Goal: Information Seeking & Learning: Learn about a topic

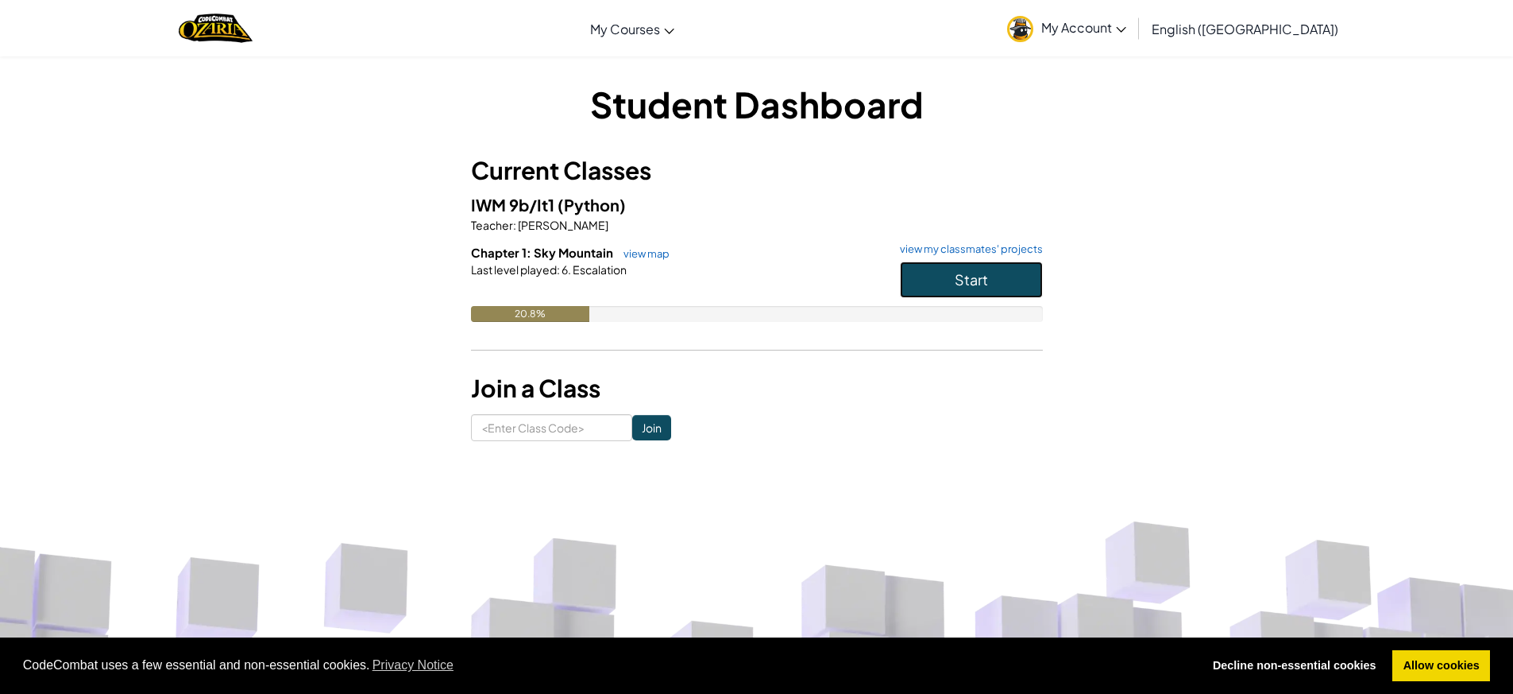
click at [918, 279] on button "Start" at bounding box center [971, 279] width 143 height 37
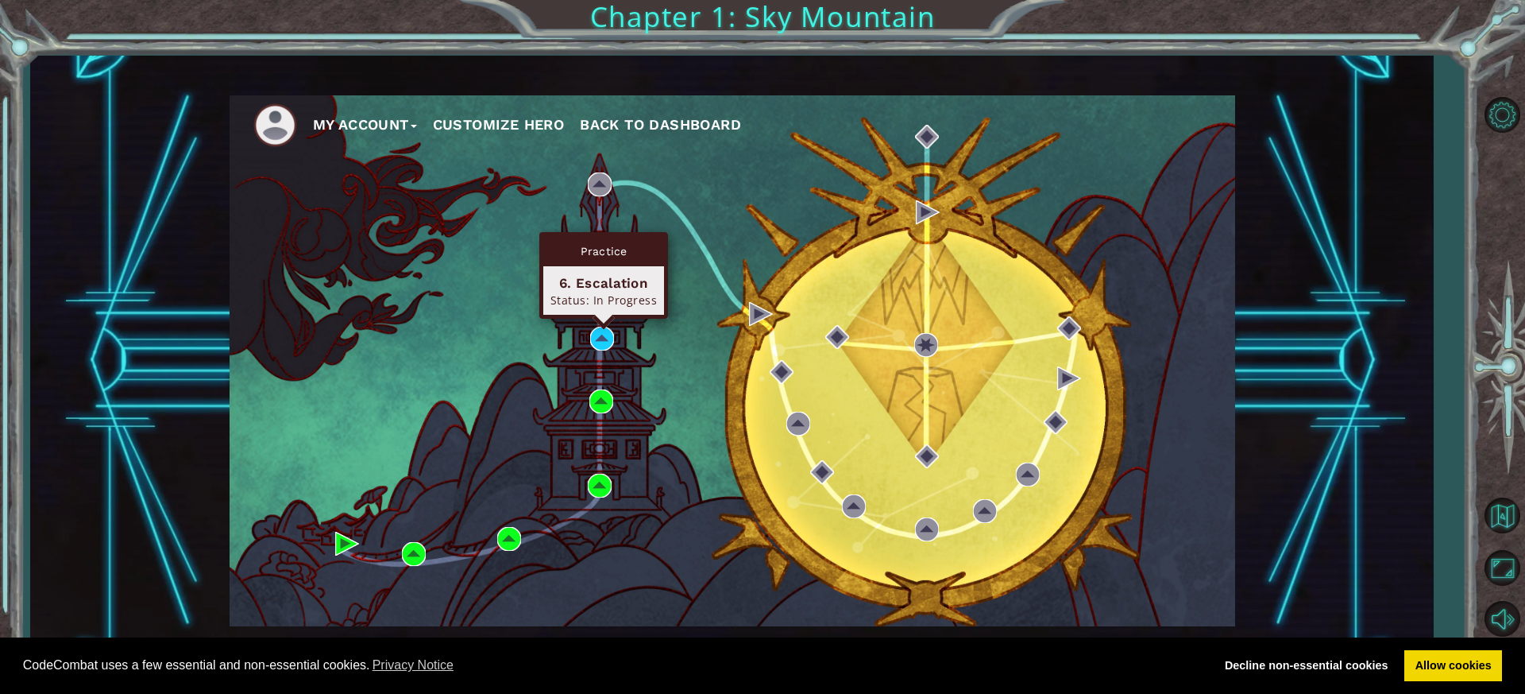
click at [634, 264] on div "Practice" at bounding box center [603, 251] width 121 height 30
click at [677, 199] on div "My Account Customize Hero Back to Dashboard" at bounding box center [733, 360] width 1006 height 531
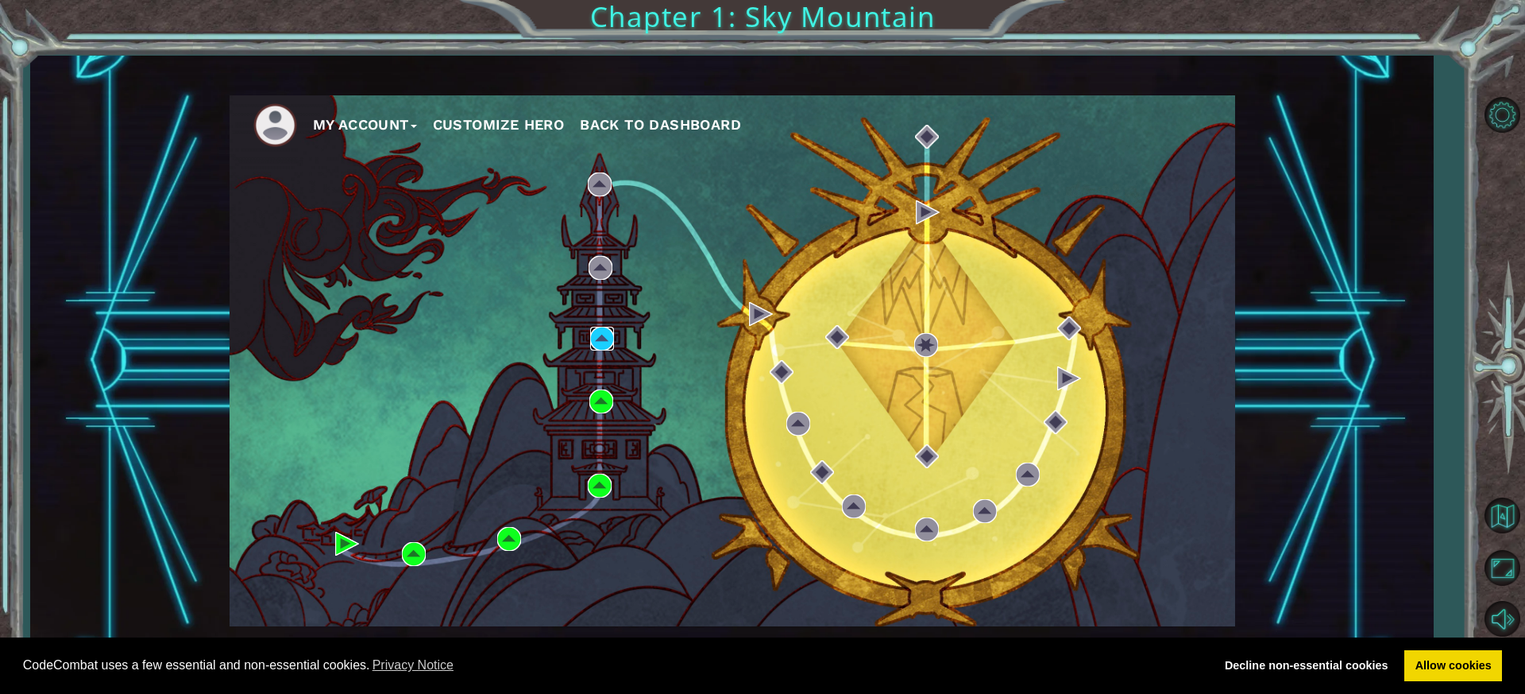
click at [607, 340] on img at bounding box center [602, 338] width 24 height 24
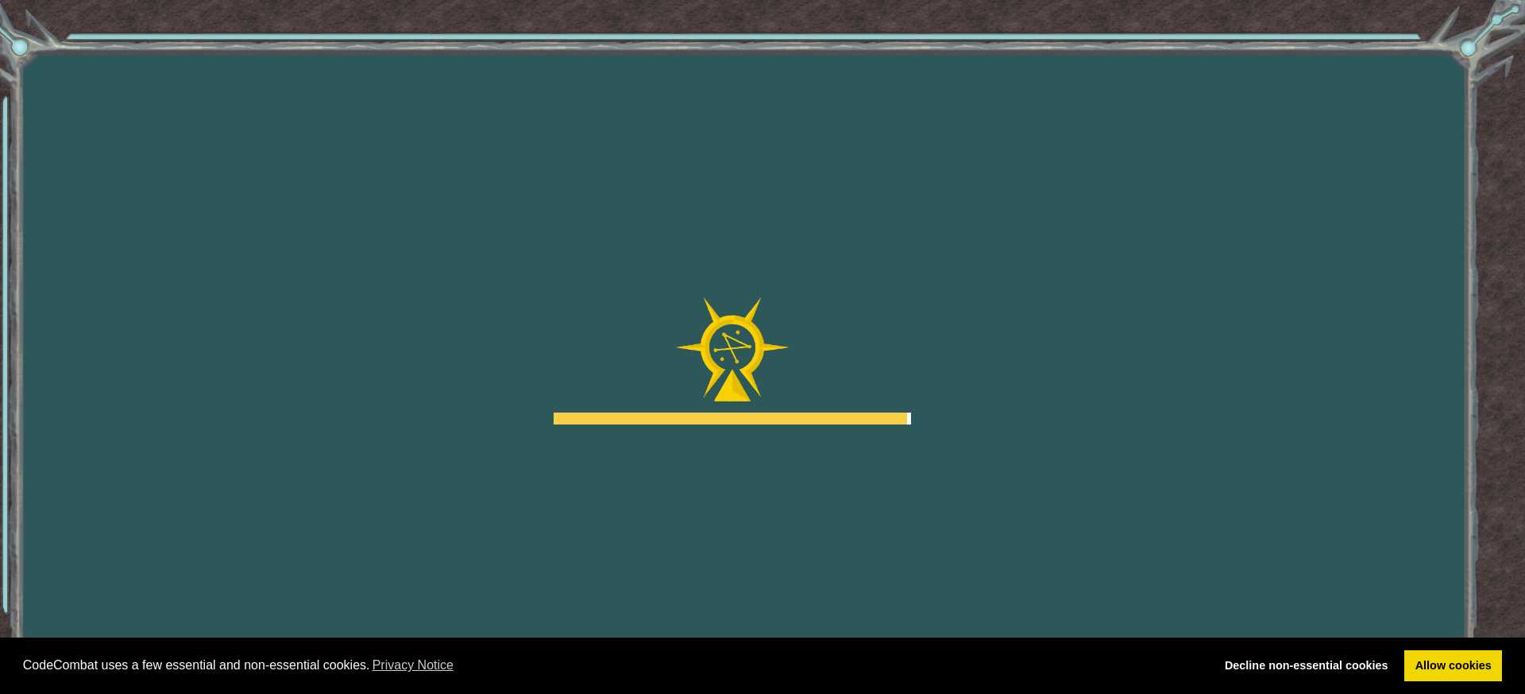
click at [611, 333] on body "Cookie Policy CodeCombat uses a few essential and non-essential cookies. Privac…" at bounding box center [762, 347] width 1525 height 694
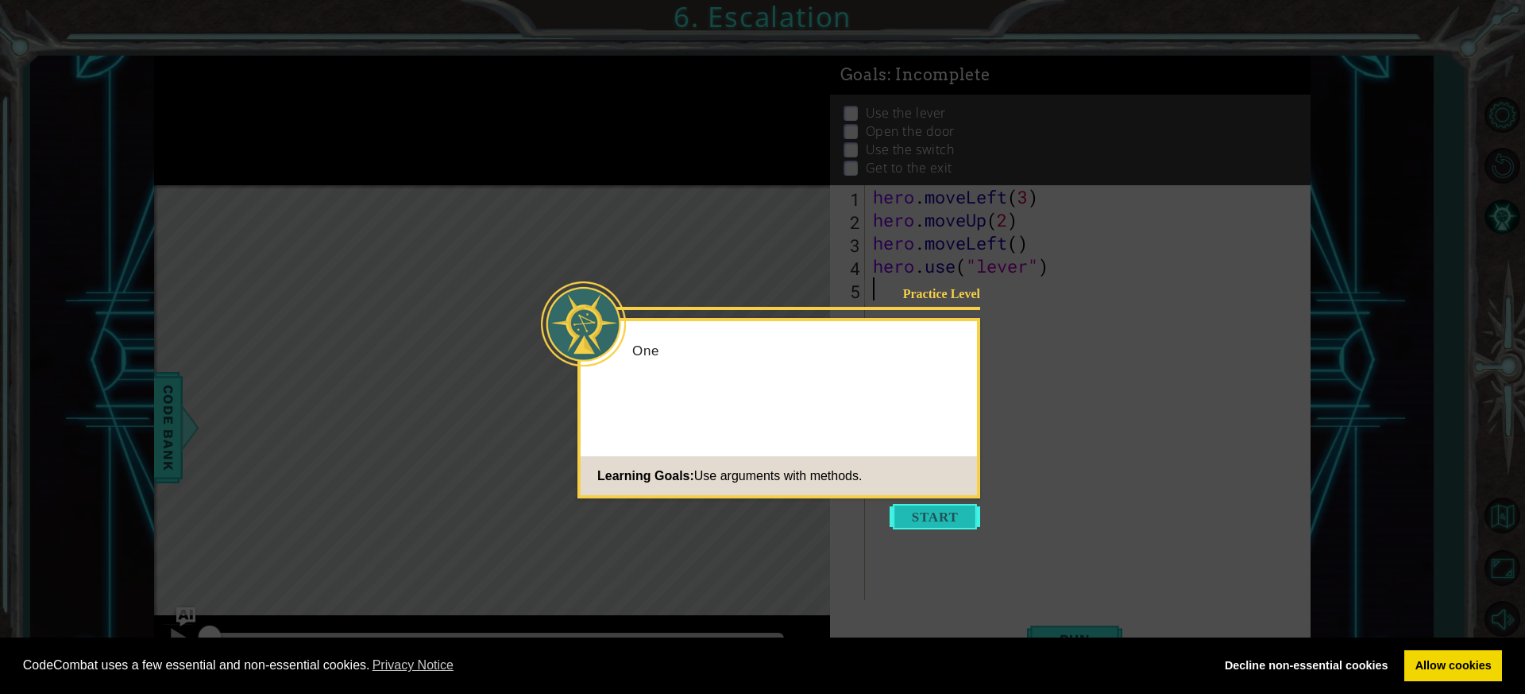
click at [905, 516] on button "Start" at bounding box center [935, 516] width 91 height 25
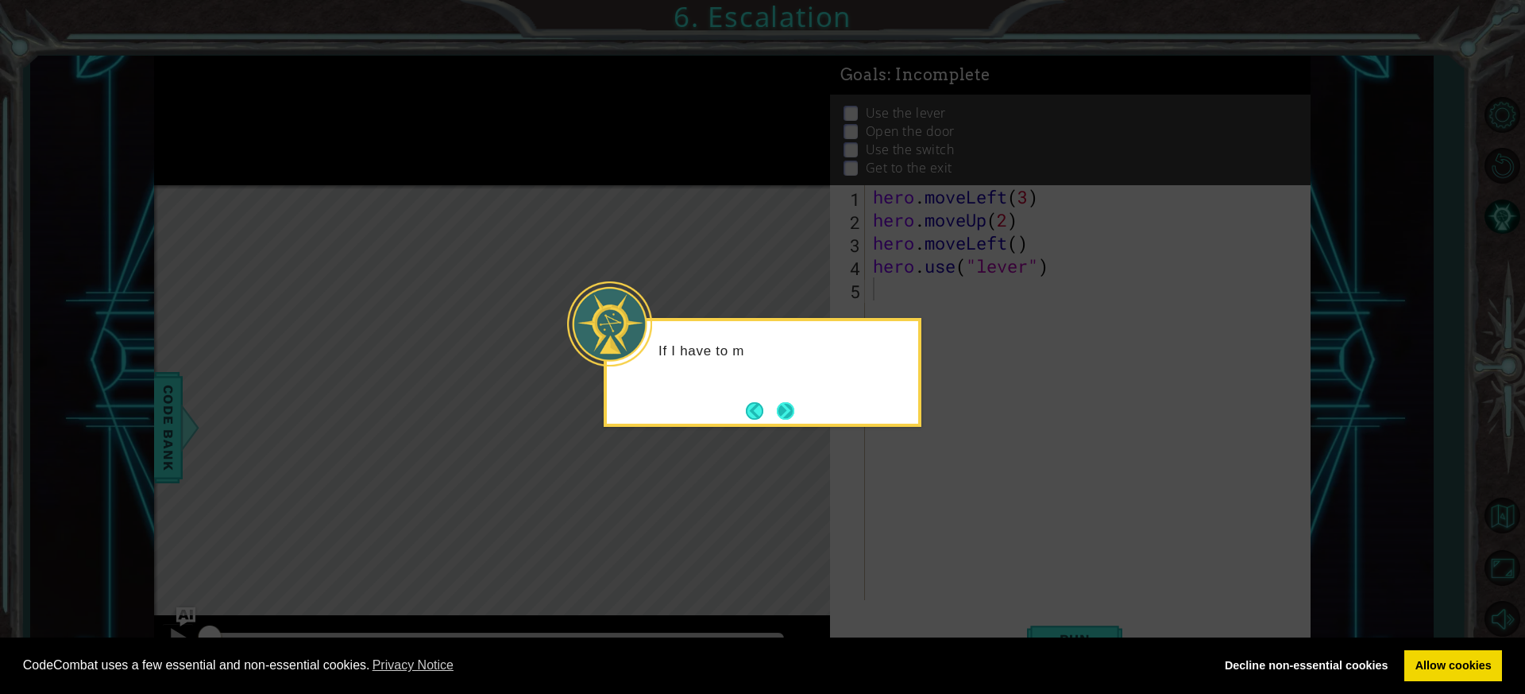
click at [794, 414] on button "Next" at bounding box center [785, 410] width 17 height 17
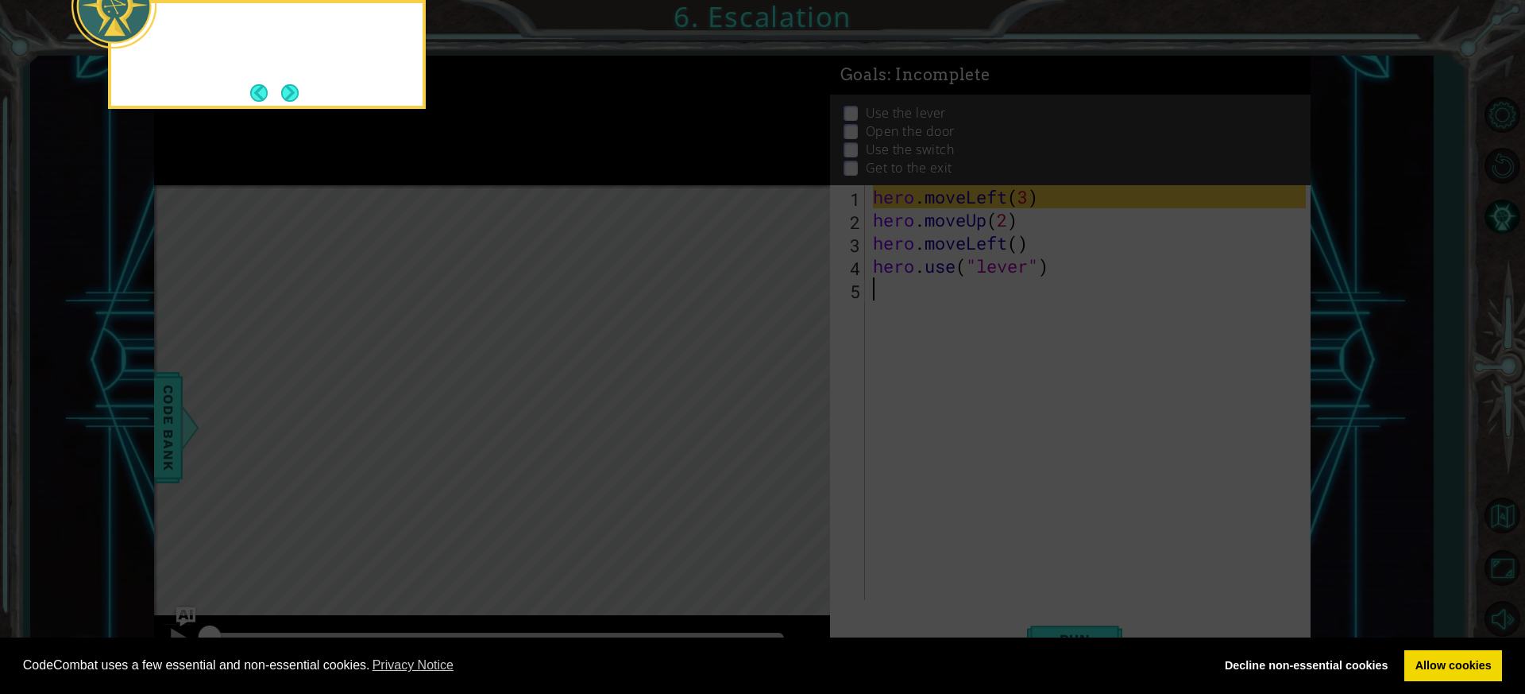
click at [795, 414] on icon at bounding box center [762, 104] width 1525 height 1180
click at [803, 385] on icon at bounding box center [762, 104] width 1525 height 1180
click at [281, 99] on button "Next" at bounding box center [289, 92] width 17 height 17
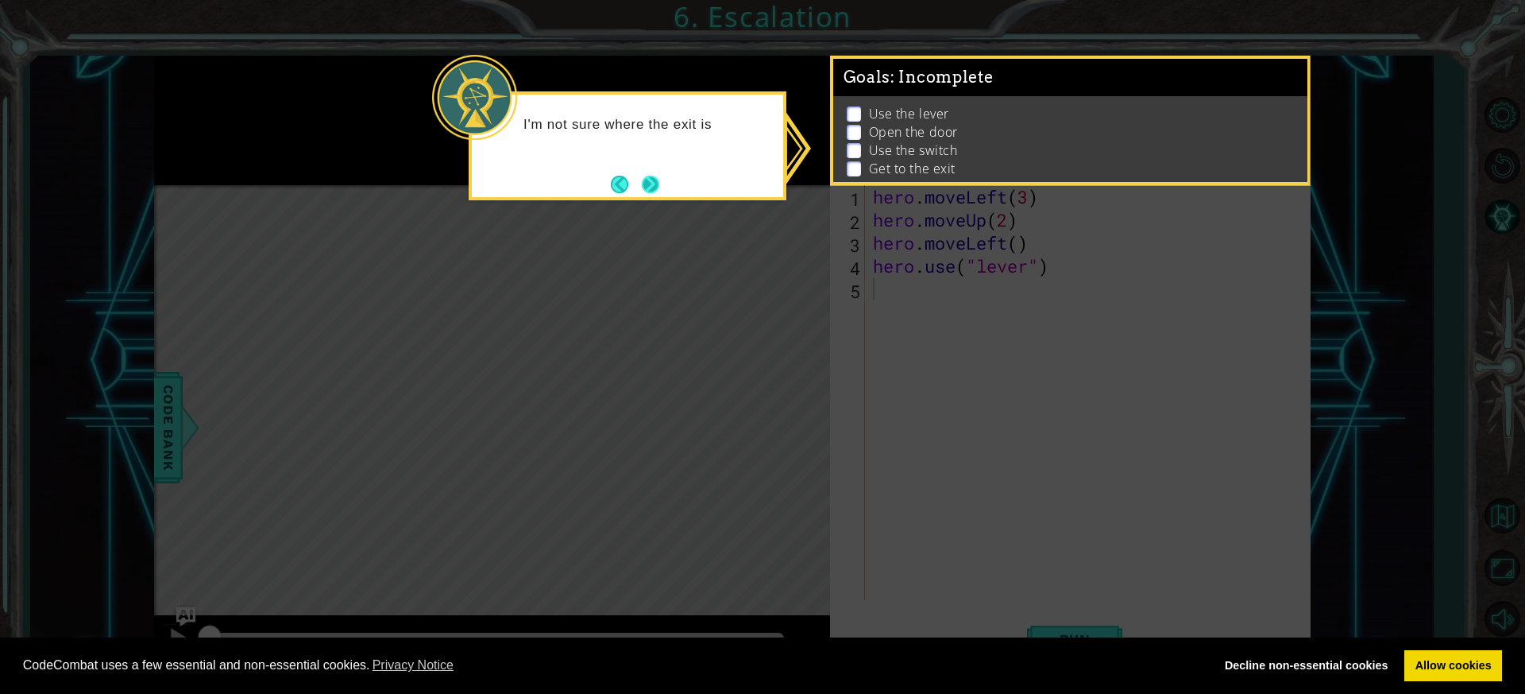
click at [655, 176] on button "Next" at bounding box center [650, 184] width 17 height 17
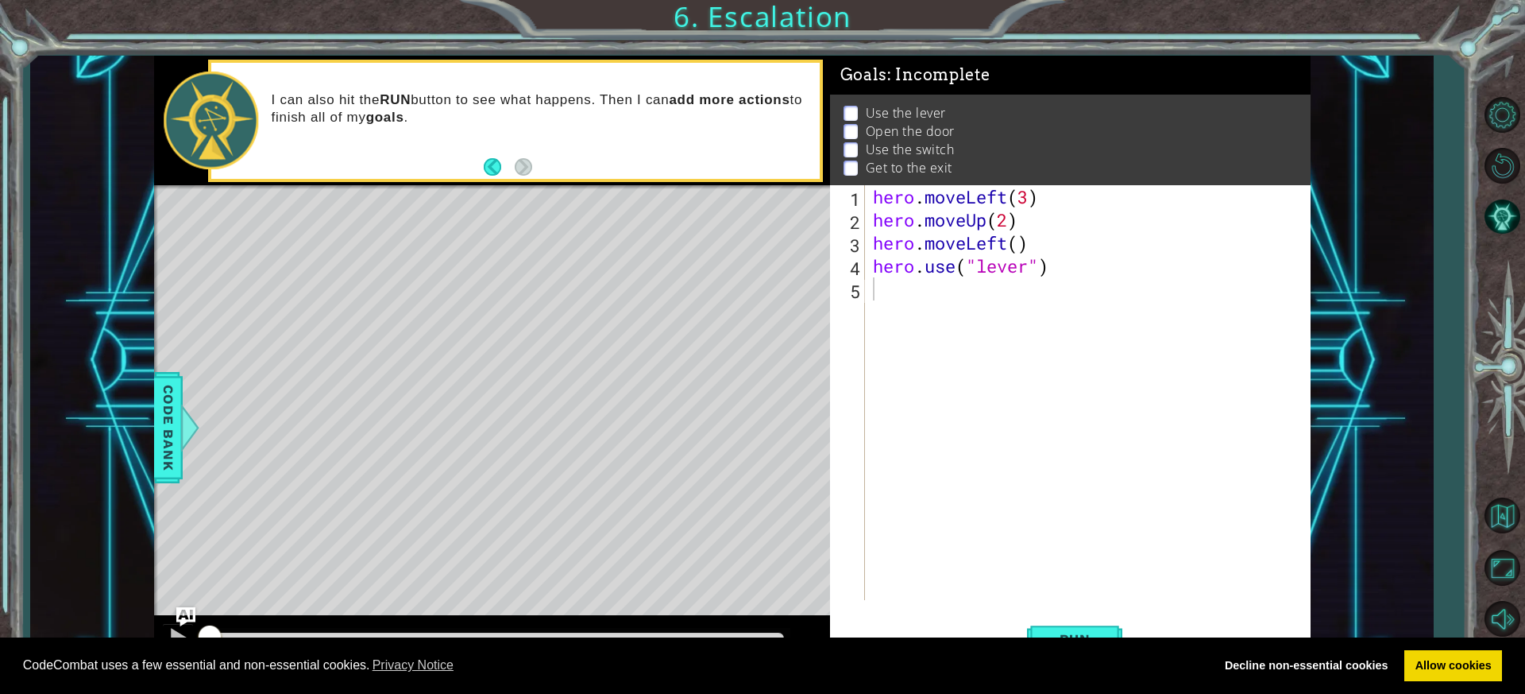
drag, startPoint x: 790, startPoint y: 574, endPoint x: 472, endPoint y: 423, distance: 352.1
click at [472, 426] on div "Level Map" at bounding box center [521, 419] width 734 height 468
click at [462, 417] on div "Level Map" at bounding box center [521, 419] width 734 height 468
click at [439, 445] on div "Level Map" at bounding box center [521, 419] width 734 height 468
click at [368, 440] on div "Level Map" at bounding box center [521, 419] width 734 height 468
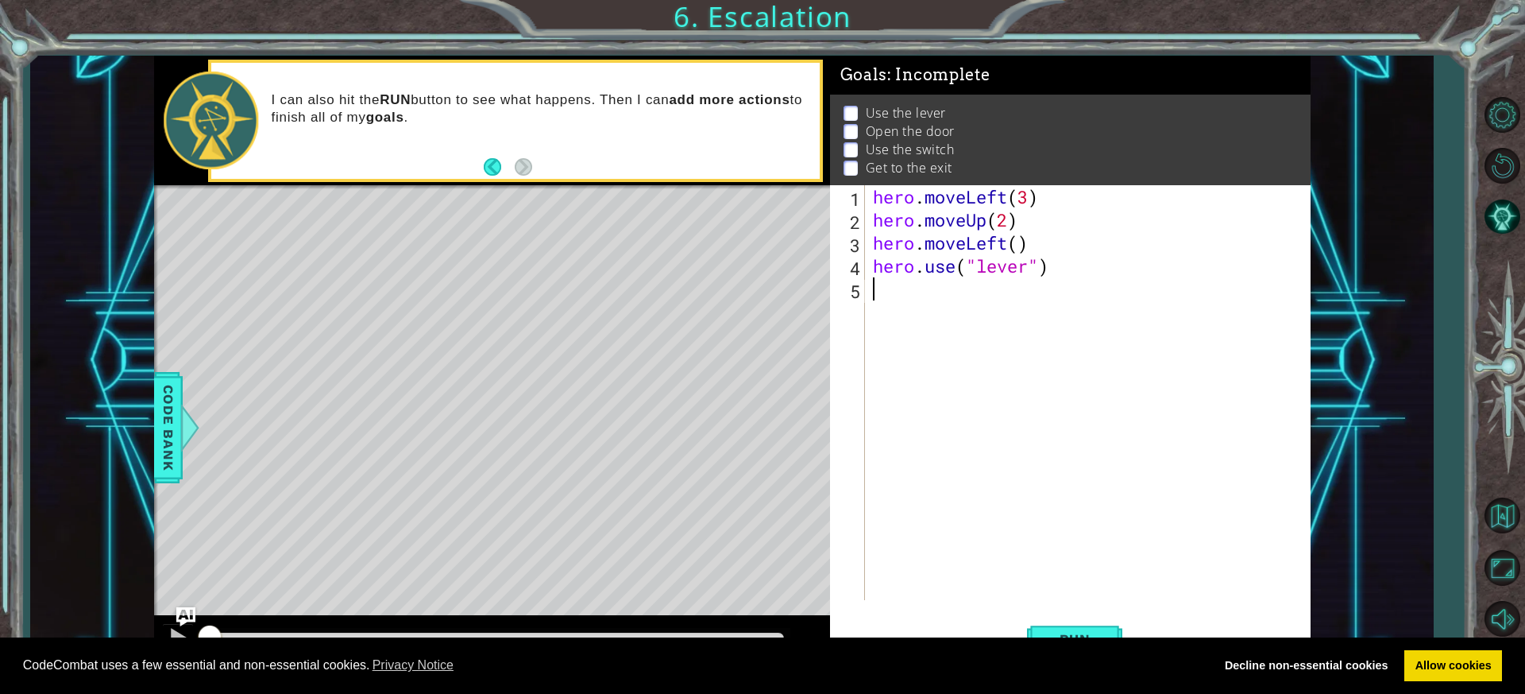
click at [917, 303] on div "hero . moveLeft ( 3 ) hero . moveUp ( 2 ) hero . moveLeft ( ) hero . use ( "lev…" at bounding box center [1092, 415] width 444 height 461
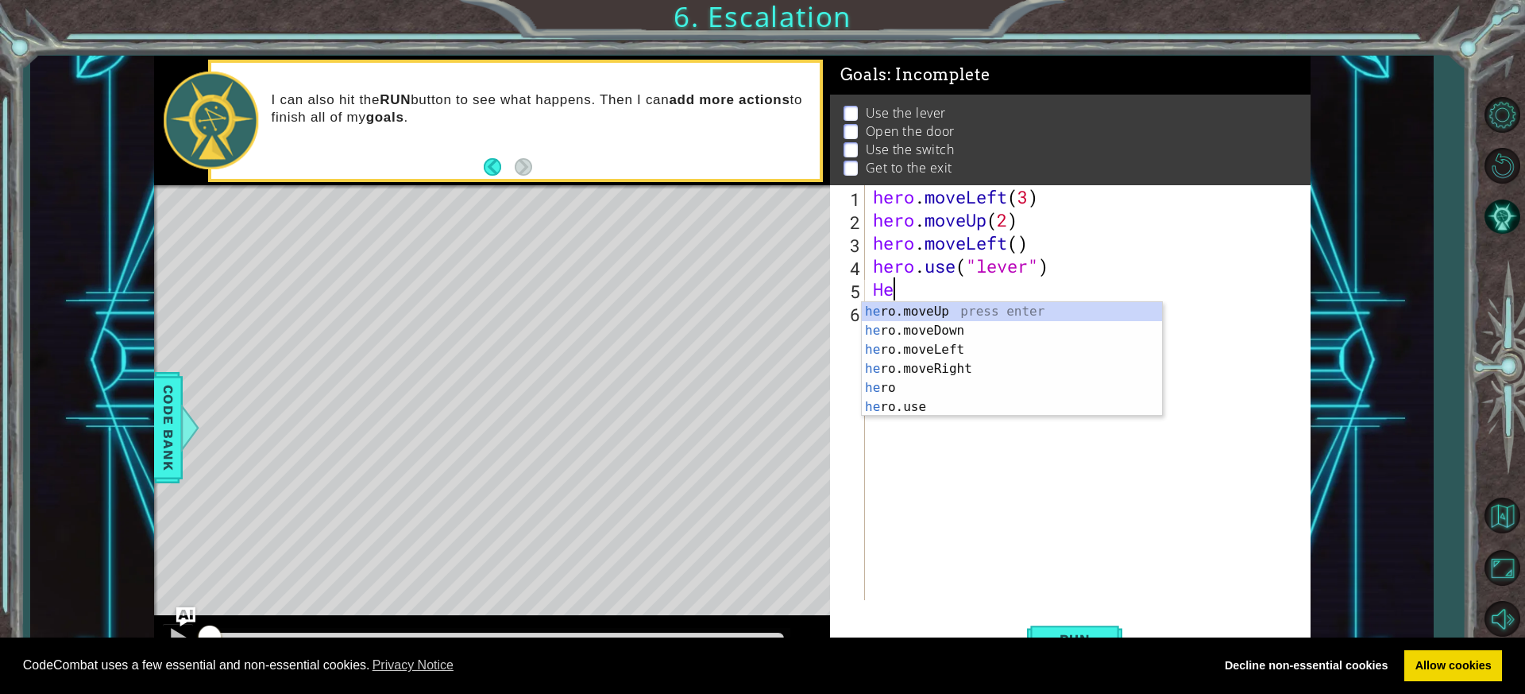
type textarea "H"
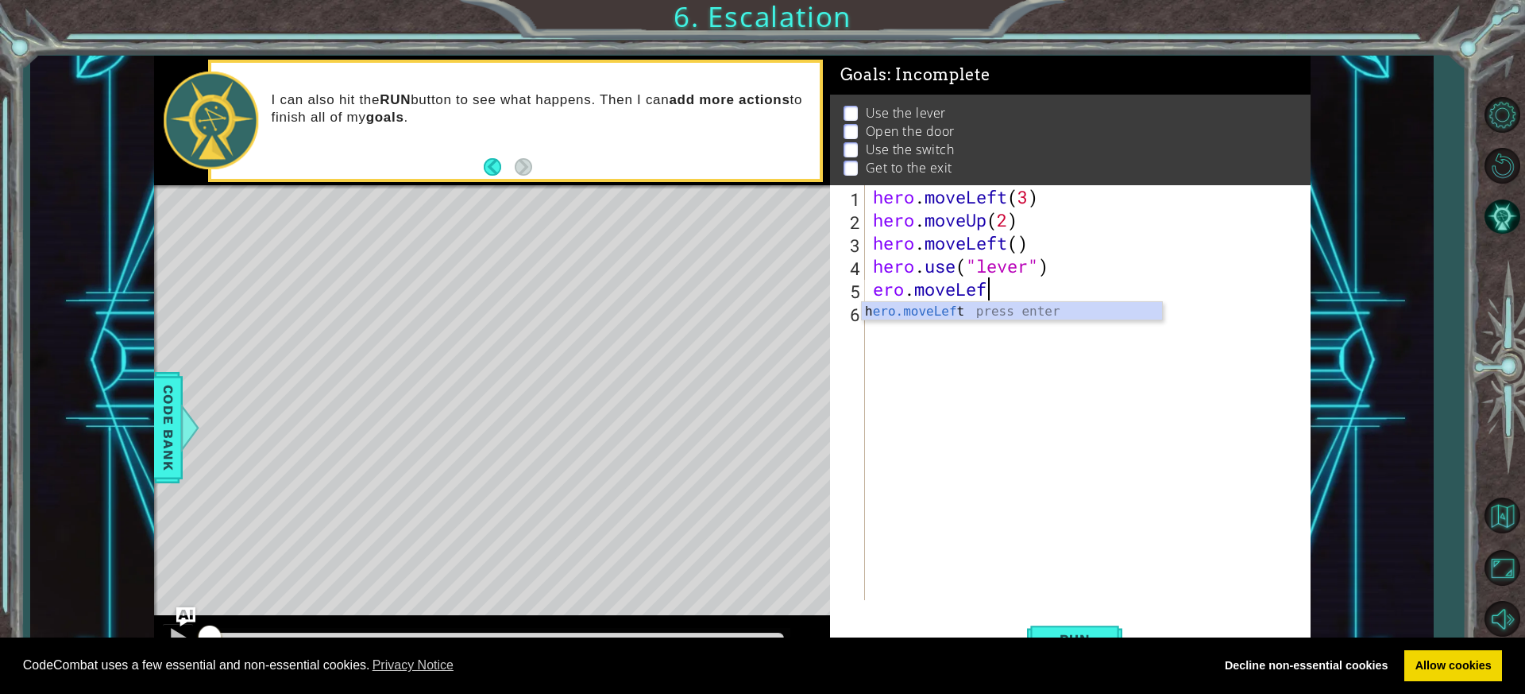
scroll to position [0, 5]
click at [871, 289] on div "hero . moveLeft ( 3 ) hero . moveUp ( 2 ) hero . moveLeft ( ) hero . use ( "lev…" at bounding box center [1092, 415] width 444 height 461
type textarea "hero.moveLeft"
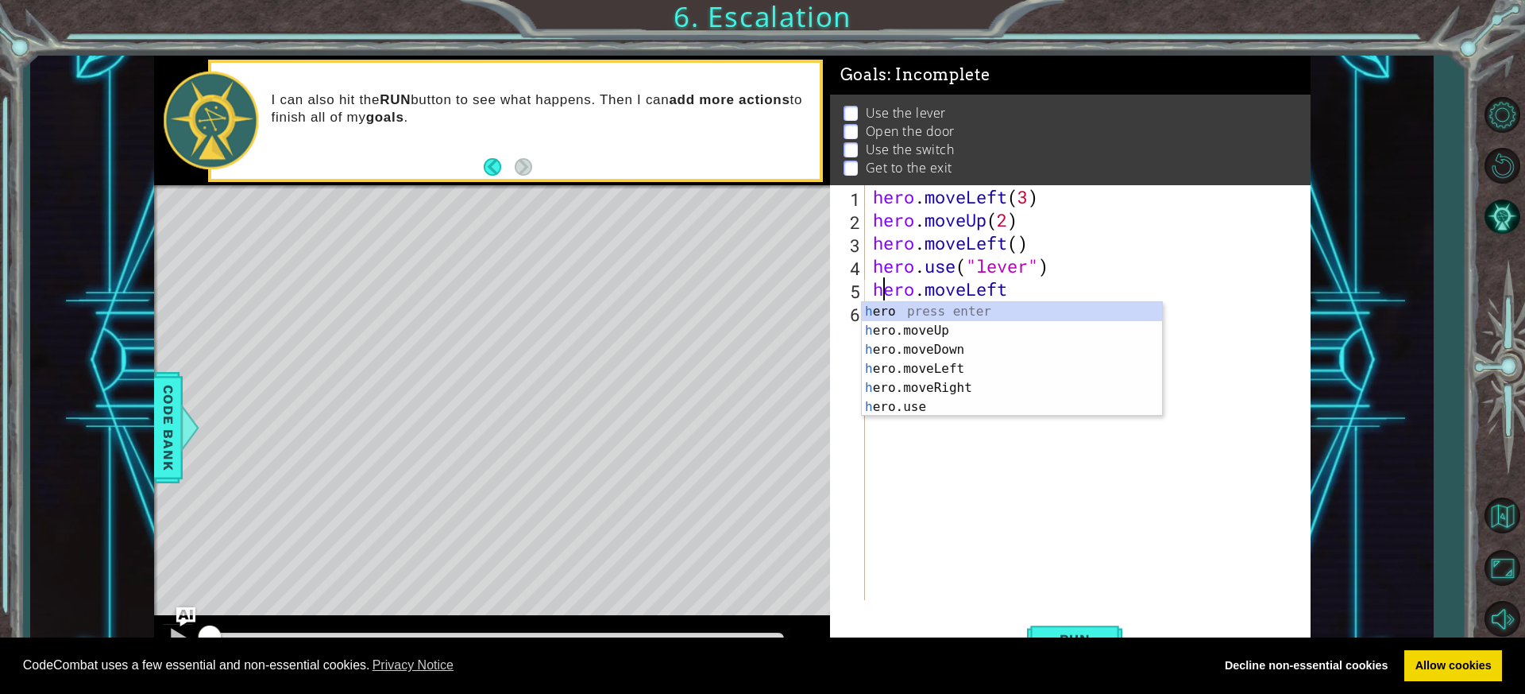
click at [1052, 485] on div "hero . moveLeft ( 3 ) hero . moveUp ( 2 ) hero . moveLeft ( ) hero . use ( "lev…" at bounding box center [1092, 415] width 444 height 461
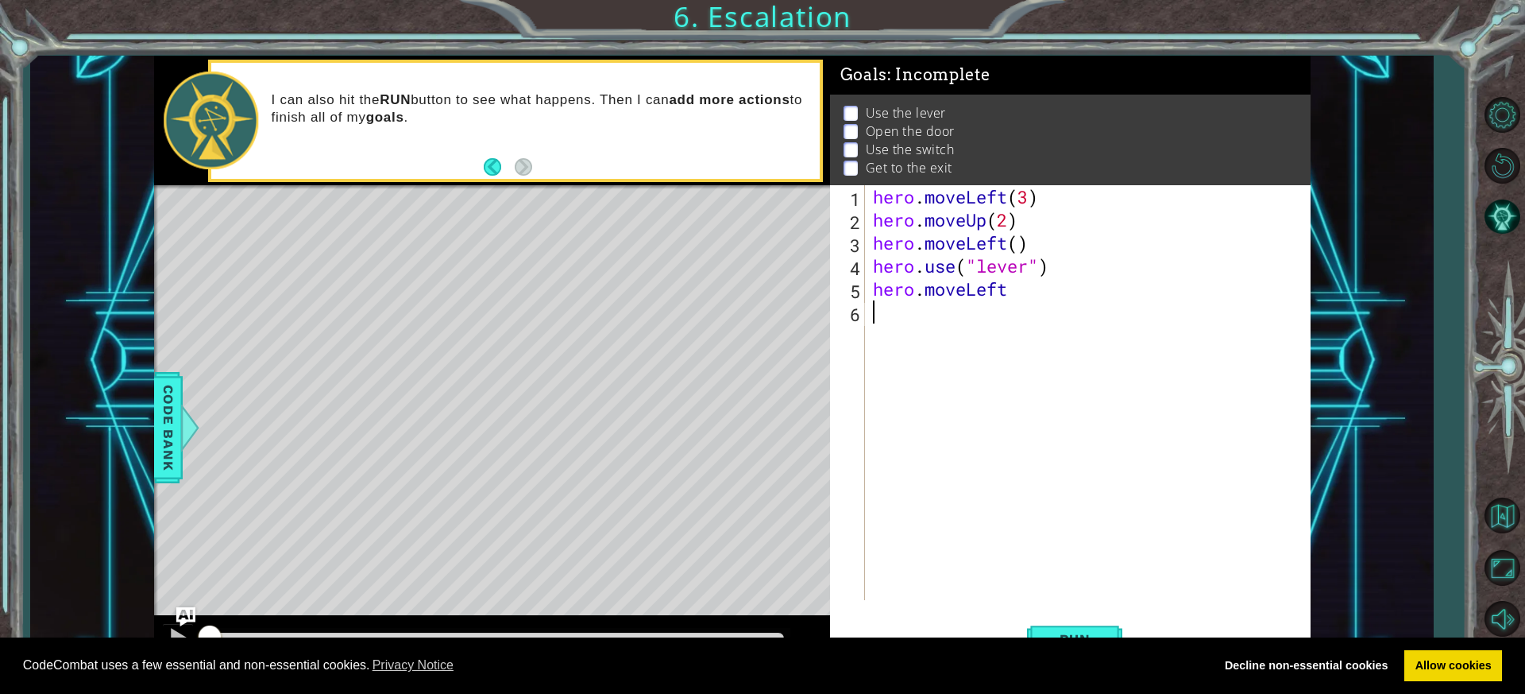
type textarea "H"
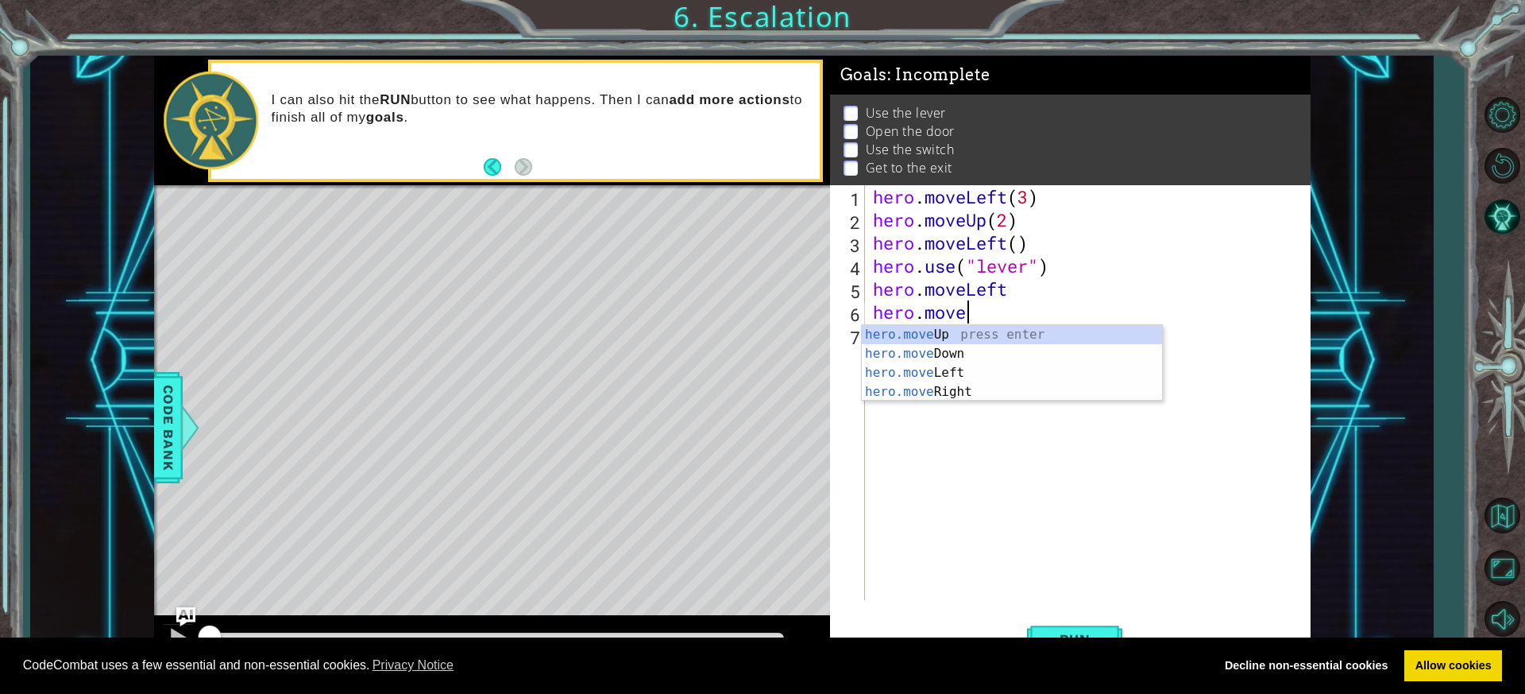
scroll to position [0, 4]
type textarea "hero.moveUP"
click at [882, 344] on div "hero . moveLeft ( 3 ) hero . moveUp ( 2 ) hero . moveLeft ( ) hero . use ( "lev…" at bounding box center [1092, 415] width 444 height 461
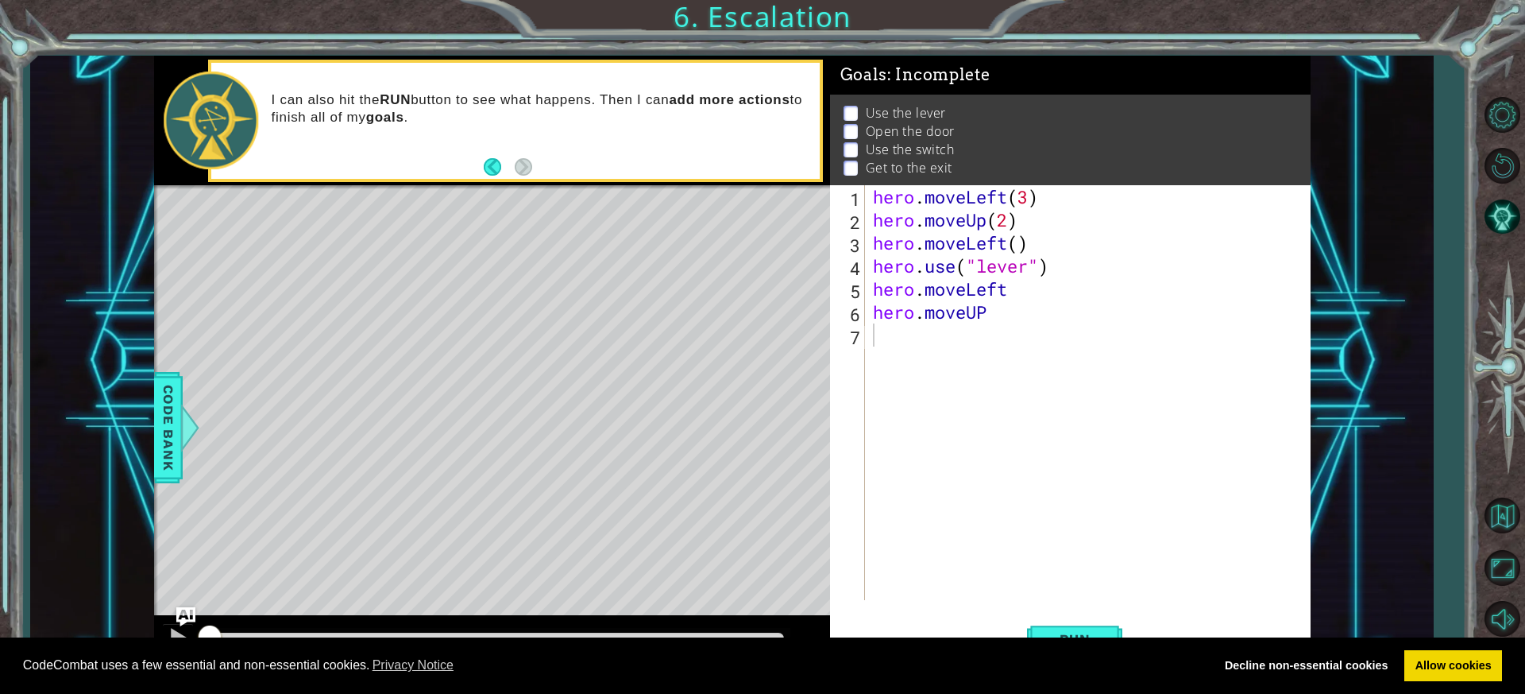
drag, startPoint x: 431, startPoint y: 320, endPoint x: 492, endPoint y: 320, distance: 60.4
click at [436, 322] on div "Level Map" at bounding box center [521, 419] width 734 height 468
click at [531, 315] on div "Level Map" at bounding box center [521, 419] width 734 height 468
click at [649, 320] on div "Level Map" at bounding box center [521, 419] width 734 height 468
click at [437, 320] on div "Level Map" at bounding box center [521, 419] width 734 height 468
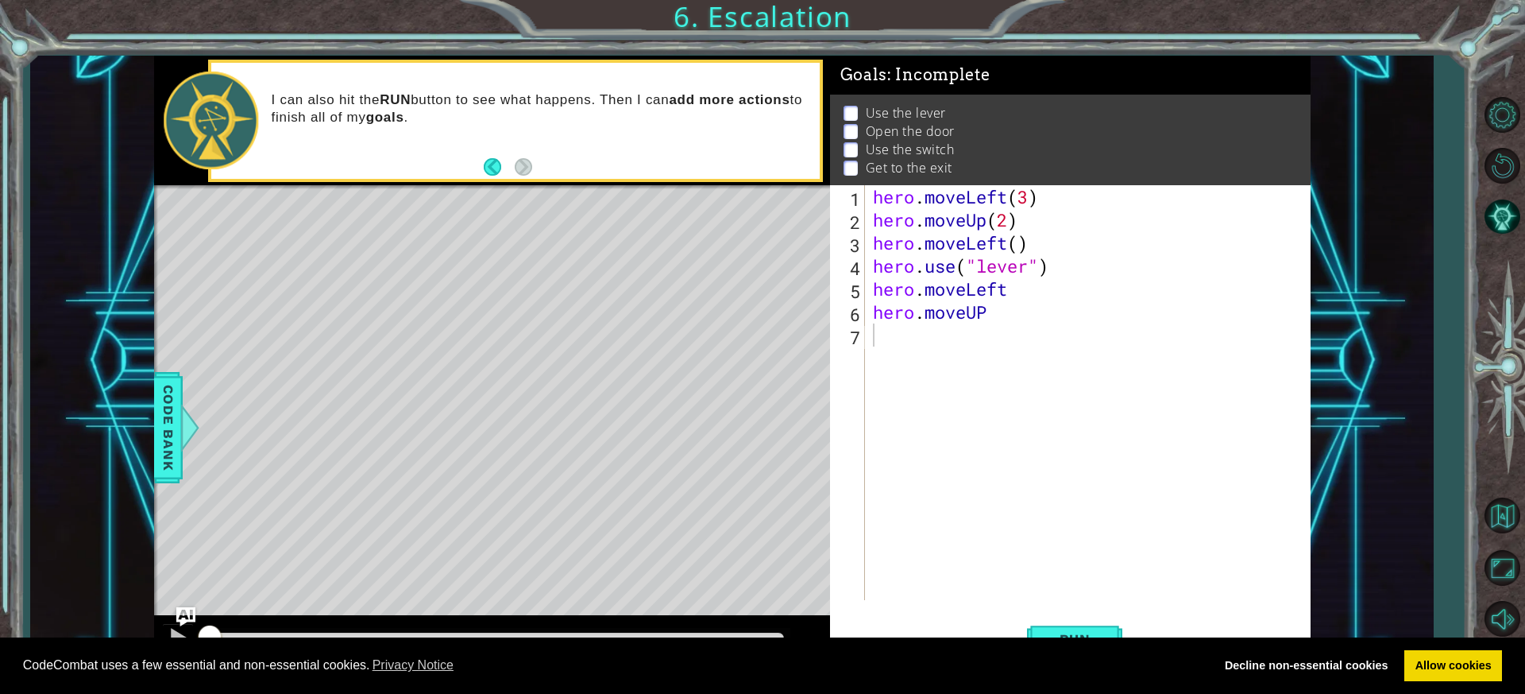
click at [533, 311] on div "Level Map" at bounding box center [521, 419] width 734 height 468
click at [632, 323] on div "Level Map" at bounding box center [521, 419] width 734 height 468
click at [898, 358] on div "hero . moveLeft ( 3 ) hero . moveUp ( 2 ) hero . moveLeft ( ) hero . use ( "lev…" at bounding box center [1092, 415] width 444 height 461
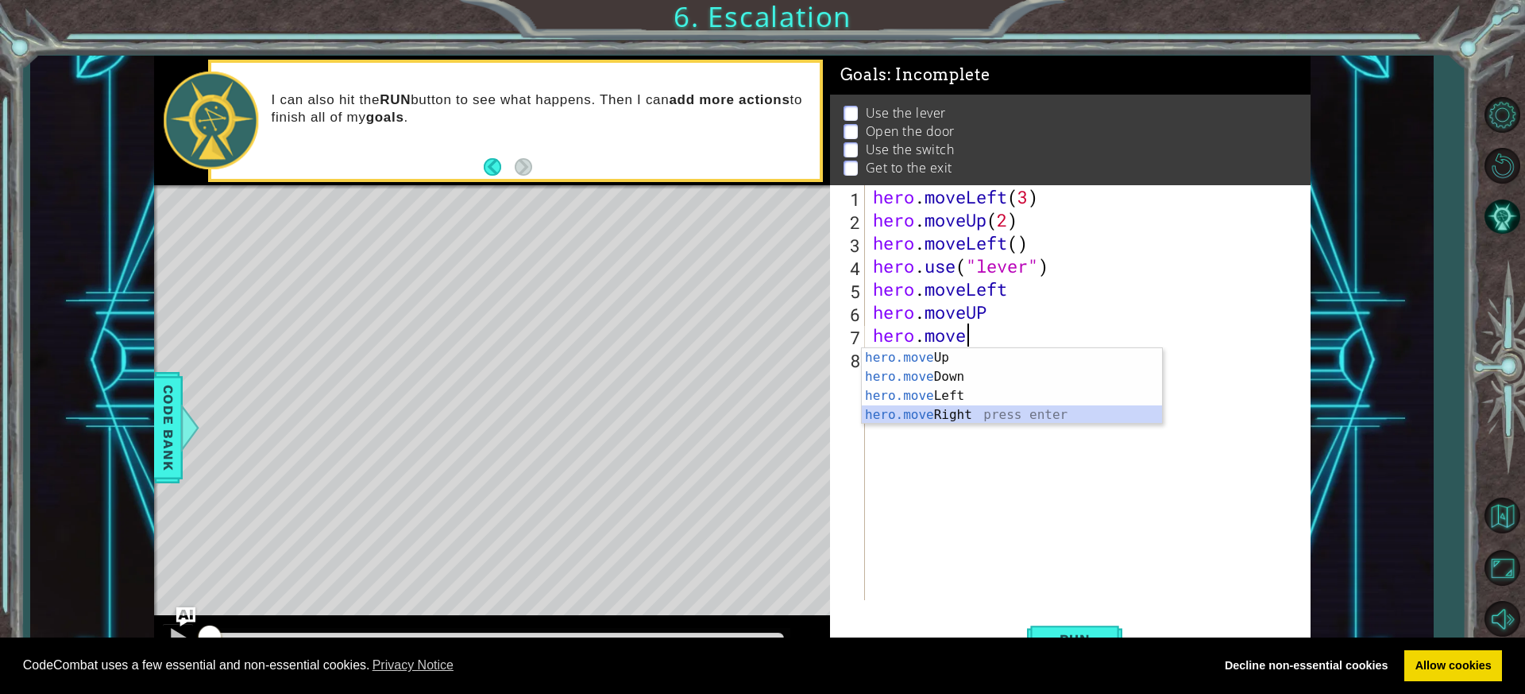
click at [941, 418] on div "hero.move Up press enter hero.move Down press enter hero.move Left press enter …" at bounding box center [1012, 405] width 300 height 114
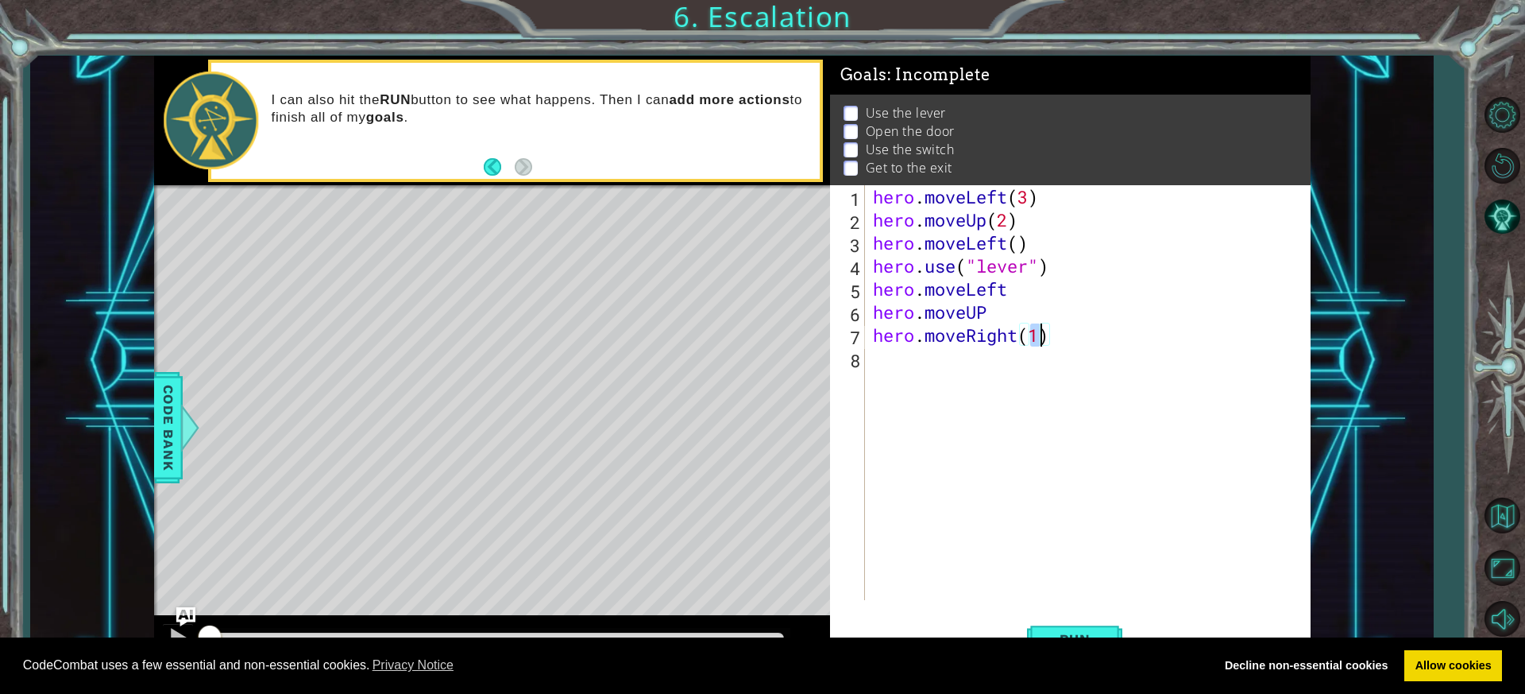
click at [1039, 330] on div "hero . moveLeft ( 3 ) hero . moveUp ( 2 ) hero . moveLeft ( ) hero . use ( "lev…" at bounding box center [1088, 392] width 436 height 415
click at [412, 326] on div "Level Map" at bounding box center [521, 419] width 734 height 468
click at [518, 307] on div "Level Map" at bounding box center [521, 419] width 734 height 468
click at [590, 307] on div "Level Map" at bounding box center [521, 419] width 734 height 468
click at [1030, 337] on div "hero . moveLeft ( 3 ) hero . moveUp ( 2 ) hero . moveLeft ( ) hero . use ( "lev…" at bounding box center [1092, 415] width 444 height 461
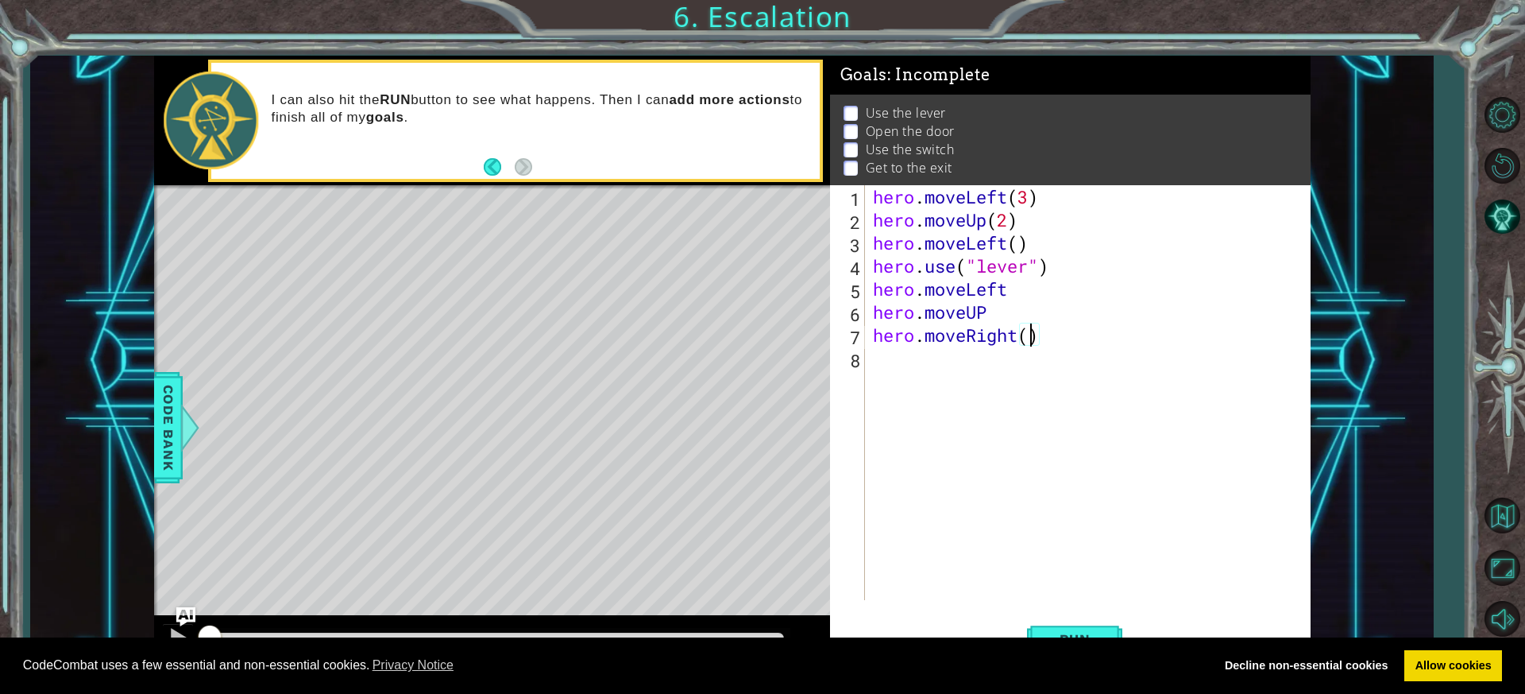
type textarea "hero.moveRight(3)"
click at [1046, 397] on div "hero . moveLeft ( 3 ) hero . moveUp ( 2 ) hero . moveLeft ( ) hero . use ( "lev…" at bounding box center [1092, 415] width 444 height 461
click at [1084, 626] on button "Run" at bounding box center [1074, 639] width 95 height 48
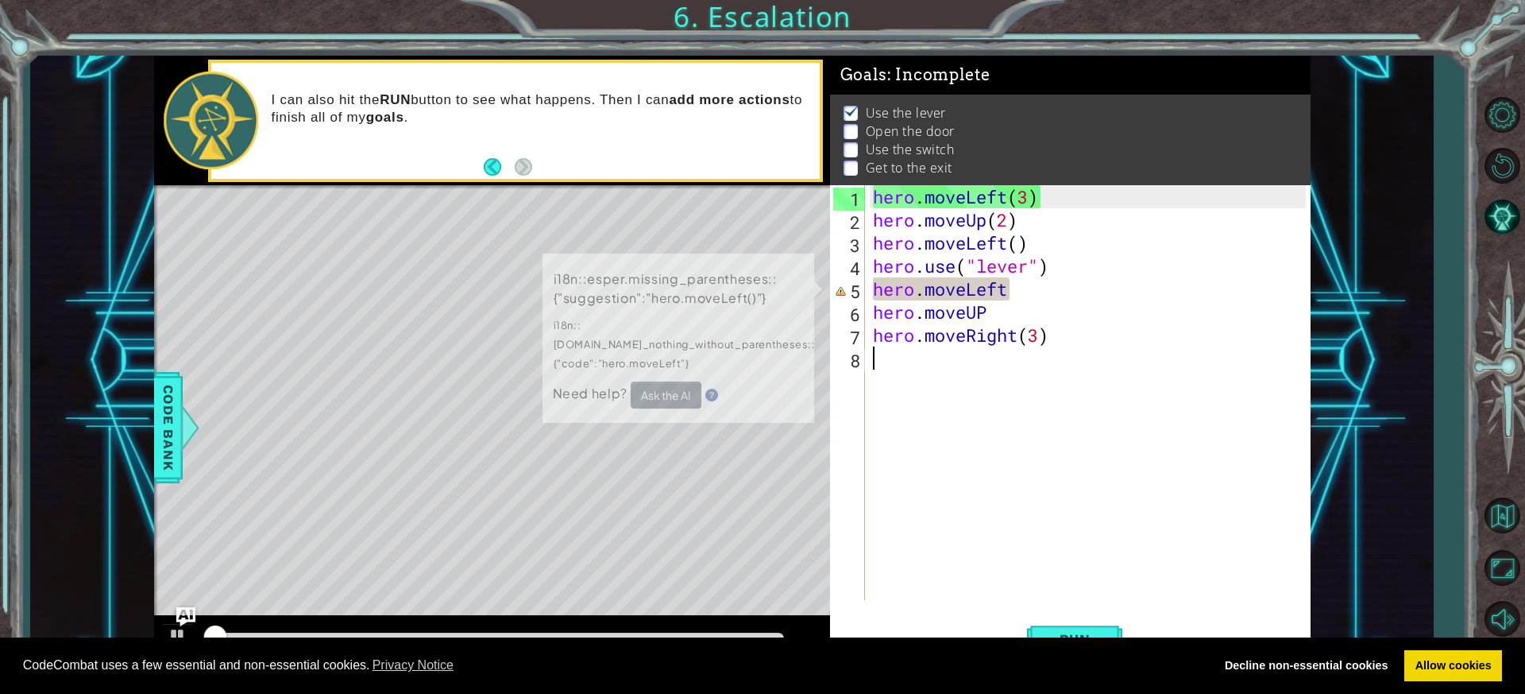
scroll to position [10, 0]
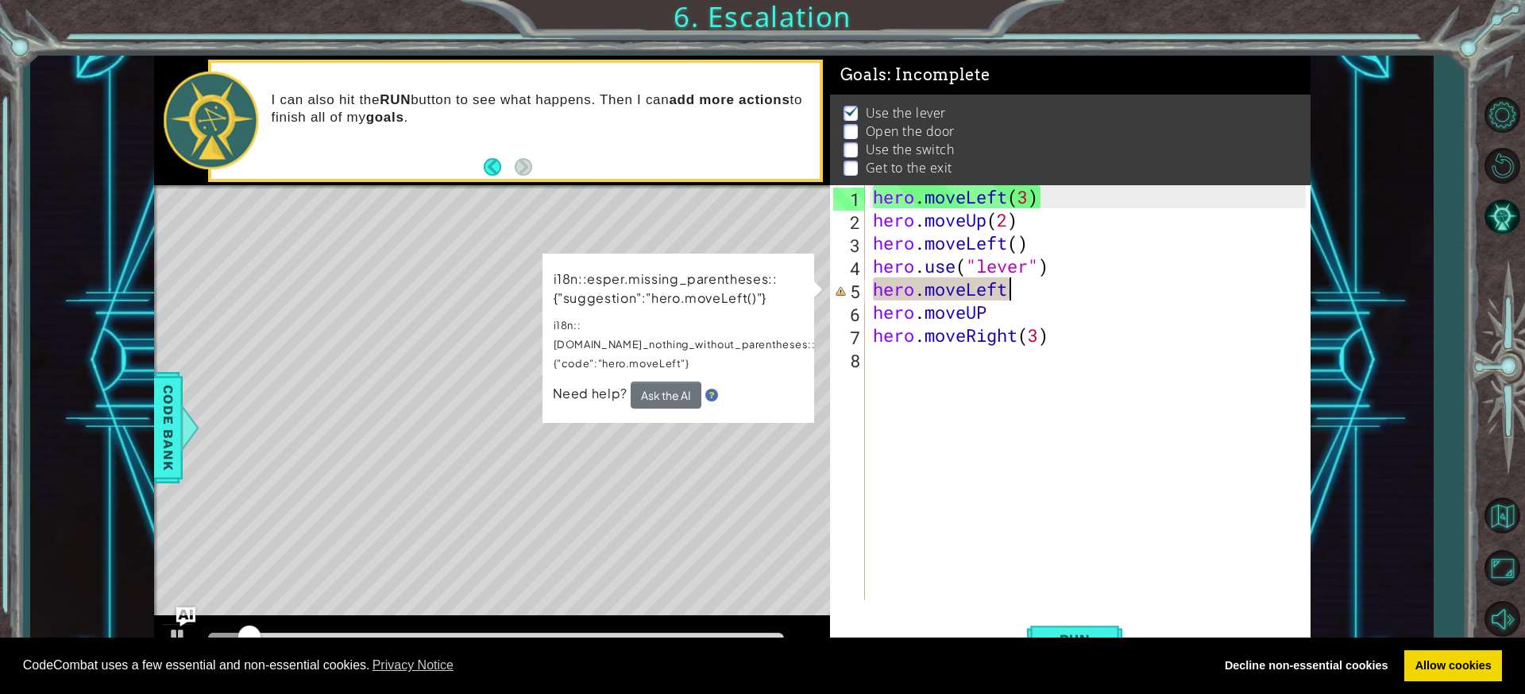
click at [1033, 296] on div "hero . moveLeft ( 3 ) hero . moveUp ( 2 ) hero . moveLeft ( ) hero . use ( "lev…" at bounding box center [1092, 415] width 444 height 461
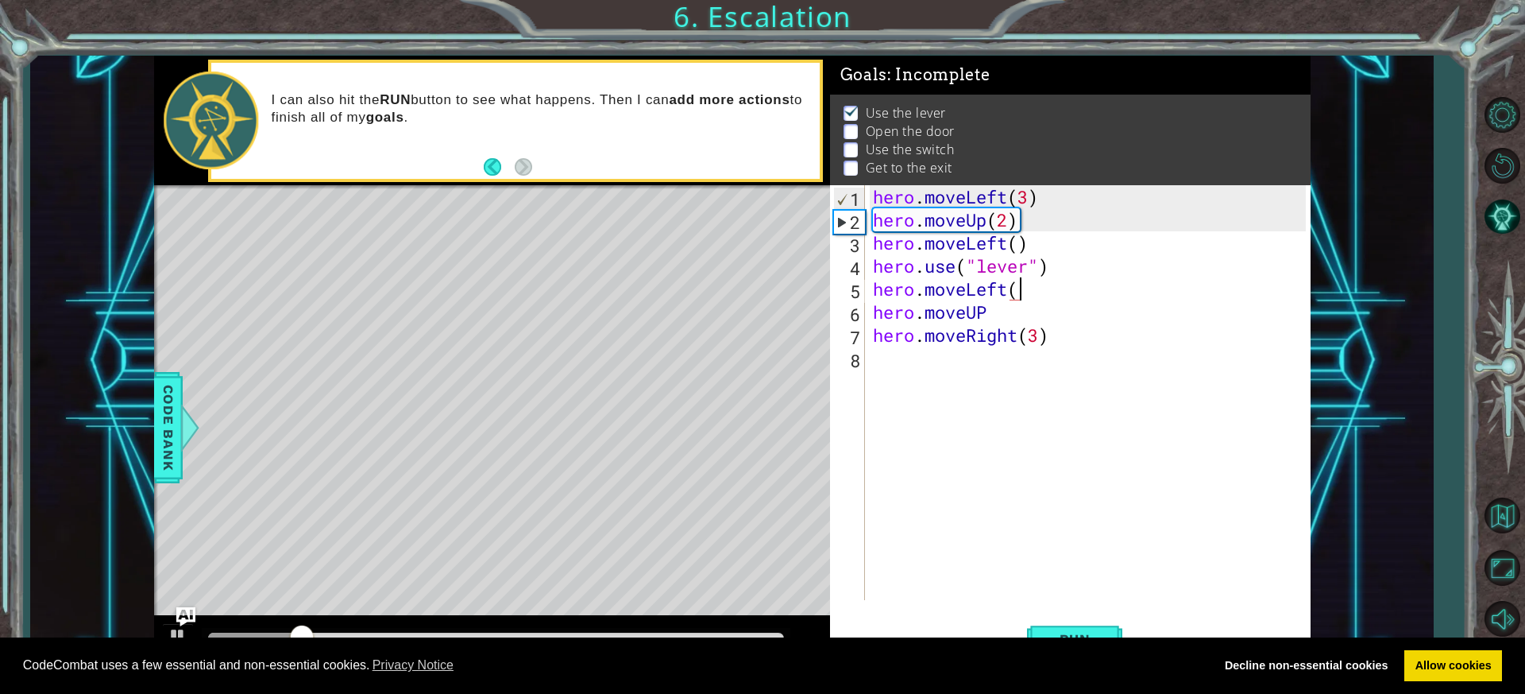
scroll to position [0, 6]
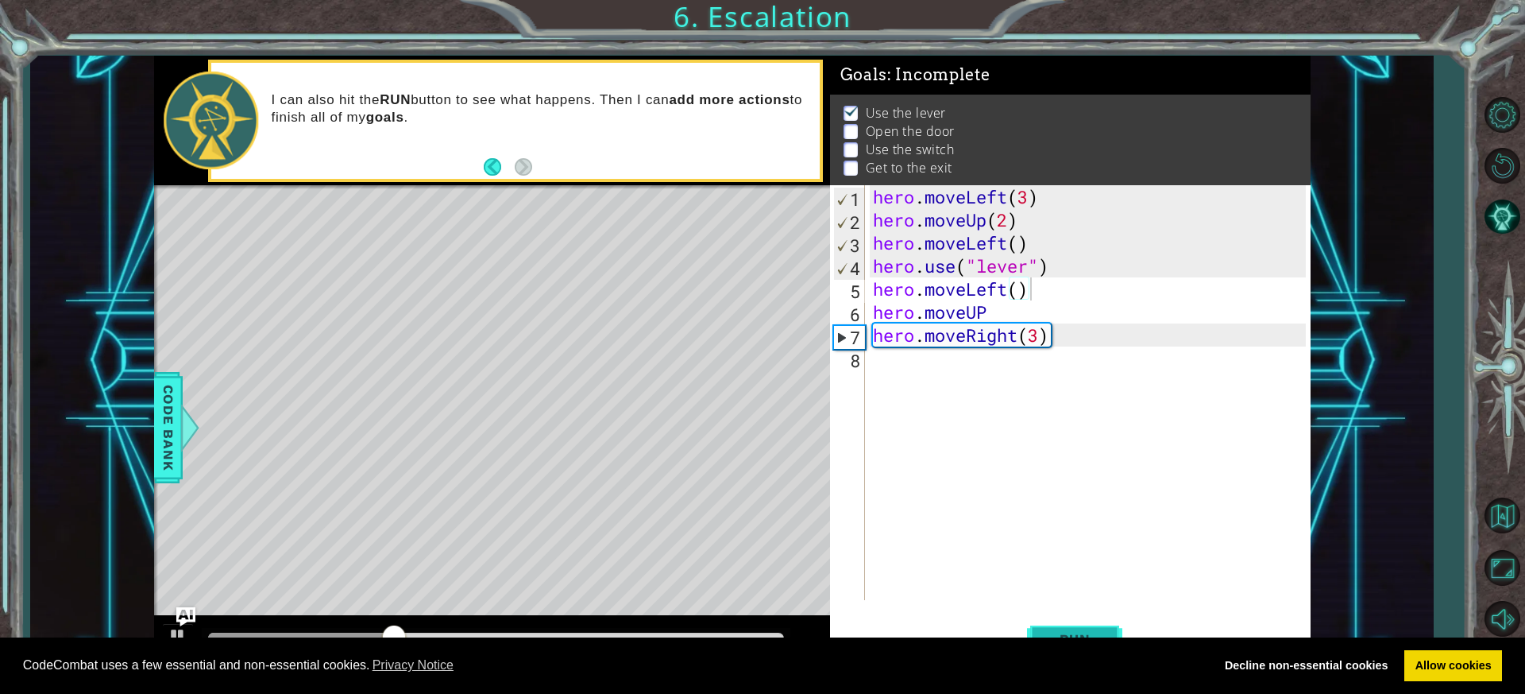
click at [1064, 626] on button "Run" at bounding box center [1074, 639] width 95 height 48
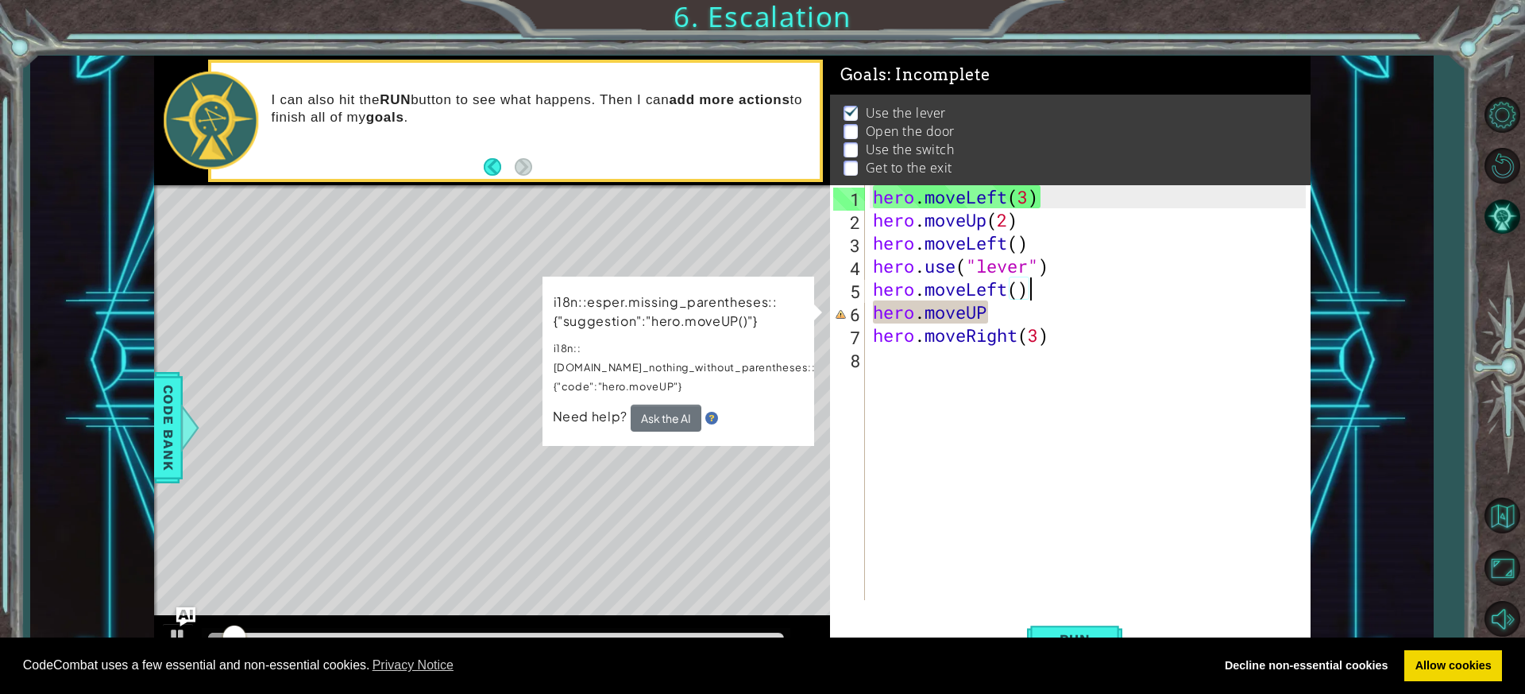
click at [1010, 319] on div "hero . moveLeft ( 3 ) hero . moveUp ( 2 ) hero . moveLeft ( ) hero . use ( "lev…" at bounding box center [1092, 415] width 444 height 461
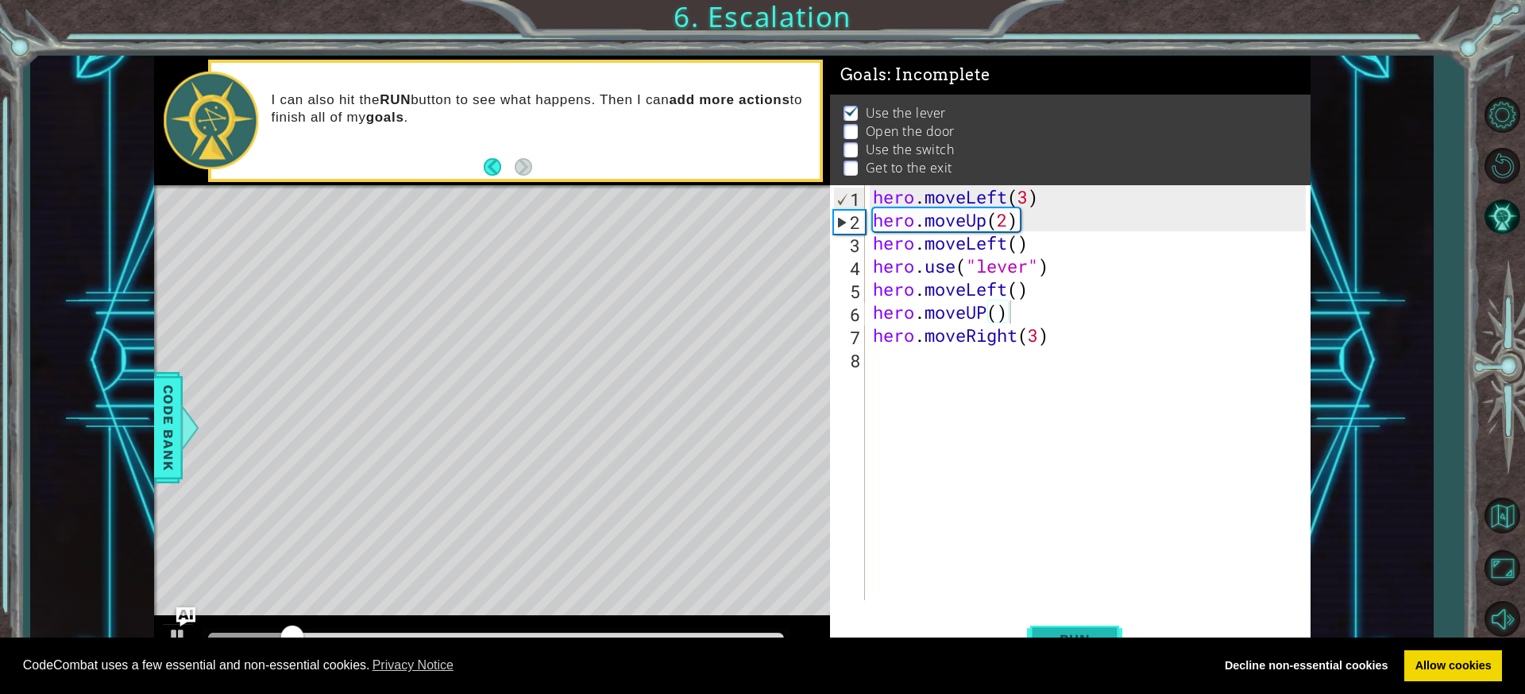
click at [1099, 622] on button "Run" at bounding box center [1074, 639] width 95 height 48
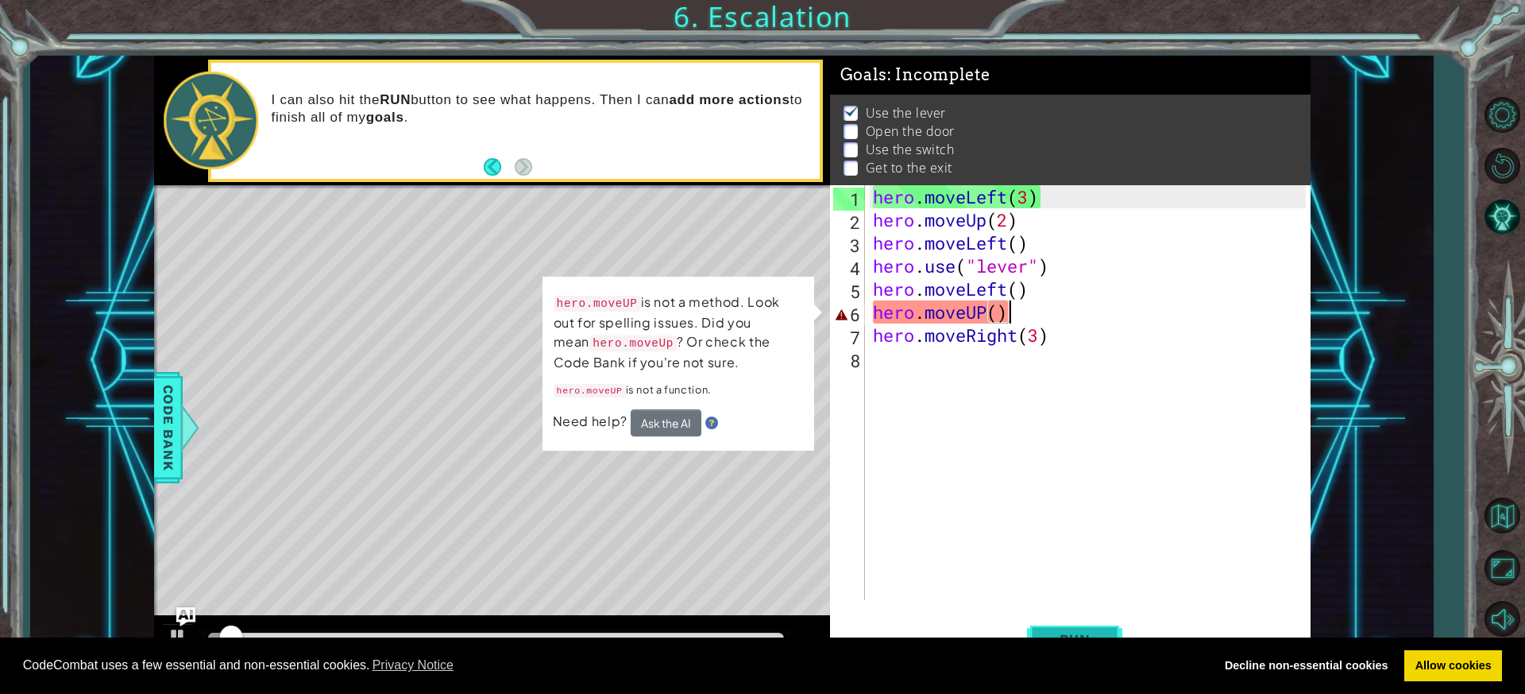
click at [1097, 623] on button "Run" at bounding box center [1074, 639] width 95 height 48
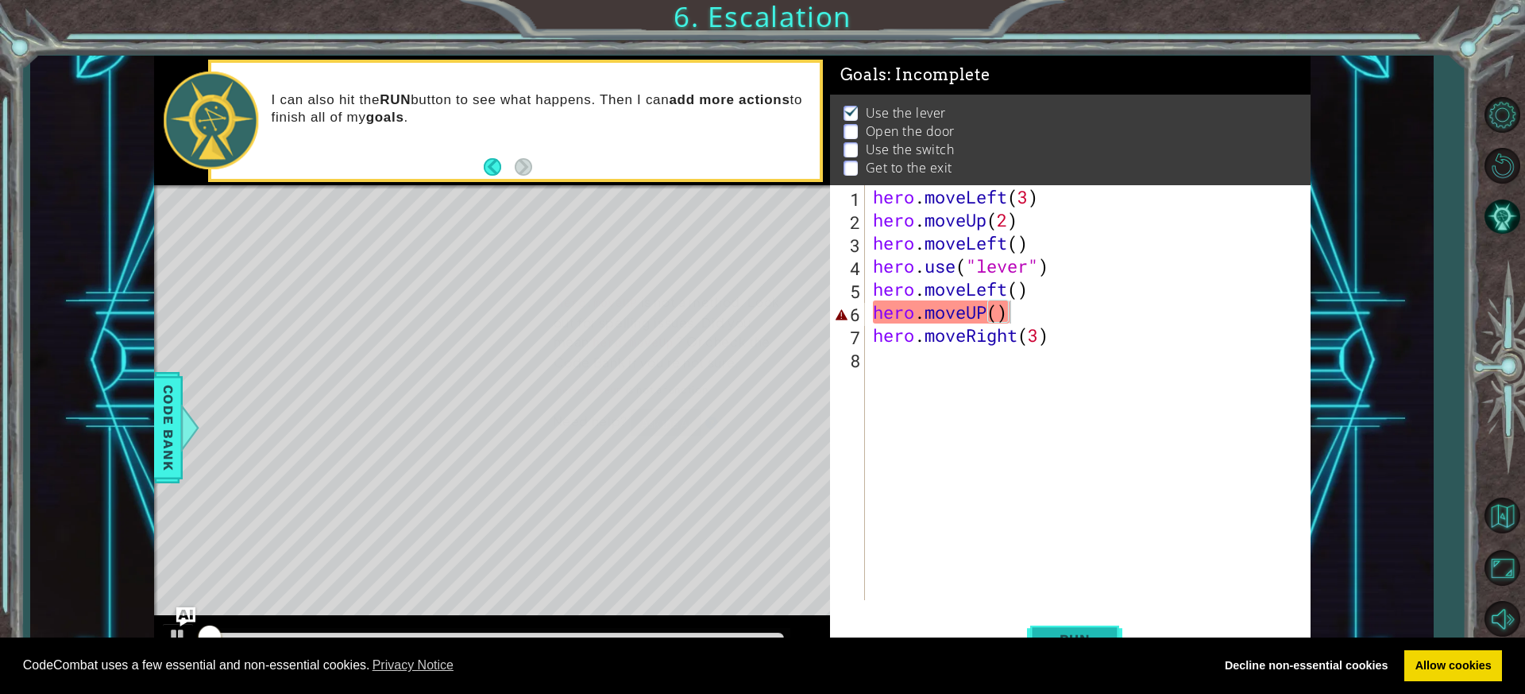
click at [1097, 623] on button "Run" at bounding box center [1074, 639] width 95 height 48
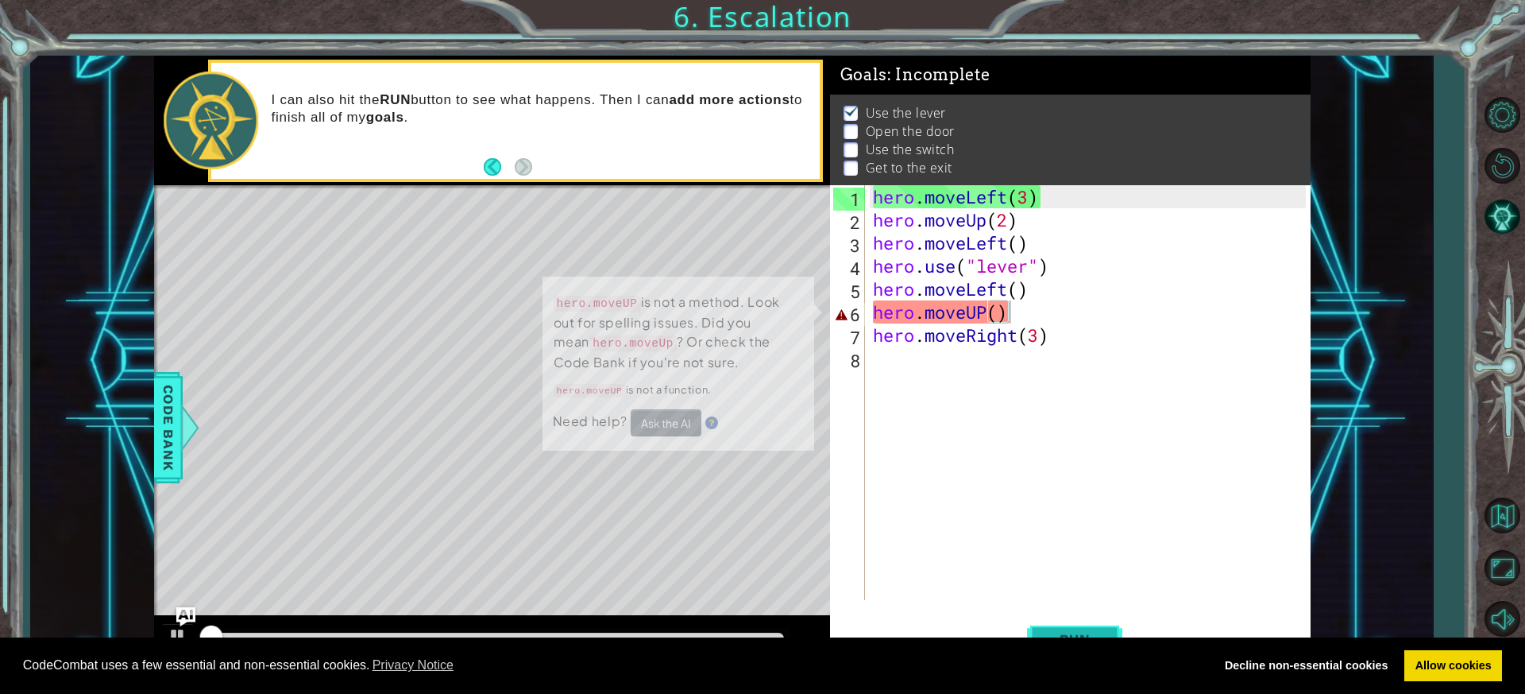
click at [1097, 623] on button "Run" at bounding box center [1074, 639] width 95 height 48
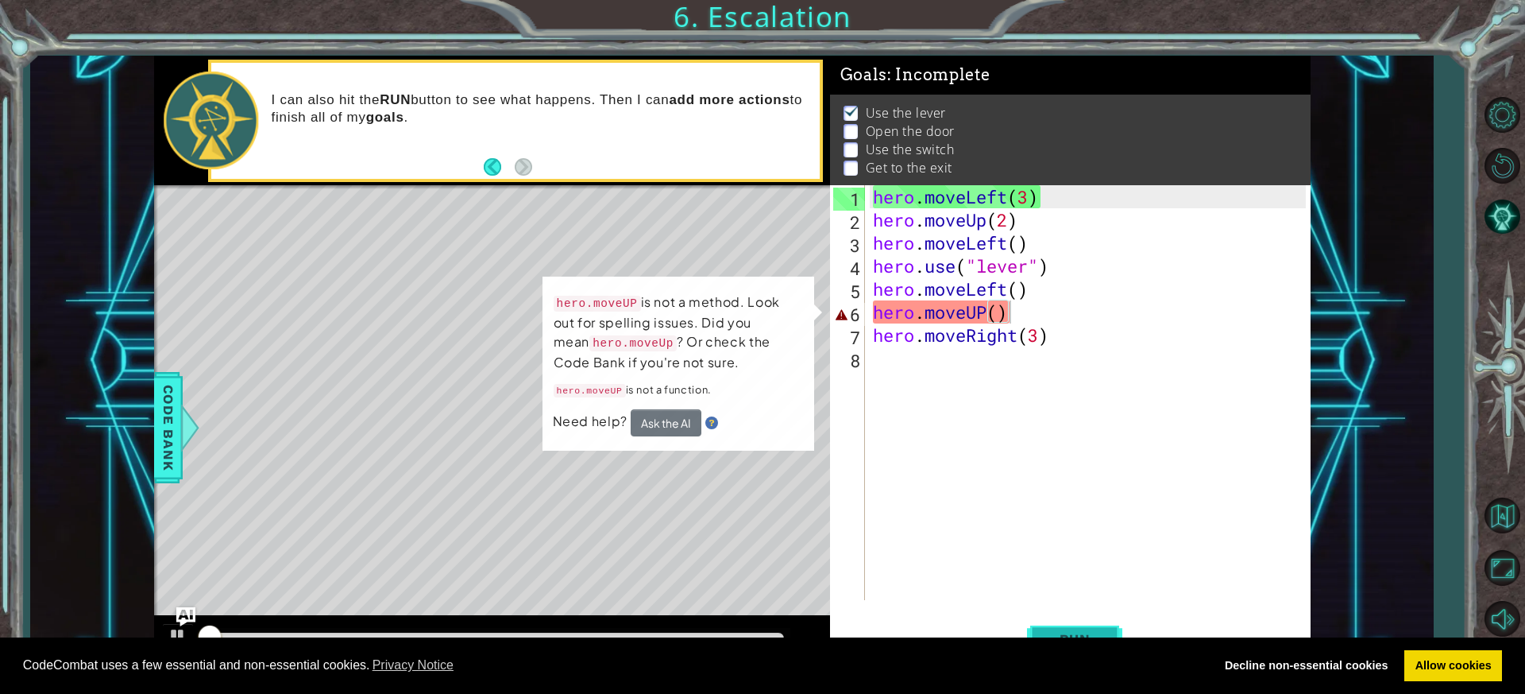
click at [1097, 623] on button "Run" at bounding box center [1074, 639] width 95 height 48
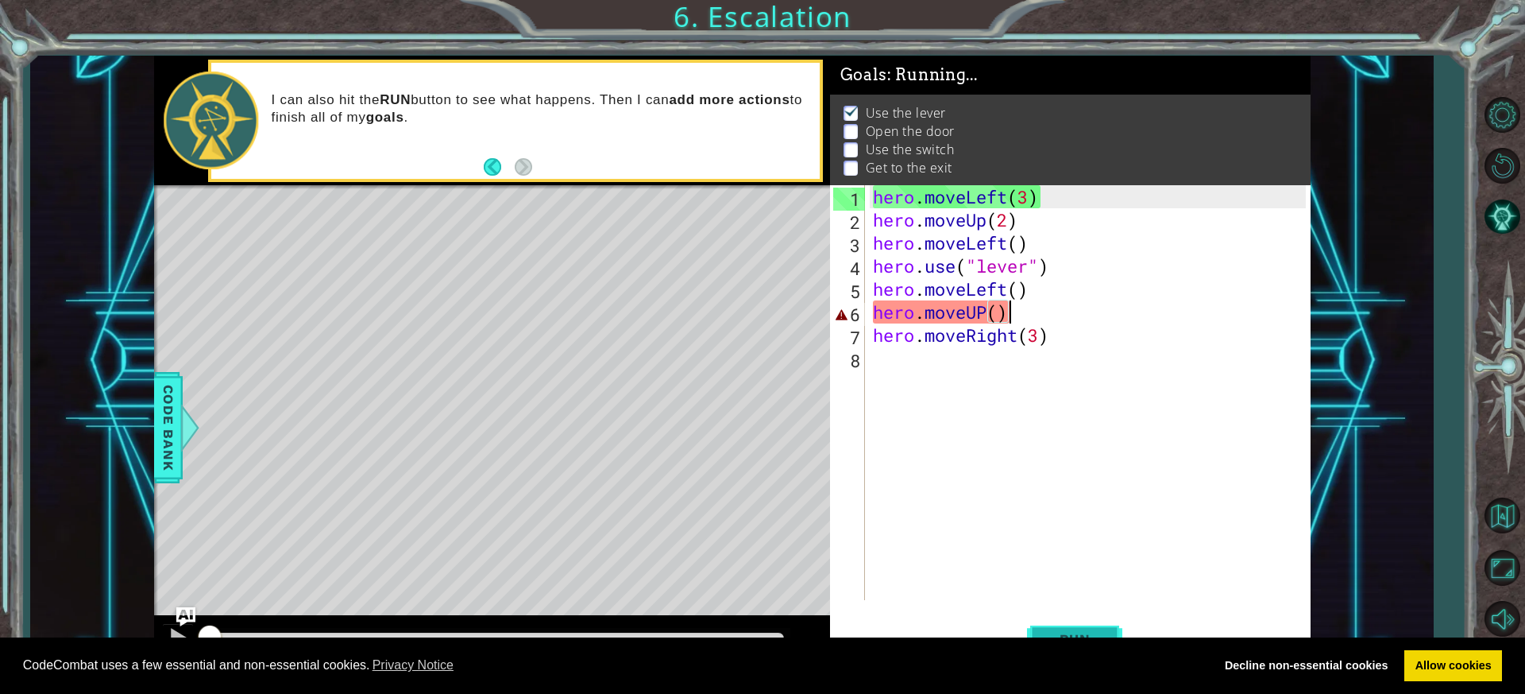
click at [1097, 623] on button "Run" at bounding box center [1074, 639] width 95 height 48
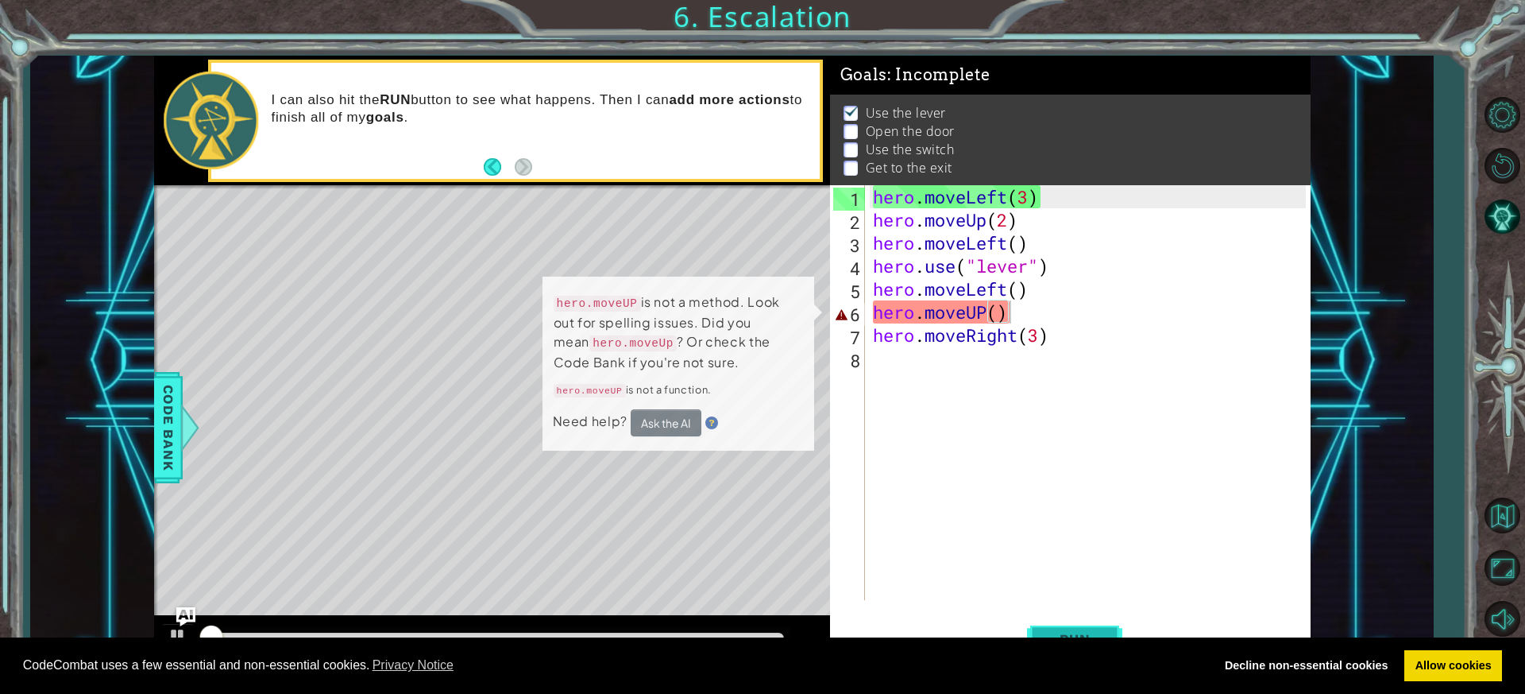
click at [1097, 623] on button "Run" at bounding box center [1074, 639] width 95 height 48
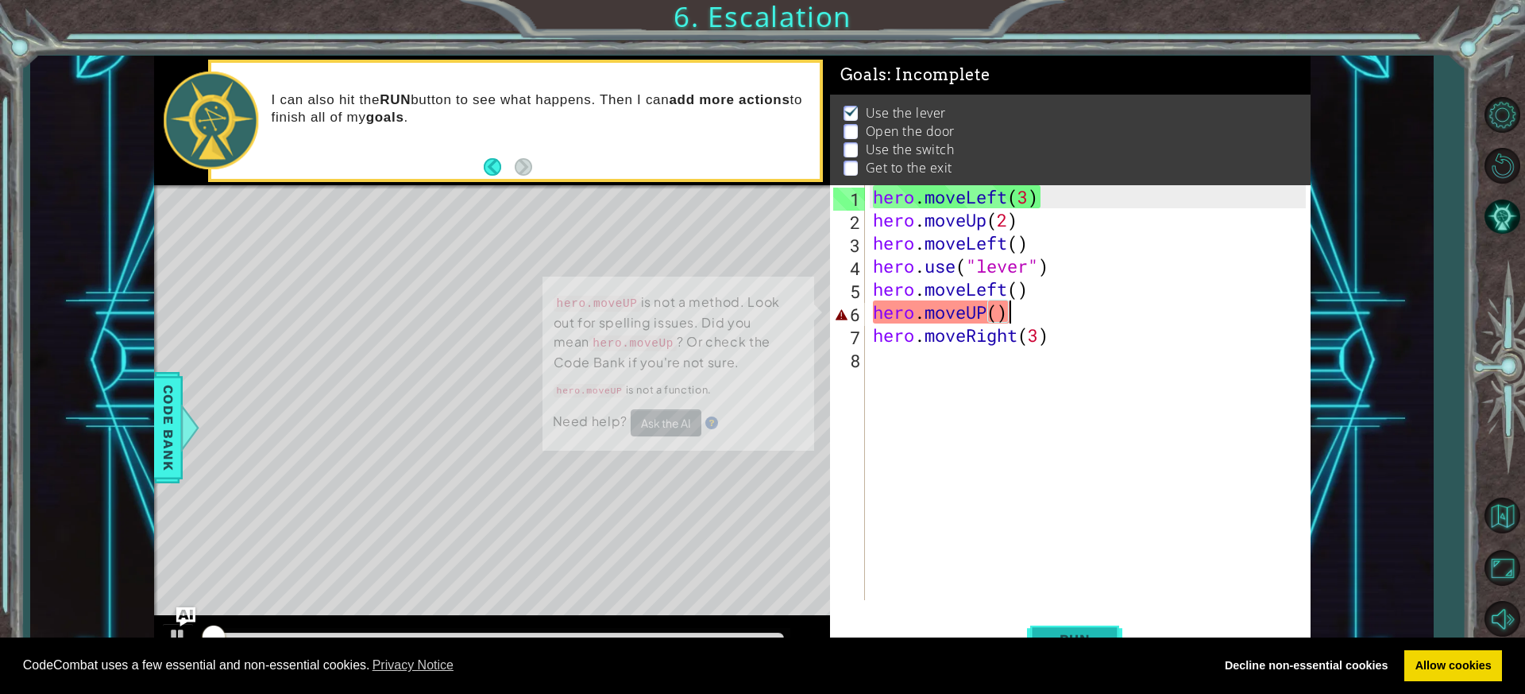
click at [1097, 623] on button "Run" at bounding box center [1074, 639] width 95 height 48
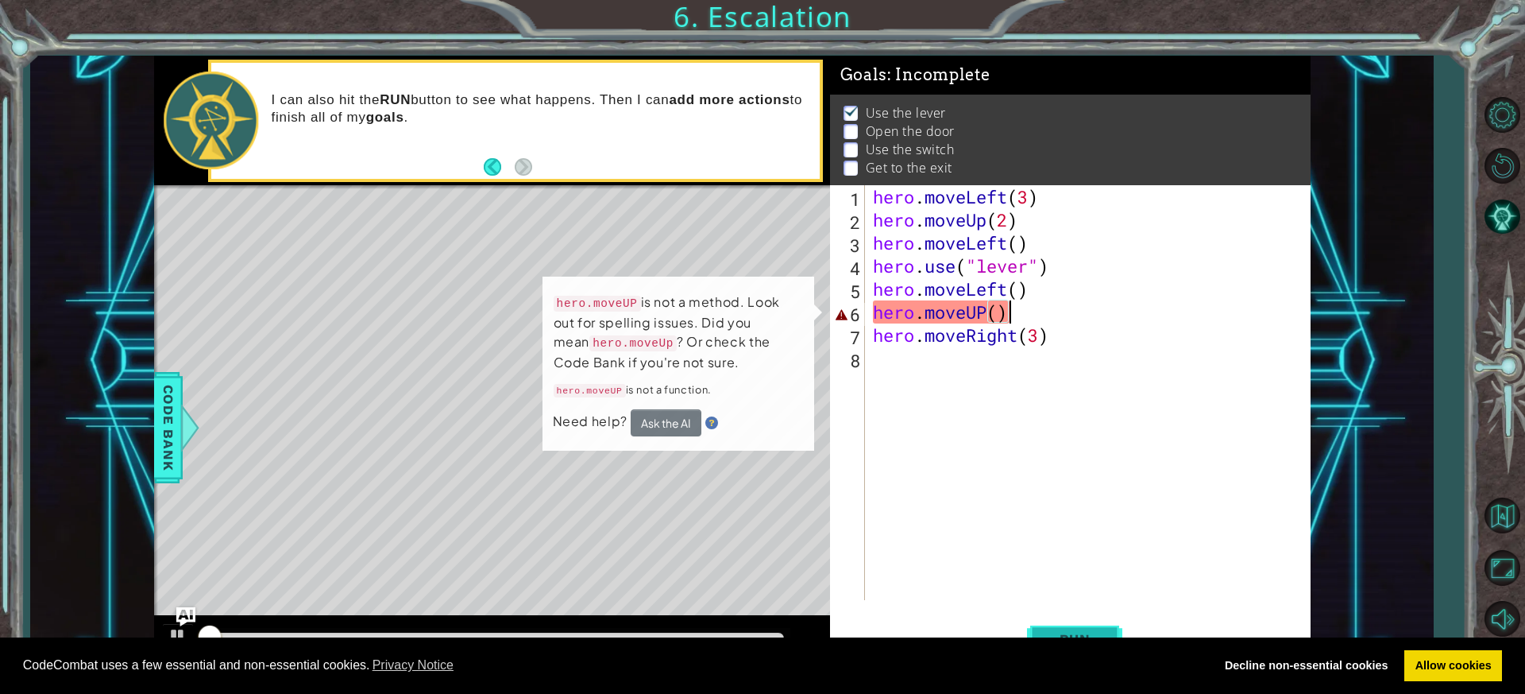
click at [1097, 623] on button "Run" at bounding box center [1074, 639] width 95 height 48
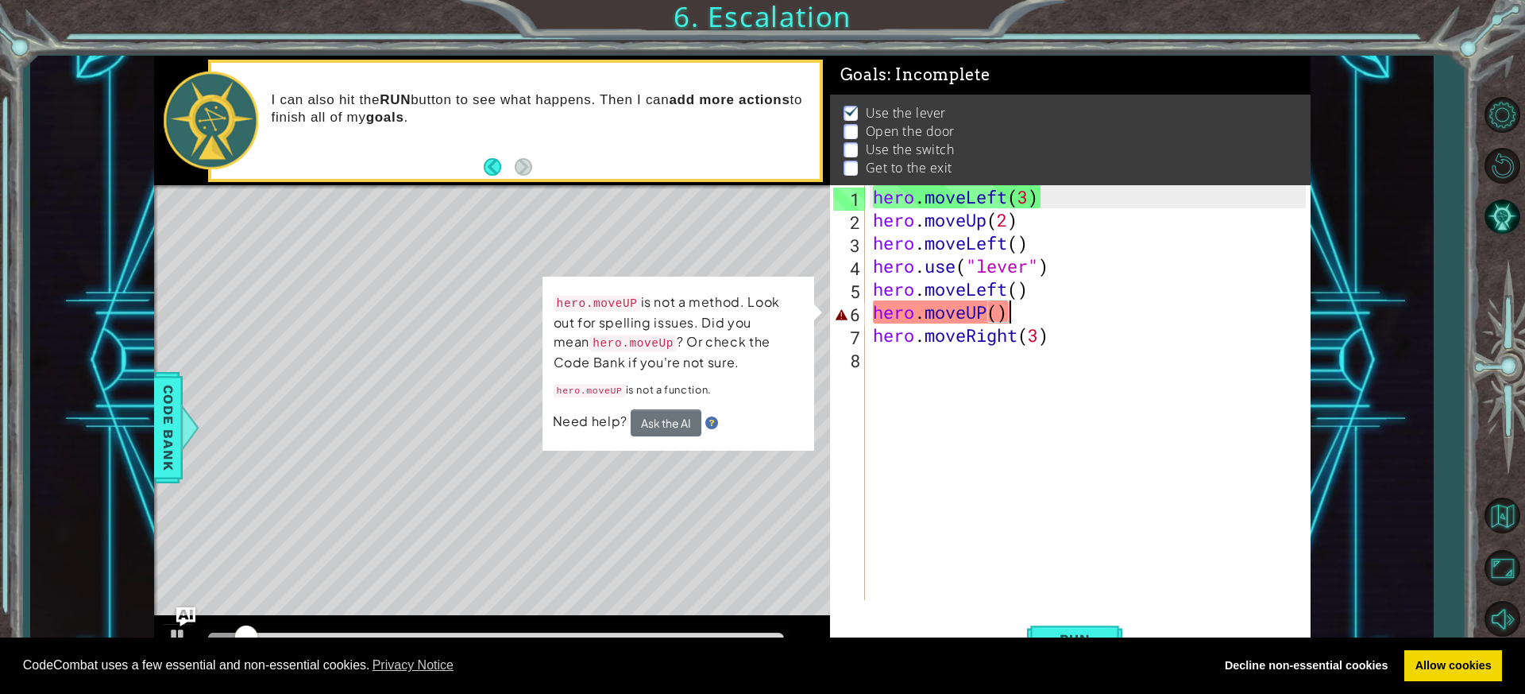
click at [985, 314] on div "hero . moveLeft ( 3 ) hero . moveUp ( 2 ) hero . moveLeft ( ) hero . use ( "lev…" at bounding box center [1092, 415] width 444 height 461
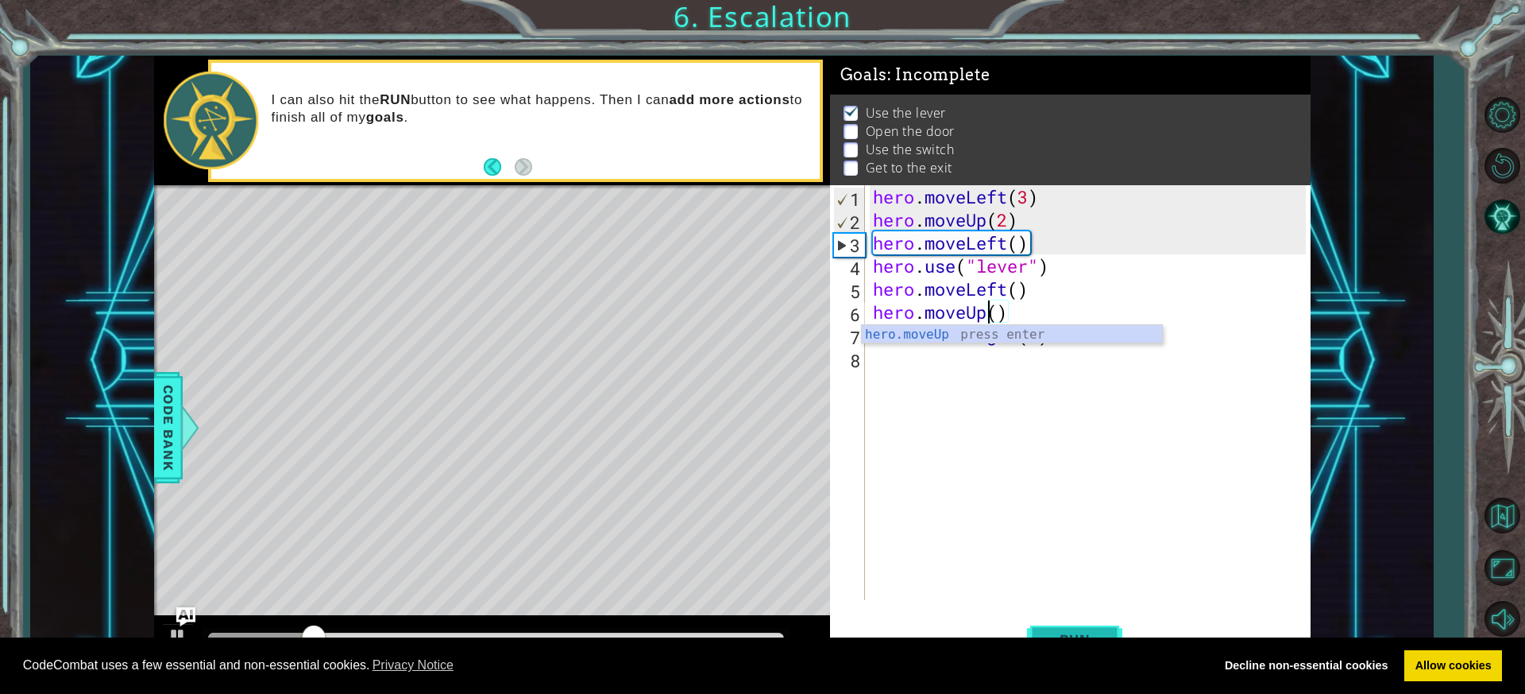
click at [1048, 622] on button "Run" at bounding box center [1074, 639] width 95 height 48
click at [1047, 622] on button "Run" at bounding box center [1074, 639] width 95 height 48
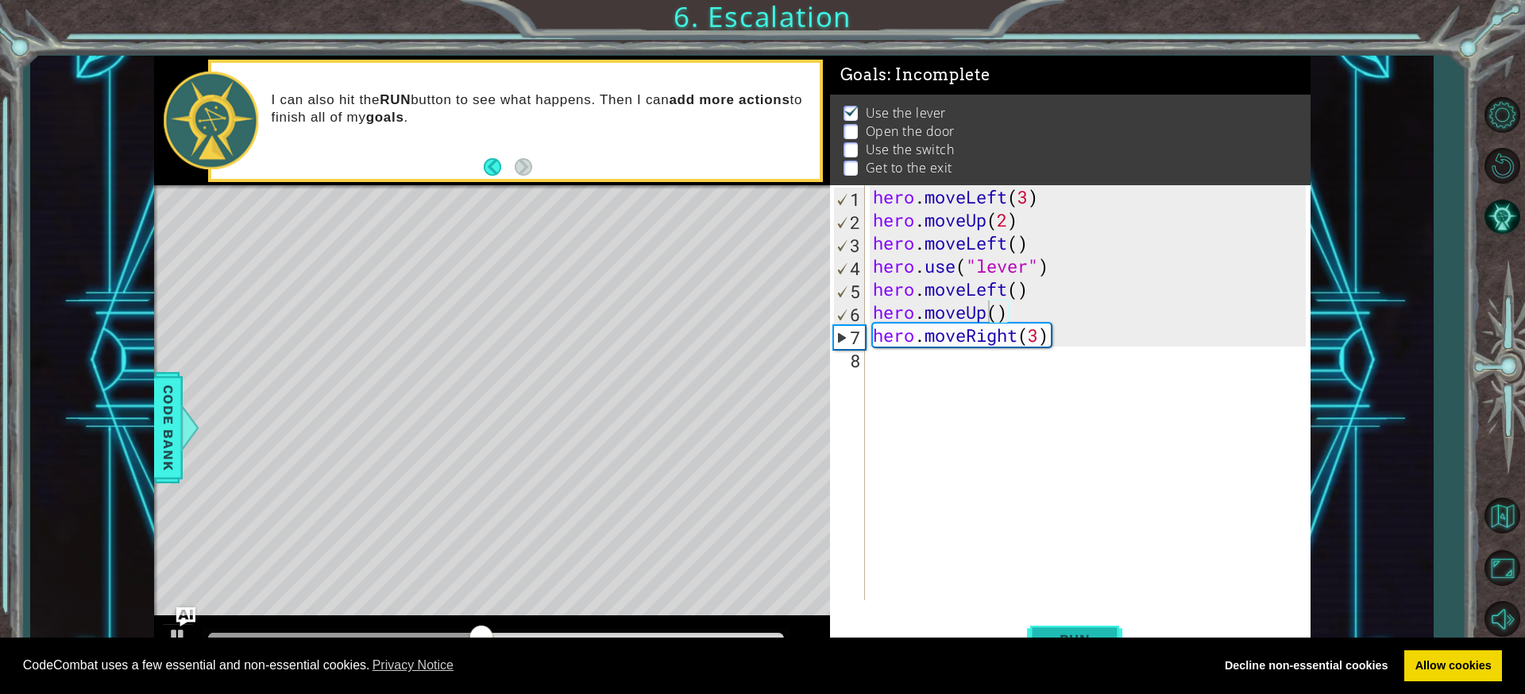
click at [1074, 623] on button "Run" at bounding box center [1074, 639] width 95 height 48
click at [518, 323] on div "Level Map" at bounding box center [521, 419] width 734 height 468
drag, startPoint x: 619, startPoint y: 458, endPoint x: 408, endPoint y: 454, distance: 210.5
click at [408, 454] on div "Level Map" at bounding box center [521, 419] width 734 height 468
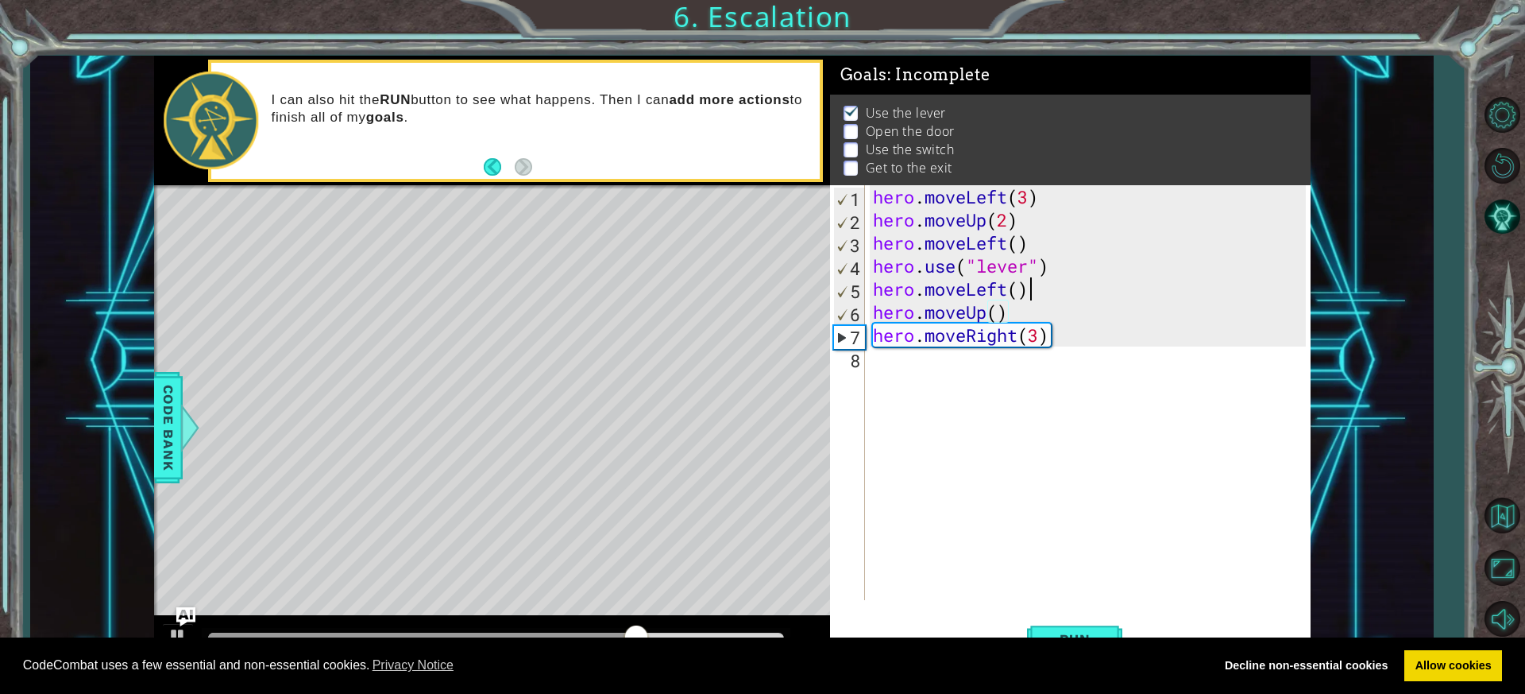
click at [1036, 289] on div "hero . moveLeft ( 3 ) hero . moveUp ( 2 ) hero . moveLeft ( ) hero . use ( "lev…" at bounding box center [1092, 415] width 444 height 461
click at [1022, 307] on div "hero . moveLeft ( 3 ) hero . moveUp ( 2 ) hero . moveLeft ( ) hero . use ( "lev…" at bounding box center [1092, 415] width 444 height 461
type textarea "hero.moveUp()"
click at [1045, 300] on div "hero . moveLeft ( 3 ) hero . moveUp ( 2 ) hero . moveLeft ( ) hero . use ( "lev…" at bounding box center [1092, 415] width 444 height 461
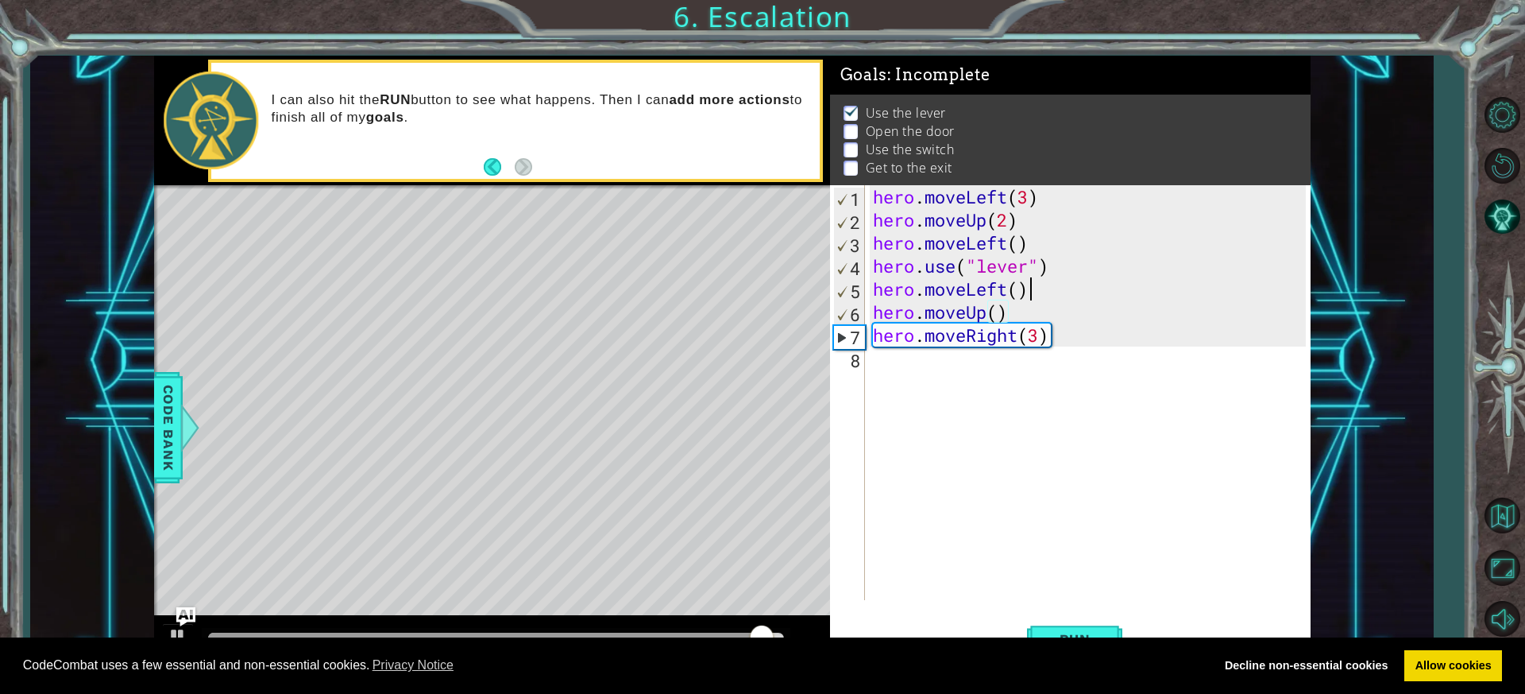
type textarea "hero.moveLeft()"
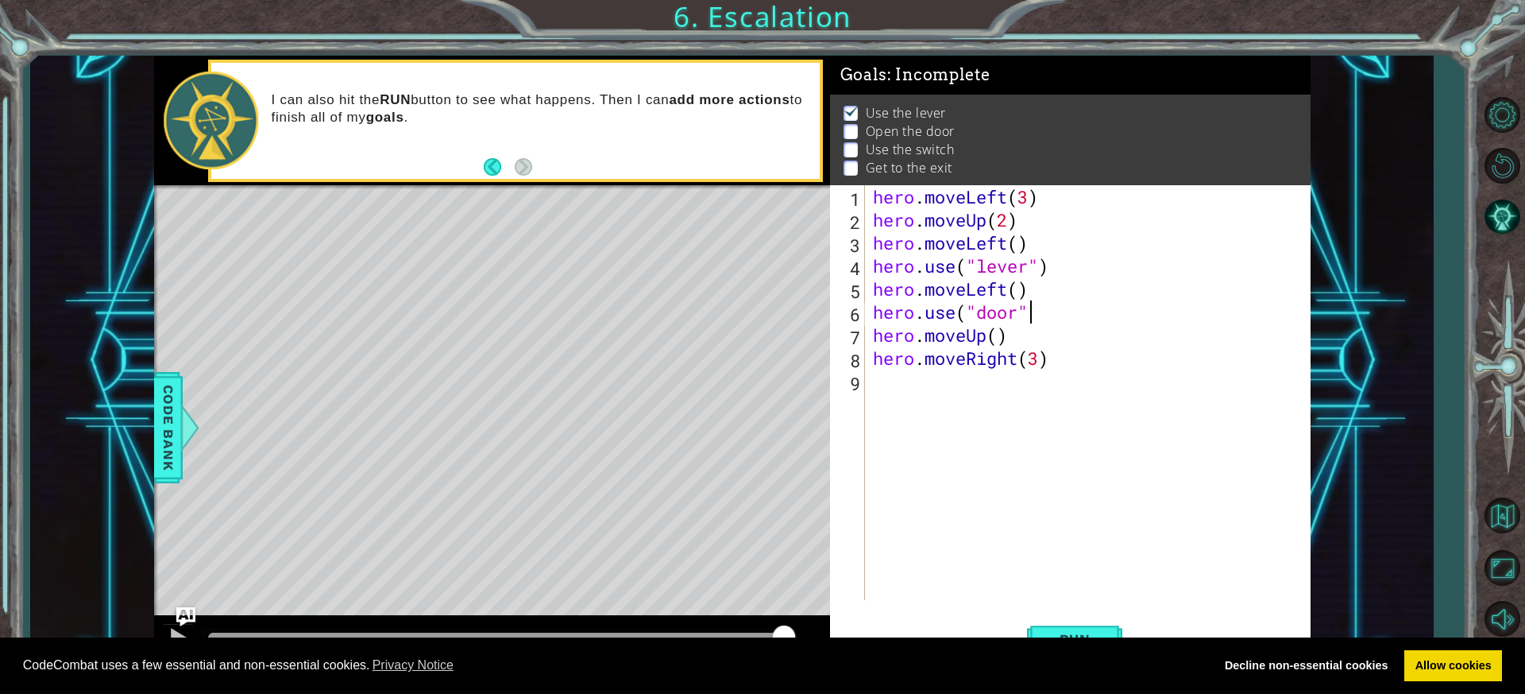
scroll to position [0, 6]
click at [1095, 629] on button "Run" at bounding box center [1074, 639] width 95 height 48
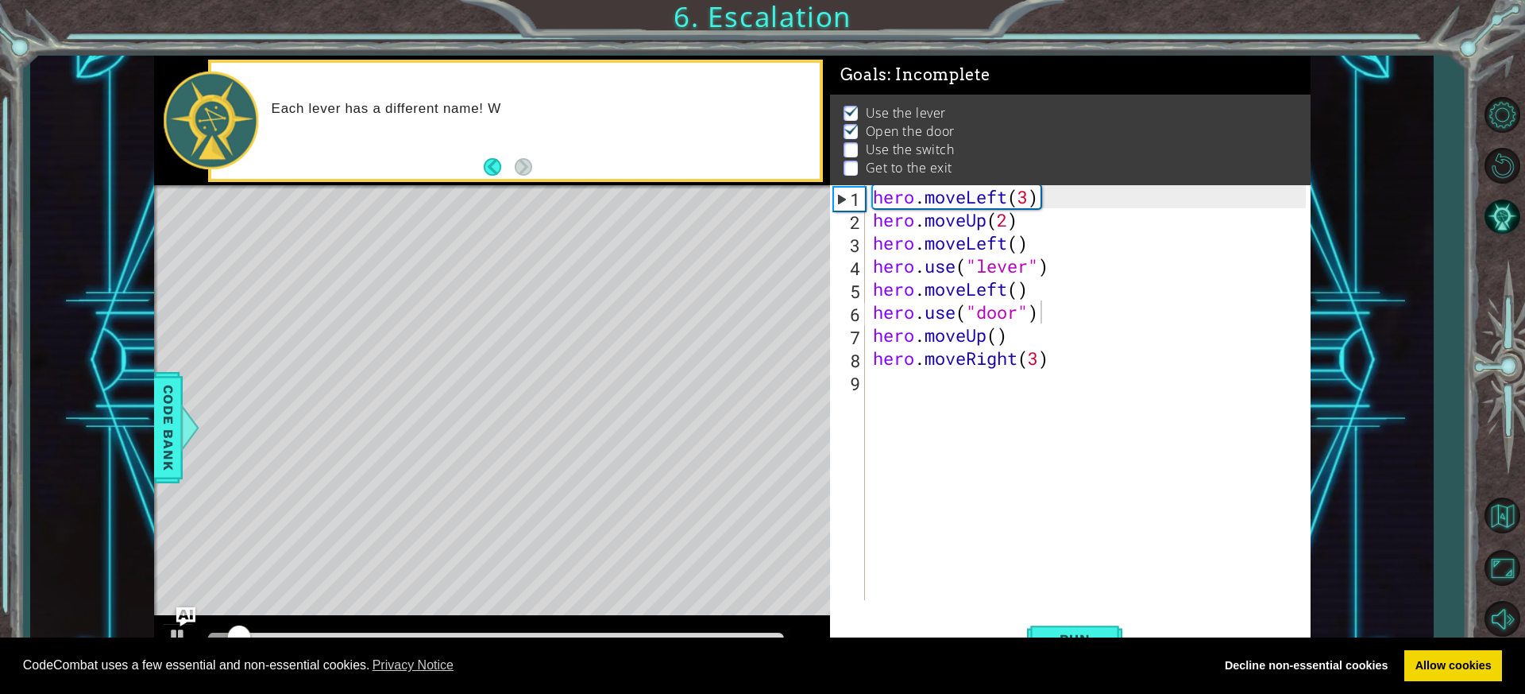
drag, startPoint x: 501, startPoint y: 403, endPoint x: 527, endPoint y: 404, distance: 26.2
click at [520, 409] on div "Level Map" at bounding box center [521, 419] width 734 height 468
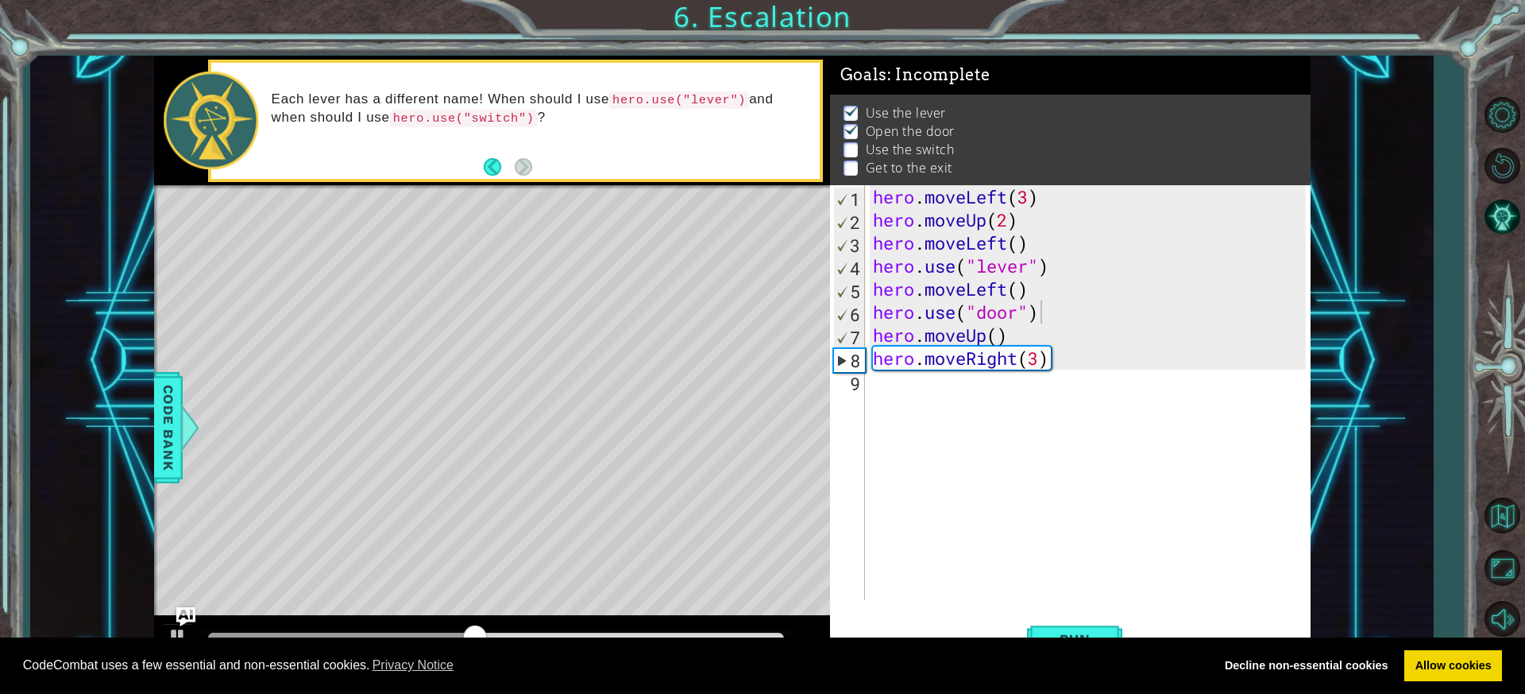
scroll to position [0, 6]
click at [1013, 339] on div "hero . moveLeft ( 3 ) hero . moveUp ( 2 ) hero . moveLeft ( ) hero . use ( "lev…" at bounding box center [1092, 415] width 444 height 461
click at [1045, 357] on div "hero . moveLeft ( 3 ) hero . moveUp ( 2 ) hero . moveLeft ( ) hero . use ( "lev…" at bounding box center [1092, 415] width 444 height 461
click at [1017, 362] on div "hero . moveLeft ( 3 ) hero . moveUp ( 2 ) hero . moveLeft ( ) hero . use ( "lev…" at bounding box center [1092, 415] width 444 height 461
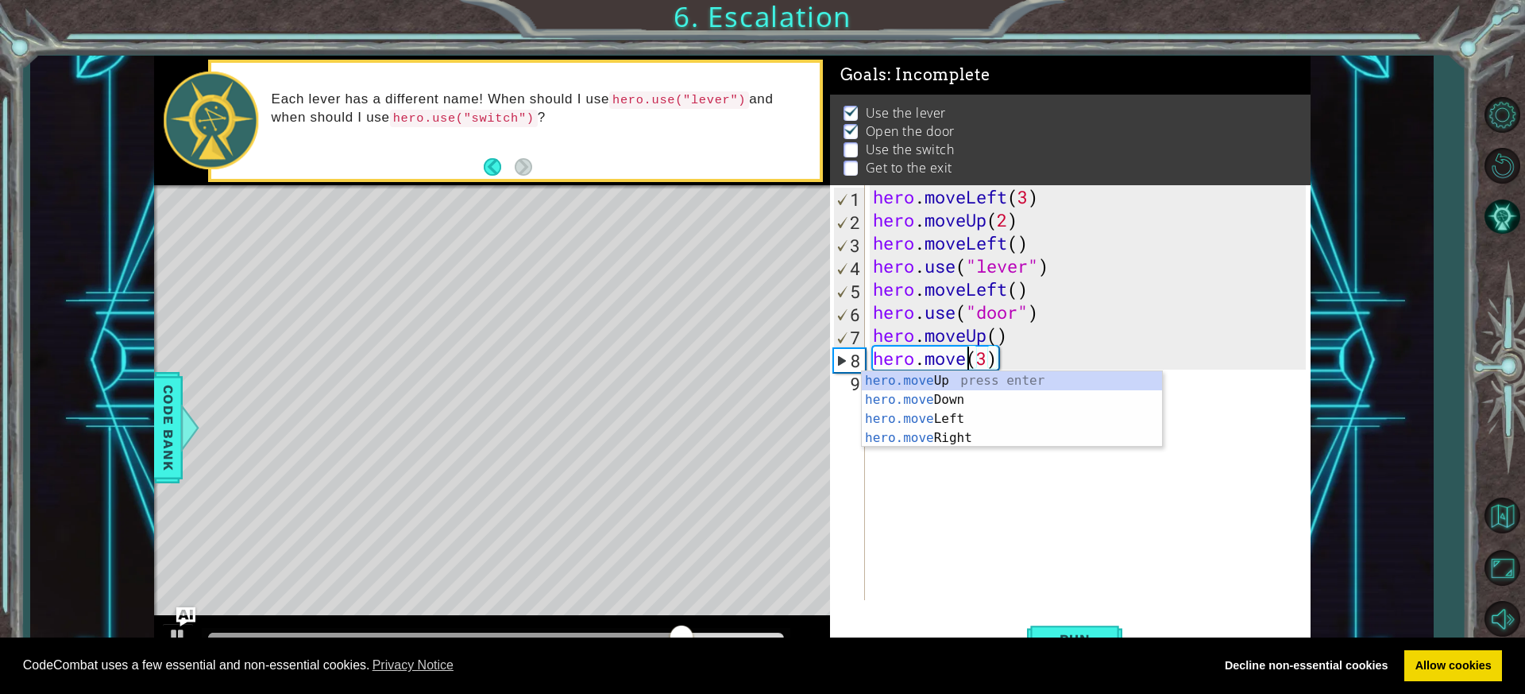
click at [996, 337] on div "hero . moveLeft ( 3 ) hero . moveUp ( 2 ) hero . moveLeft ( ) hero . use ( "lev…" at bounding box center [1092, 415] width 444 height 461
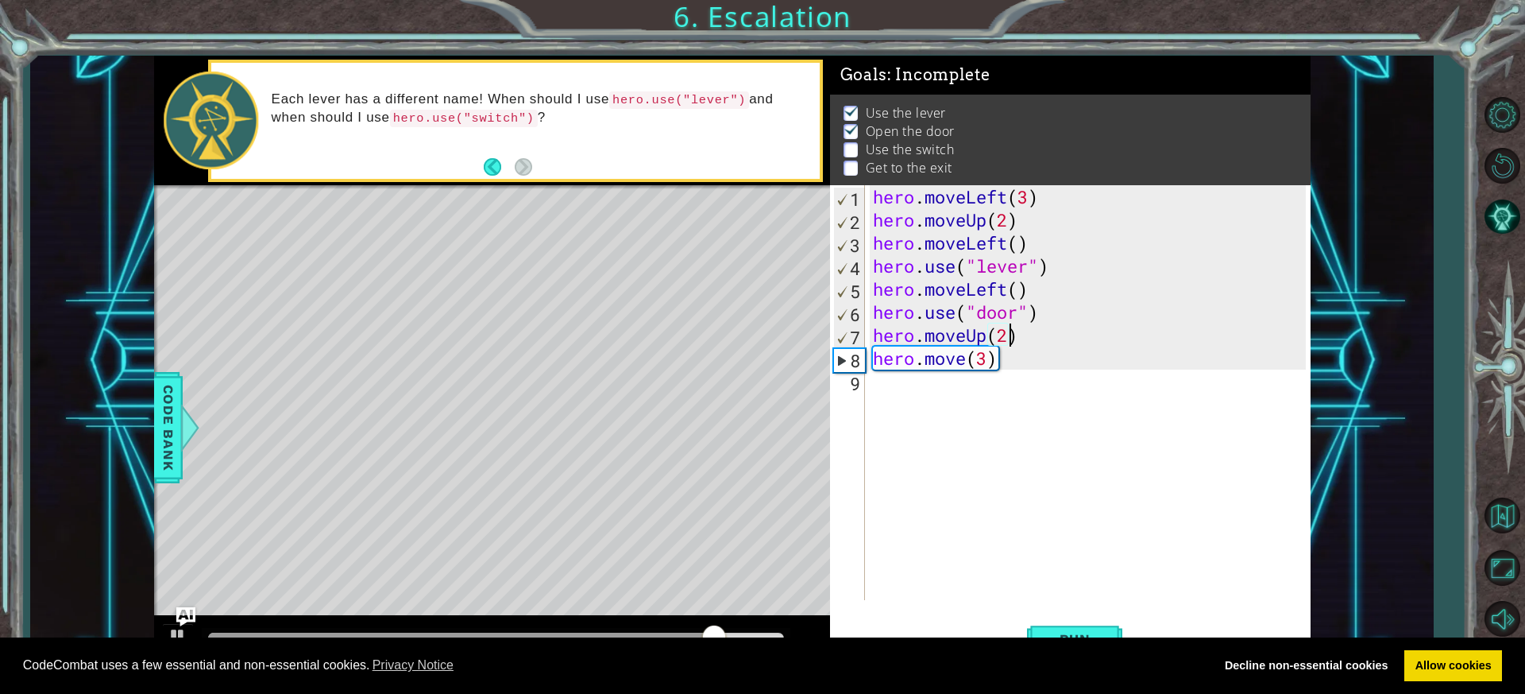
scroll to position [0, 6]
click at [967, 359] on div "hero . moveLeft ( 3 ) hero . moveUp ( 2 ) hero . moveLeft ( ) hero . use ( "lev…" at bounding box center [1092, 415] width 444 height 461
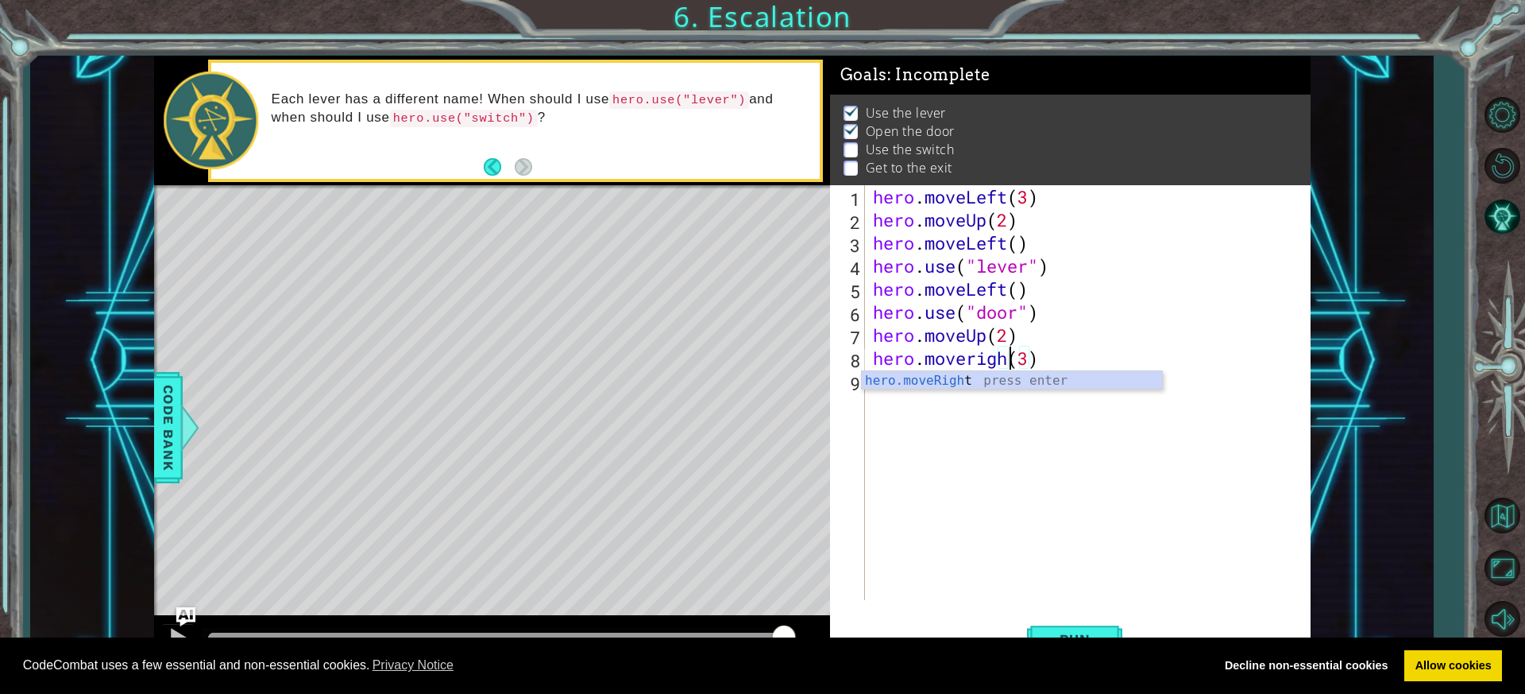
scroll to position [0, 6]
drag, startPoint x: 979, startPoint y: 357, endPoint x: 990, endPoint y: 362, distance: 12.1
click at [979, 358] on div "hero . moveLeft ( 3 ) hero . moveUp ( 2 ) hero . moveLeft ( ) hero . use ( "lev…" at bounding box center [1092, 415] width 444 height 461
click at [1038, 359] on div "hero . moveLeft ( 3 ) hero . moveUp ( 2 ) hero . moveLeft ( ) hero . use ( "lev…" at bounding box center [1092, 415] width 444 height 461
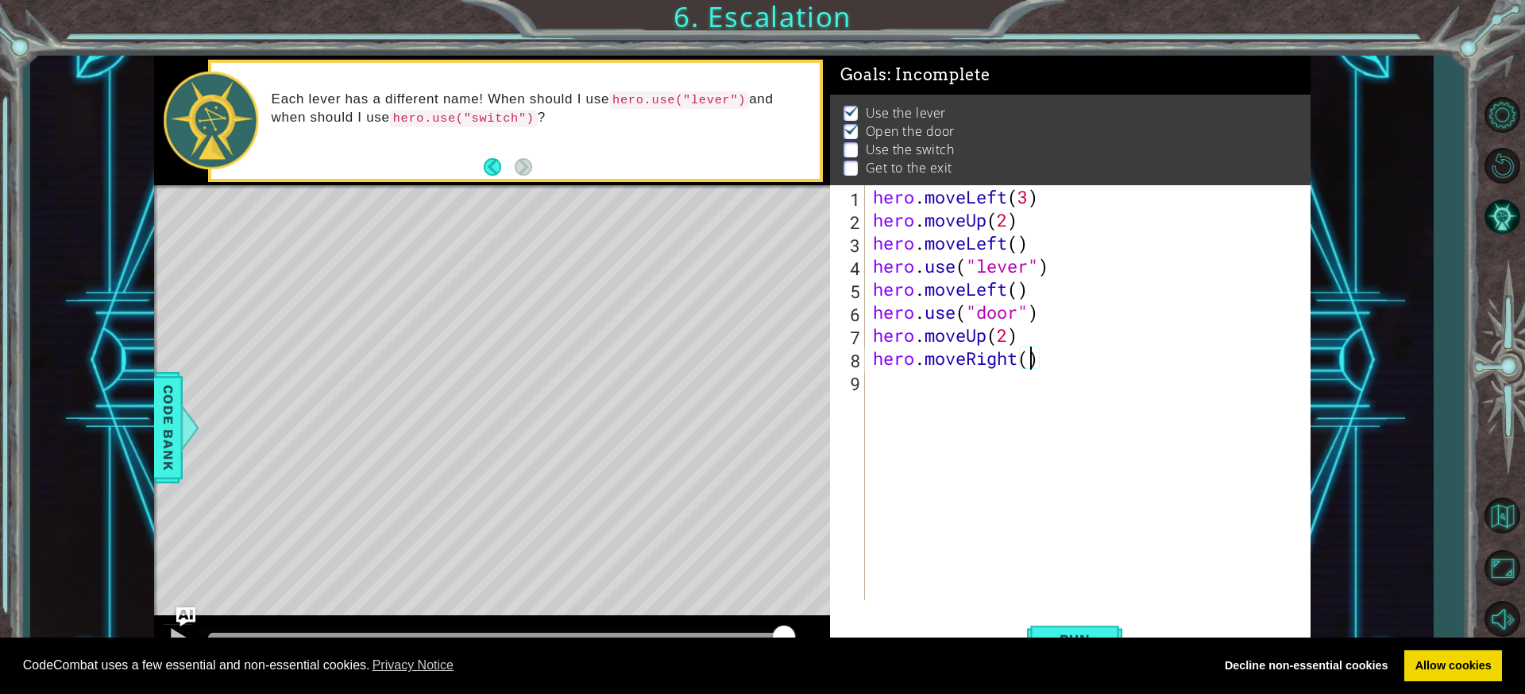
type textarea "hero.moveRight(2)"
drag, startPoint x: 944, startPoint y: 381, endPoint x: 945, endPoint y: 368, distance: 13.6
click at [943, 381] on div "hero . moveLeft ( 3 ) hero . moveUp ( 2 ) hero . moveLeft ( ) hero . use ( "lev…" at bounding box center [1092, 415] width 444 height 461
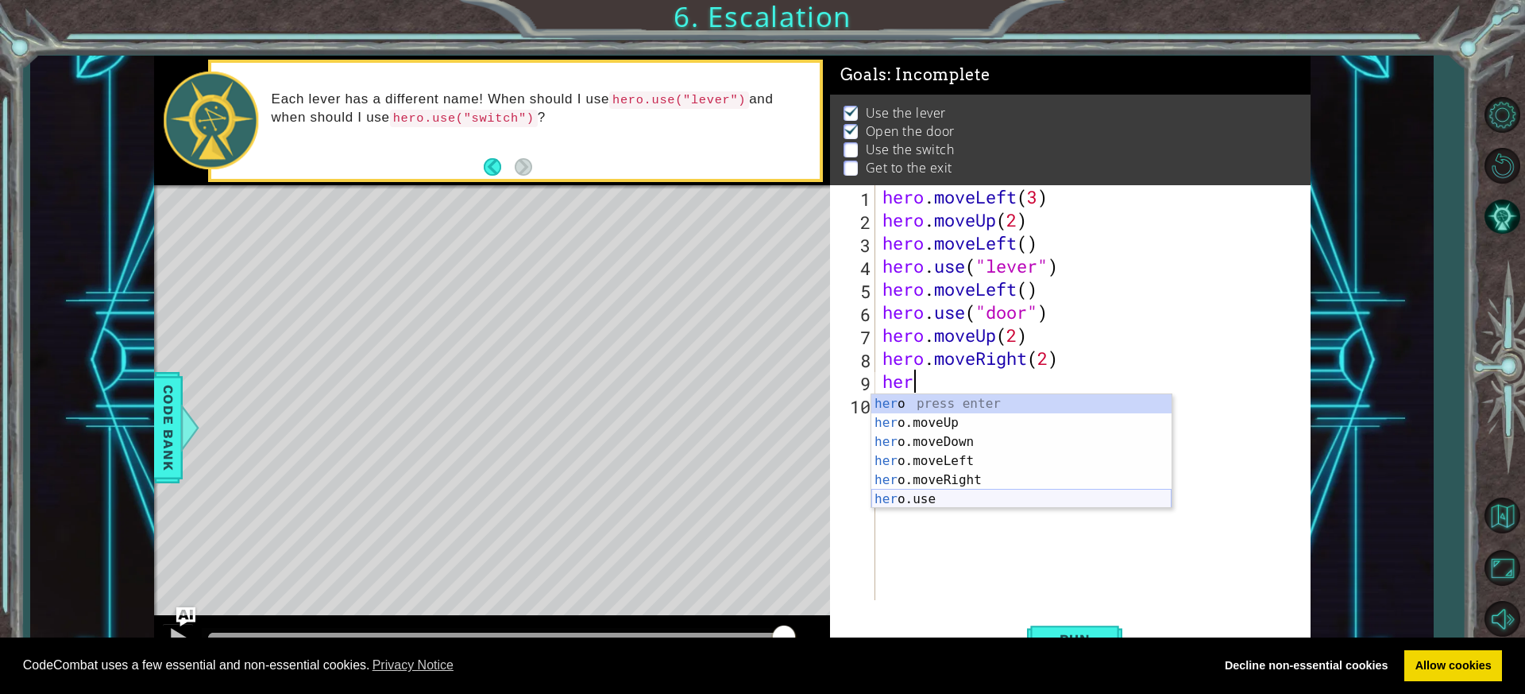
click at [893, 499] on div "her o press enter her o.moveUp press enter her o.moveDown press enter her o.mov…" at bounding box center [1021, 470] width 300 height 153
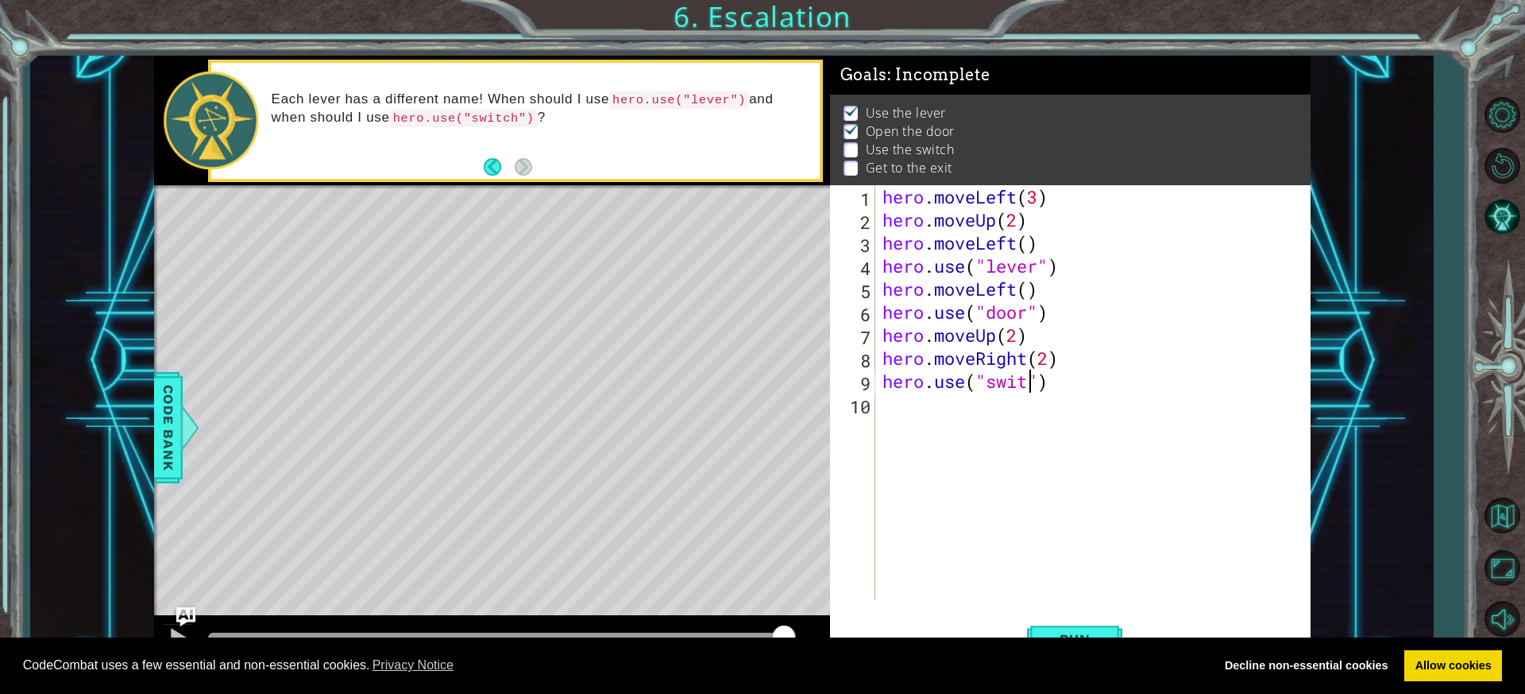
scroll to position [0, 7]
type textarea "hero.use("switch")"
click at [871, 394] on div "9" at bounding box center [854, 383] width 42 height 23
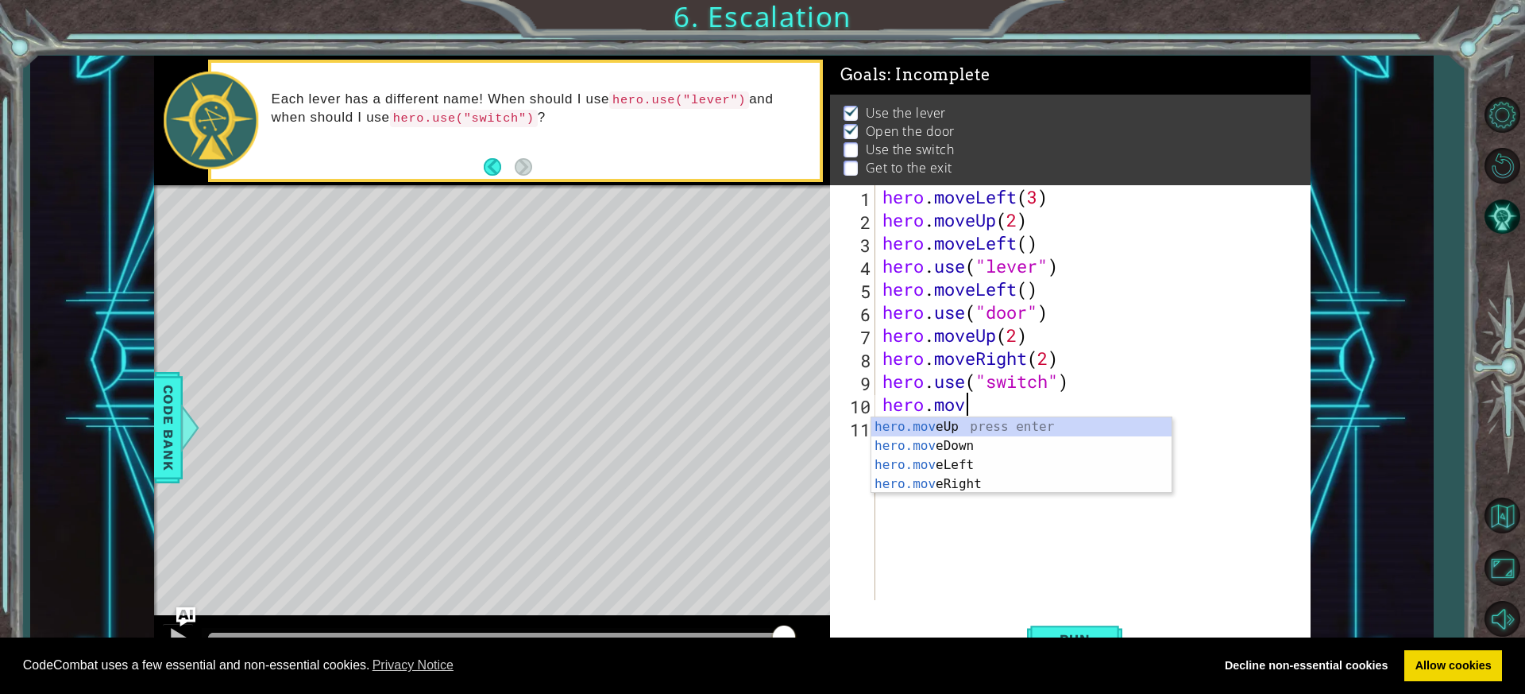
scroll to position [0, 3]
click at [942, 486] on div "hero.move Up press enter hero.move Down press enter hero.move Left press enter …" at bounding box center [1021, 474] width 300 height 114
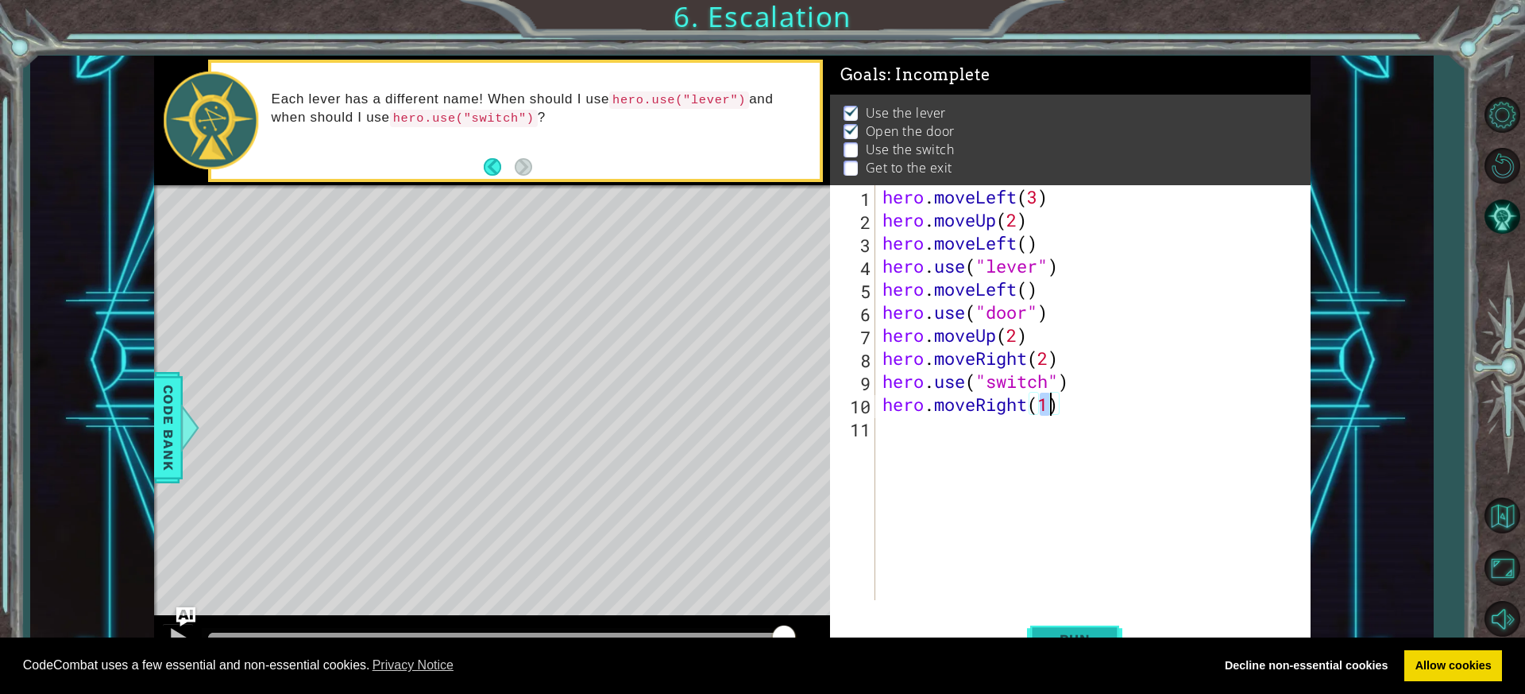
type textarea "hero.moveRight(1)"
click at [1099, 629] on button "Run" at bounding box center [1074, 639] width 95 height 48
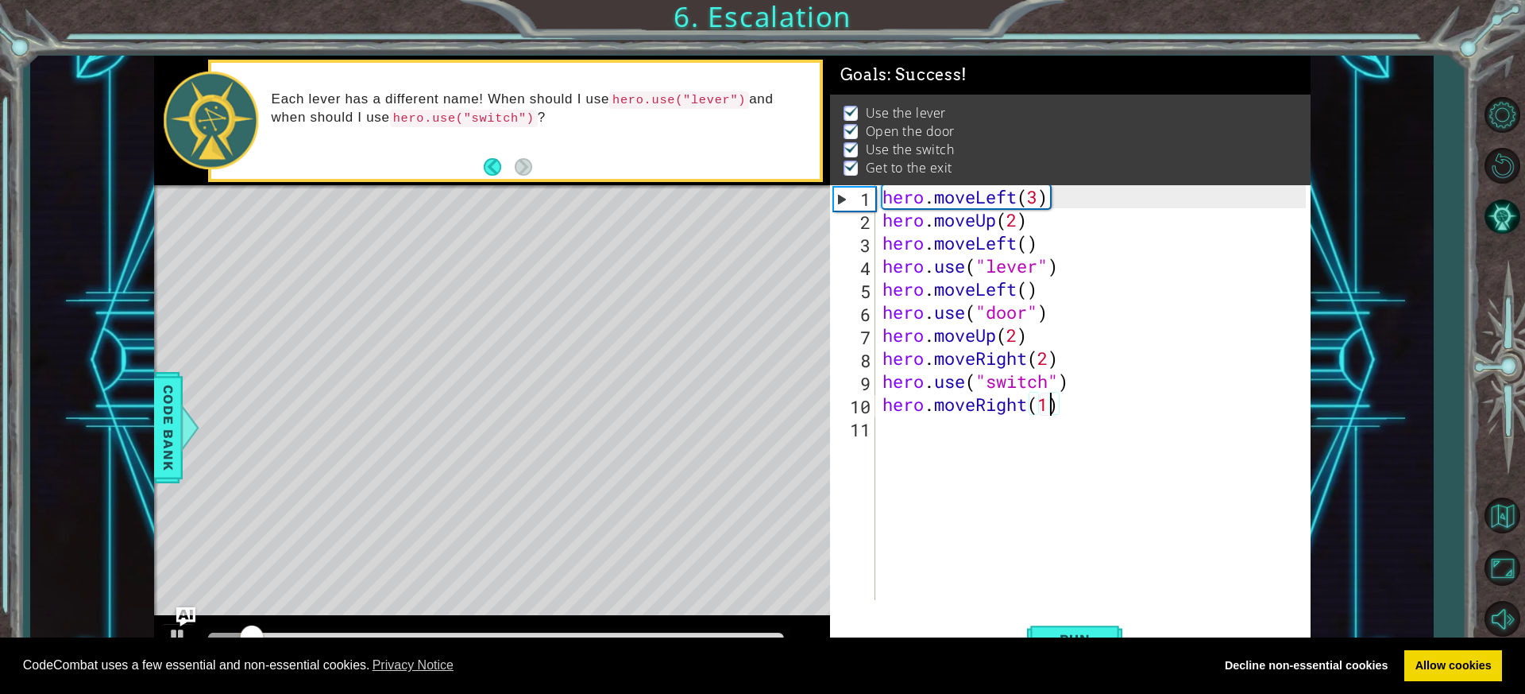
click at [709, 547] on div "Level Map" at bounding box center [521, 419] width 734 height 468
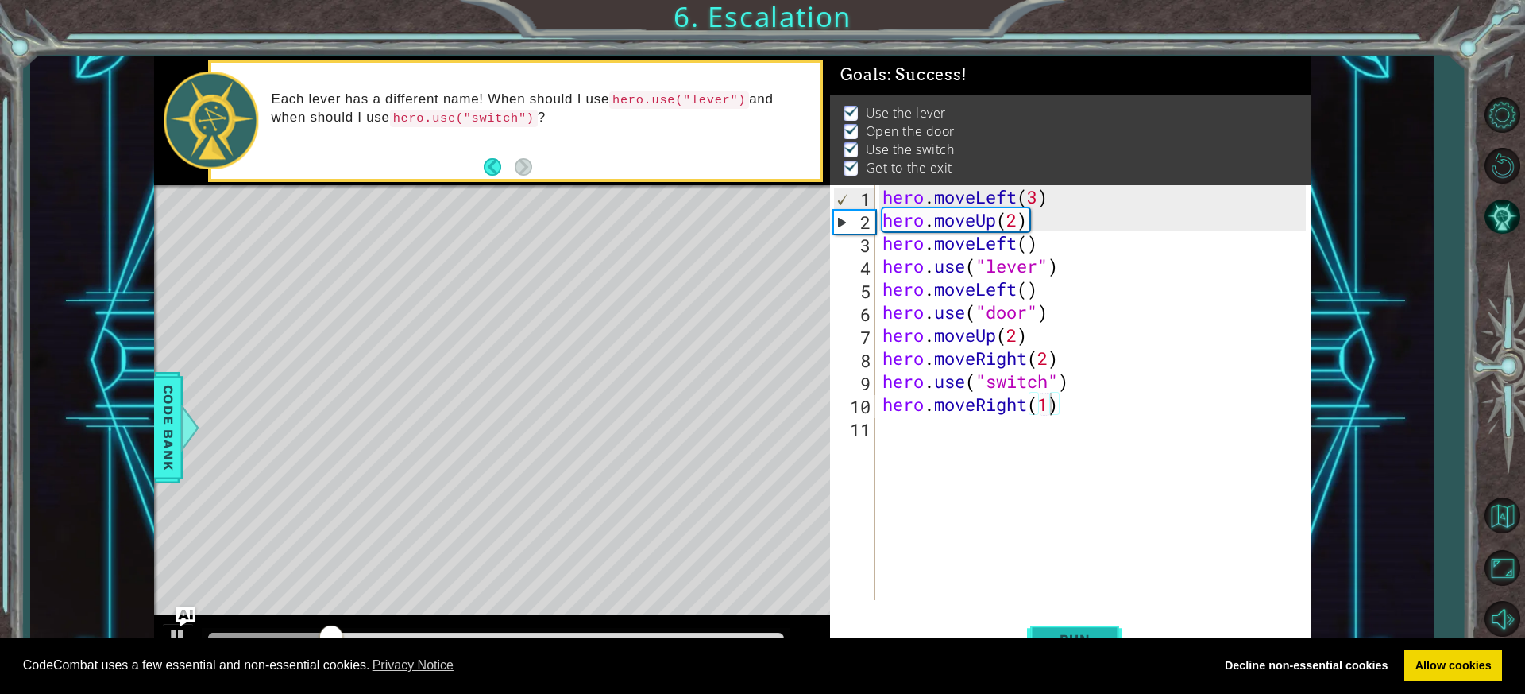
click at [1049, 626] on button "Run" at bounding box center [1074, 639] width 95 height 48
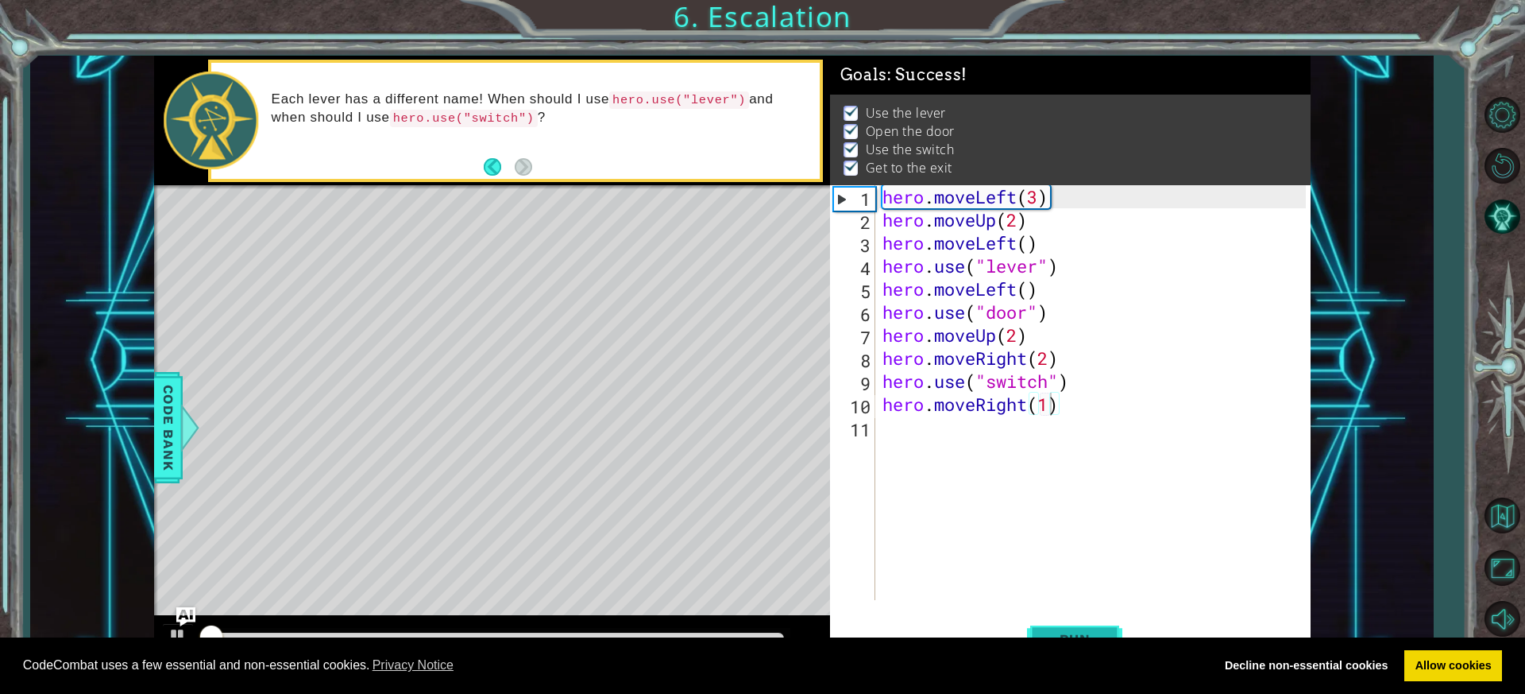
click at [1049, 626] on button "Run" at bounding box center [1074, 639] width 95 height 48
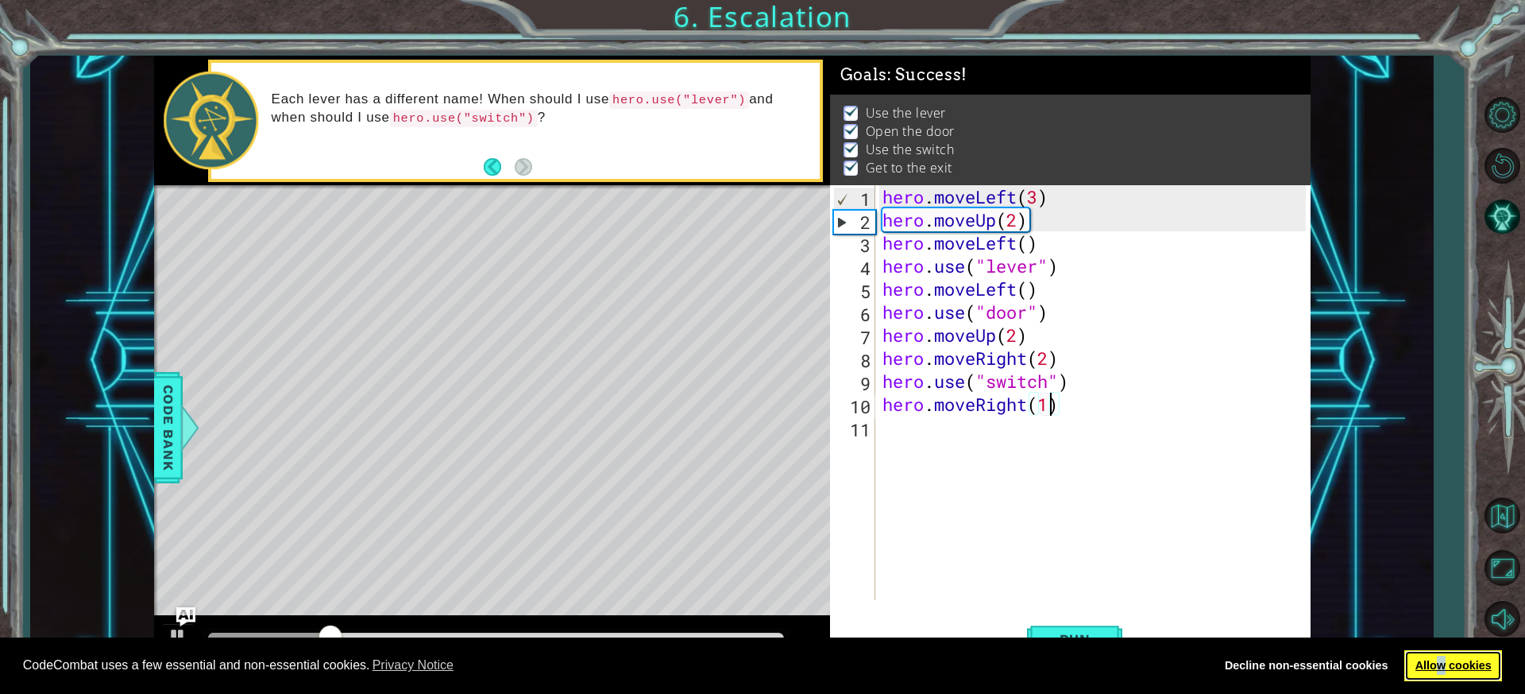
click at [1443, 655] on link "Allow cookies" at bounding box center [1454, 666] width 98 height 32
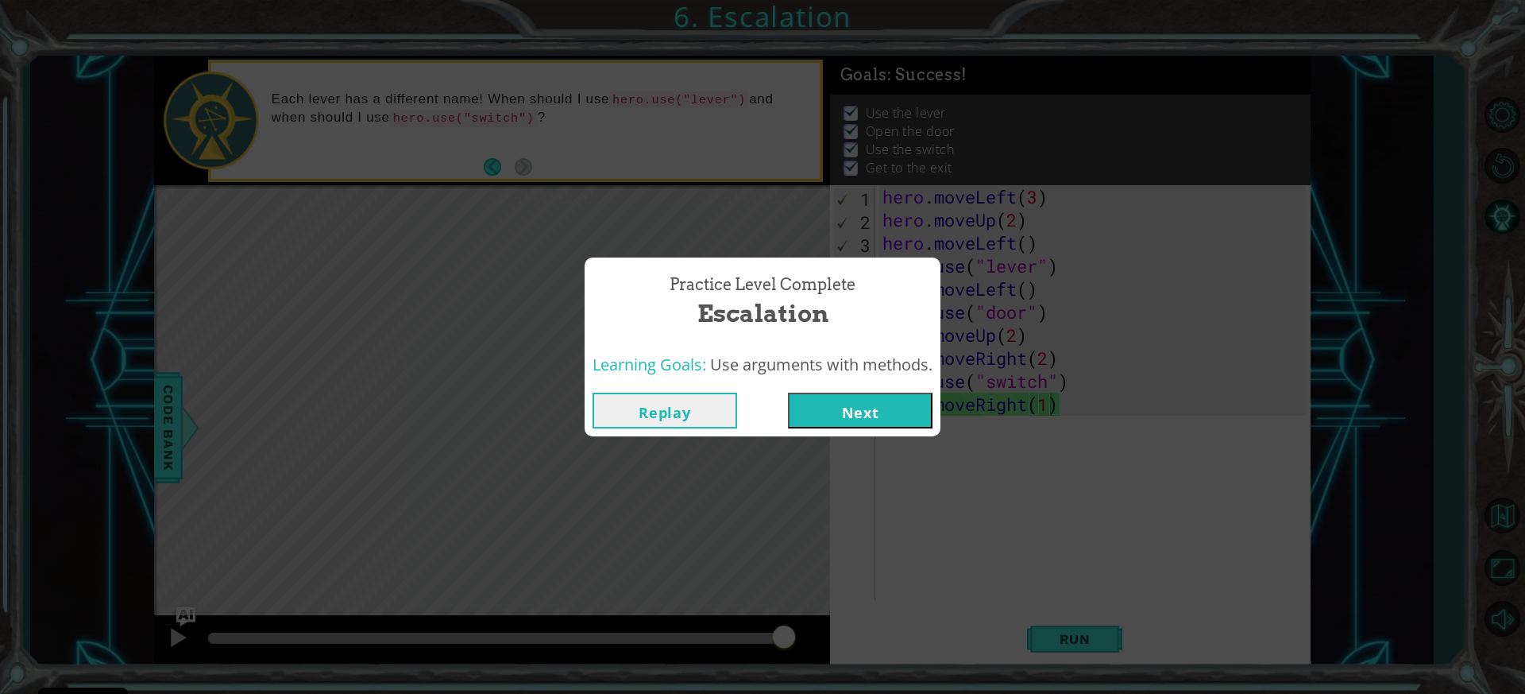
drag, startPoint x: 394, startPoint y: 634, endPoint x: 792, endPoint y: 641, distance: 398.1
click at [792, 641] on body "Cookie Policy CodeCombat uses a few essential and non-essential cookies. Privac…" at bounding box center [762, 347] width 1525 height 694
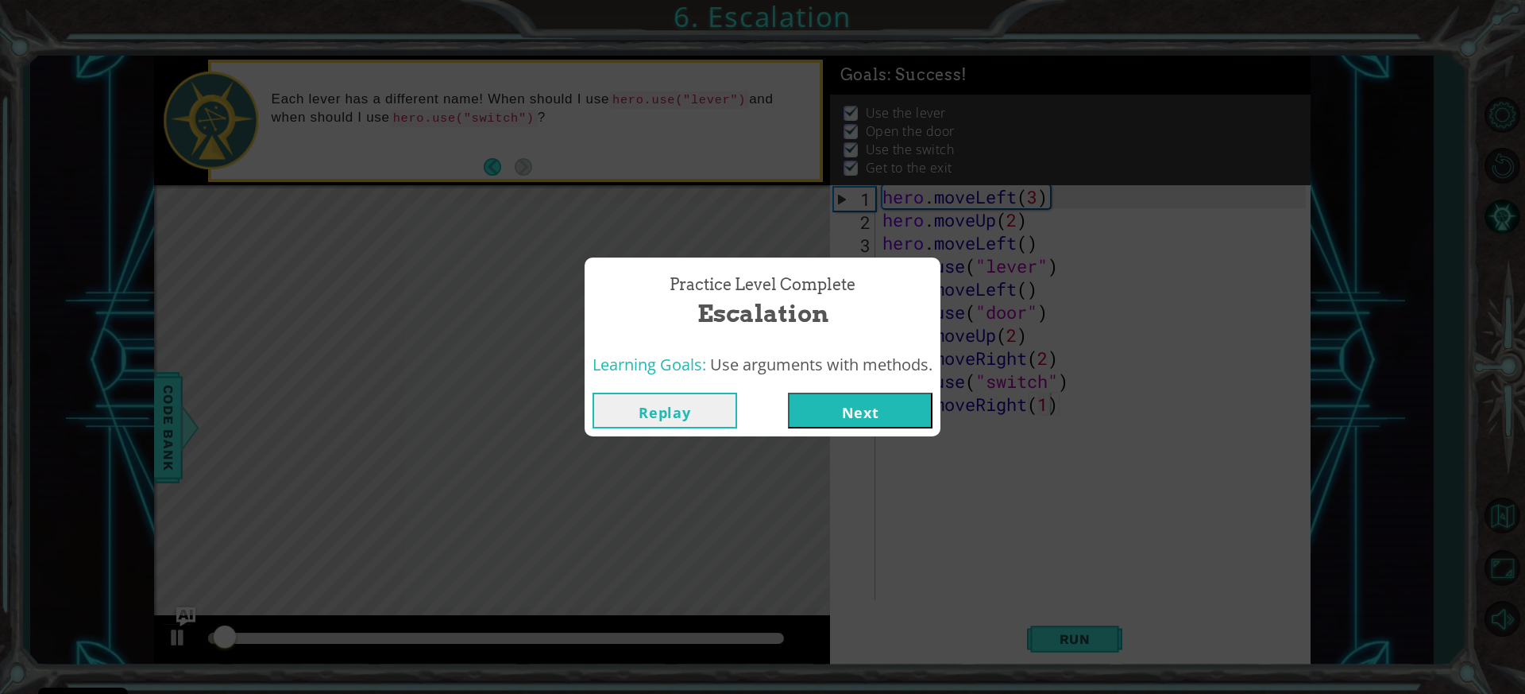
click at [860, 413] on button "Next" at bounding box center [860, 410] width 145 height 36
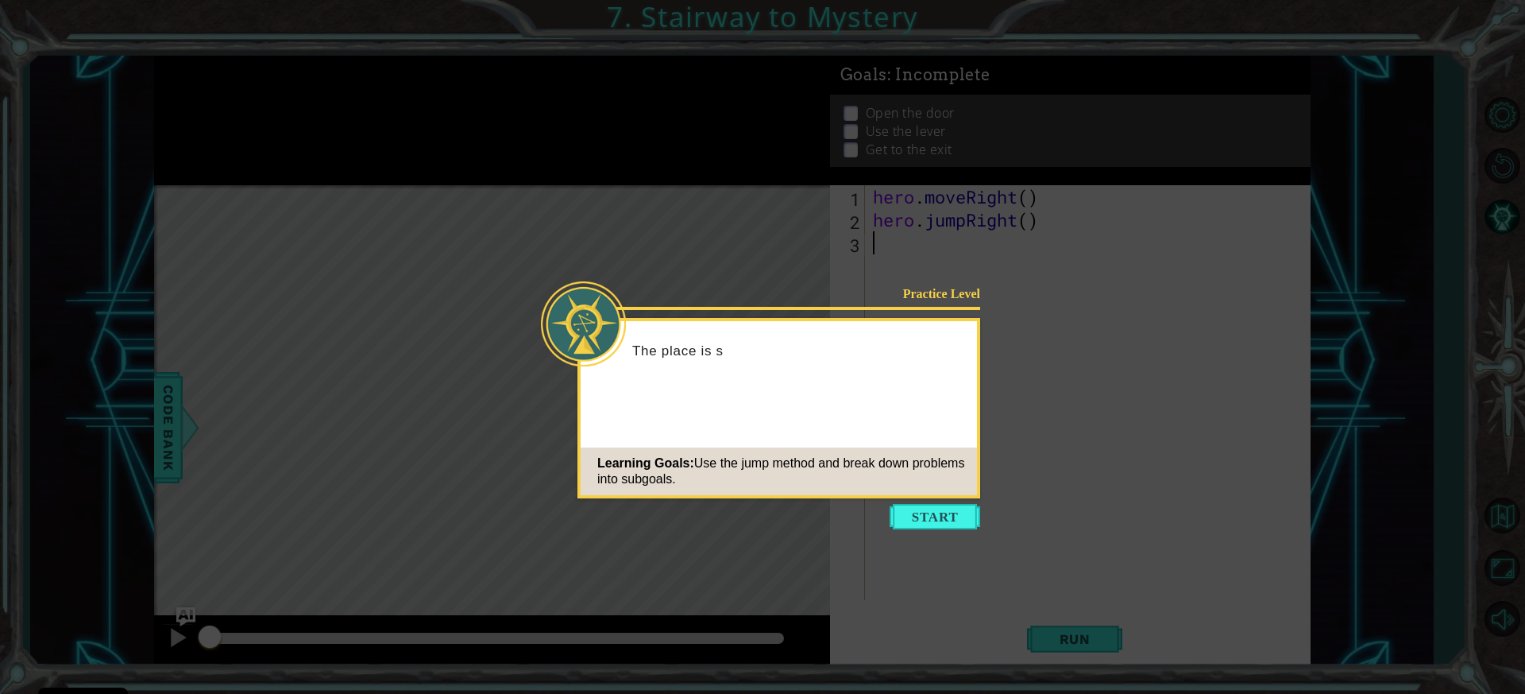
click at [905, 502] on icon at bounding box center [762, 347] width 1525 height 694
click at [912, 508] on button "Start" at bounding box center [935, 516] width 91 height 25
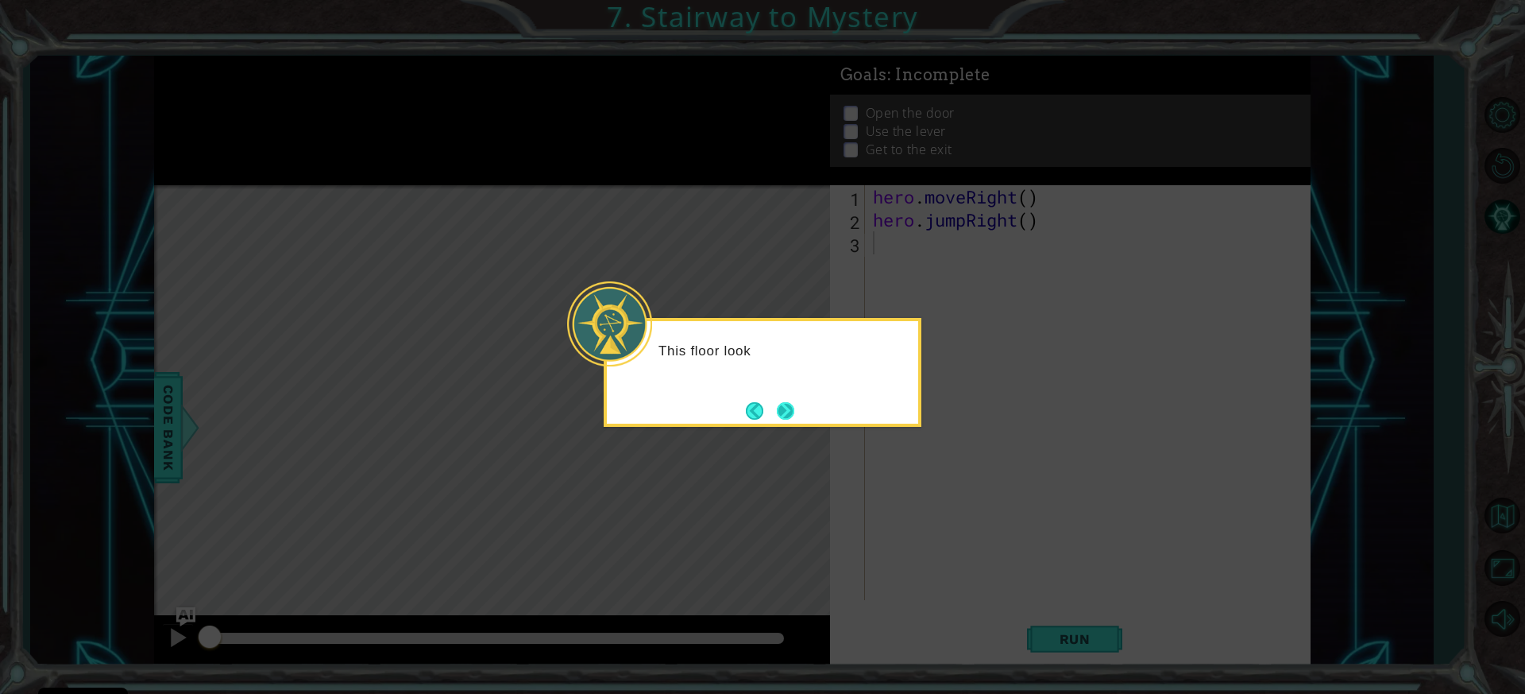
click at [782, 412] on button "Next" at bounding box center [785, 410] width 17 height 17
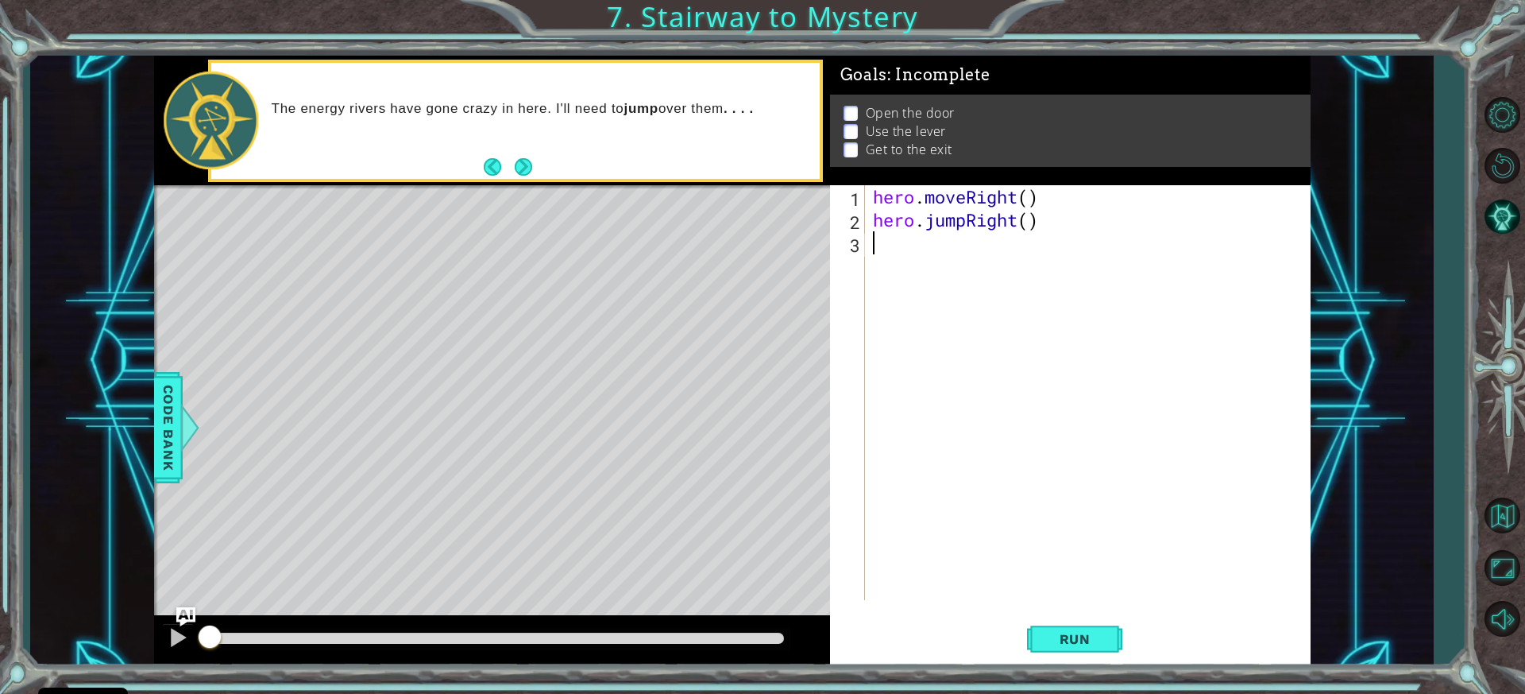
click at [450, 631] on div "methods hero moveDown(steps) moveUp(steps) moveLeft(steps) moveRight(steps) use…" at bounding box center [732, 361] width 1157 height 610
click at [519, 164] on button "Next" at bounding box center [523, 166] width 17 height 17
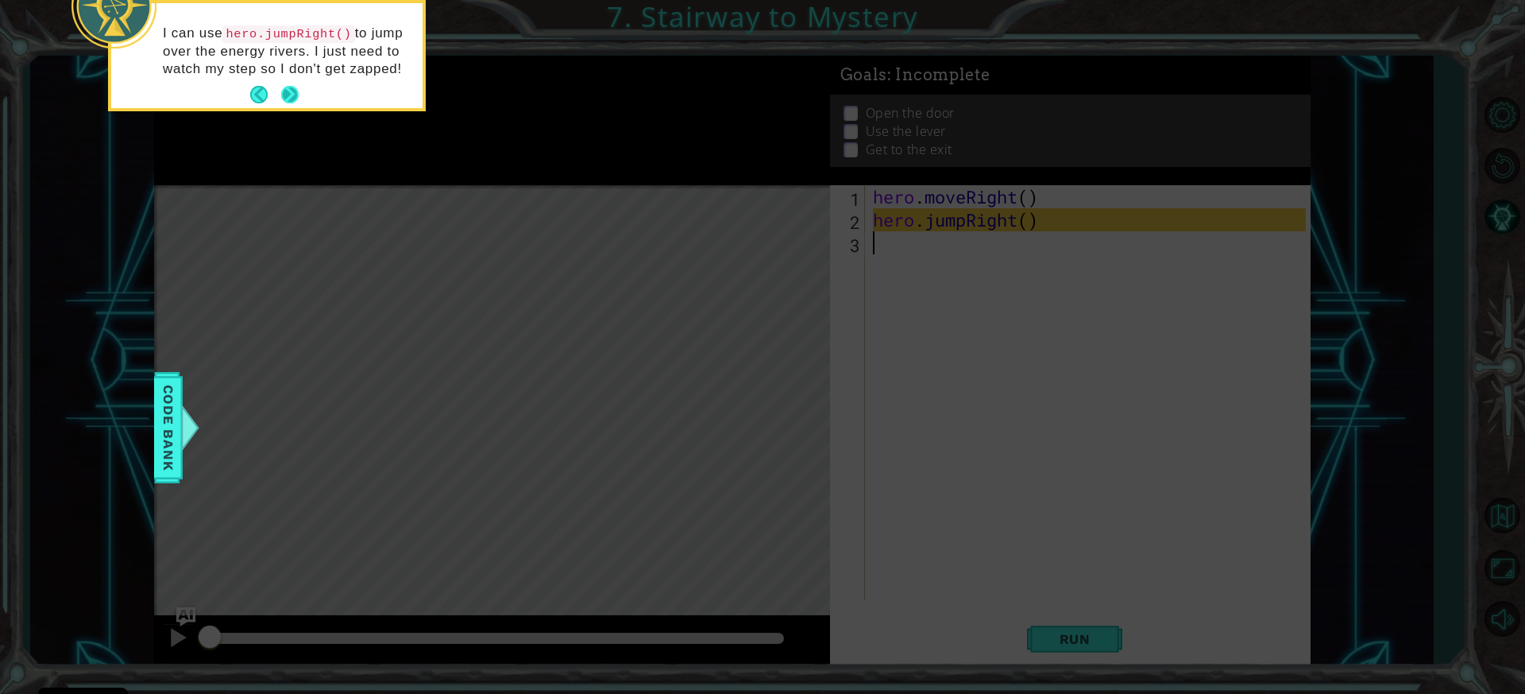
click at [292, 99] on button "Next" at bounding box center [289, 94] width 17 height 17
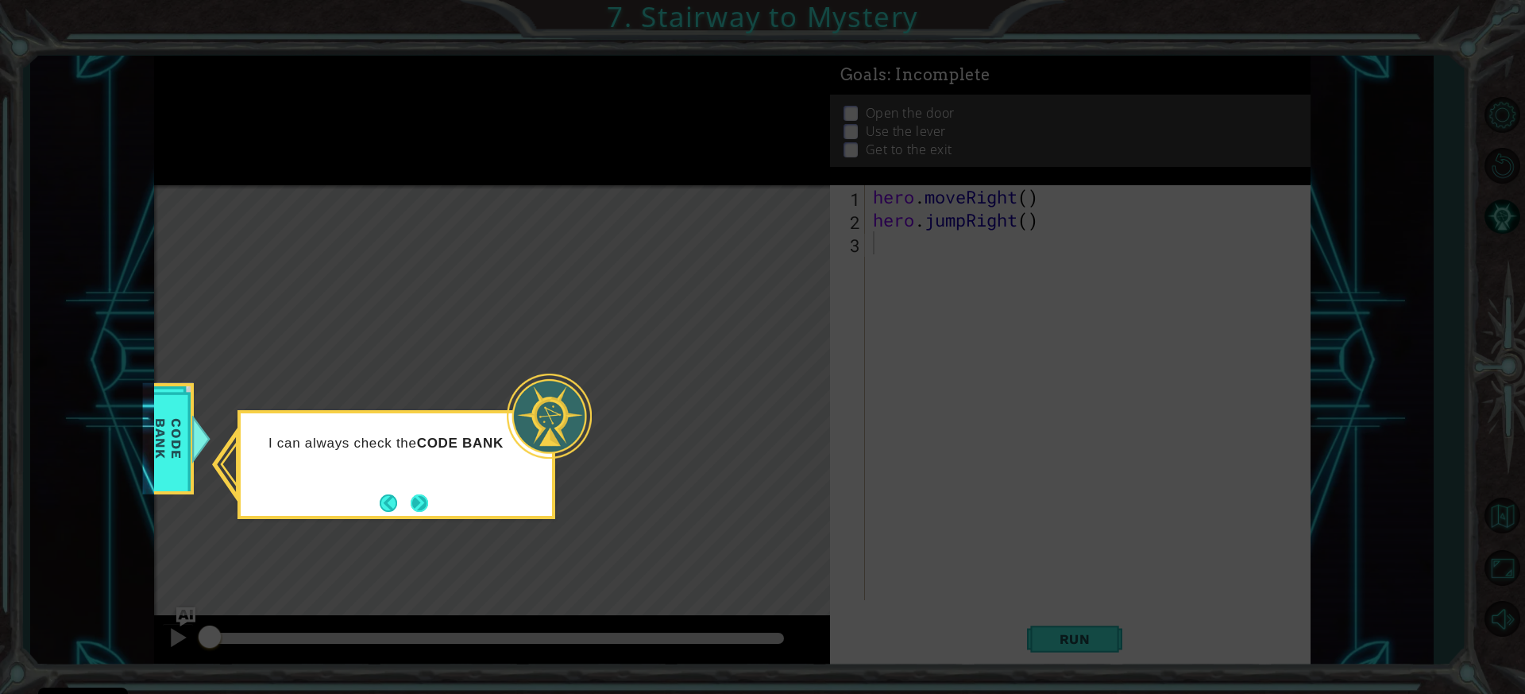
click at [427, 500] on button "Next" at bounding box center [419, 502] width 17 height 17
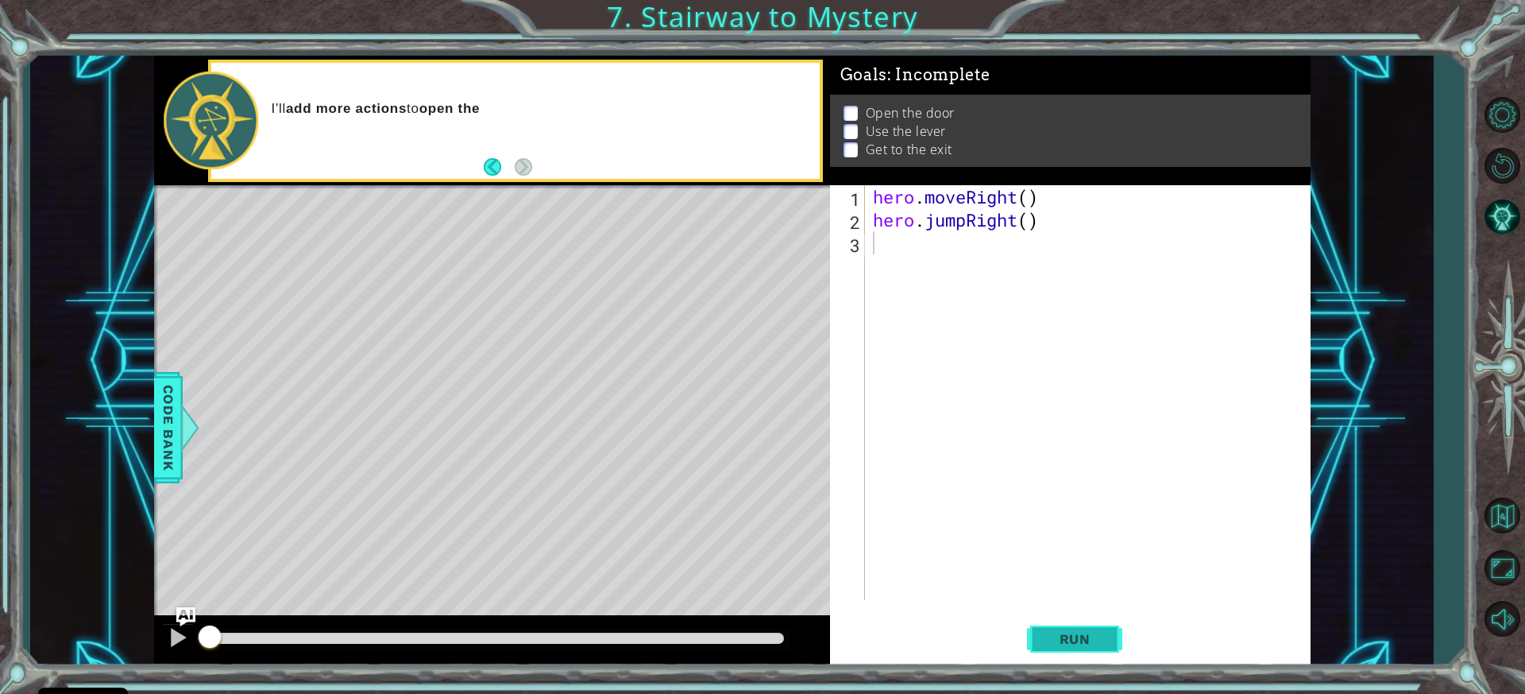
click at [1068, 628] on button "Run" at bounding box center [1074, 639] width 95 height 48
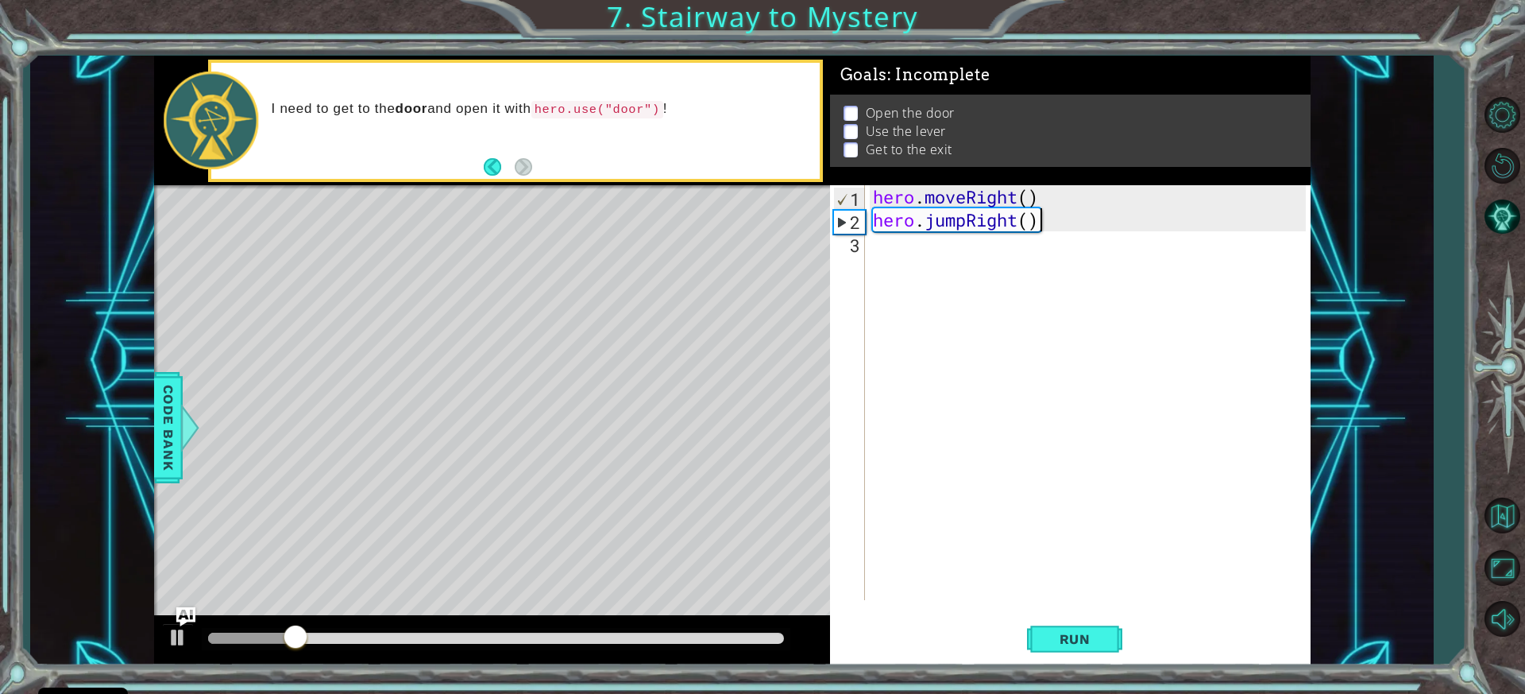
click at [1039, 220] on div "hero . moveRight ( ) hero . jumpRight ( )" at bounding box center [1092, 415] width 444 height 461
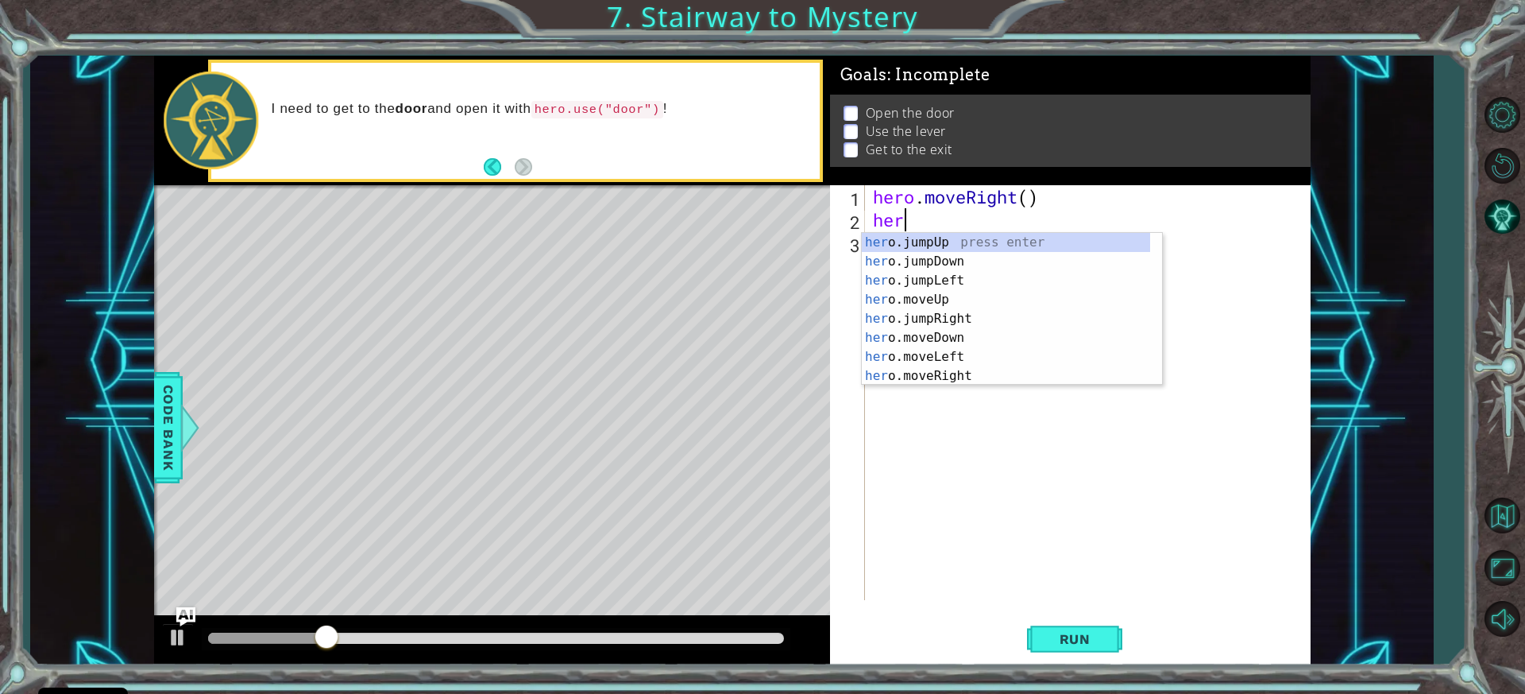
type textarea "h"
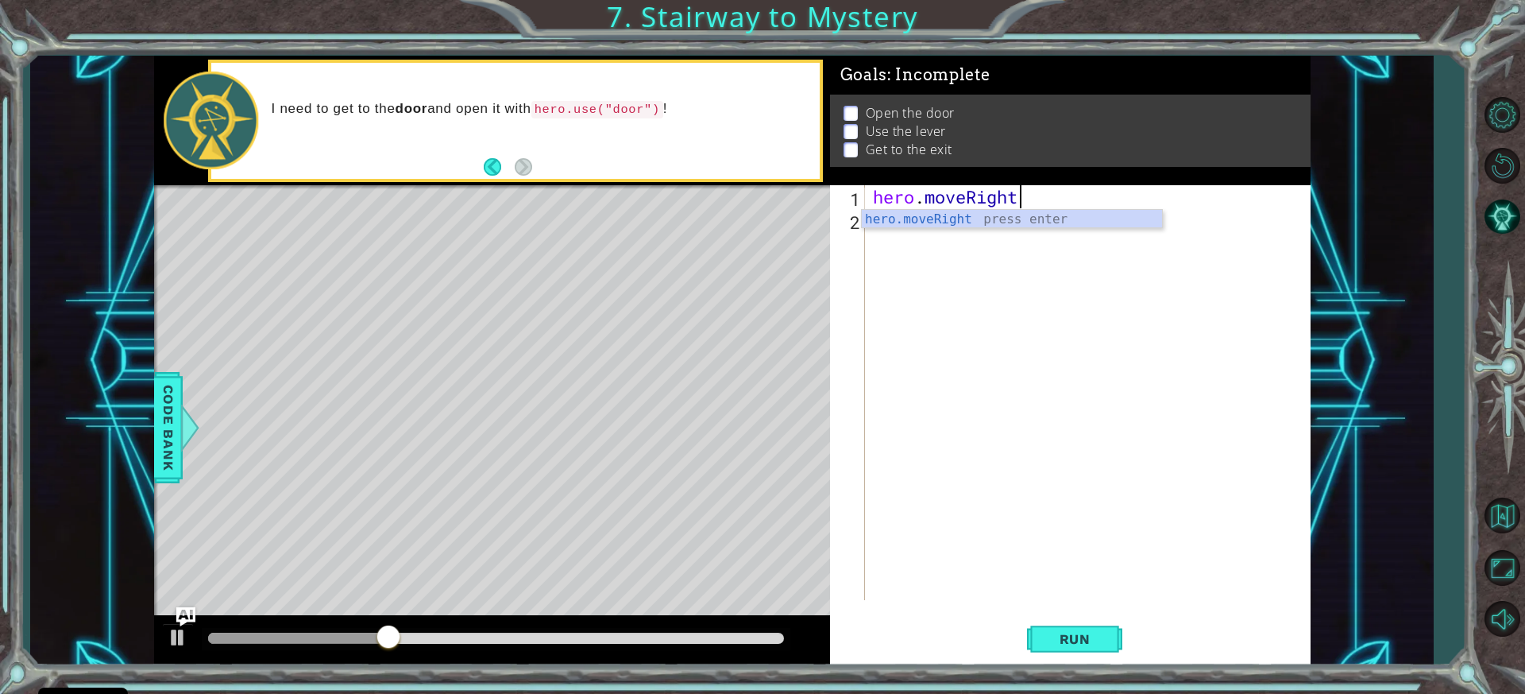
scroll to position [0, 6]
type textarea "hero.moveRight(3)"
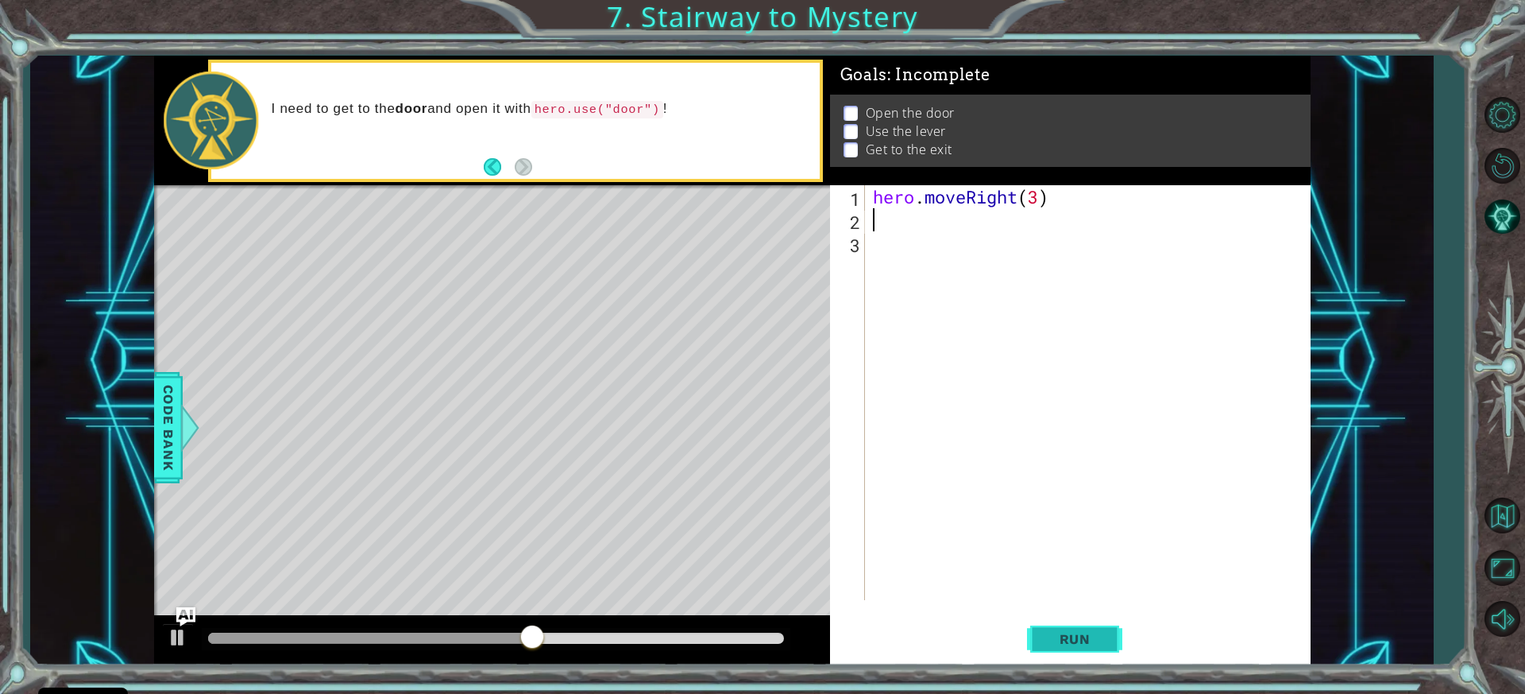
click at [1081, 647] on button "Run" at bounding box center [1074, 639] width 95 height 48
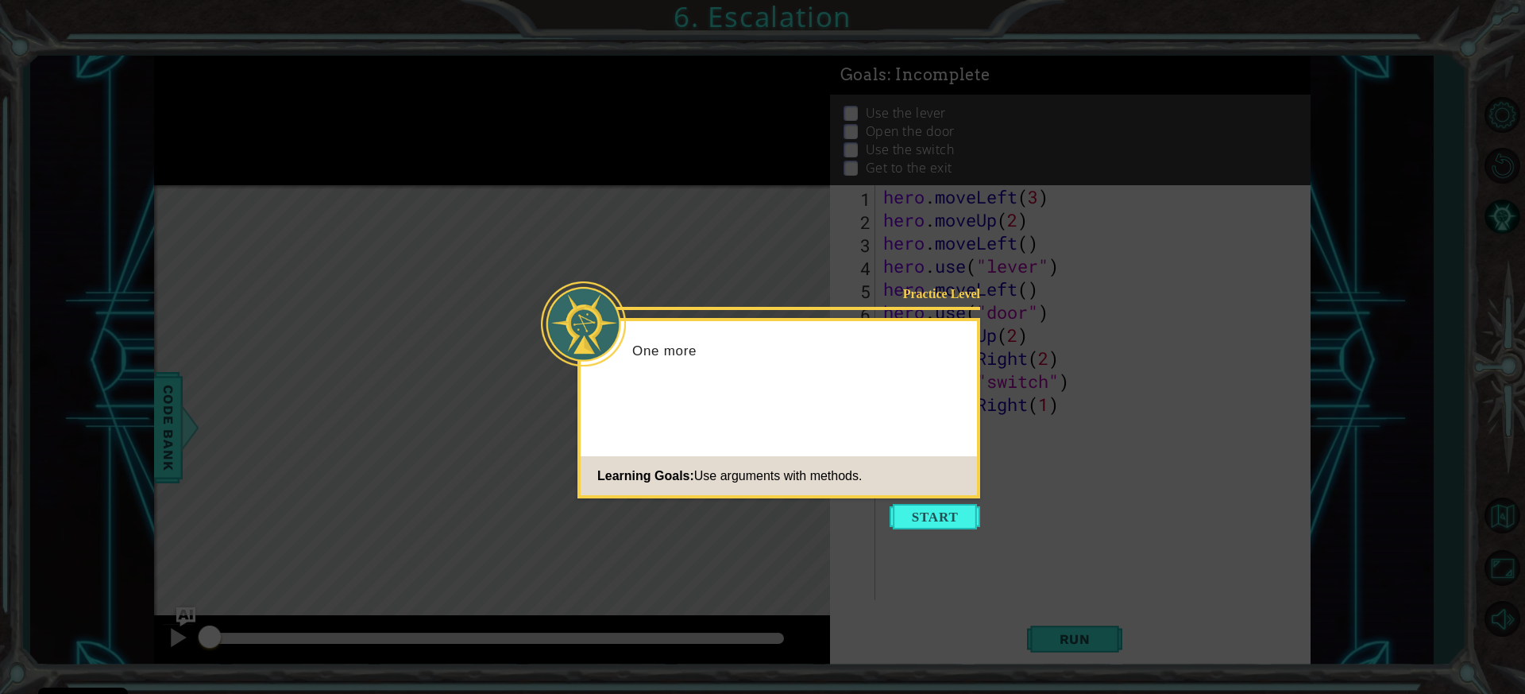
click at [944, 541] on icon at bounding box center [762, 347] width 1525 height 694
click at [938, 520] on button "Start" at bounding box center [935, 516] width 91 height 25
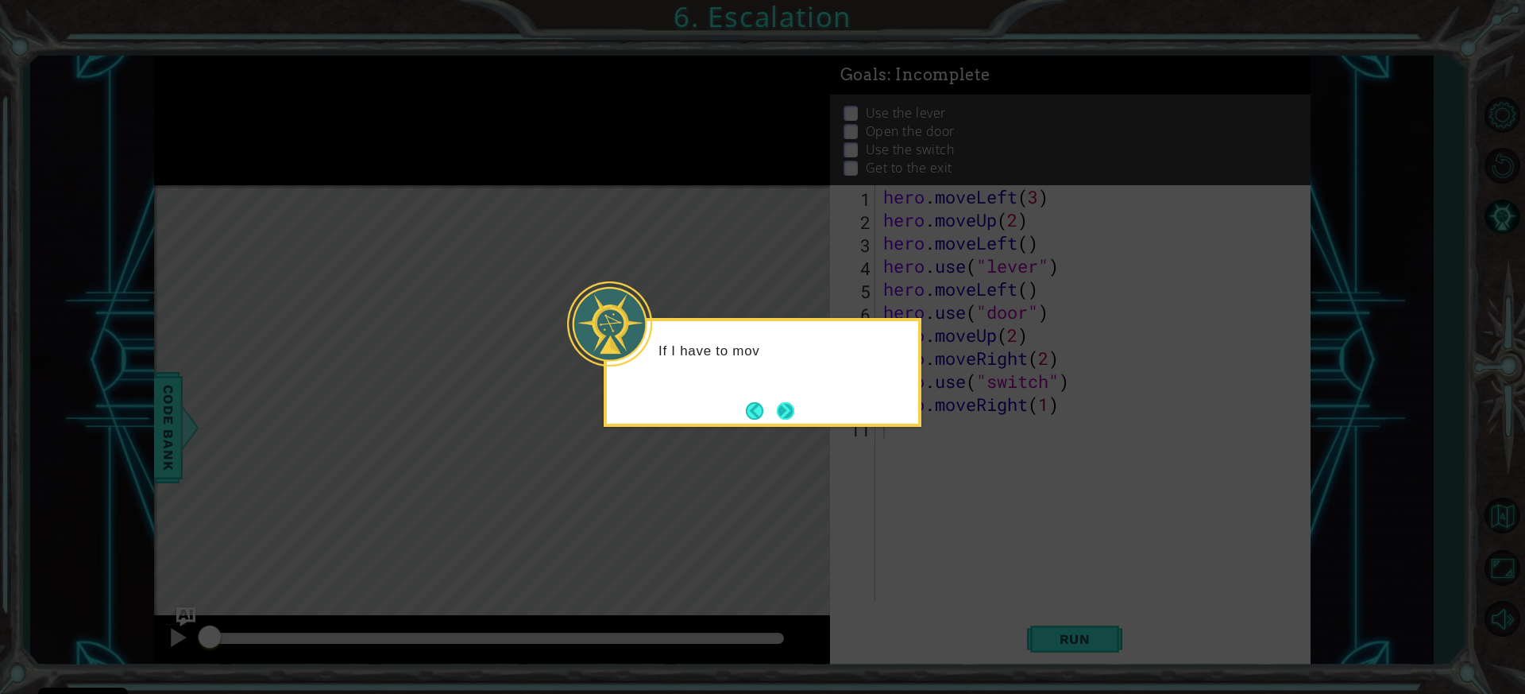
drag, startPoint x: 789, startPoint y: 383, endPoint x: 785, endPoint y: 403, distance: 20.3
click at [785, 390] on div "If I have to mov" at bounding box center [762, 355] width 311 height 69
click at [785, 404] on button "Next" at bounding box center [785, 410] width 17 height 17
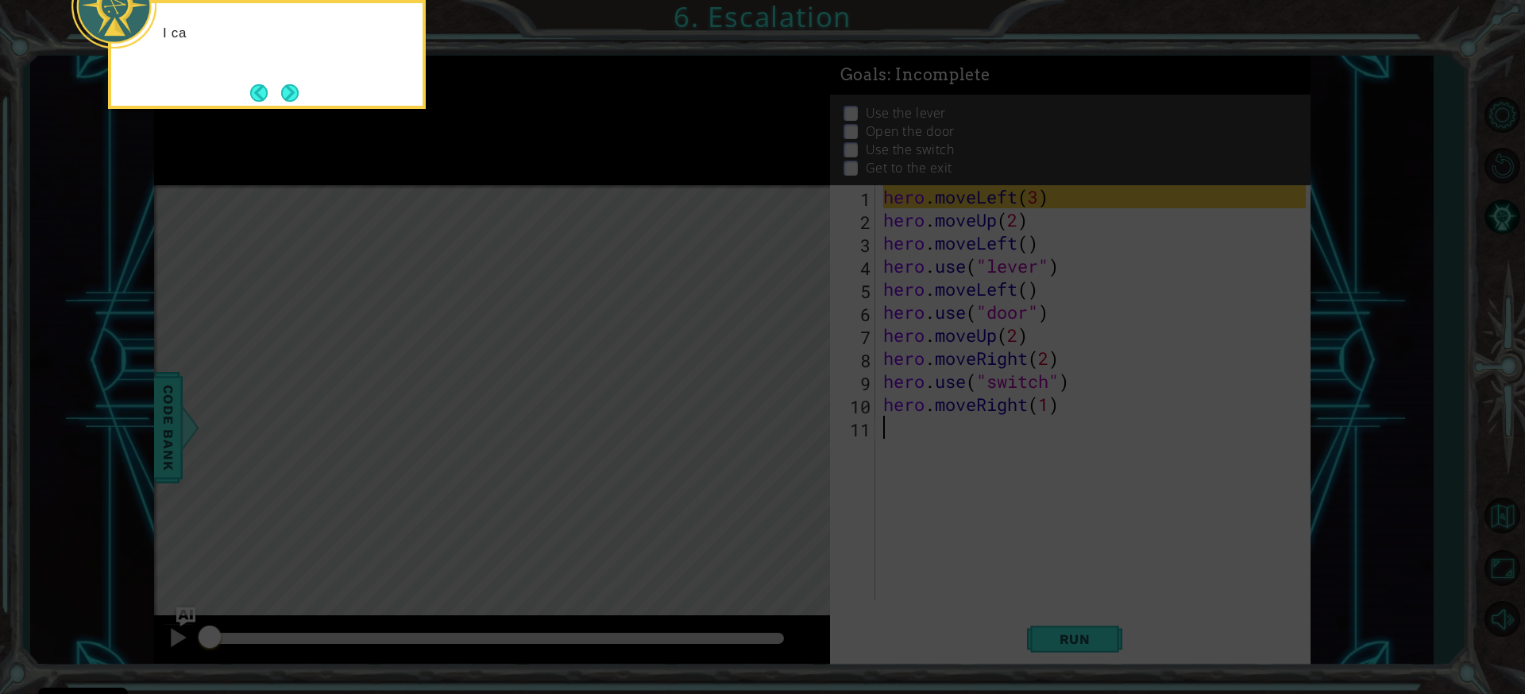
click at [1037, 609] on icon at bounding box center [762, 104] width 1525 height 1180
click at [291, 84] on button "Next" at bounding box center [289, 92] width 17 height 17
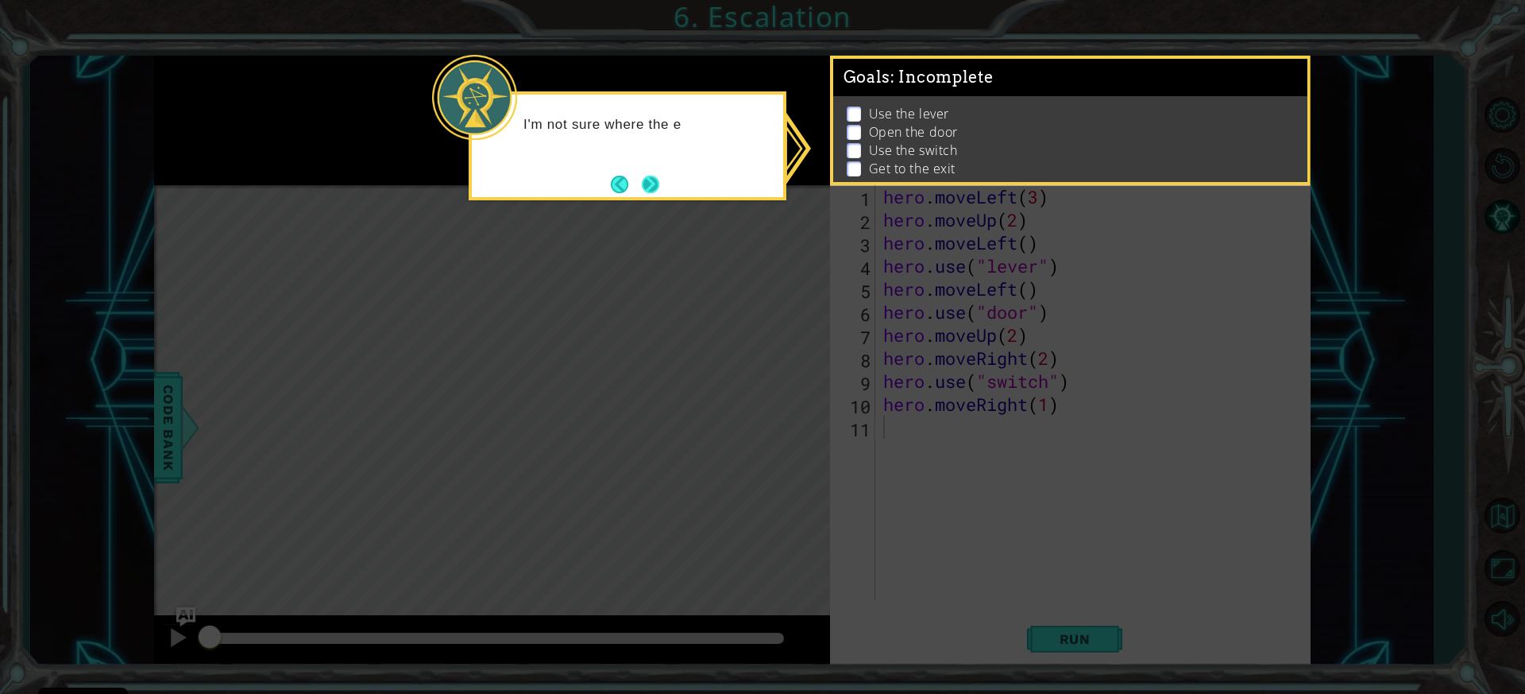
click at [659, 187] on button "Next" at bounding box center [650, 184] width 17 height 17
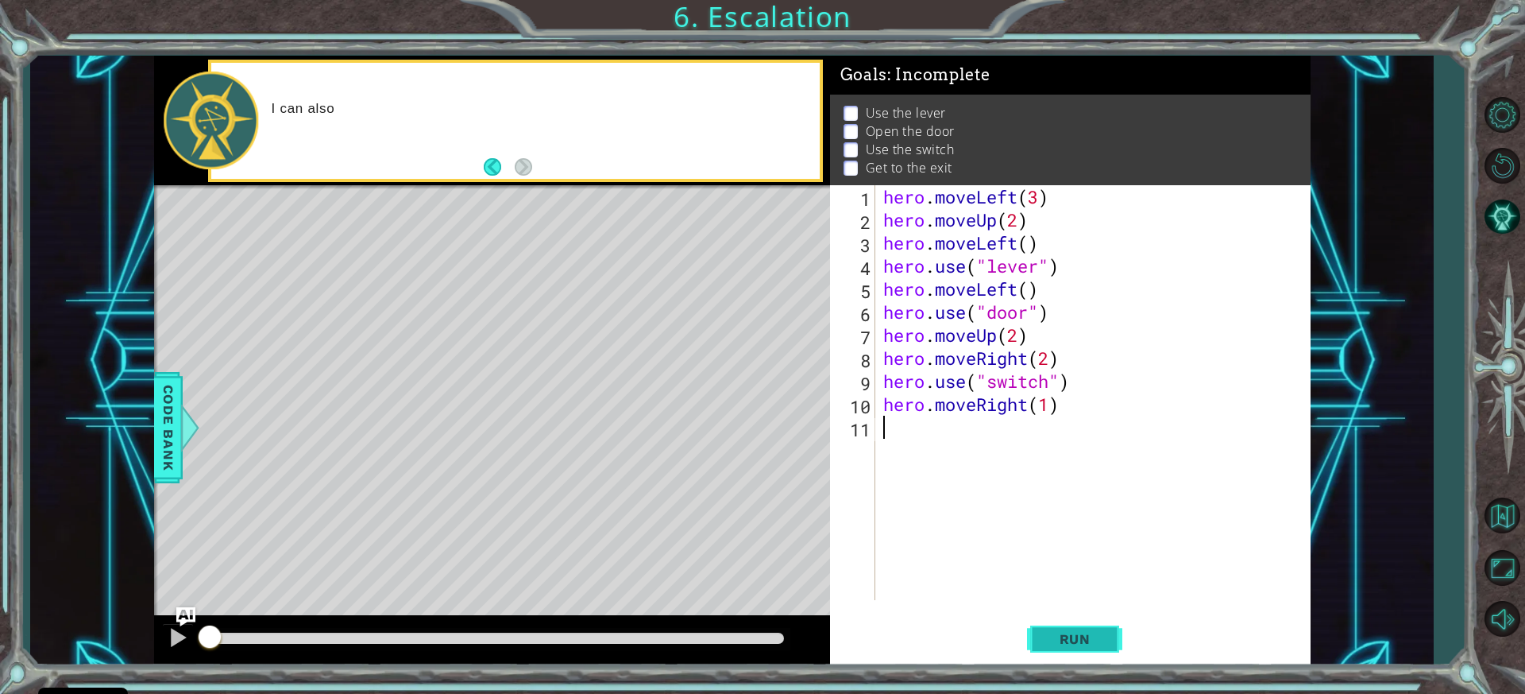
click at [1080, 632] on span "Run" at bounding box center [1075, 639] width 63 height 16
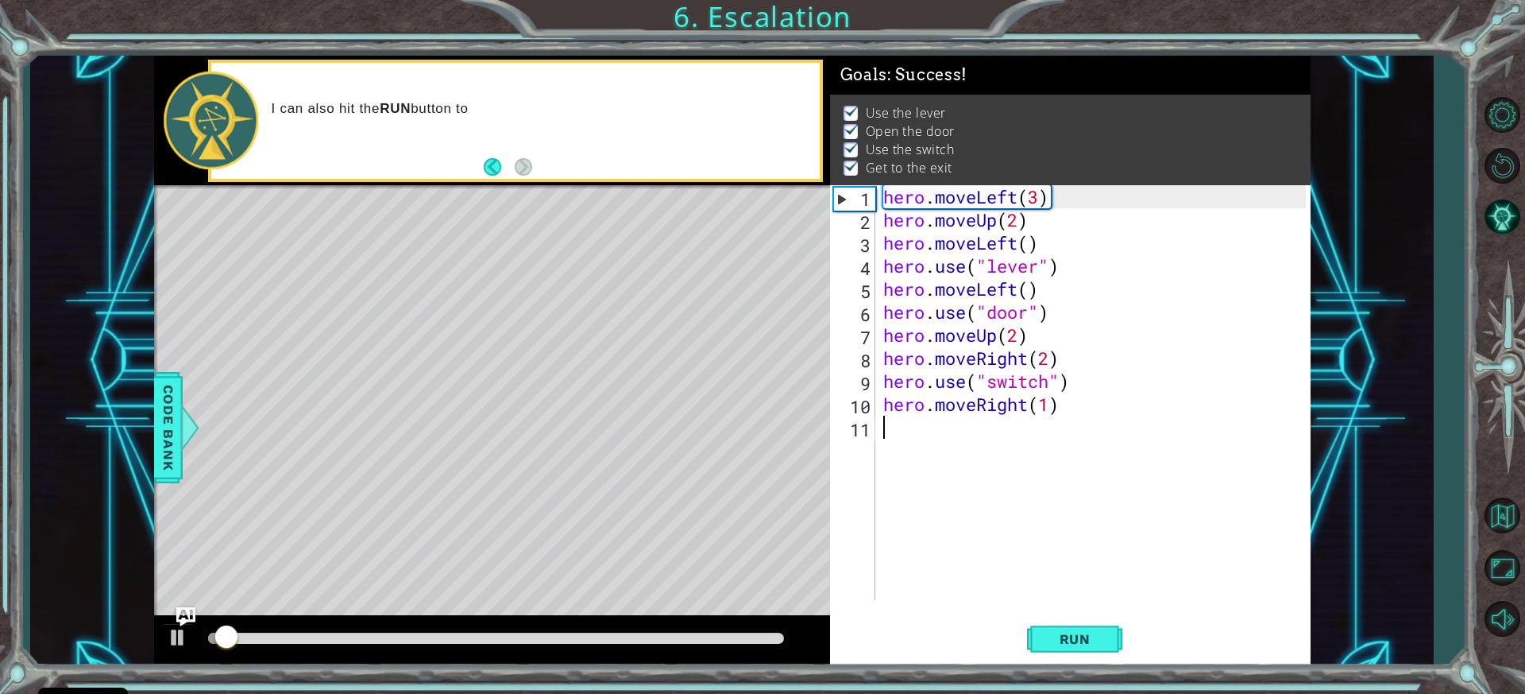
click at [769, 632] on div at bounding box center [496, 639] width 589 height 22
drag, startPoint x: 755, startPoint y: 645, endPoint x: 705, endPoint y: 643, distance: 50.9
click at [724, 643] on div at bounding box center [496, 637] width 576 height 11
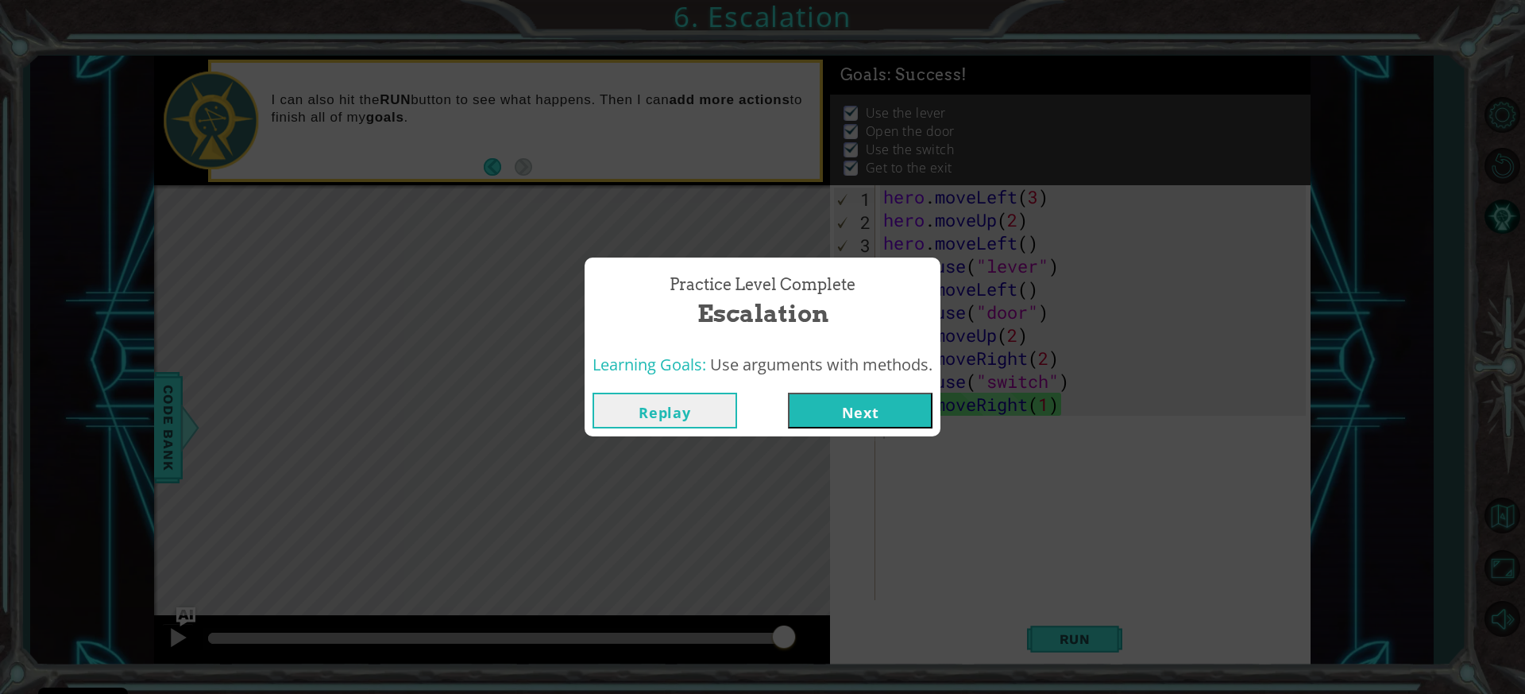
click at [854, 398] on button "Next" at bounding box center [860, 410] width 145 height 36
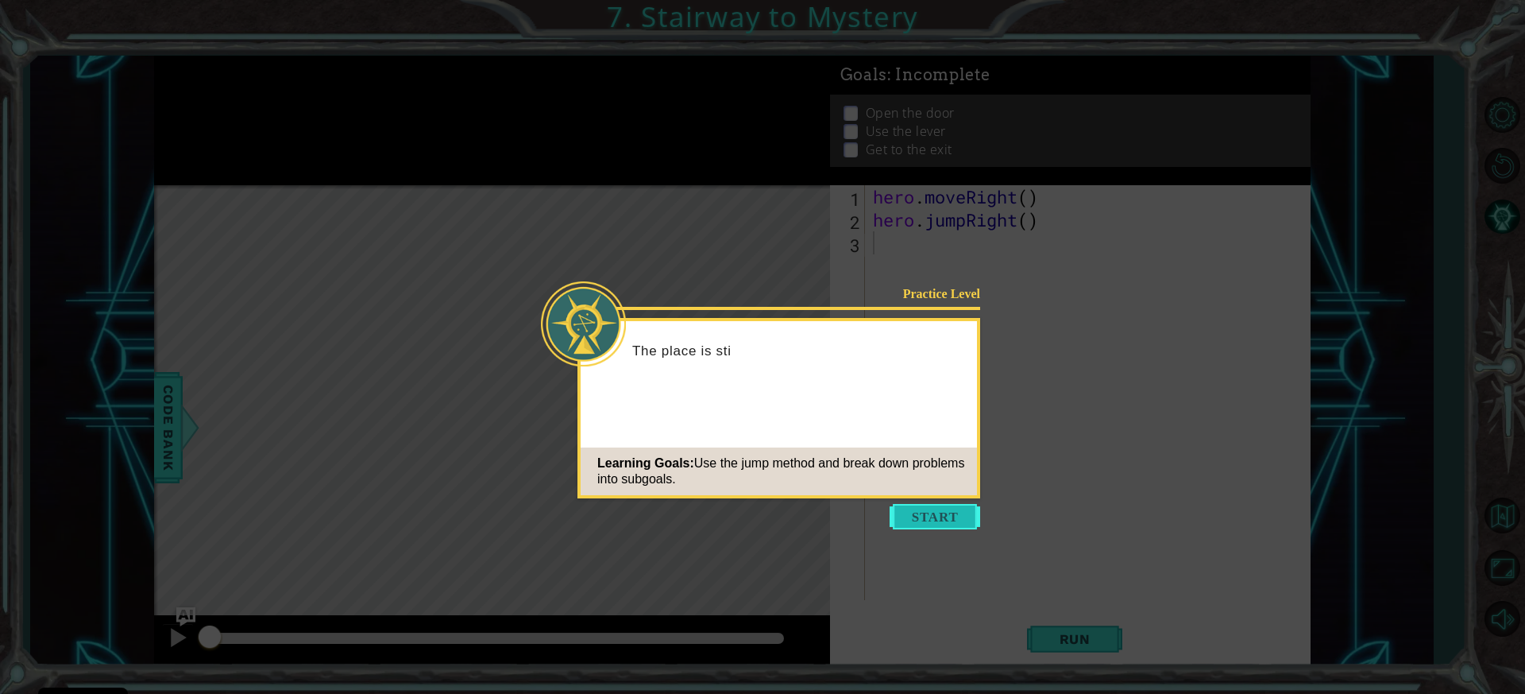
click at [939, 512] on button "Start" at bounding box center [935, 516] width 91 height 25
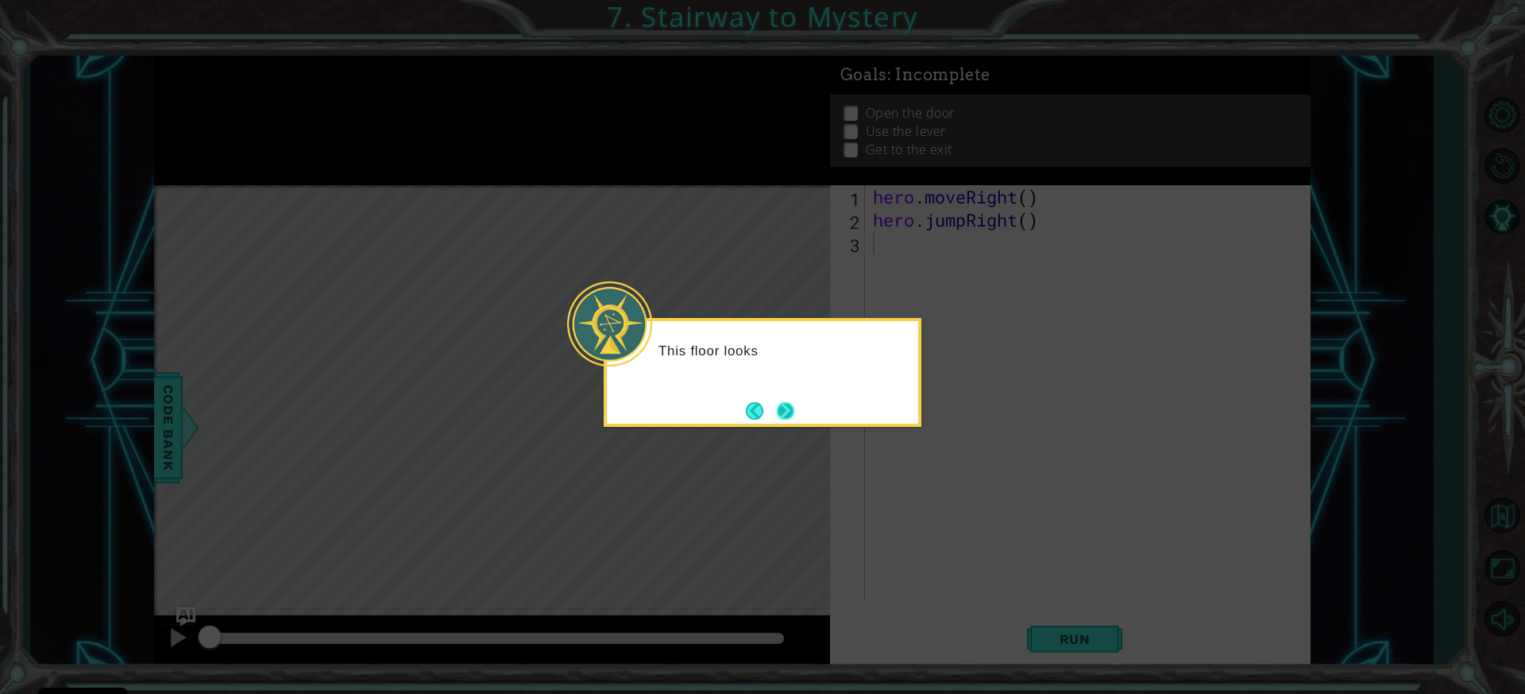
click at [780, 404] on button "Next" at bounding box center [785, 410] width 17 height 17
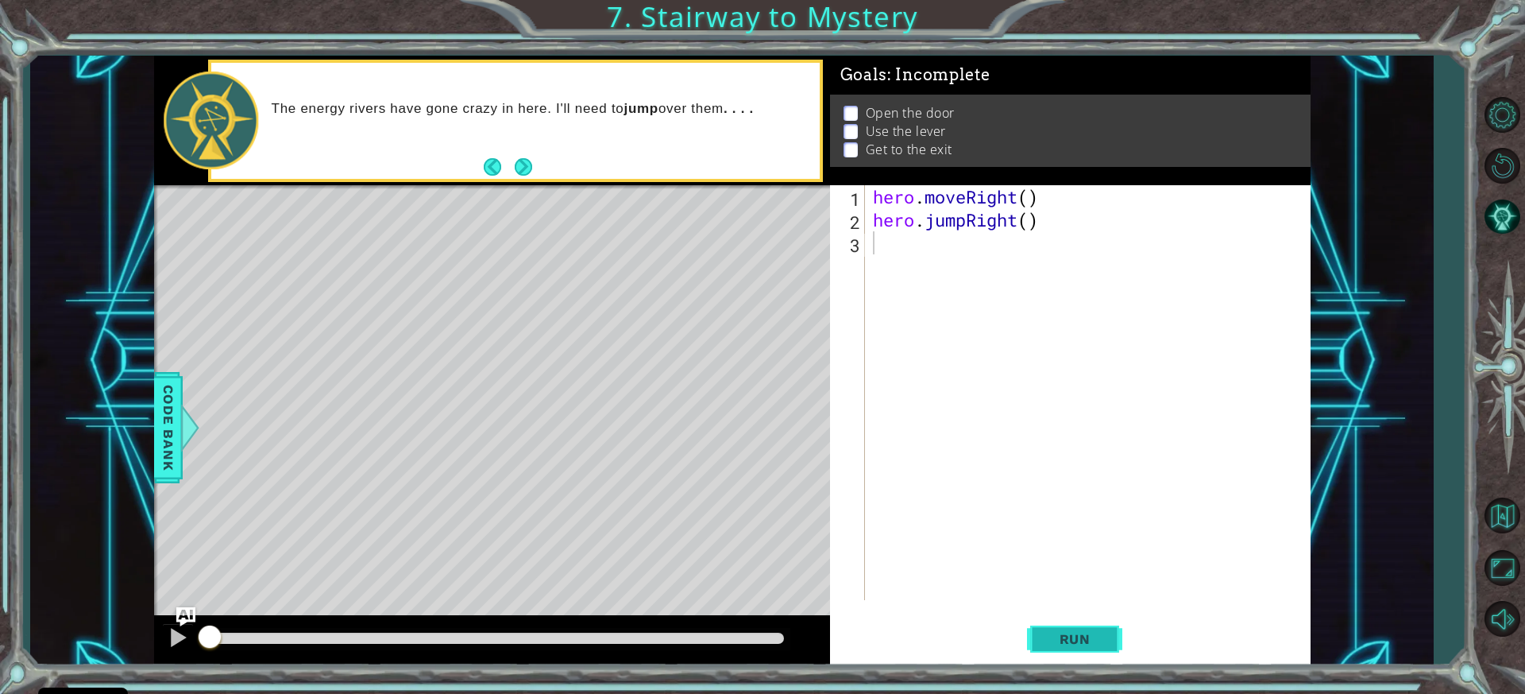
click at [1042, 639] on button "Run" at bounding box center [1074, 639] width 95 height 48
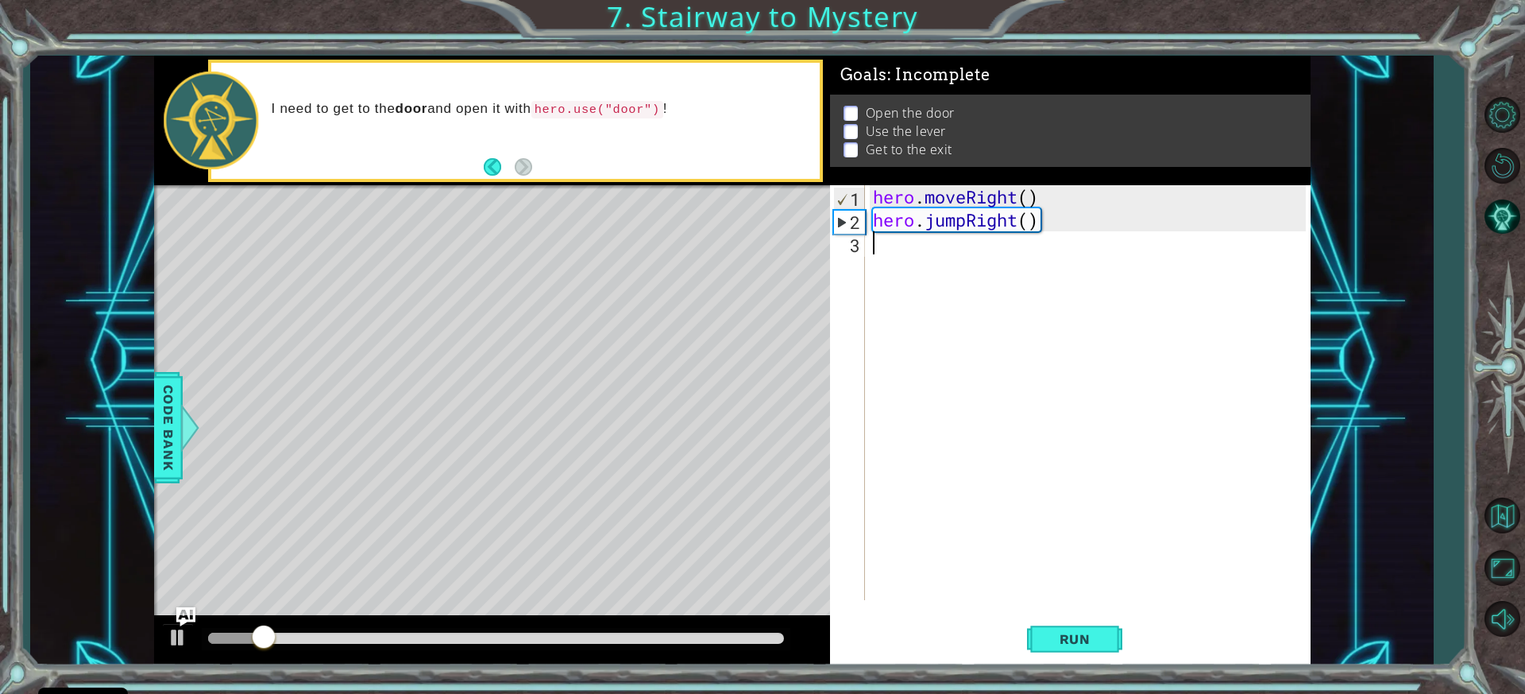
drag, startPoint x: 831, startPoint y: 534, endPoint x: 974, endPoint y: 490, distance: 149.5
click at [974, 490] on div "hero . moveRight ( ) hero . jumpRight ( )" at bounding box center [1092, 415] width 444 height 461
click at [187, 634] on div at bounding box center [178, 637] width 21 height 21
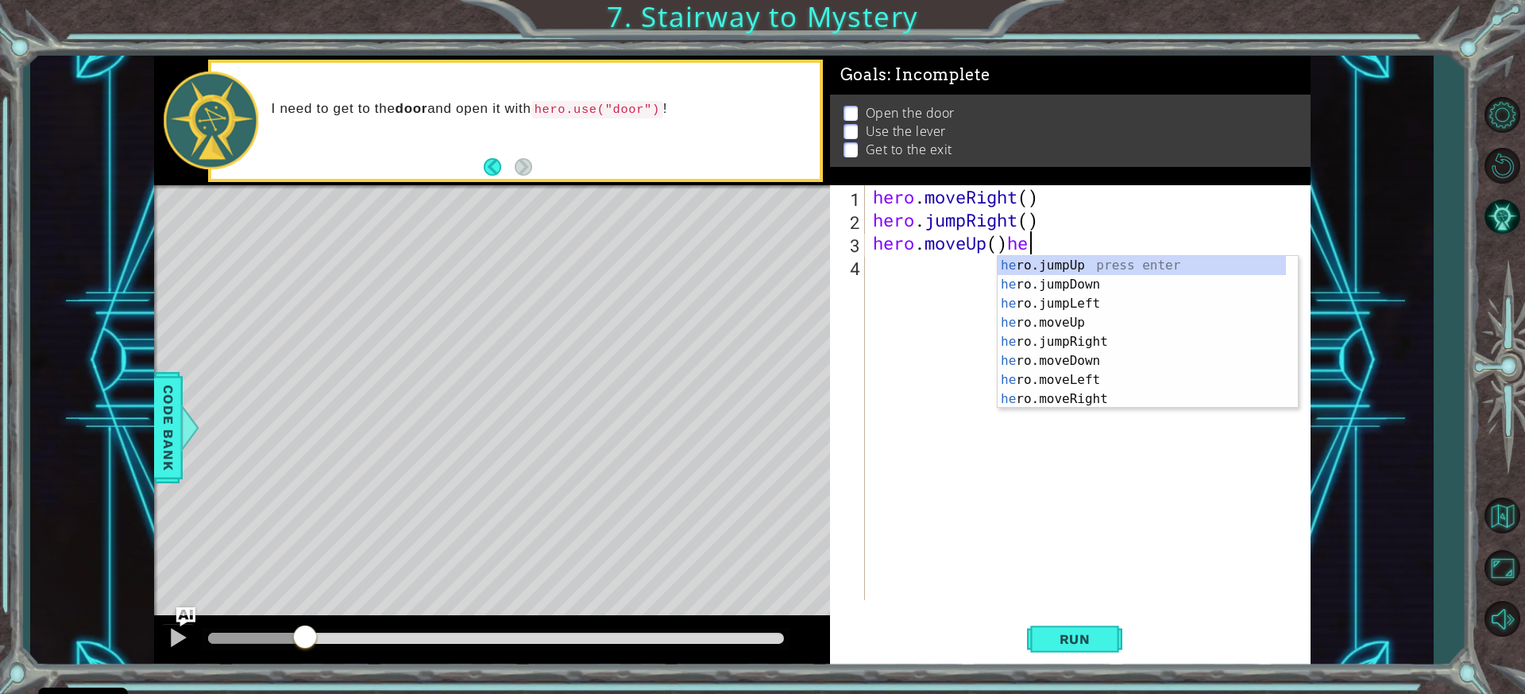
scroll to position [0, 6]
type textarea "hero.moveUp()"
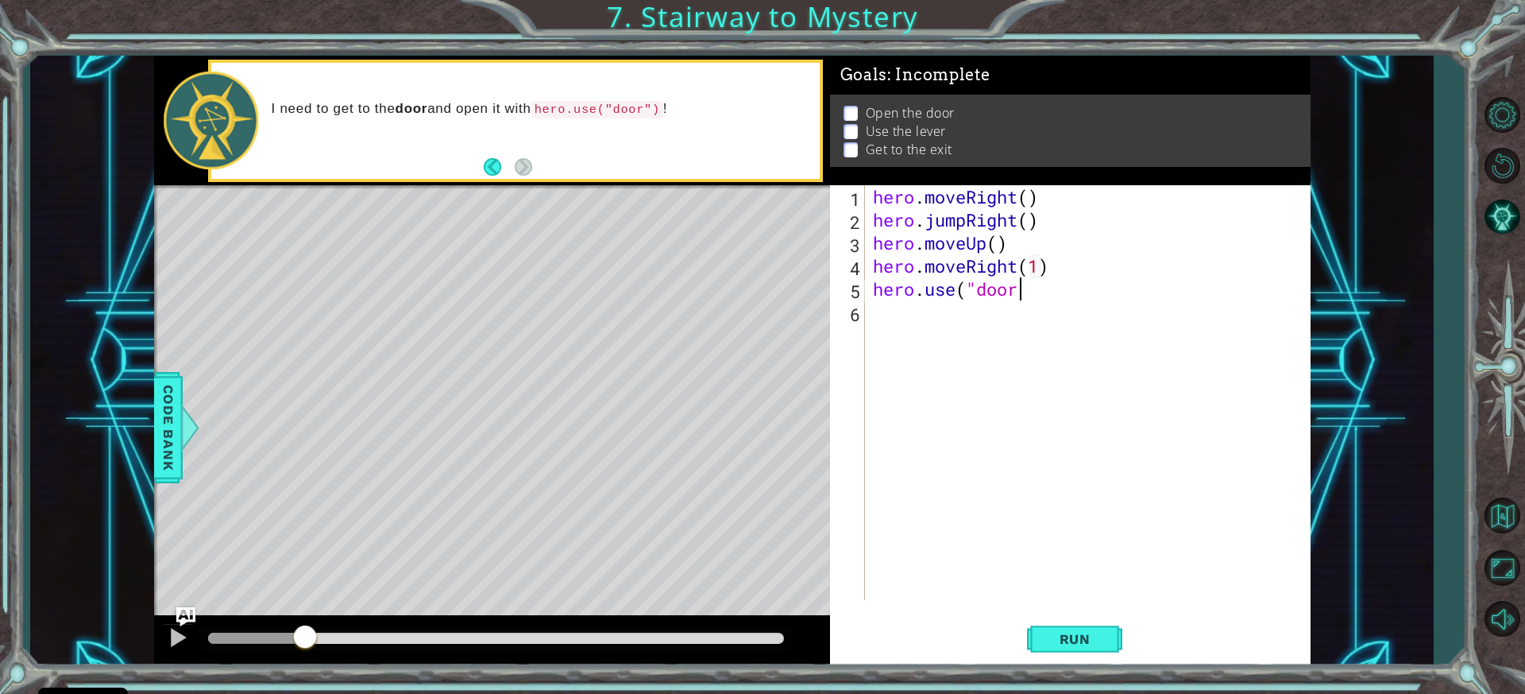
scroll to position [0, 14]
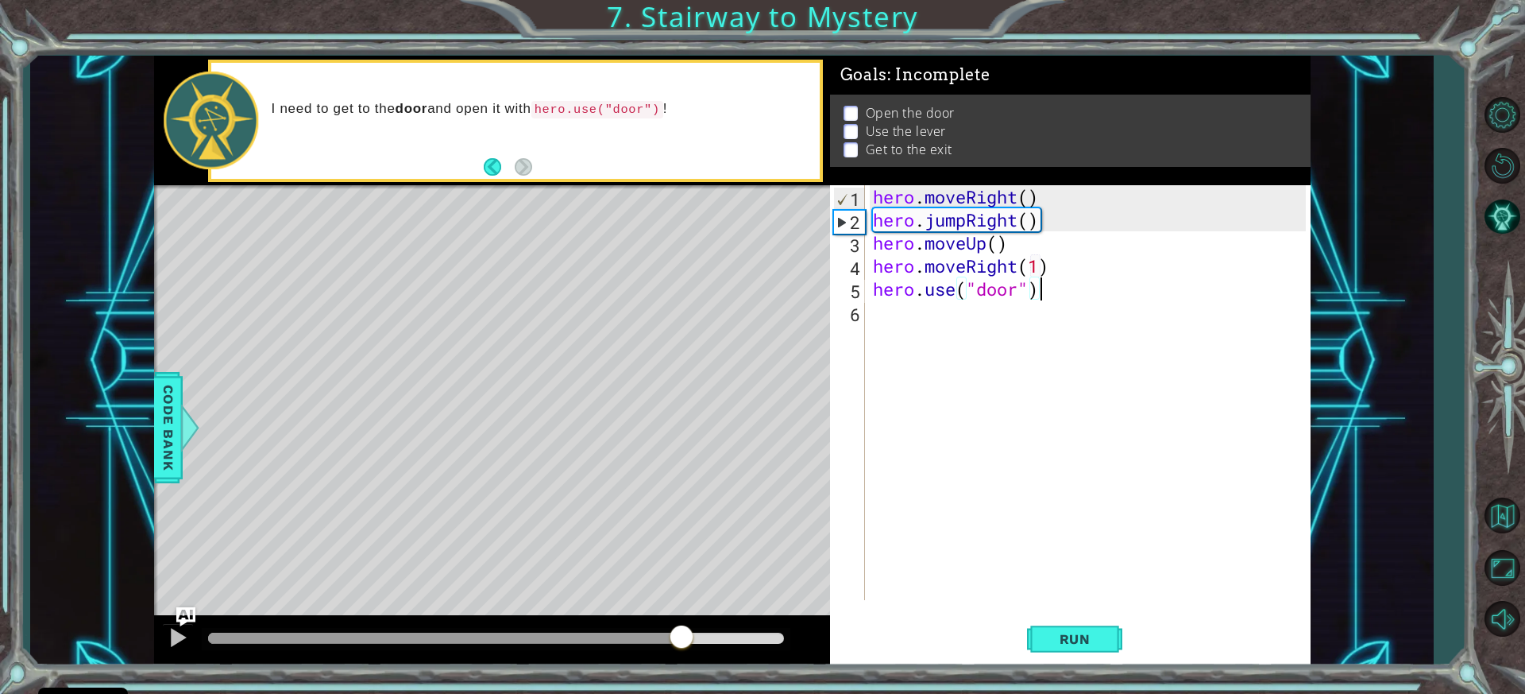
drag, startPoint x: 283, startPoint y: 636, endPoint x: 659, endPoint y: 620, distance: 376.8
click at [692, 622] on div at bounding box center [492, 640] width 676 height 51
click at [181, 634] on div at bounding box center [178, 637] width 21 height 21
type textarea "hero.use("door")"
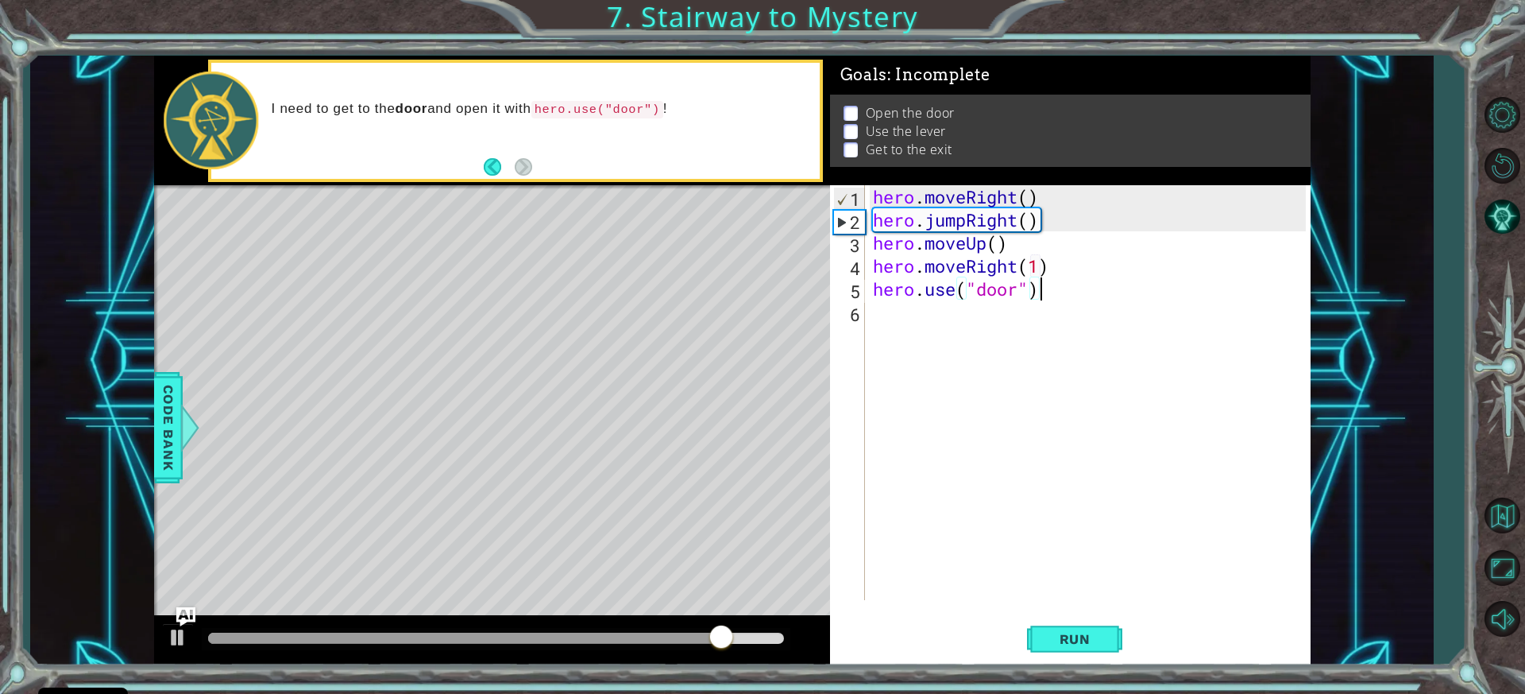
drag, startPoint x: 1058, startPoint y: 629, endPoint x: 1026, endPoint y: 626, distance: 32.7
click at [1059, 629] on button "Run" at bounding box center [1074, 639] width 95 height 48
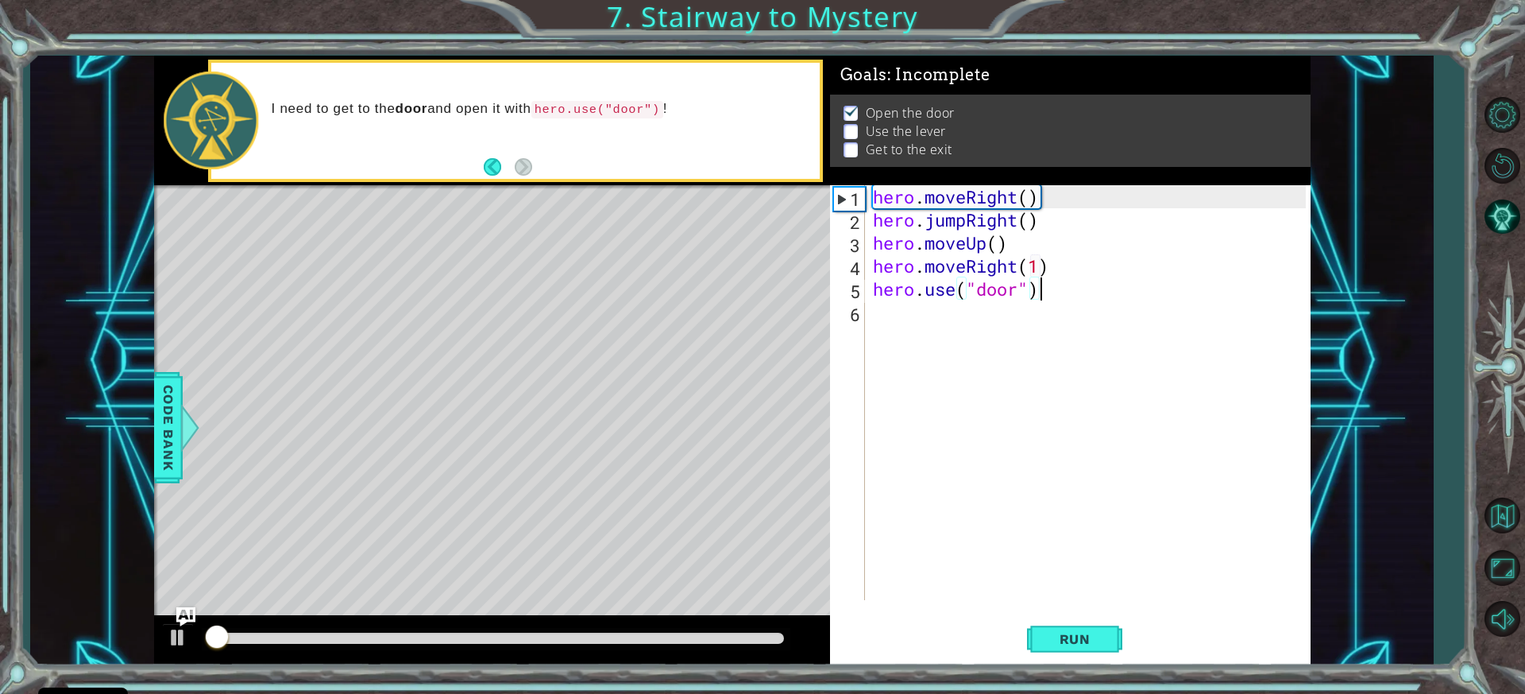
scroll to position [1, 0]
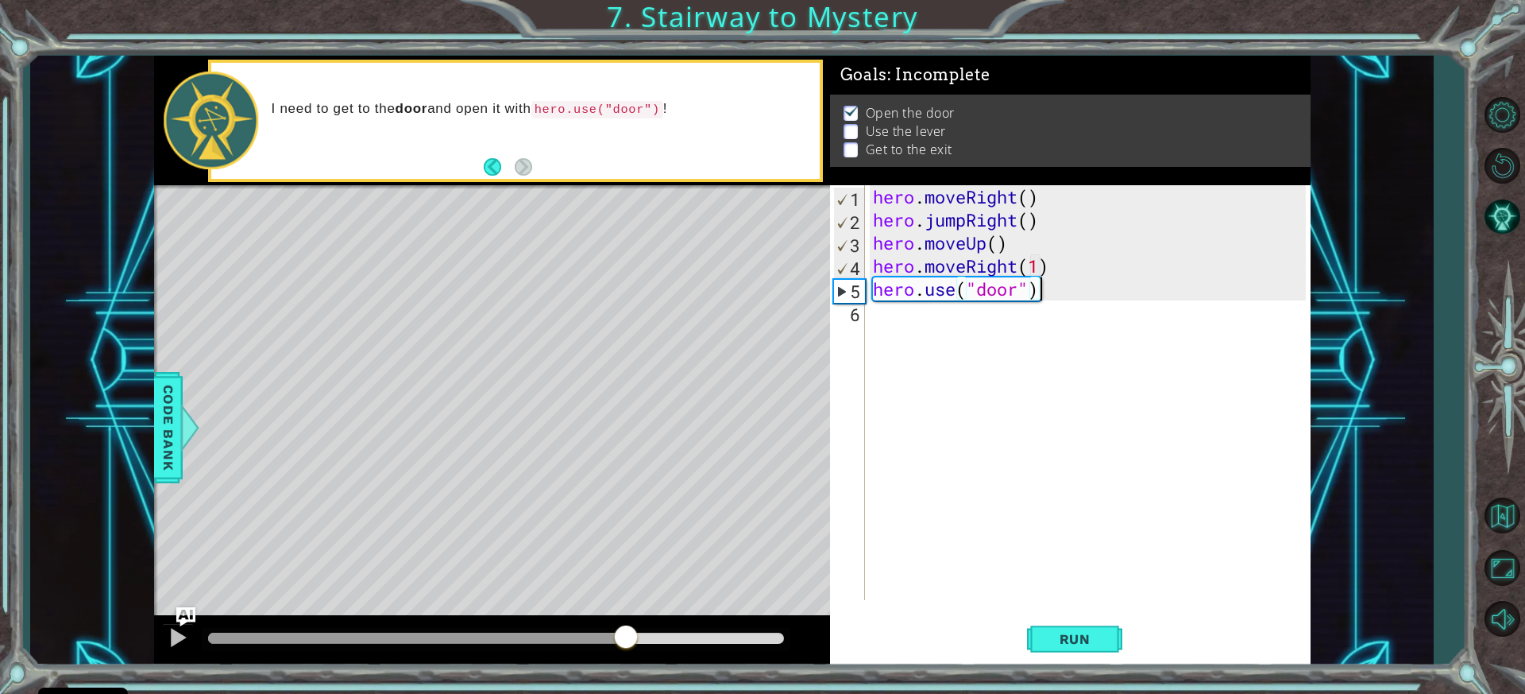
drag, startPoint x: 565, startPoint y: 636, endPoint x: 626, endPoint y: 637, distance: 61.2
click at [626, 637] on div at bounding box center [496, 637] width 576 height 11
click at [186, 636] on div at bounding box center [178, 637] width 21 height 21
click at [883, 349] on div "hero . moveRight ( ) hero . jumpRight ( ) hero . moveUp ( ) hero . moveRight ( …" at bounding box center [1092, 415] width 444 height 461
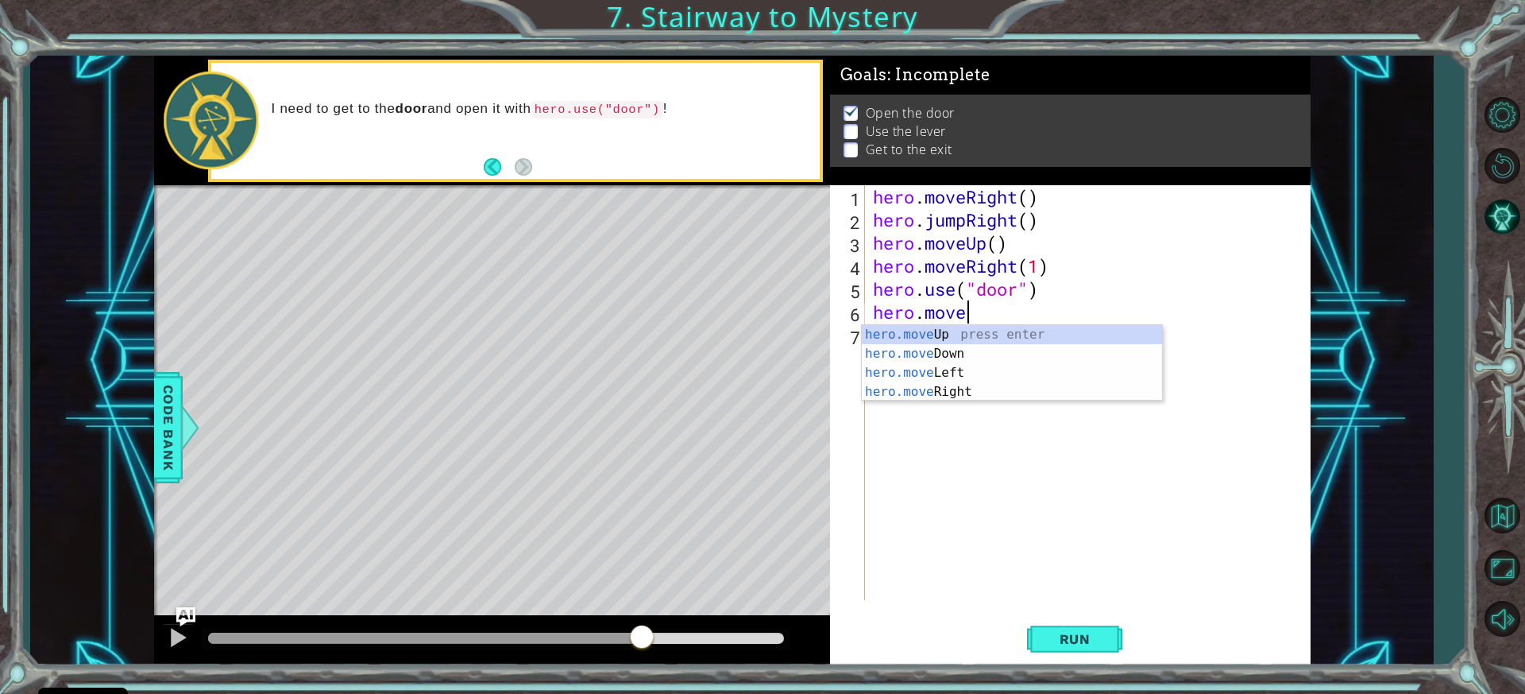
scroll to position [0, 3]
click at [924, 337] on div "hero.move Up press enter hero.move Down press enter hero.move Left press enter …" at bounding box center [1012, 382] width 300 height 114
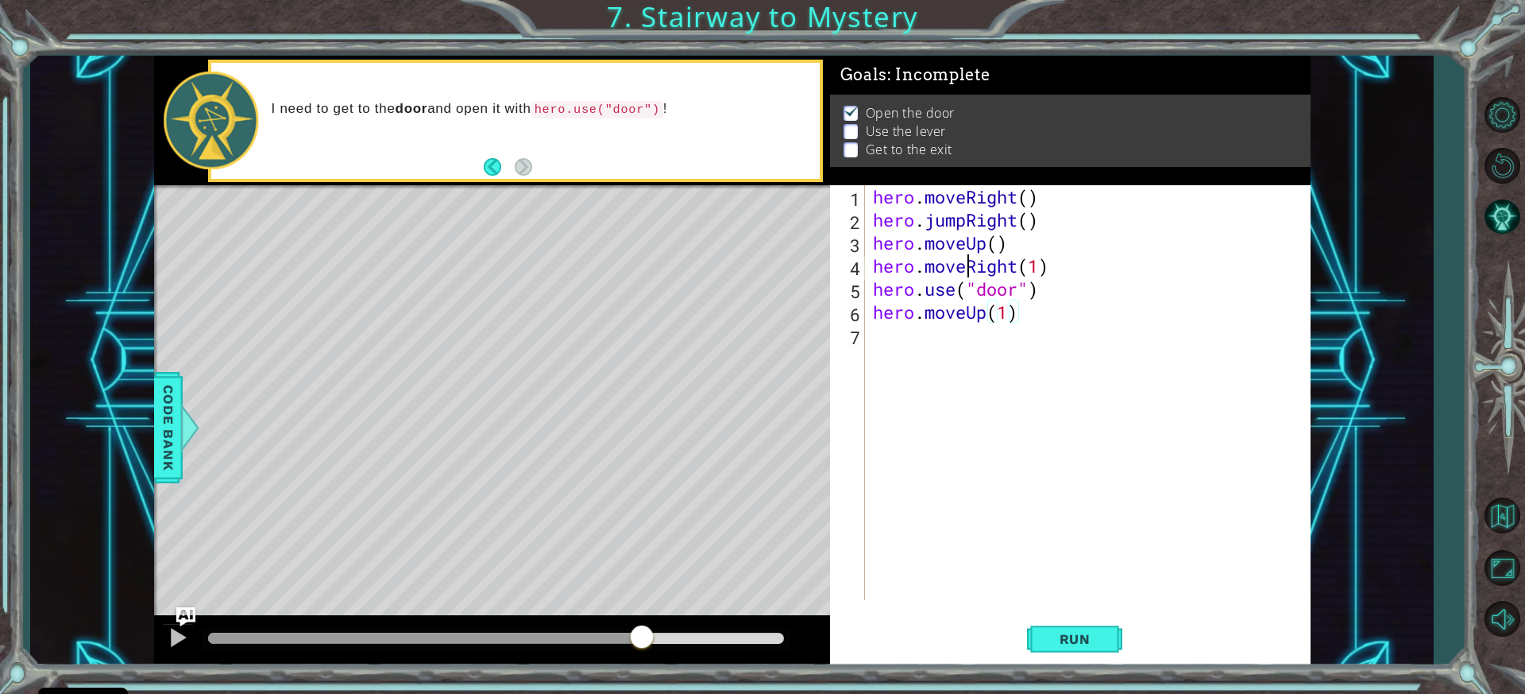
click at [964, 335] on div "hero . moveRight ( ) hero . jumpRight ( ) hero . moveUp ( ) hero . moveRight ( …" at bounding box center [1092, 415] width 444 height 461
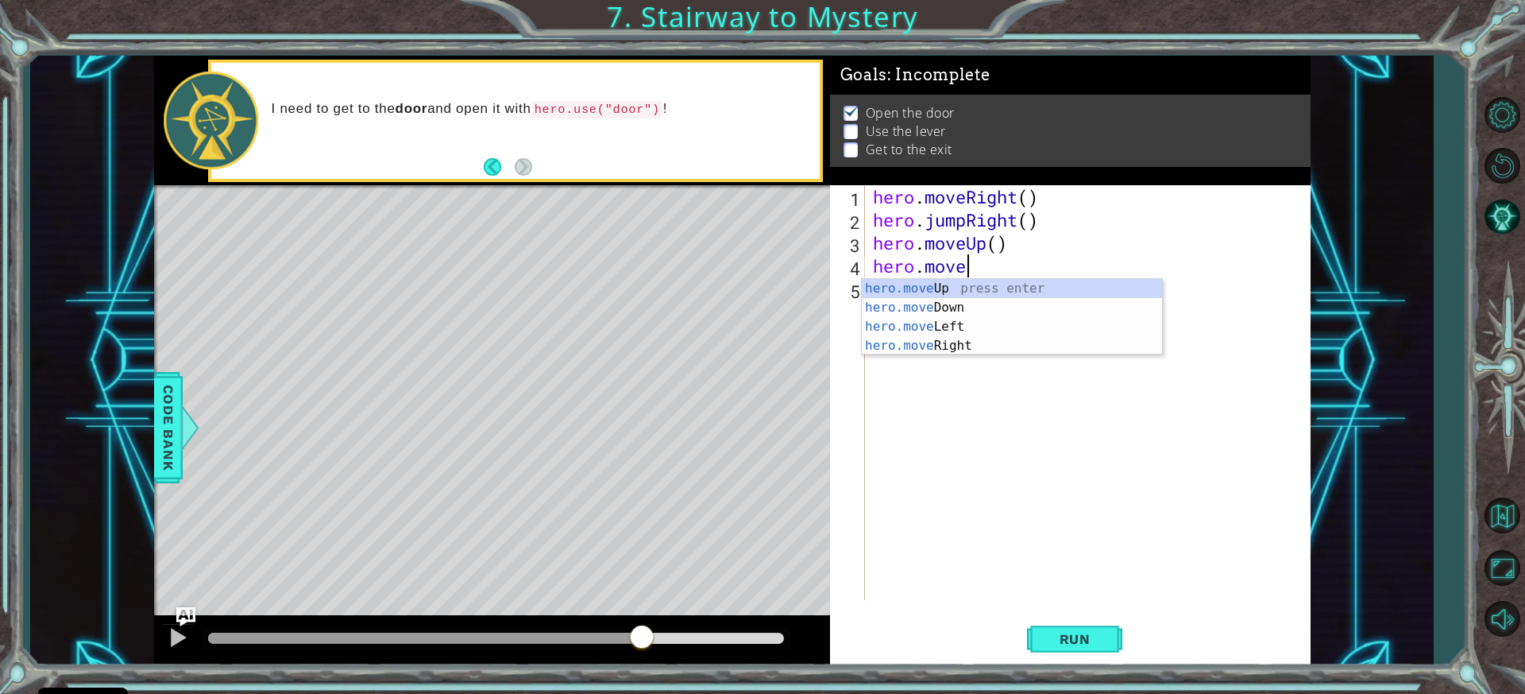
scroll to position [0, 2]
type textarea "he"
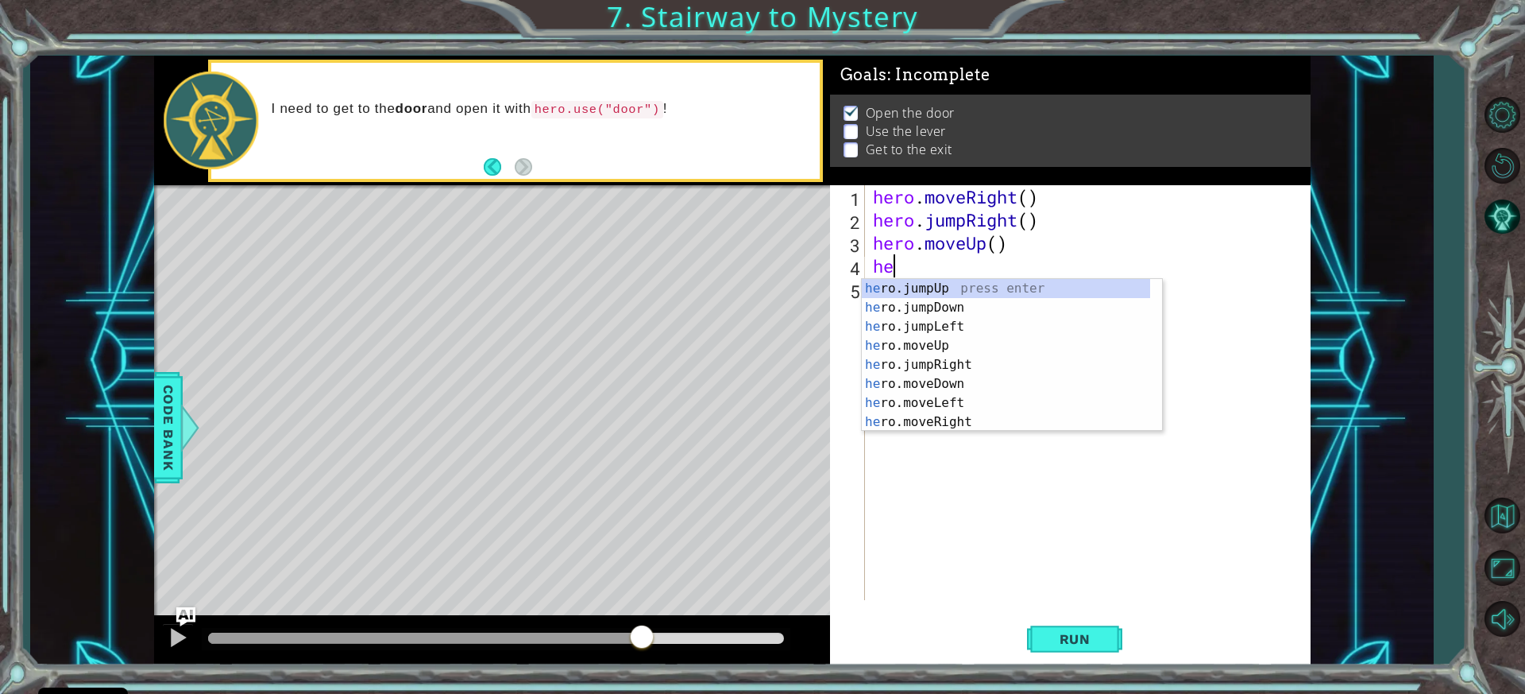
drag, startPoint x: 972, startPoint y: 592, endPoint x: 956, endPoint y: 533, distance: 60.9
click at [973, 592] on div "hero . moveRight ( ) hero . jumpRight ( ) hero . moveUp ( ) he" at bounding box center [1092, 415] width 444 height 461
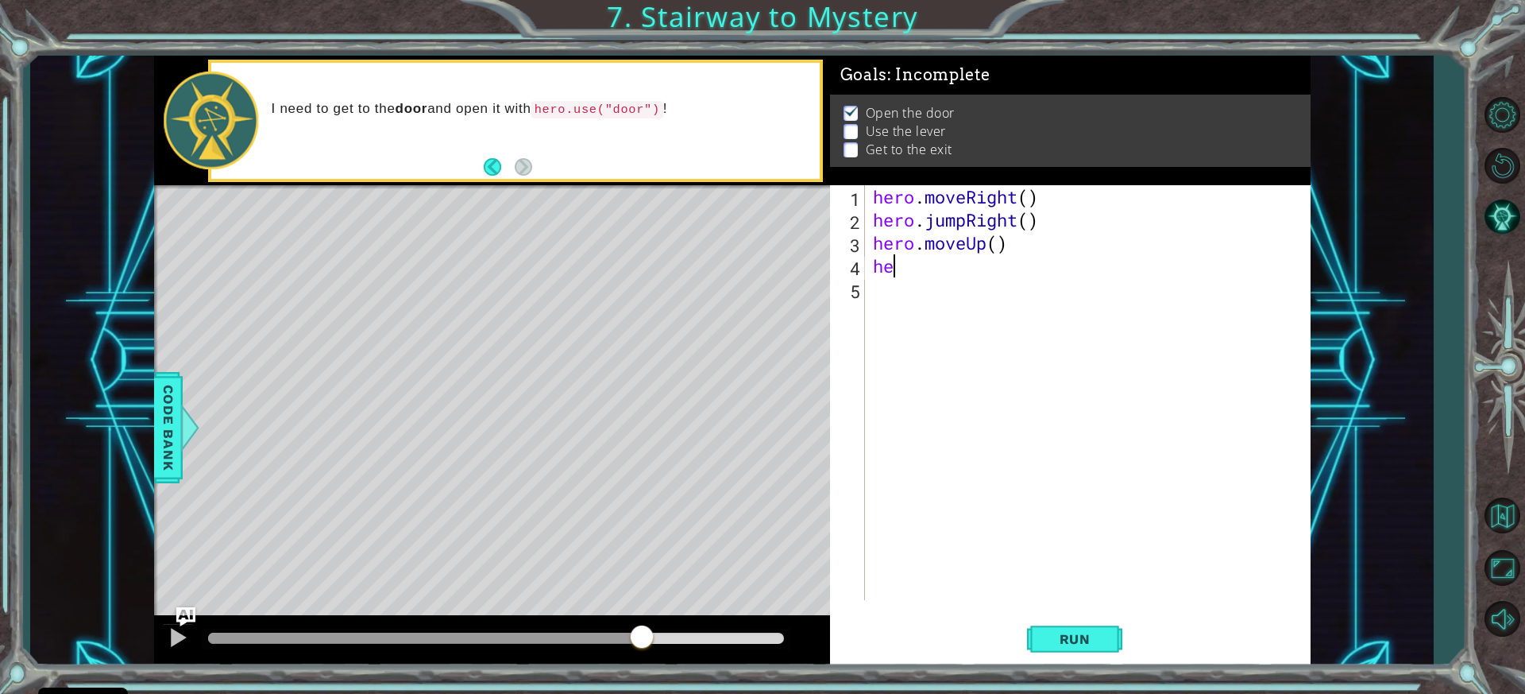
click at [911, 276] on div "hero . moveRight ( ) hero . jumpRight ( ) hero . moveUp ( ) he" at bounding box center [1092, 415] width 444 height 461
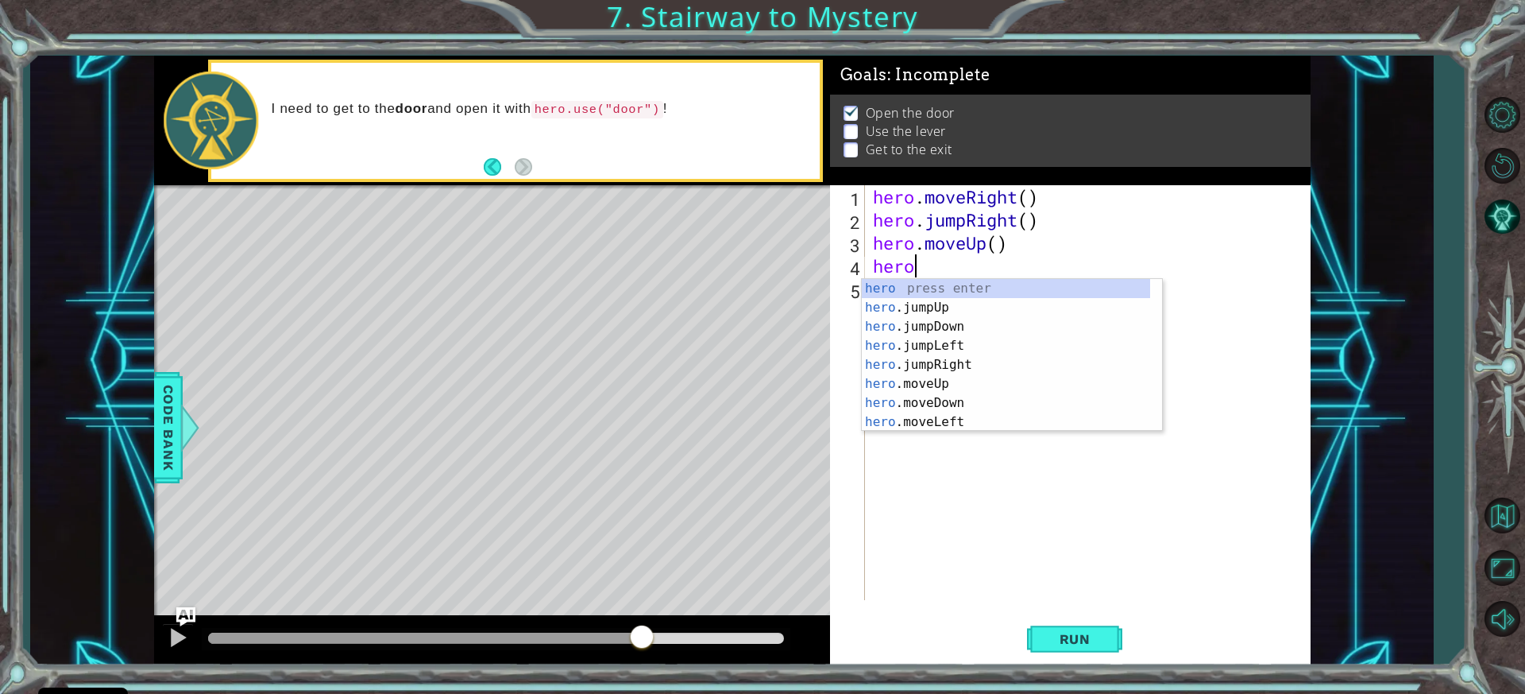
type textarea "hero."
click at [962, 341] on div "hero. jumpUp press enter hero. jumpDown press enter hero. jumpLeft press enter …" at bounding box center [1006, 374] width 288 height 191
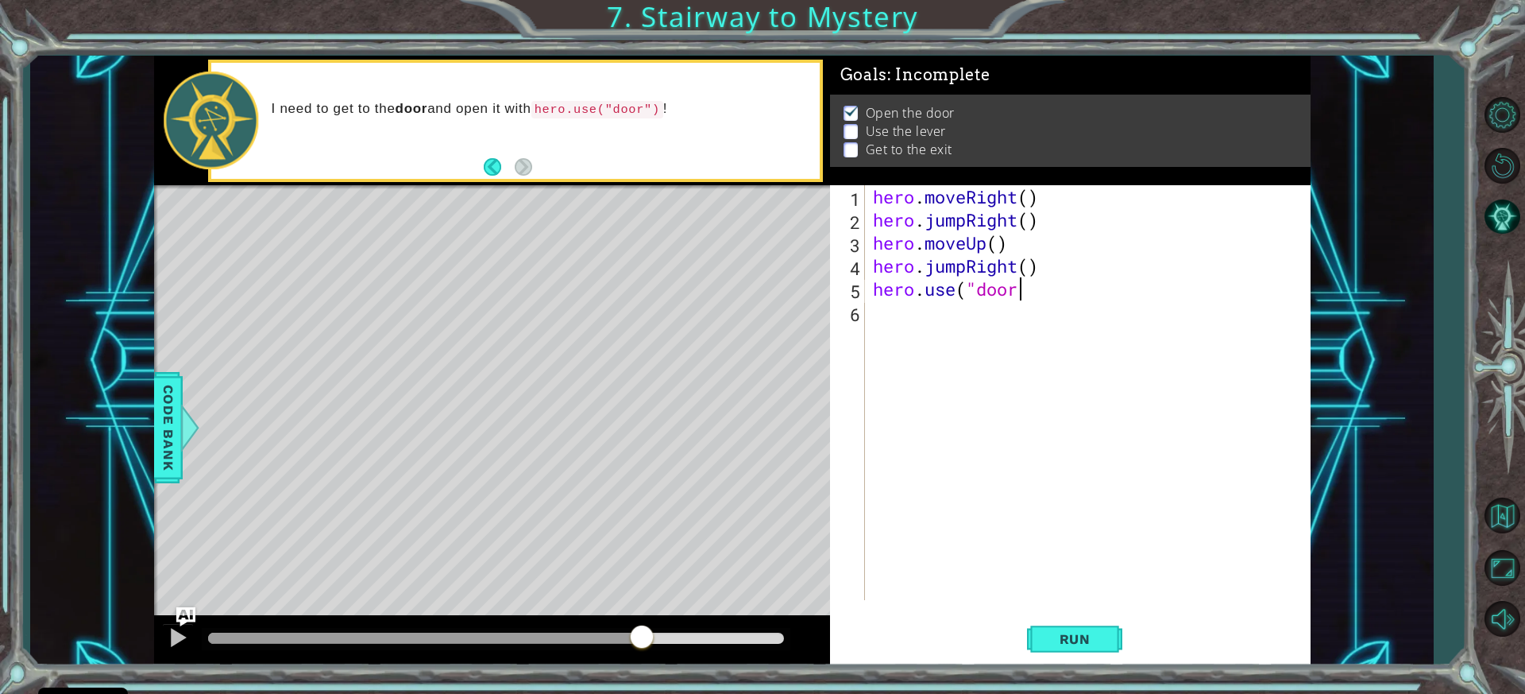
scroll to position [0, 6]
type textarea "hero.use("door")"
click at [915, 323] on div "hero . moveRight ( ) hero . jumpRight ( ) hero . moveUp ( ) hero . jumpRight ( …" at bounding box center [1092, 415] width 444 height 461
type textarea "H"
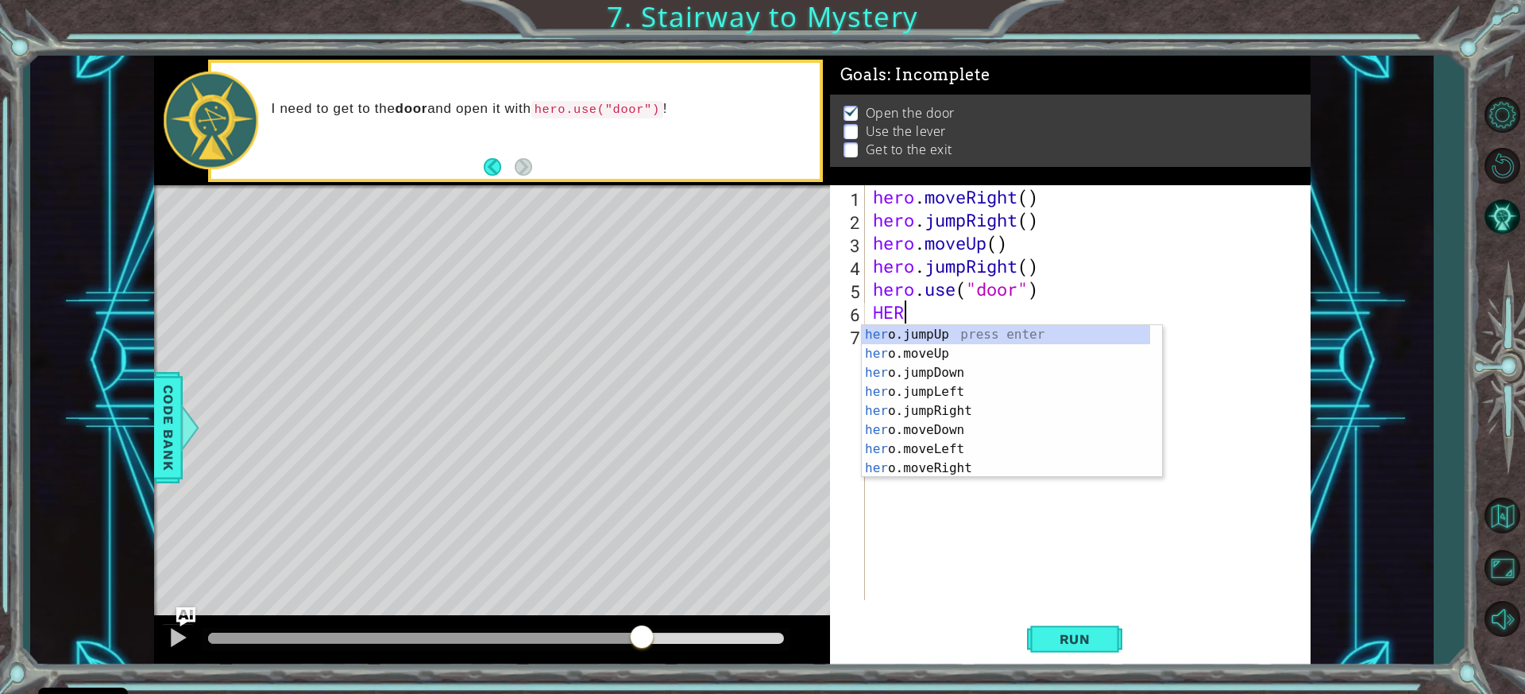
type textarea "H"
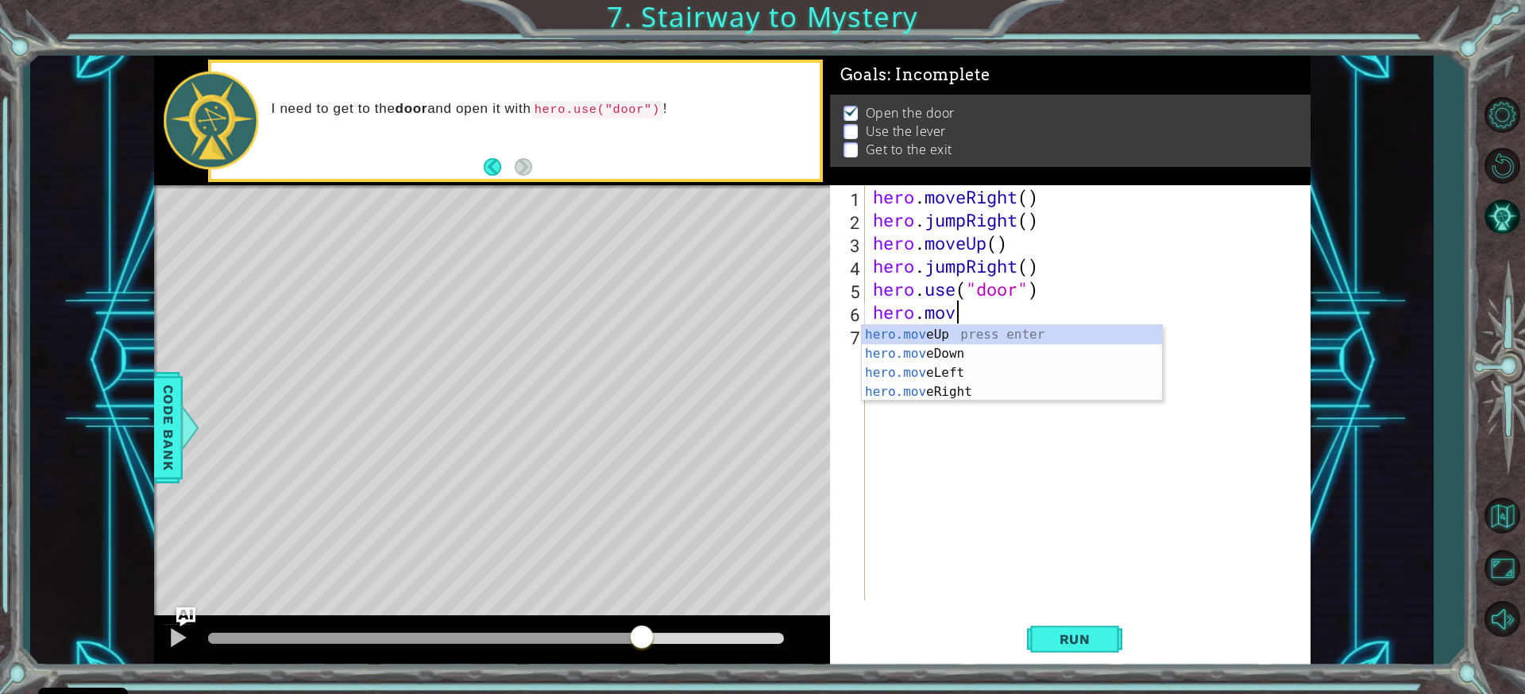
scroll to position [0, 3]
click at [944, 334] on div "hero.move Up press enter hero.move Down press enter hero.move Left press enter …" at bounding box center [1012, 382] width 300 height 114
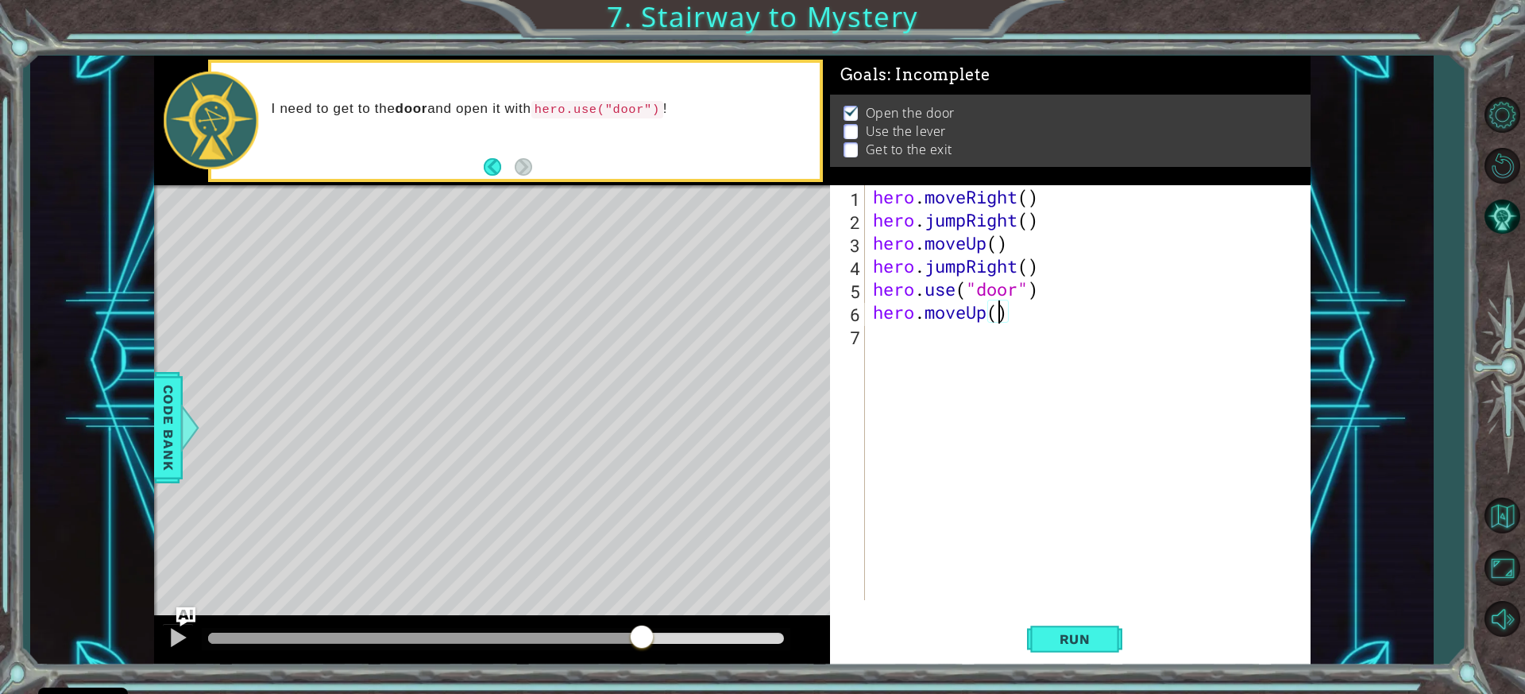
type textarea "hero.moveUp(2)"
click at [953, 317] on div "hero . moveRight ( ) hero . jumpRight ( ) hero . moveUp ( ) hero . jumpRight ( …" at bounding box center [1092, 415] width 444 height 461
click at [932, 326] on div "hero . moveRight ( ) hero . jumpRight ( ) hero . moveUp ( ) hero . jumpRight ( …" at bounding box center [1092, 415] width 444 height 461
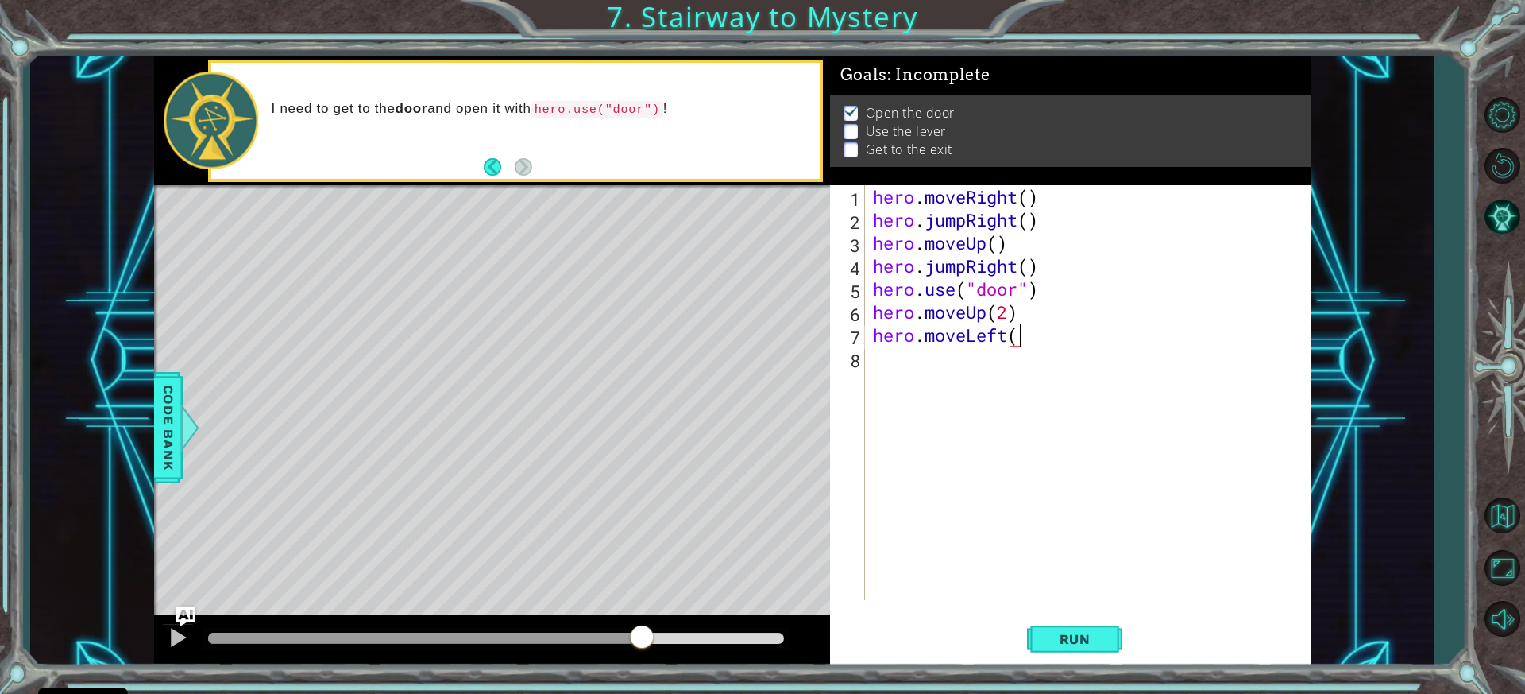
type textarea "hero.moveLeft()"
click at [1077, 628] on button "Run" at bounding box center [1074, 639] width 95 height 48
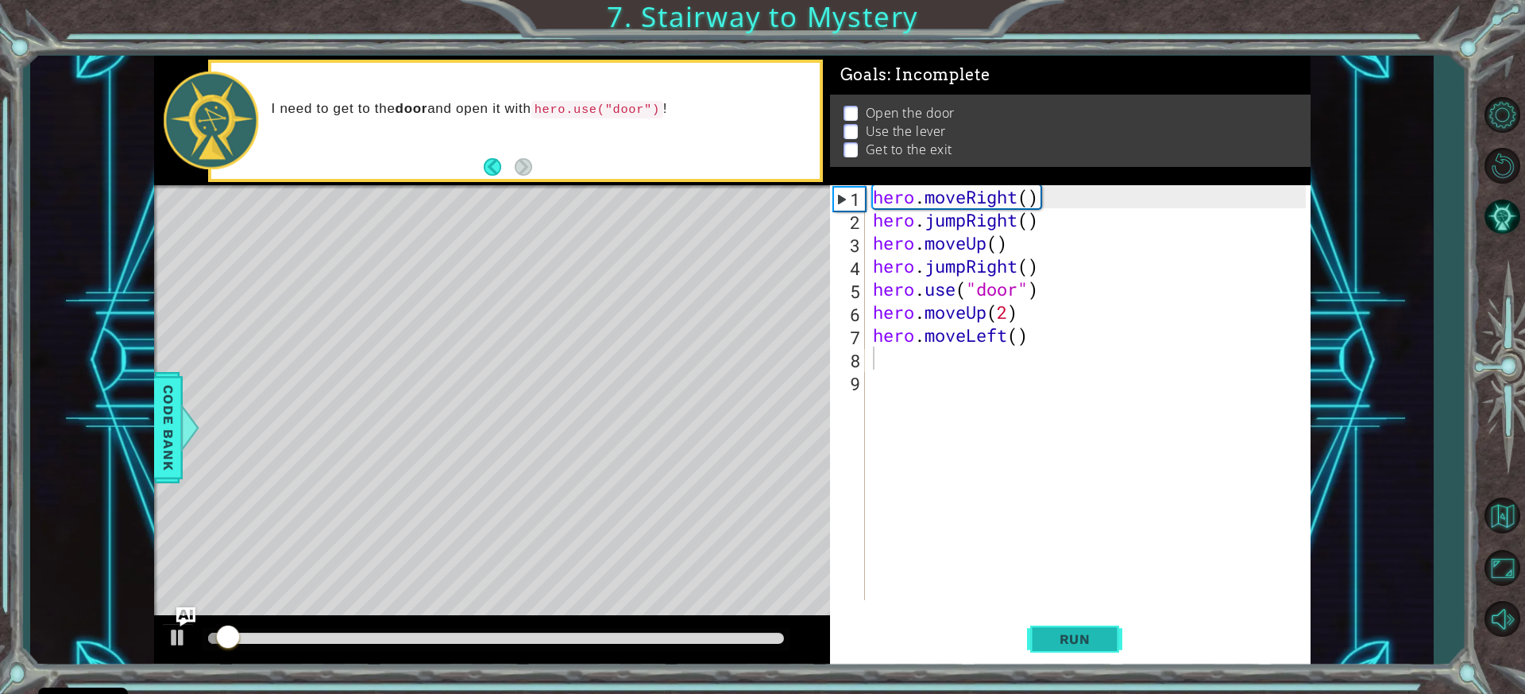
click at [1073, 624] on button "Run" at bounding box center [1074, 639] width 95 height 48
click at [183, 625] on img "Ask AI" at bounding box center [185, 616] width 21 height 21
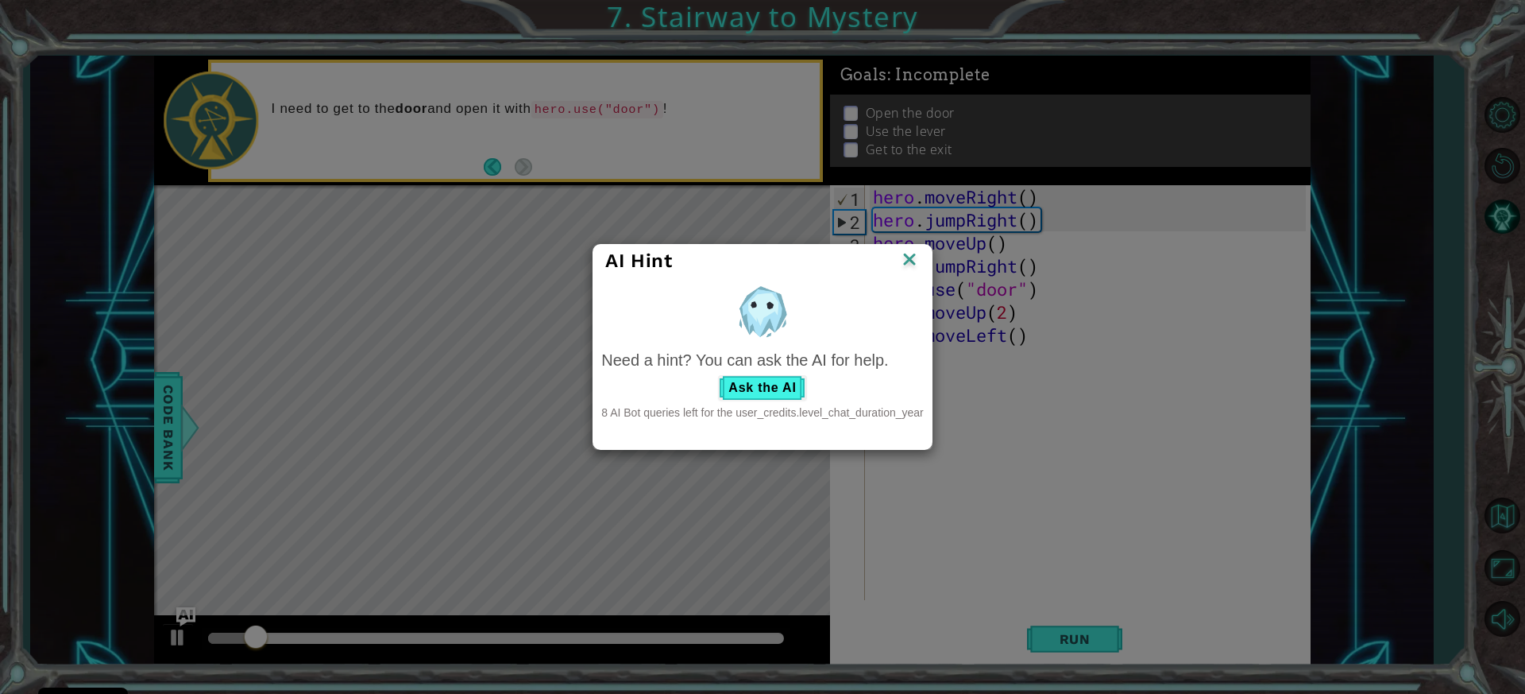
click at [917, 258] on img at bounding box center [909, 261] width 21 height 24
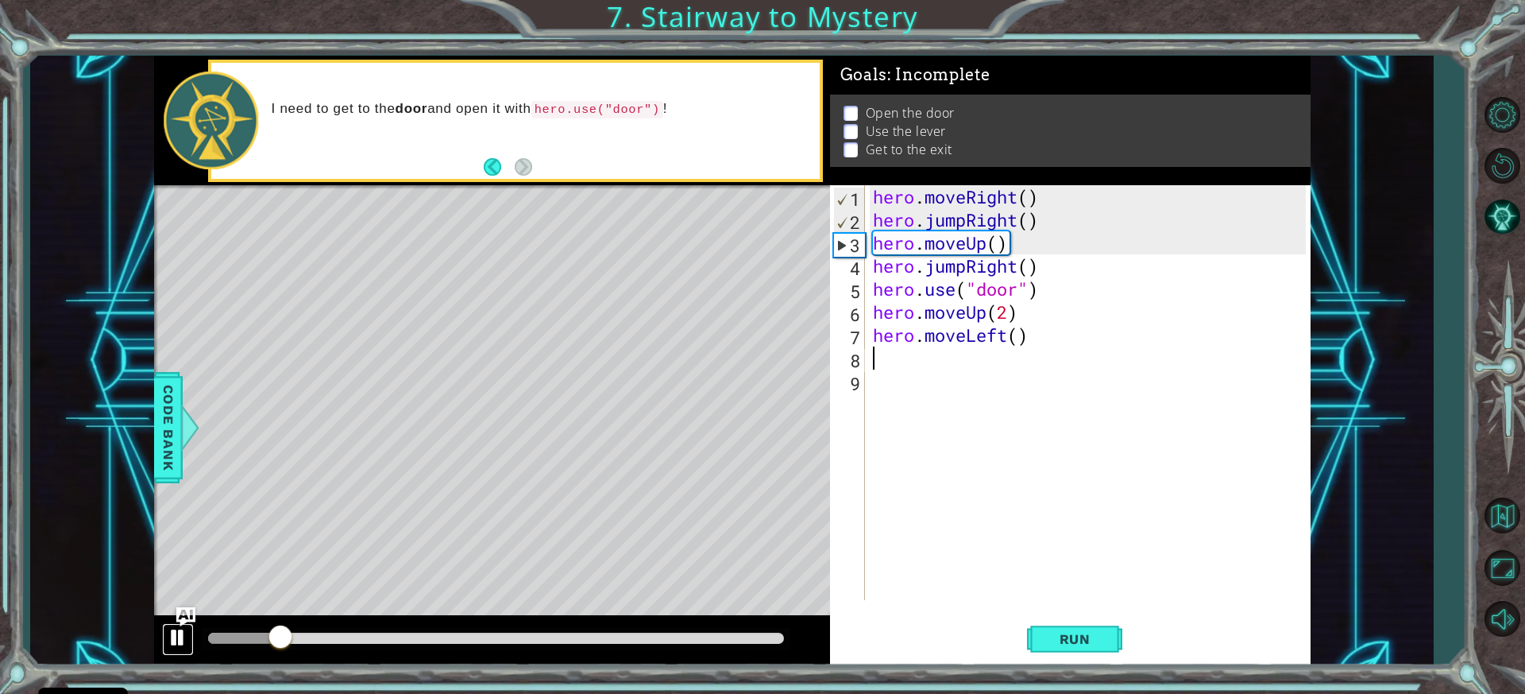
click at [169, 638] on div at bounding box center [178, 637] width 21 height 21
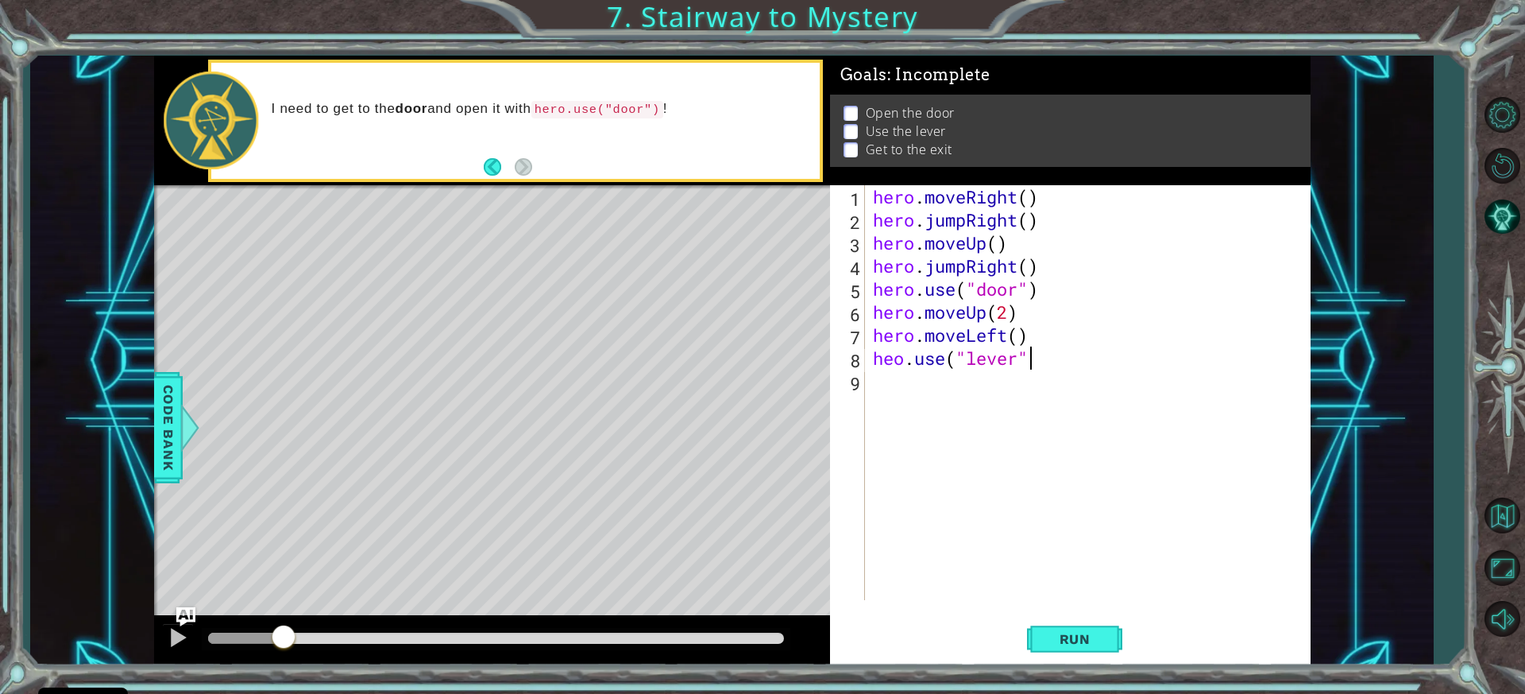
scroll to position [0, 6]
type textarea "heo.use("lever")"
click at [891, 377] on div "hero . moveRight ( ) hero . jumpRight ( ) hero . moveUp ( ) hero . jumpRight ( …" at bounding box center [1092, 415] width 444 height 461
click at [897, 360] on div "hero . moveRight ( ) hero . jumpRight ( ) hero . moveUp ( ) hero . jumpRight ( …" at bounding box center [1092, 415] width 444 height 461
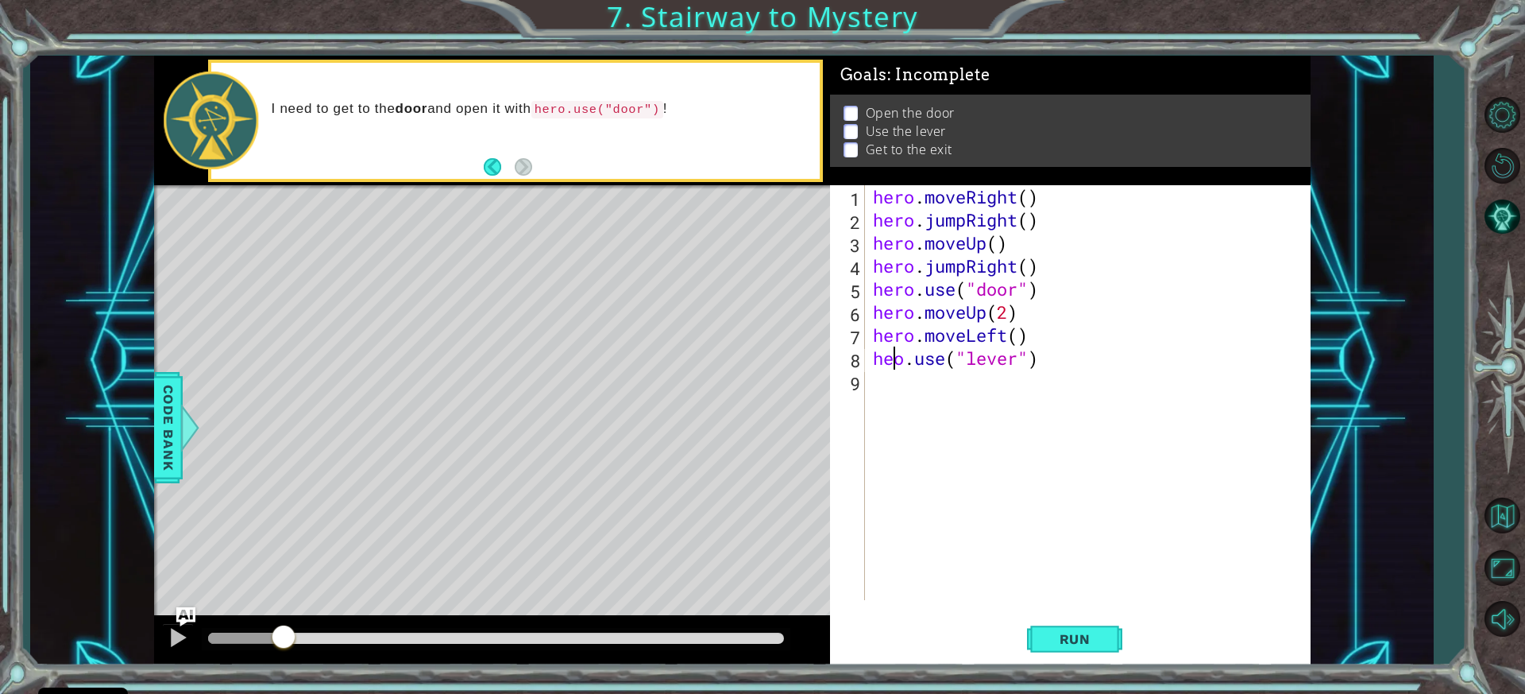
type textarea "hero.use("lever")"
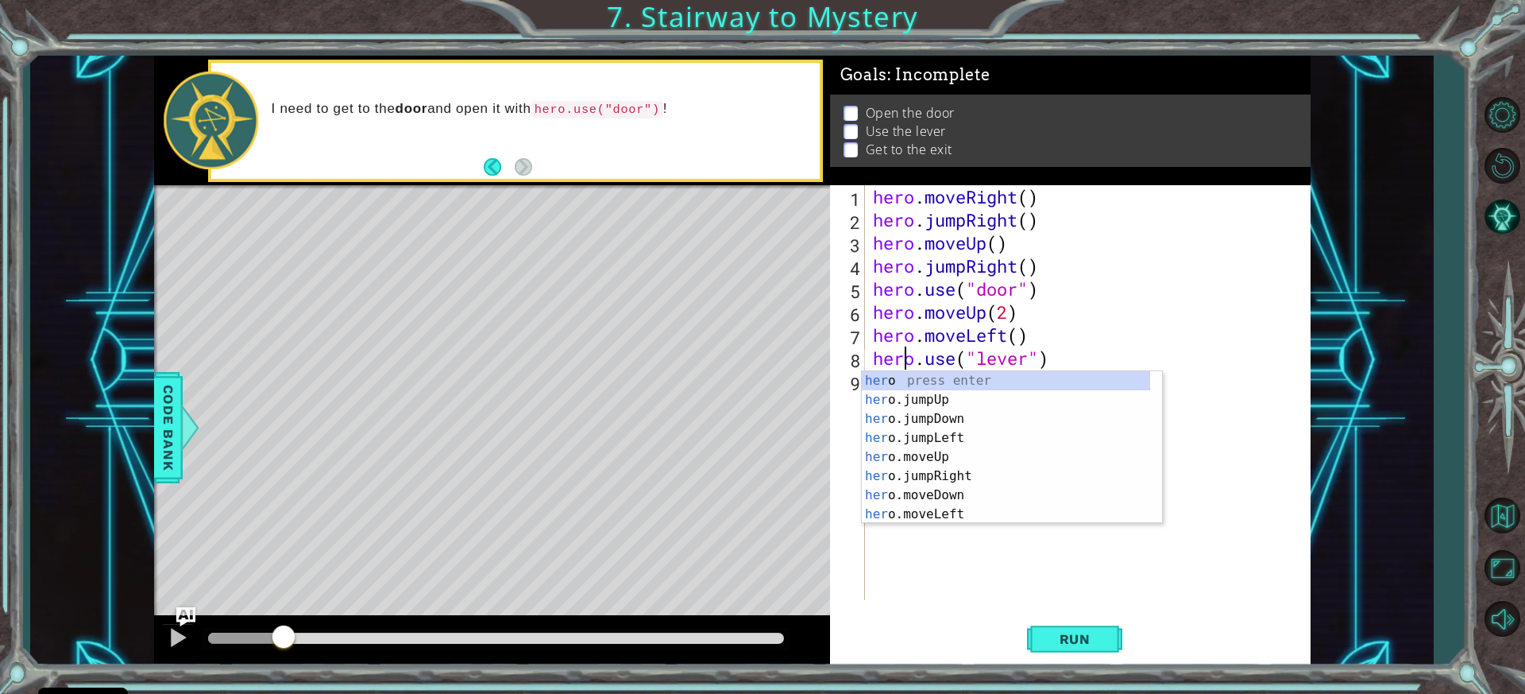
scroll to position [0, 1]
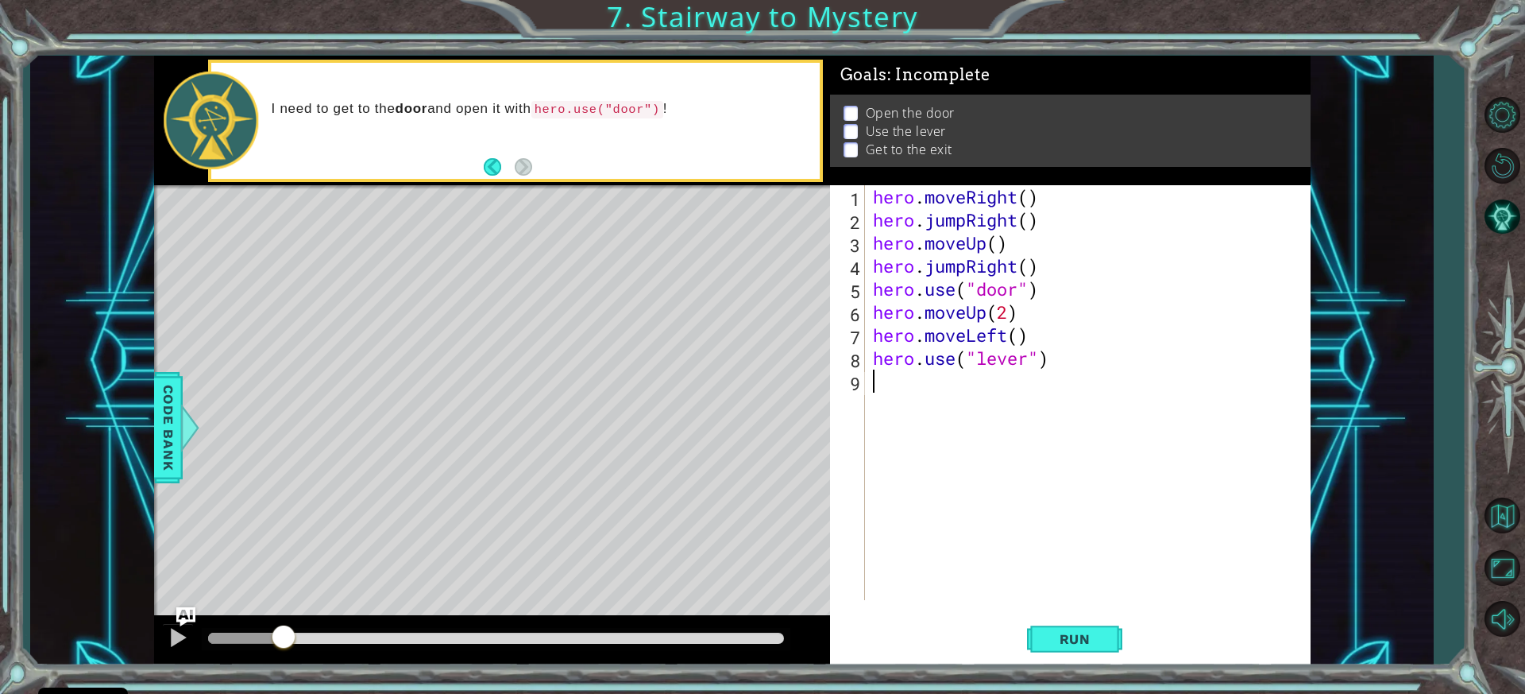
click at [1205, 406] on div "hero . moveRight ( ) hero . jumpRight ( ) hero . moveUp ( ) hero . jumpRight ( …" at bounding box center [1092, 415] width 444 height 461
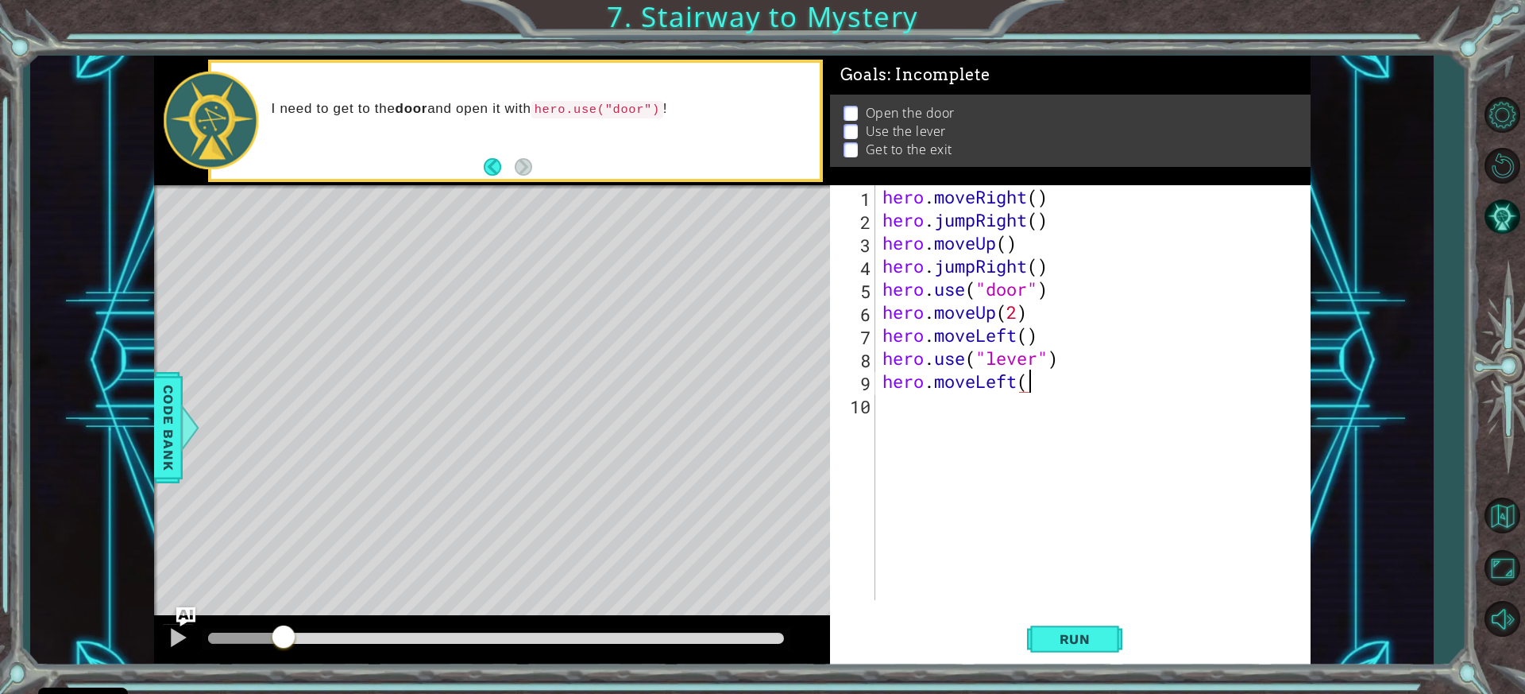
scroll to position [0, 6]
type textarea "hero.moveLeft(2)"
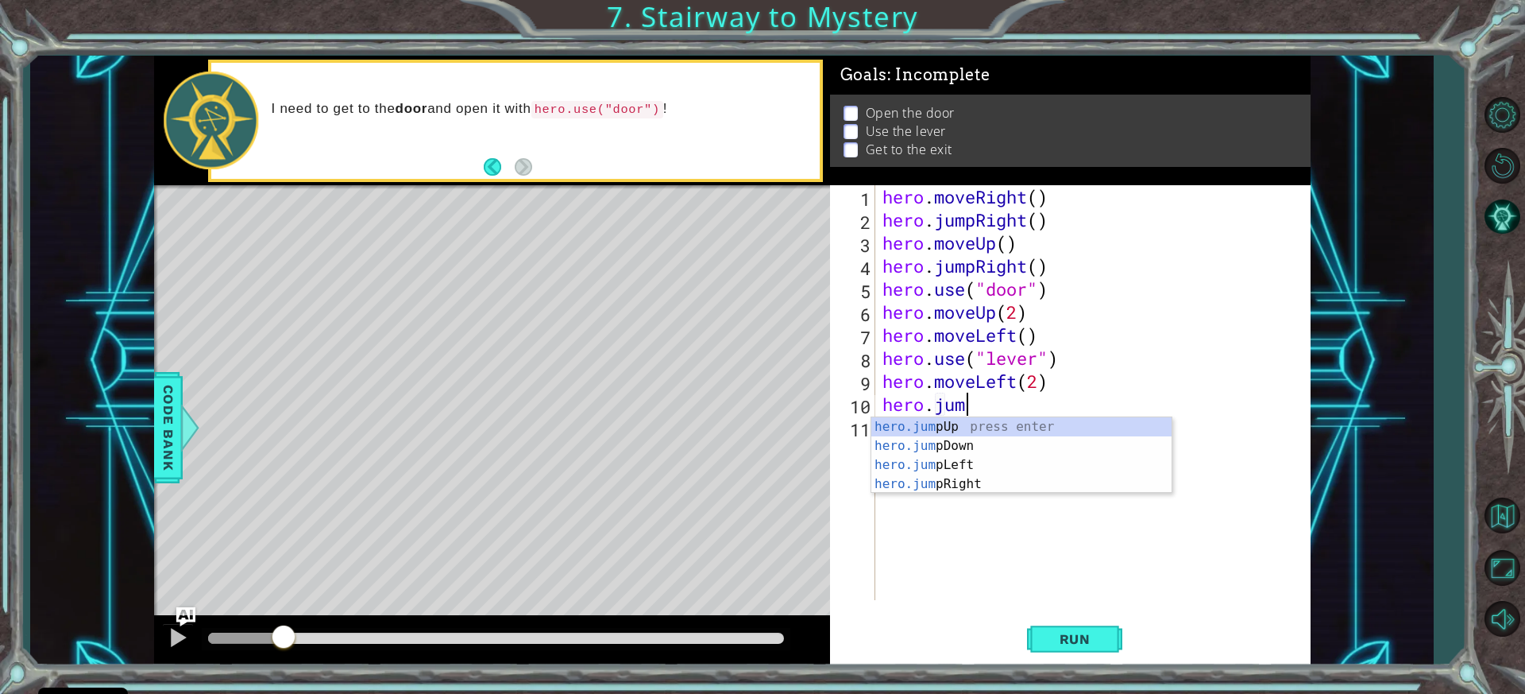
type textarea "hero.jump"
click at [976, 427] on div "hero.jump Up press enter hero.jump Down press enter hero.jump Left press enter …" at bounding box center [1021, 474] width 300 height 114
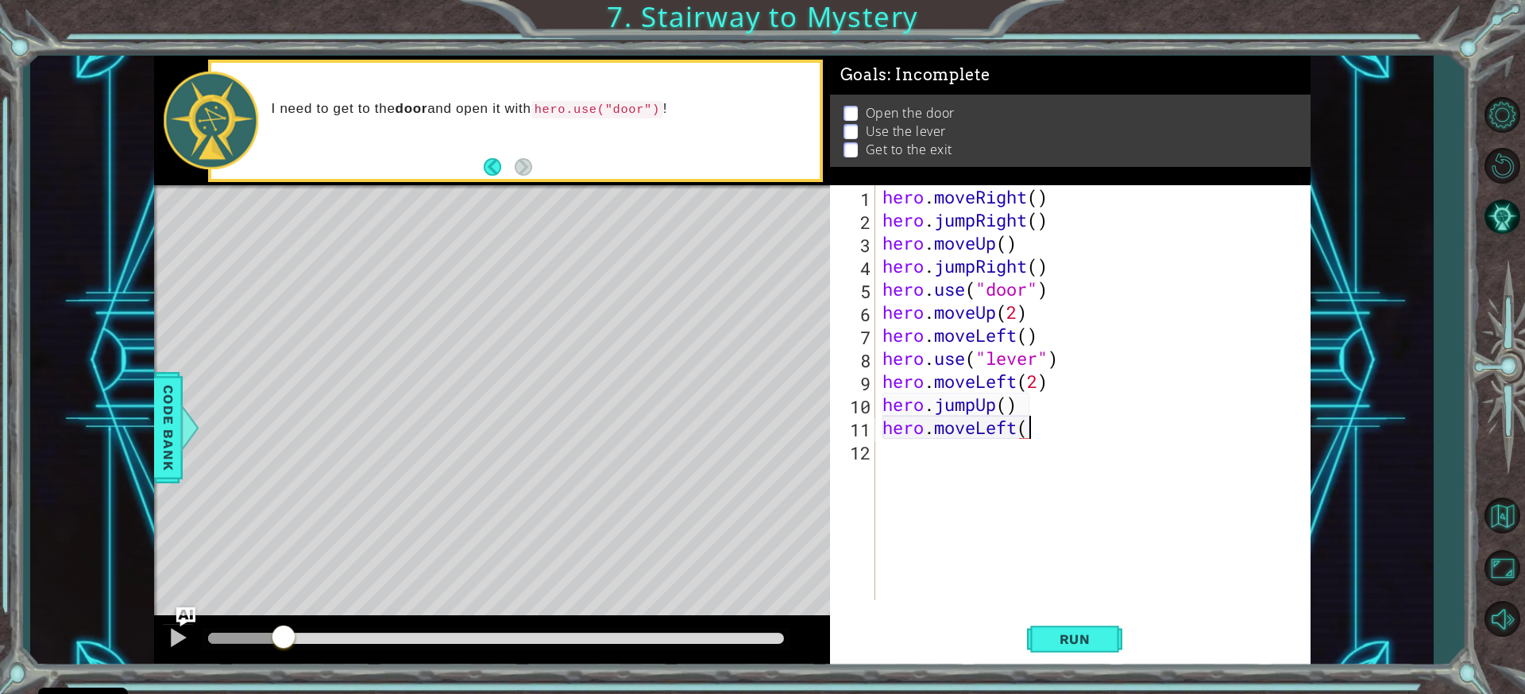
scroll to position [0, 6]
click at [1070, 632] on span "Run" at bounding box center [1075, 639] width 63 height 16
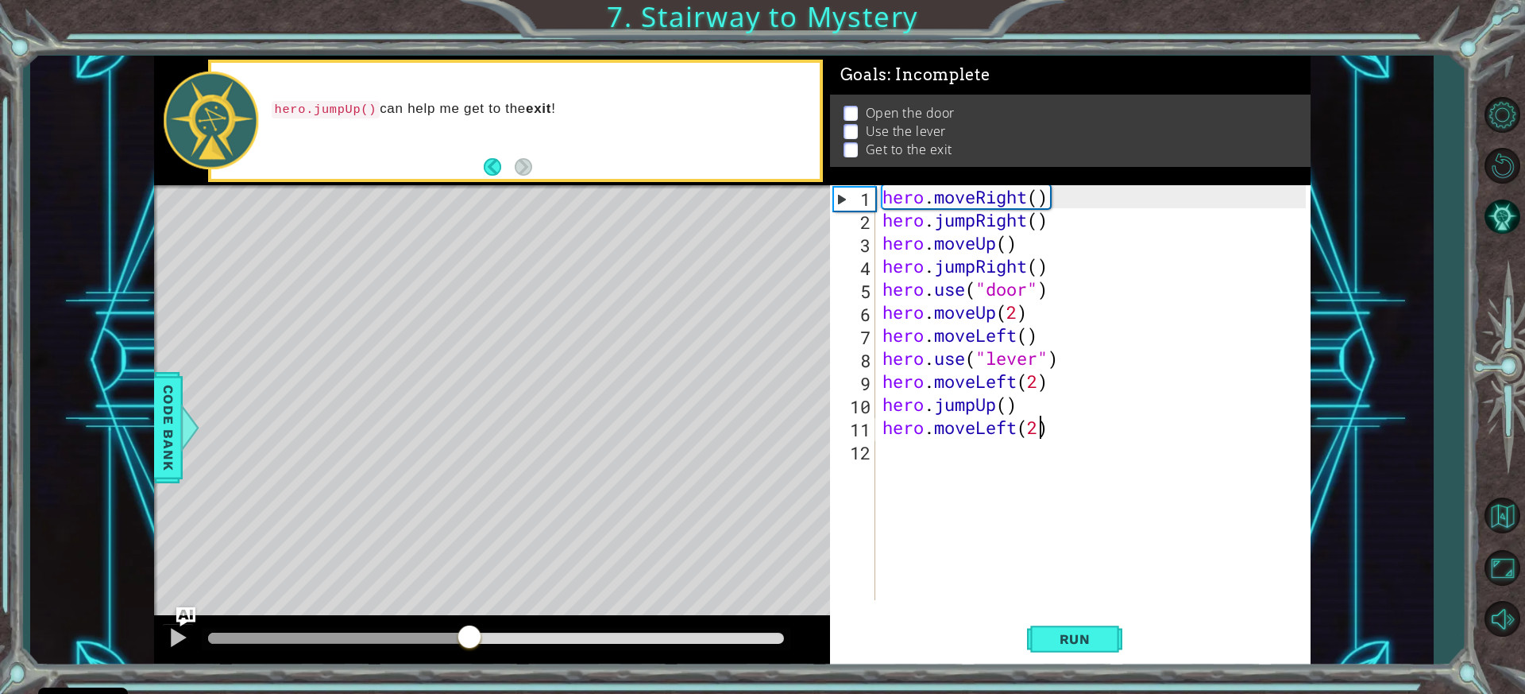
drag, startPoint x: 269, startPoint y: 639, endPoint x: 469, endPoint y: 636, distance: 200.2
click at [469, 636] on div at bounding box center [469, 638] width 29 height 29
drag, startPoint x: 480, startPoint y: 632, endPoint x: 194, endPoint y: 635, distance: 286.0
click at [195, 635] on div at bounding box center [492, 640] width 676 height 51
drag, startPoint x: 149, startPoint y: 647, endPoint x: 191, endPoint y: 640, distance: 43.5
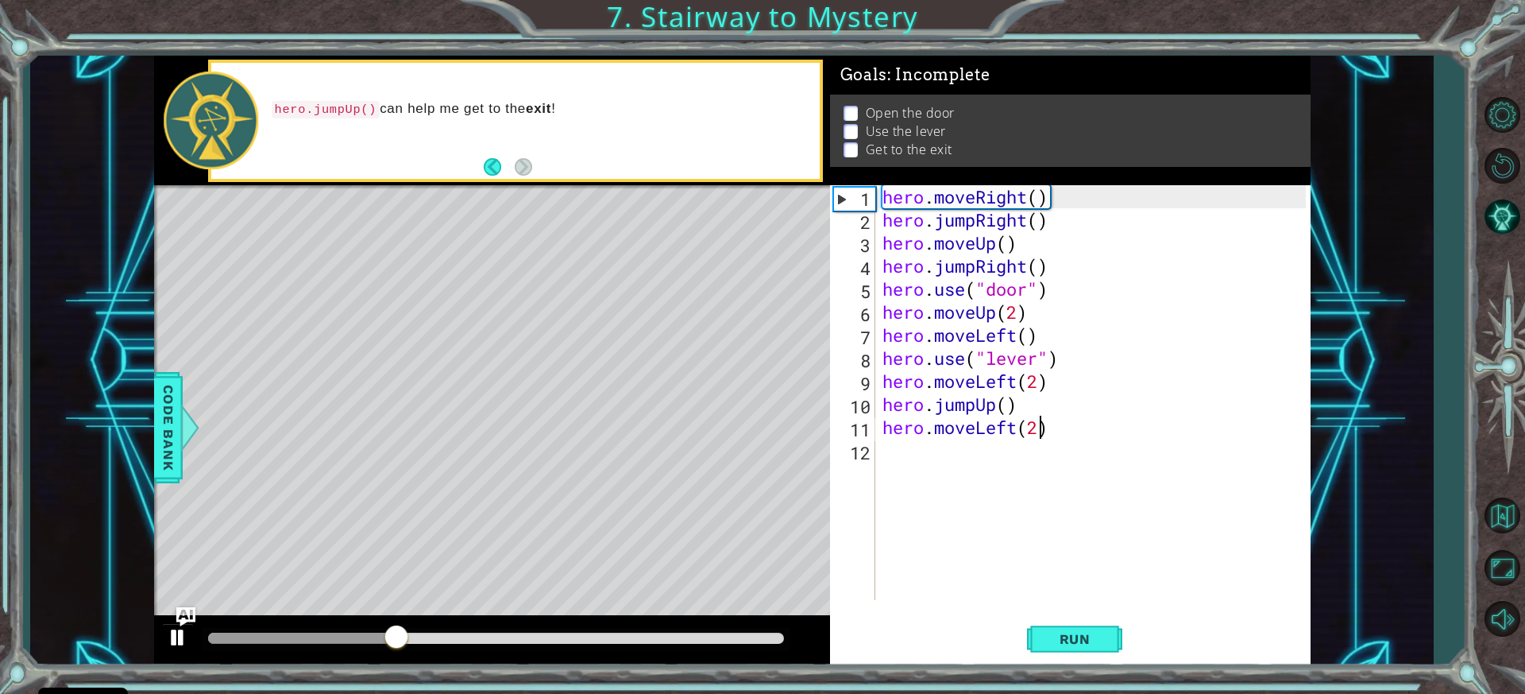
click at [158, 647] on div "1 ההההההההההההההההההההההההההההההההההההההההההההההההההההההההההההההההההההההההההההה…" at bounding box center [731, 361] width 1403 height 610
click at [194, 640] on div at bounding box center [492, 640] width 676 height 51
drag, startPoint x: 194, startPoint y: 640, endPoint x: 182, endPoint y: 640, distance: 11.9
click at [182, 640] on div at bounding box center [492, 640] width 676 height 51
click at [182, 640] on div at bounding box center [178, 637] width 21 height 21
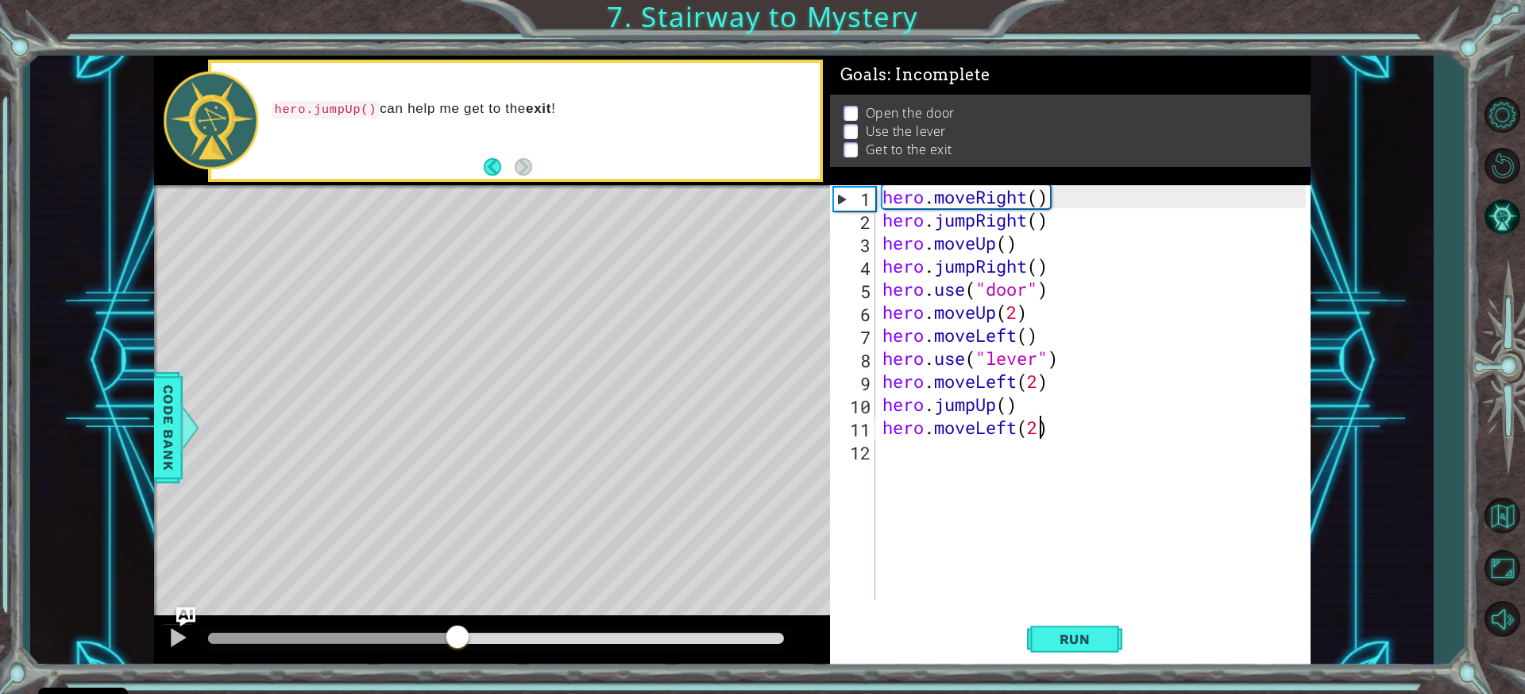
click at [975, 219] on div "hero . moveRight ( ) hero . jumpRight ( ) hero . moveUp ( ) hero . jumpRight ( …" at bounding box center [1096, 415] width 435 height 461
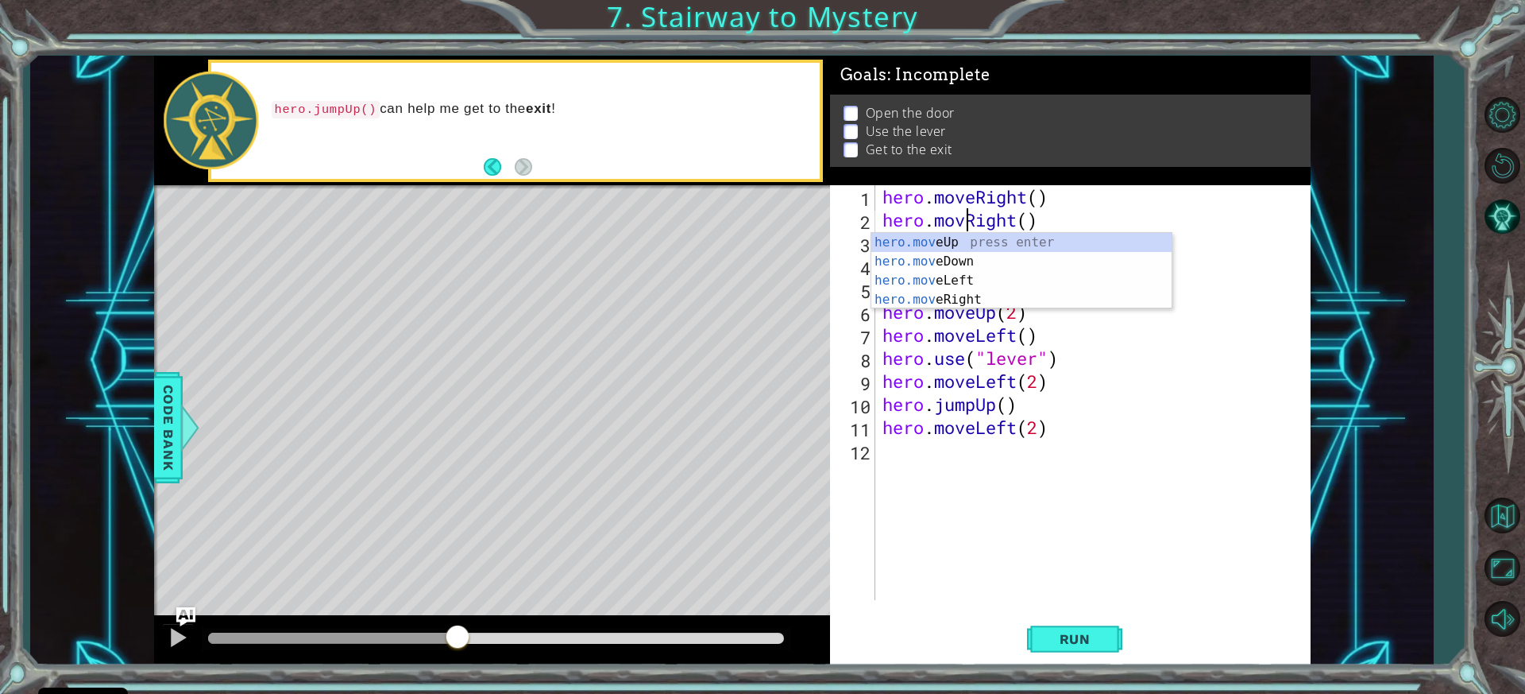
scroll to position [0, 4]
click at [1128, 650] on div "Run" at bounding box center [1075, 639] width 481 height 48
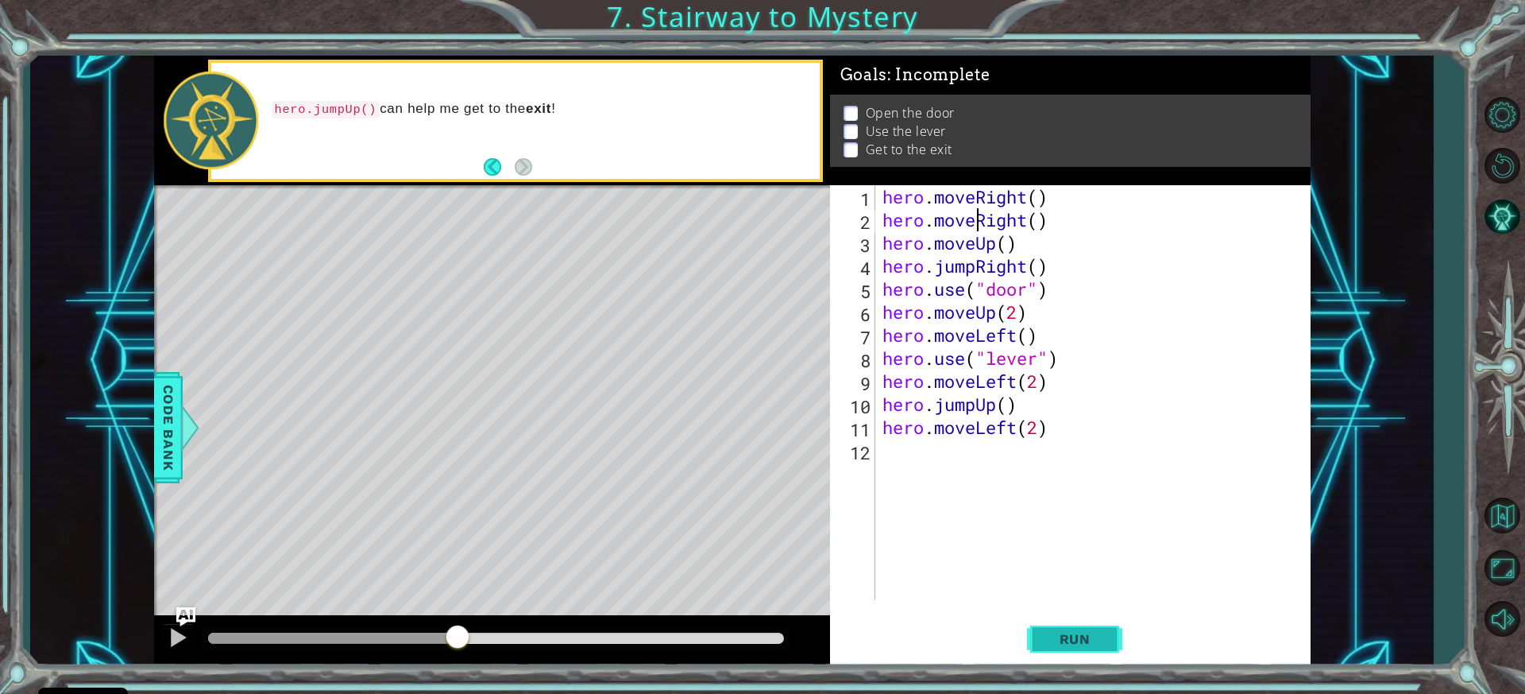
click at [1115, 639] on button "Run" at bounding box center [1074, 639] width 95 height 48
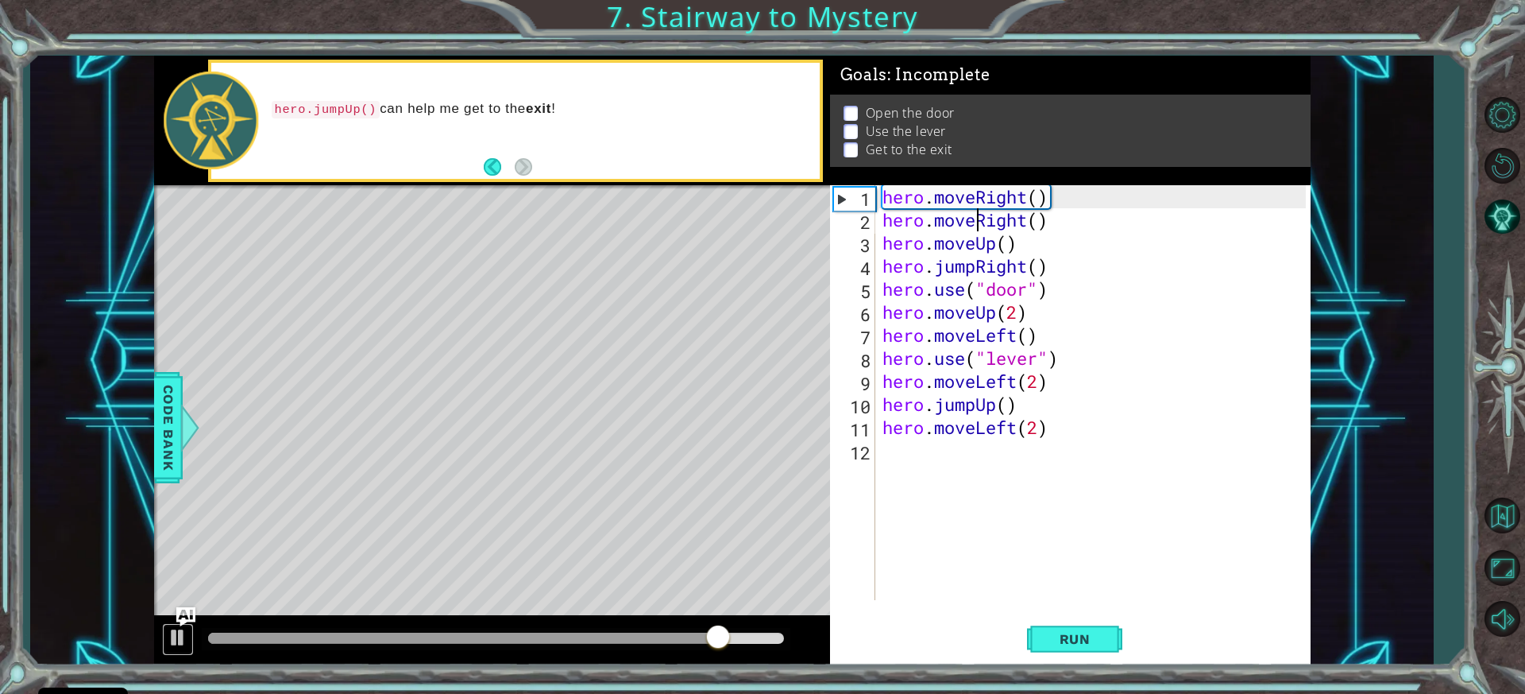
drag, startPoint x: 188, startPoint y: 629, endPoint x: 214, endPoint y: 620, distance: 26.9
click at [189, 629] on button at bounding box center [178, 639] width 32 height 33
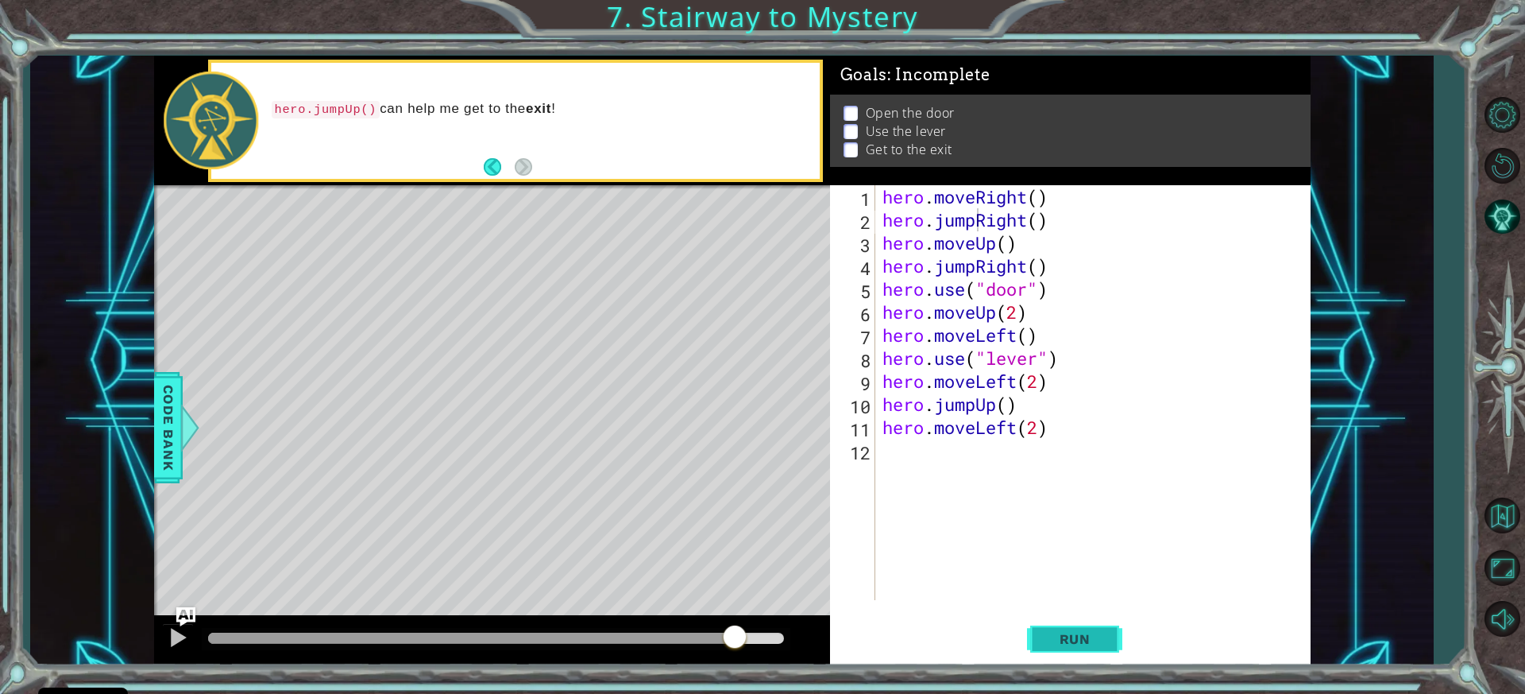
click at [1031, 634] on button "Run" at bounding box center [1074, 639] width 95 height 48
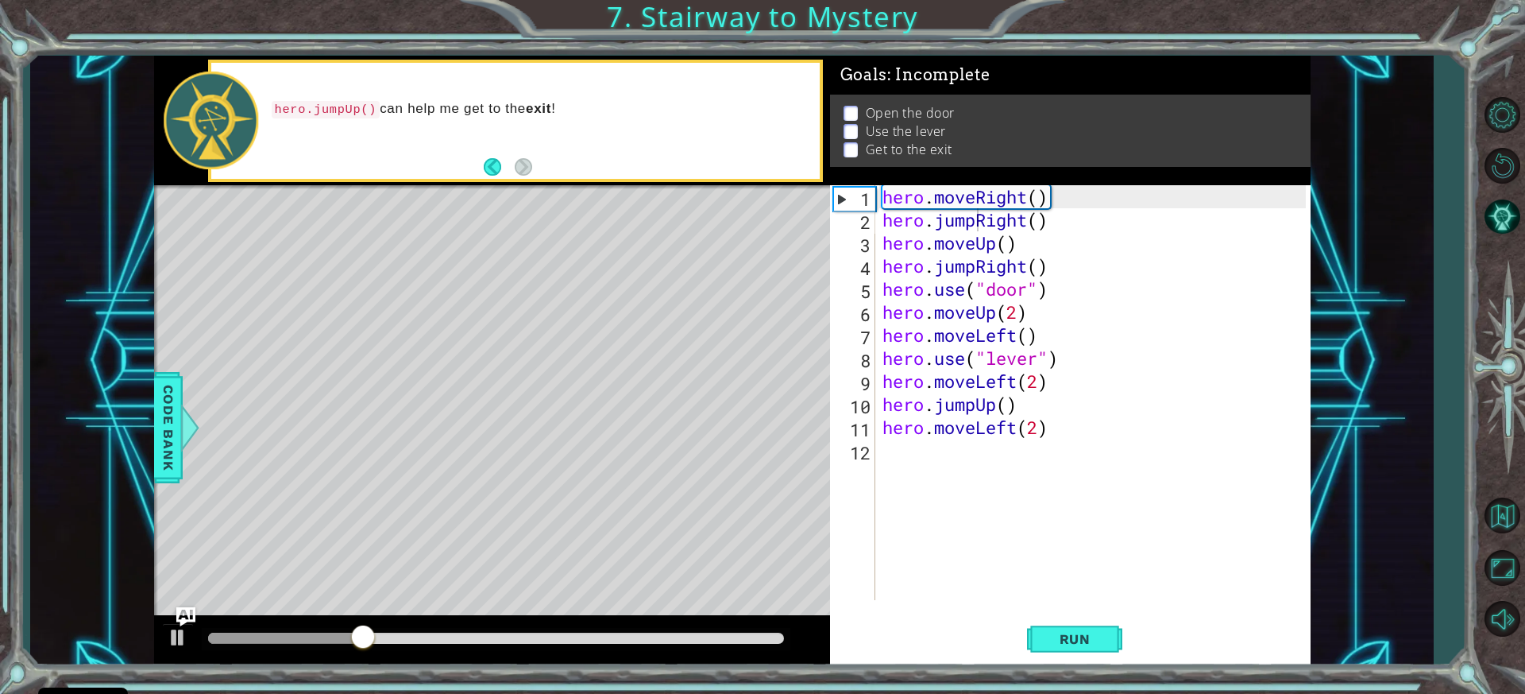
click at [160, 633] on div at bounding box center [492, 640] width 676 height 51
click at [172, 633] on div at bounding box center [178, 637] width 21 height 21
click at [976, 269] on div "hero . moveRight ( ) hero . jumpRight ( ) hero . moveUp ( ) hero . jumpRight ( …" at bounding box center [1096, 415] width 435 height 461
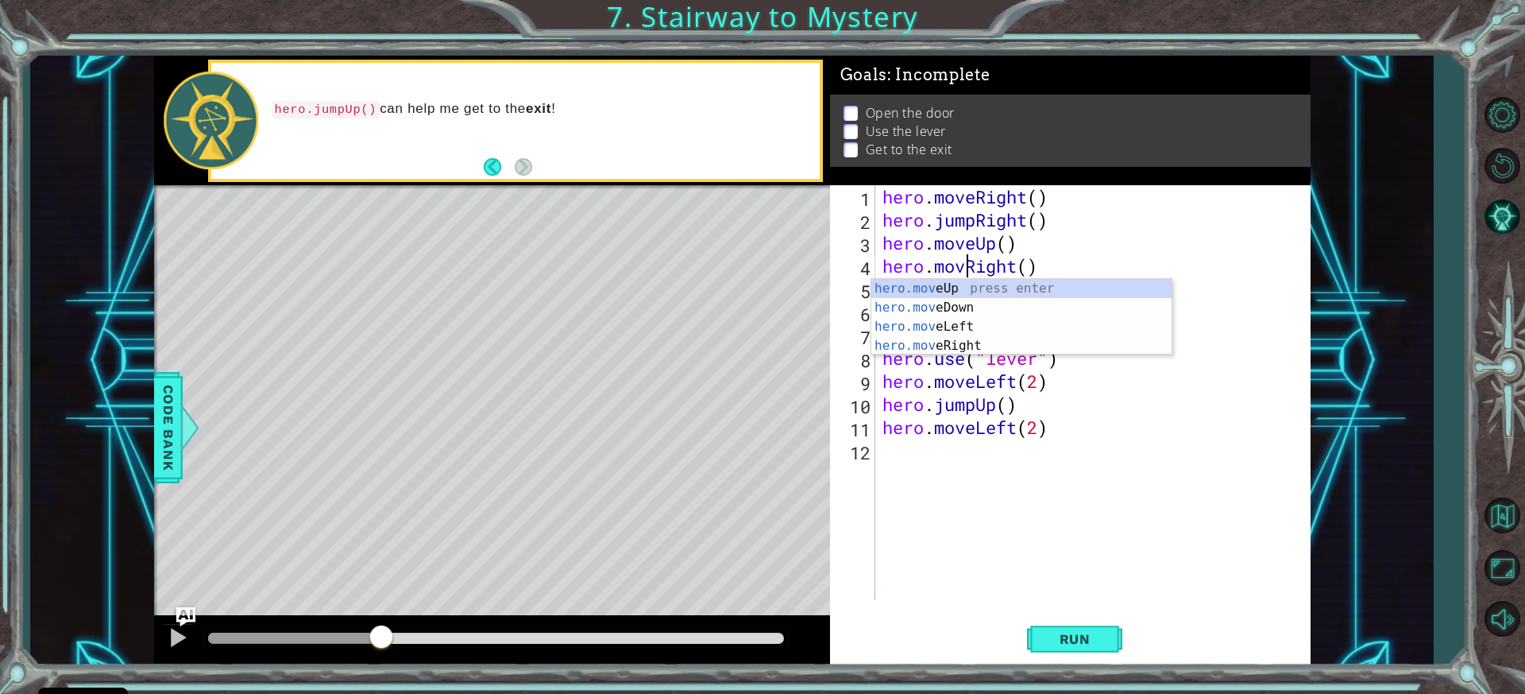
type textarea "hero.moveRight()"
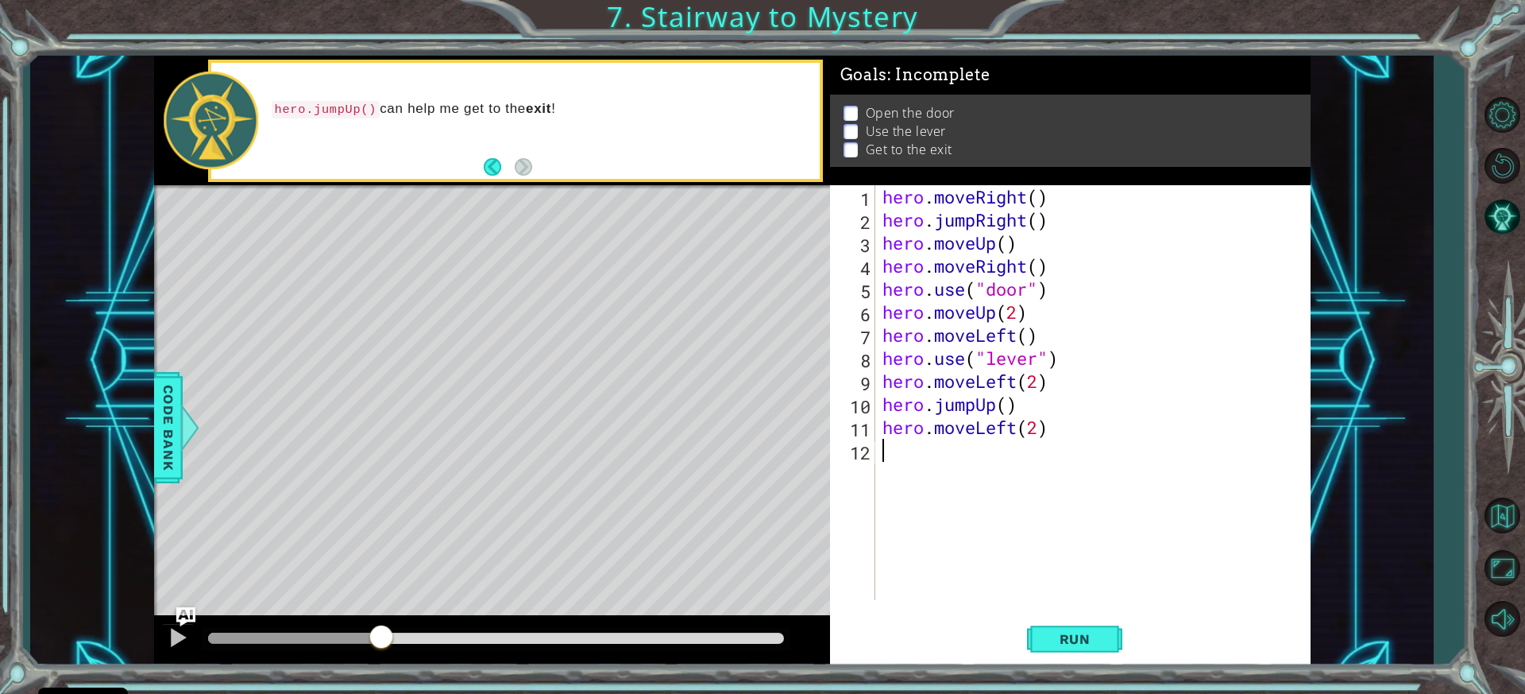
click at [949, 521] on div "hero . moveRight ( ) hero . jumpRight ( ) hero . moveUp ( ) hero . moveRight ( …" at bounding box center [1096, 415] width 435 height 461
click at [1050, 624] on button "Run" at bounding box center [1074, 639] width 95 height 48
drag, startPoint x: 257, startPoint y: 628, endPoint x: 511, endPoint y: 652, distance: 255.3
click at [511, 652] on div at bounding box center [510, 638] width 29 height 29
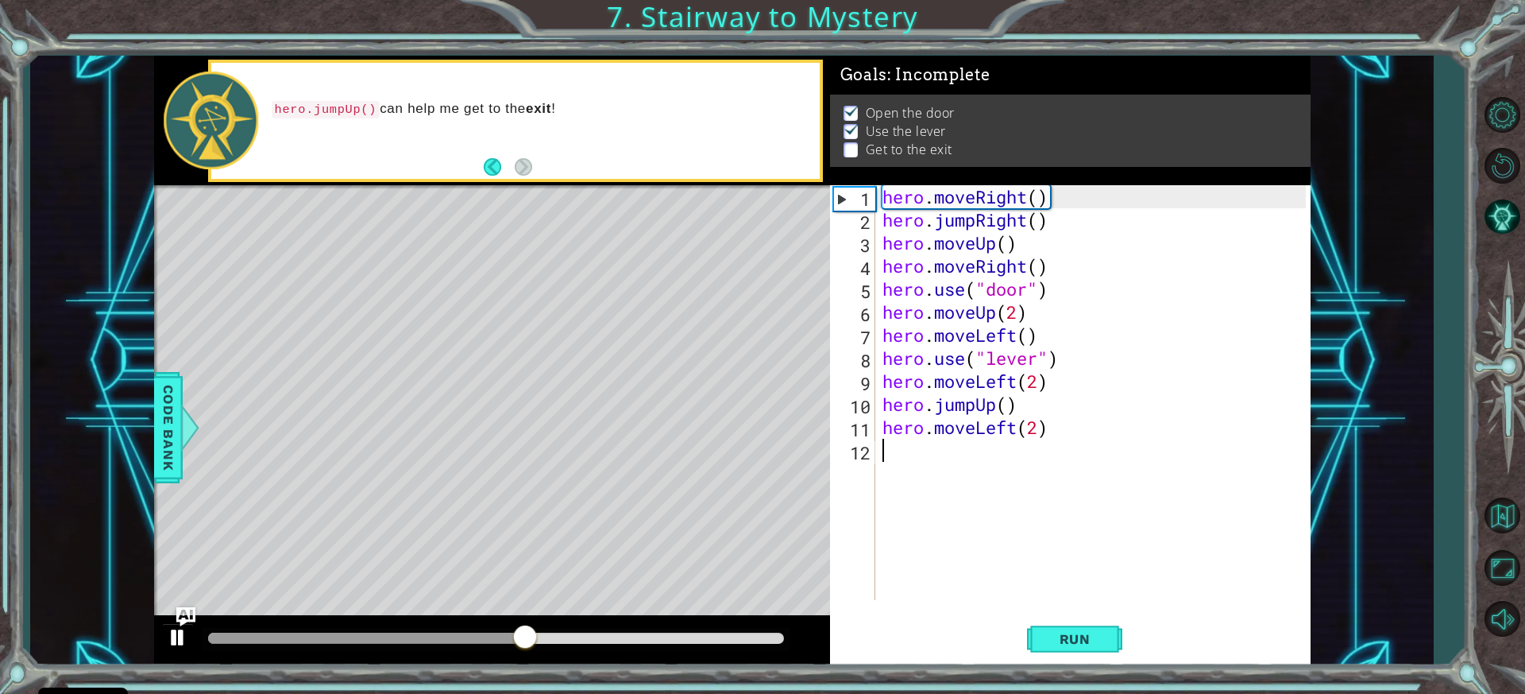
click at [160, 628] on div at bounding box center [492, 640] width 676 height 51
click at [182, 630] on div at bounding box center [178, 637] width 21 height 21
click at [1023, 424] on div "hero . moveRight ( ) hero . jumpRight ( ) hero . moveUp ( ) hero . moveRight ( …" at bounding box center [1096, 415] width 435 height 461
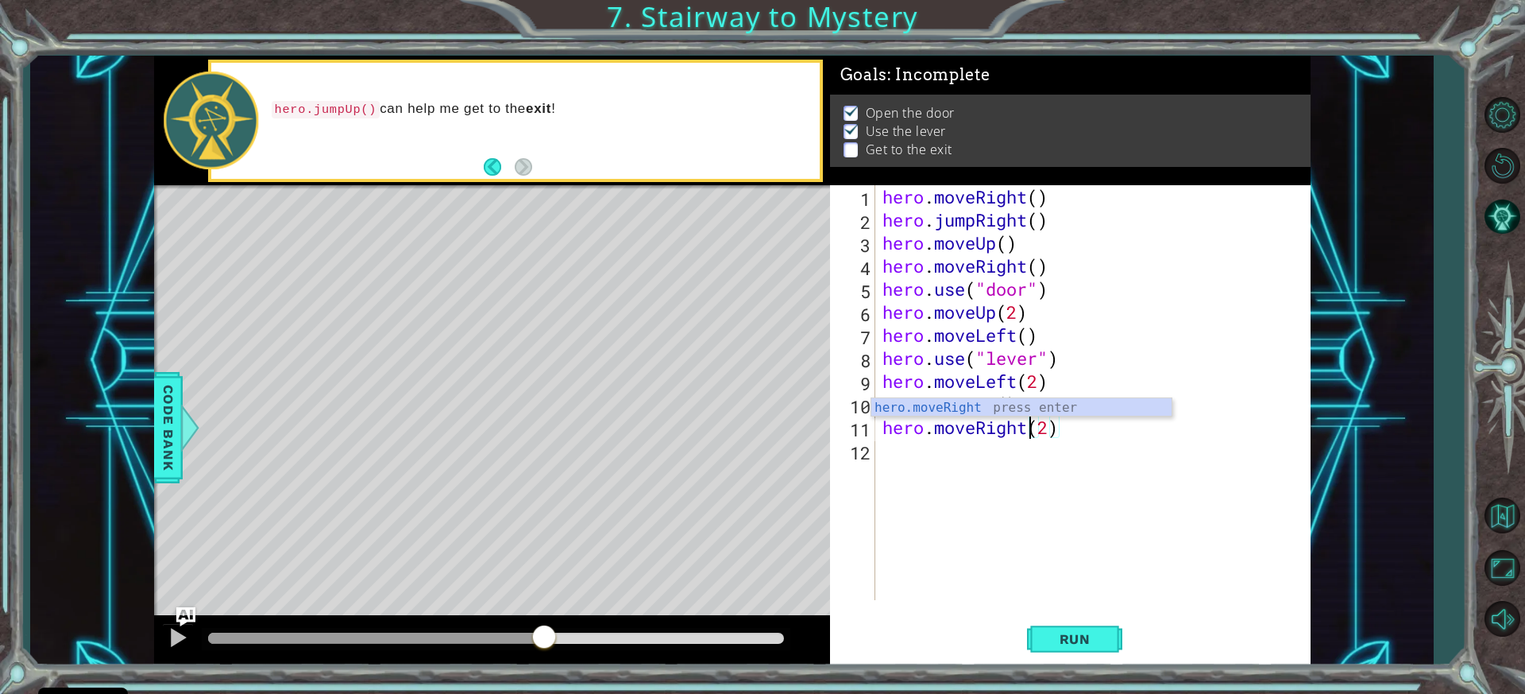
scroll to position [0, 6]
type textarea "hero.moveRight(2)"
click at [1037, 617] on button "Run" at bounding box center [1074, 639] width 95 height 48
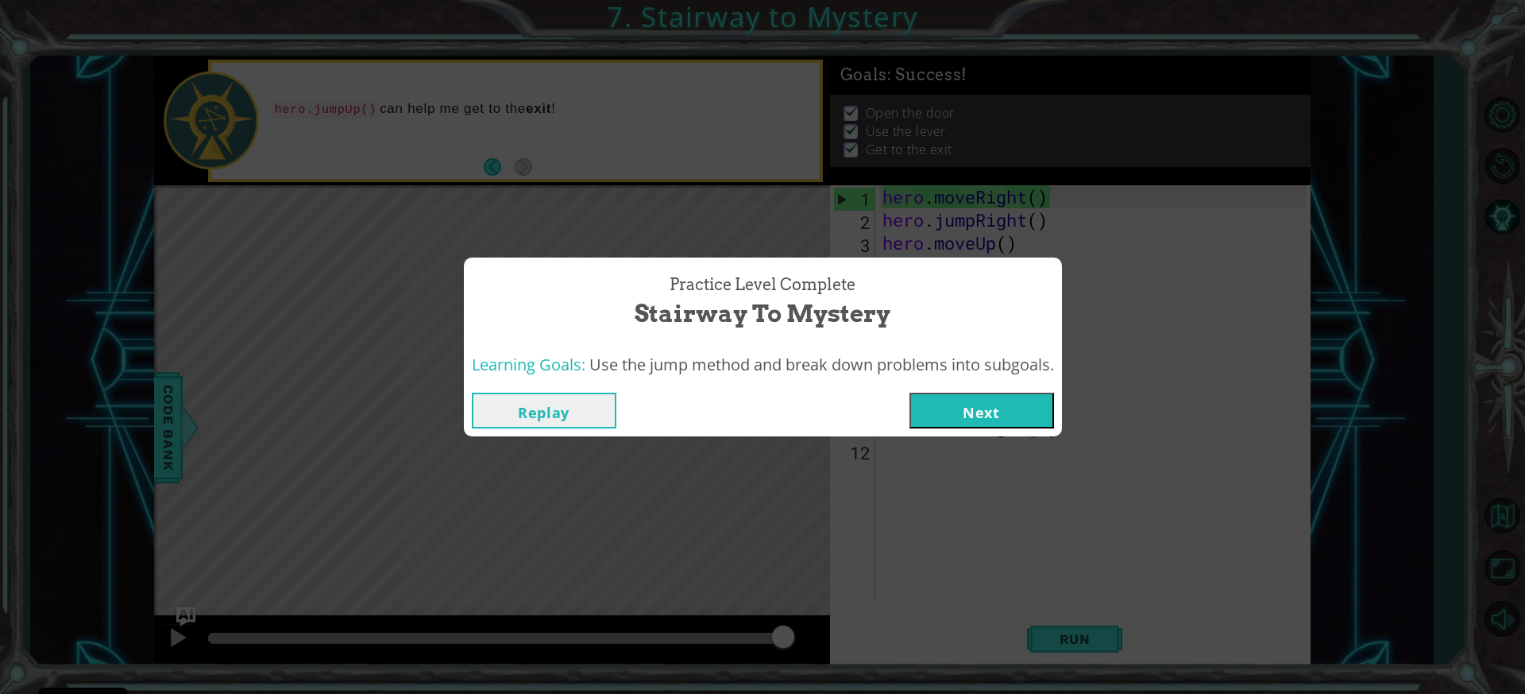
drag, startPoint x: 506, startPoint y: 640, endPoint x: 790, endPoint y: 659, distance: 284.2
click at [790, 659] on body "Cookie Policy CodeCombat uses a few essential and non-essential cookies. Privac…" at bounding box center [762, 347] width 1525 height 694
click at [955, 406] on button "Next" at bounding box center [982, 410] width 145 height 36
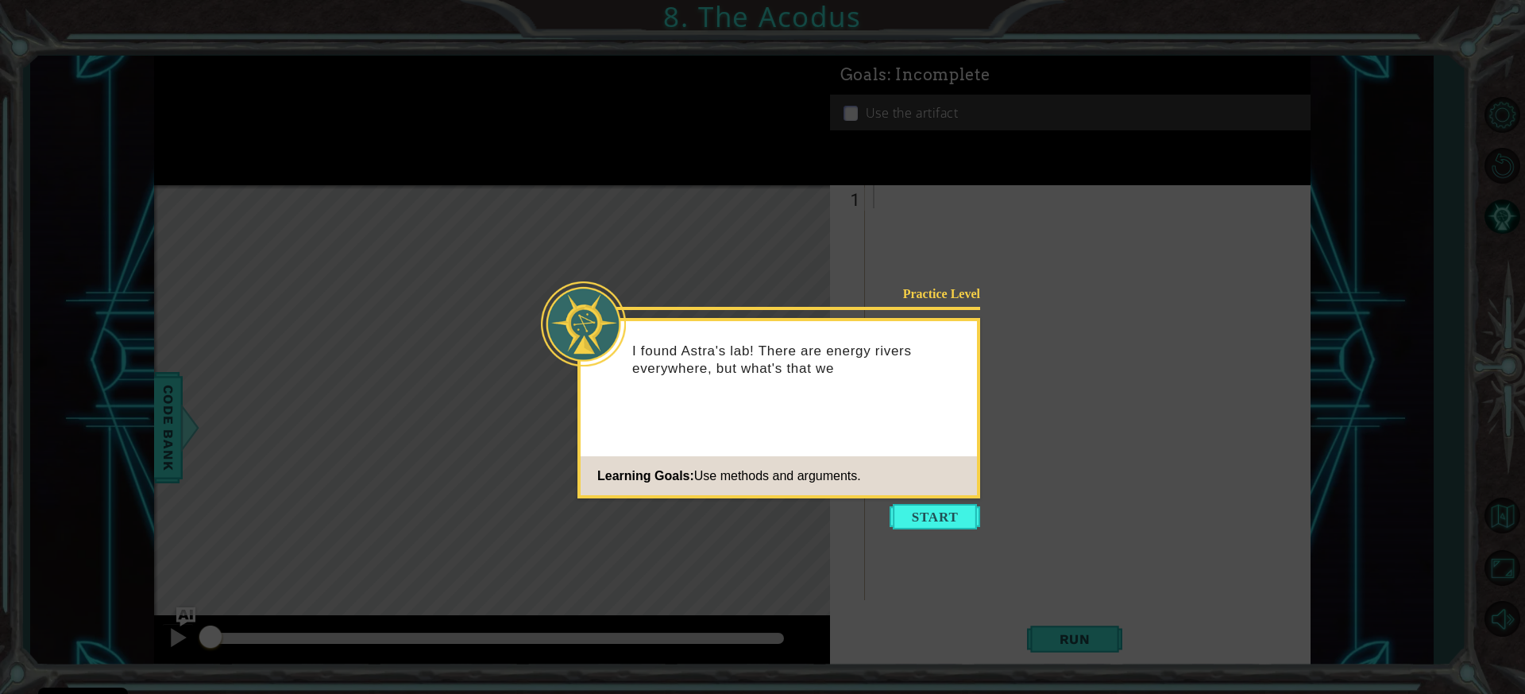
drag, startPoint x: 797, startPoint y: 542, endPoint x: 829, endPoint y: 533, distance: 33.0
click at [803, 541] on icon at bounding box center [762, 347] width 1525 height 694
click at [874, 536] on icon at bounding box center [762, 347] width 1525 height 694
click at [922, 508] on button "Start" at bounding box center [935, 516] width 91 height 25
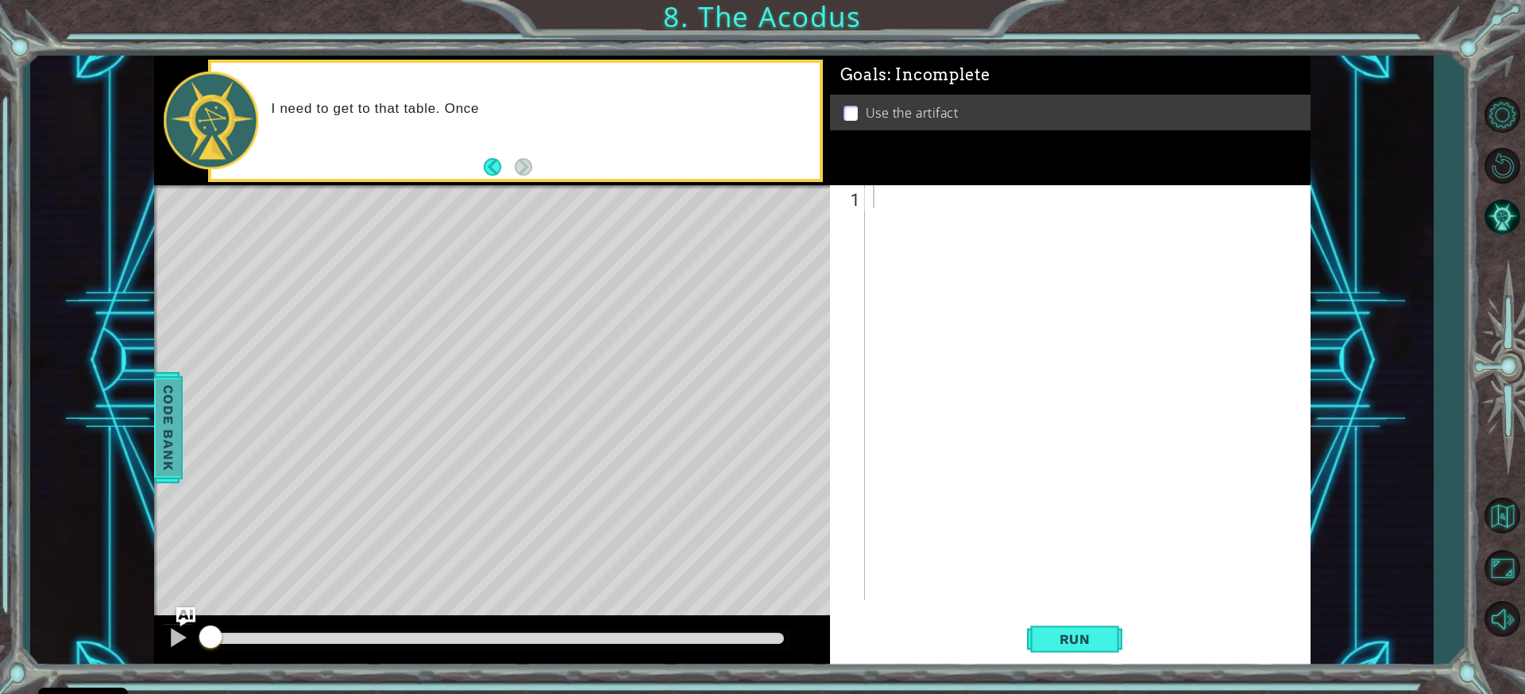
click at [181, 436] on div at bounding box center [190, 428] width 20 height 48
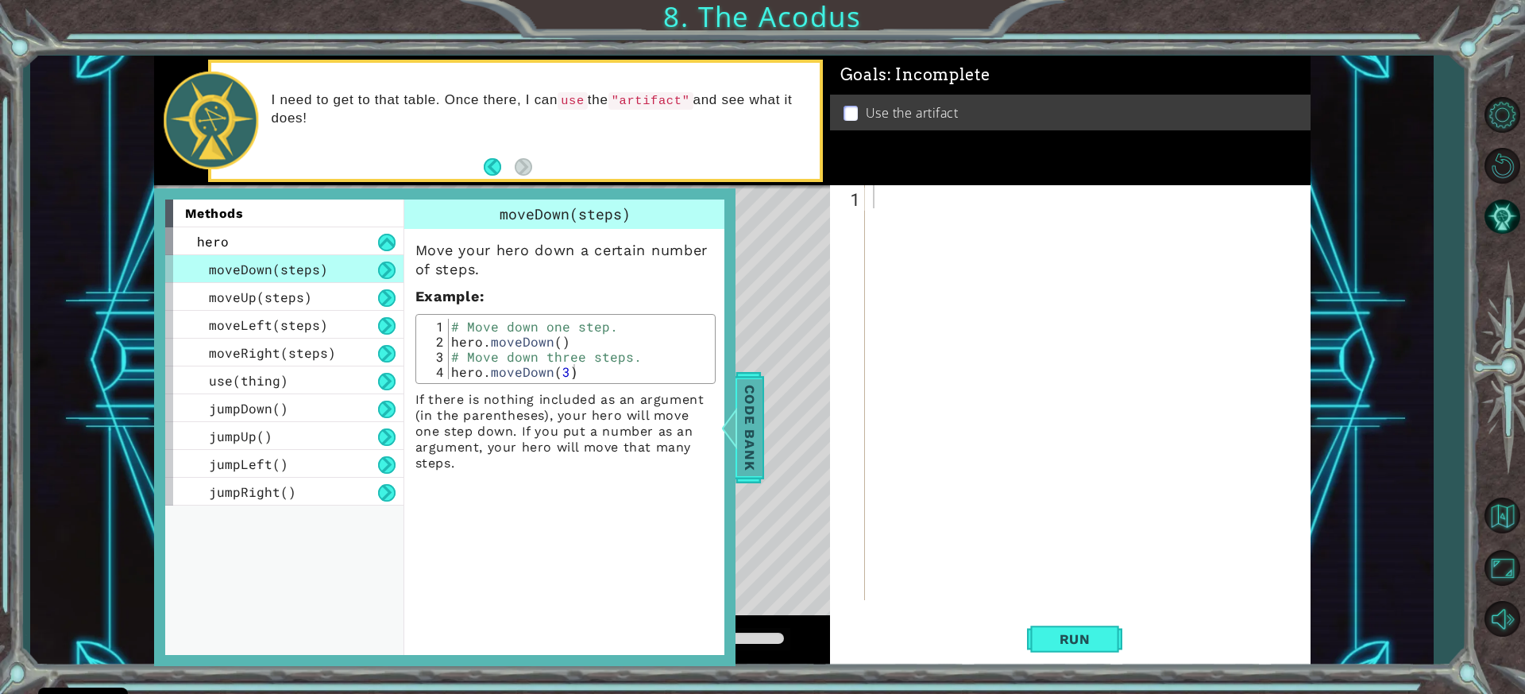
click at [742, 419] on span "Code Bank" at bounding box center [749, 427] width 25 height 97
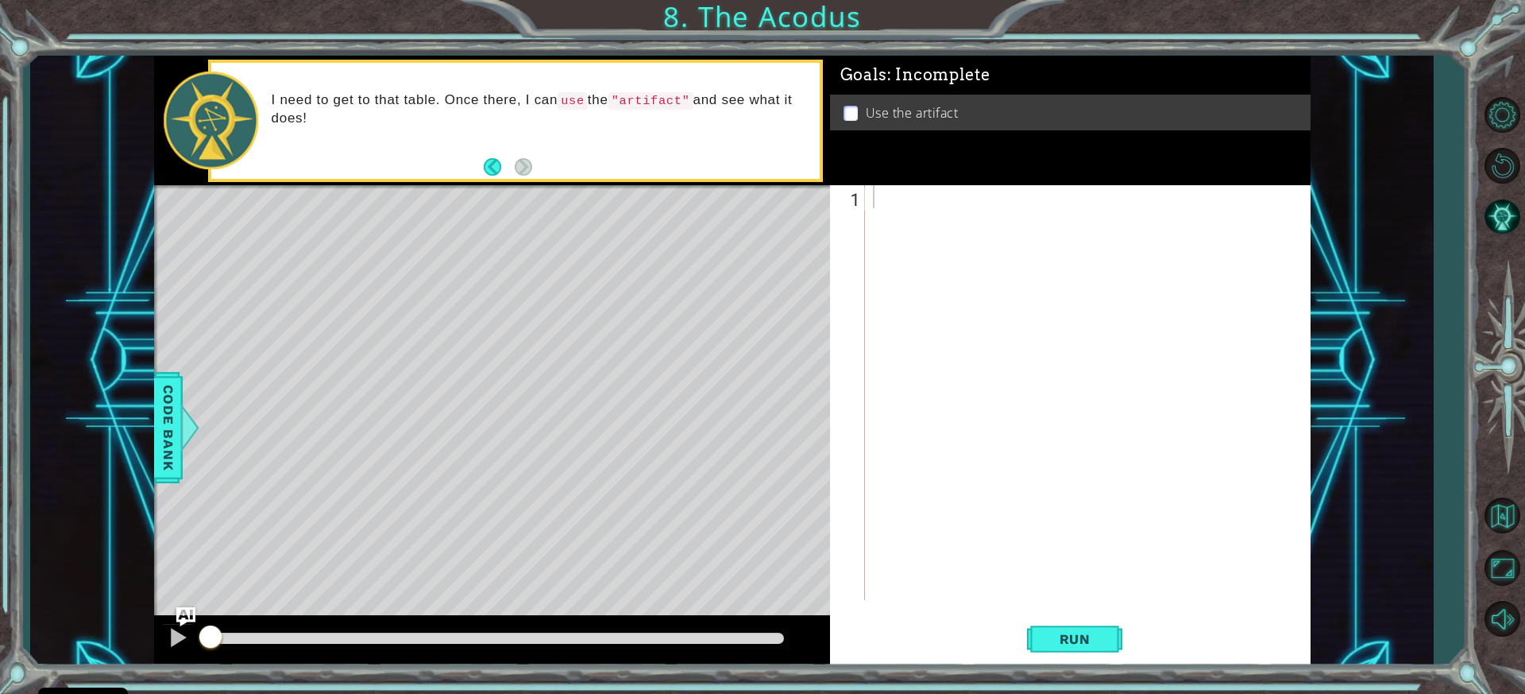
click at [904, 190] on div at bounding box center [1092, 415] width 444 height 461
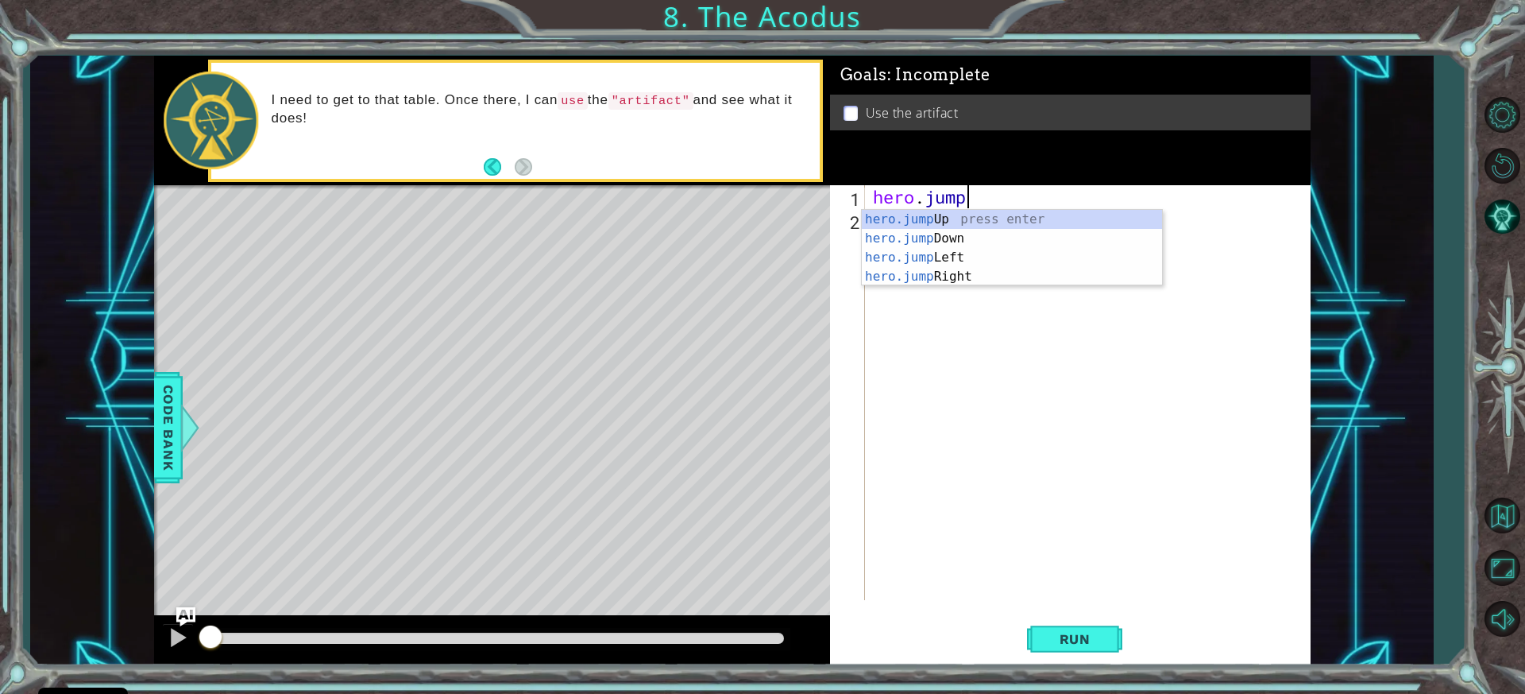
scroll to position [0, 4]
type textarea "hero.jumpUp"
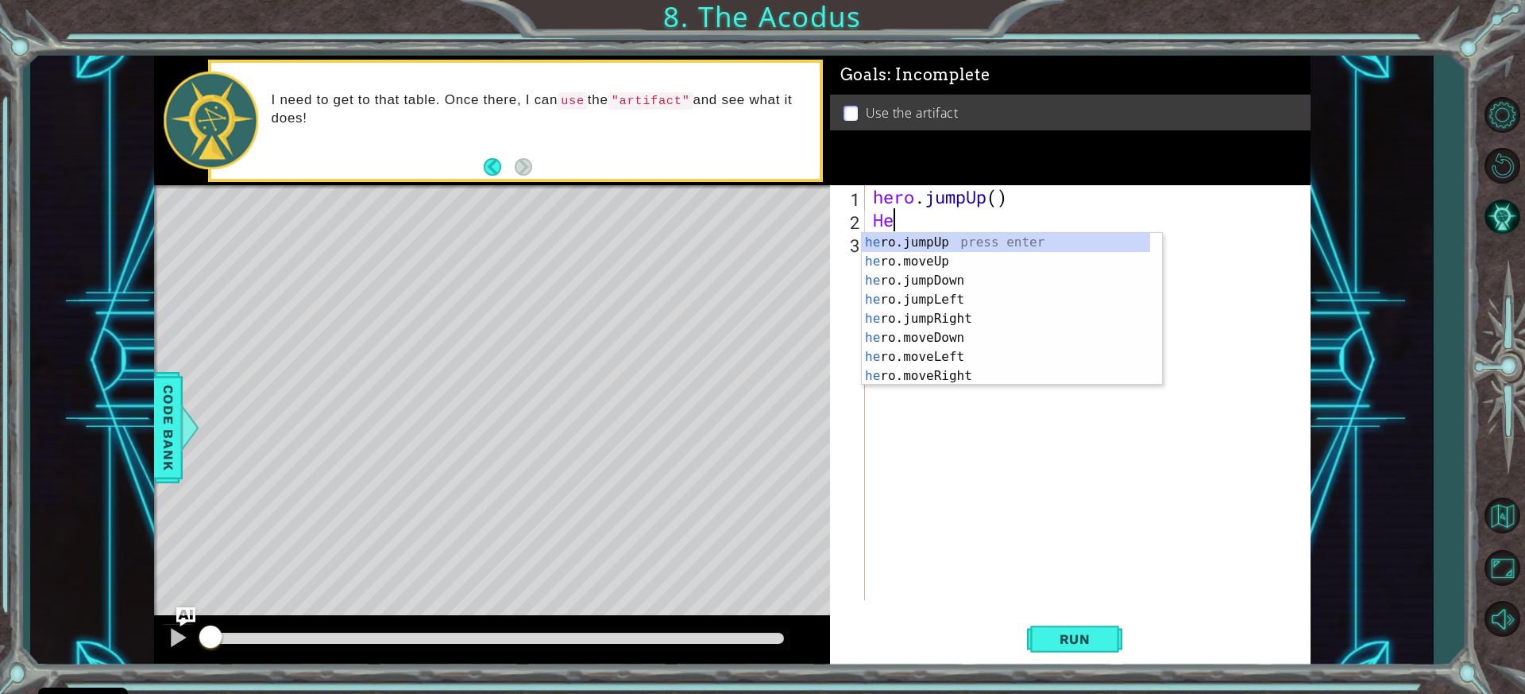
type textarea "H"
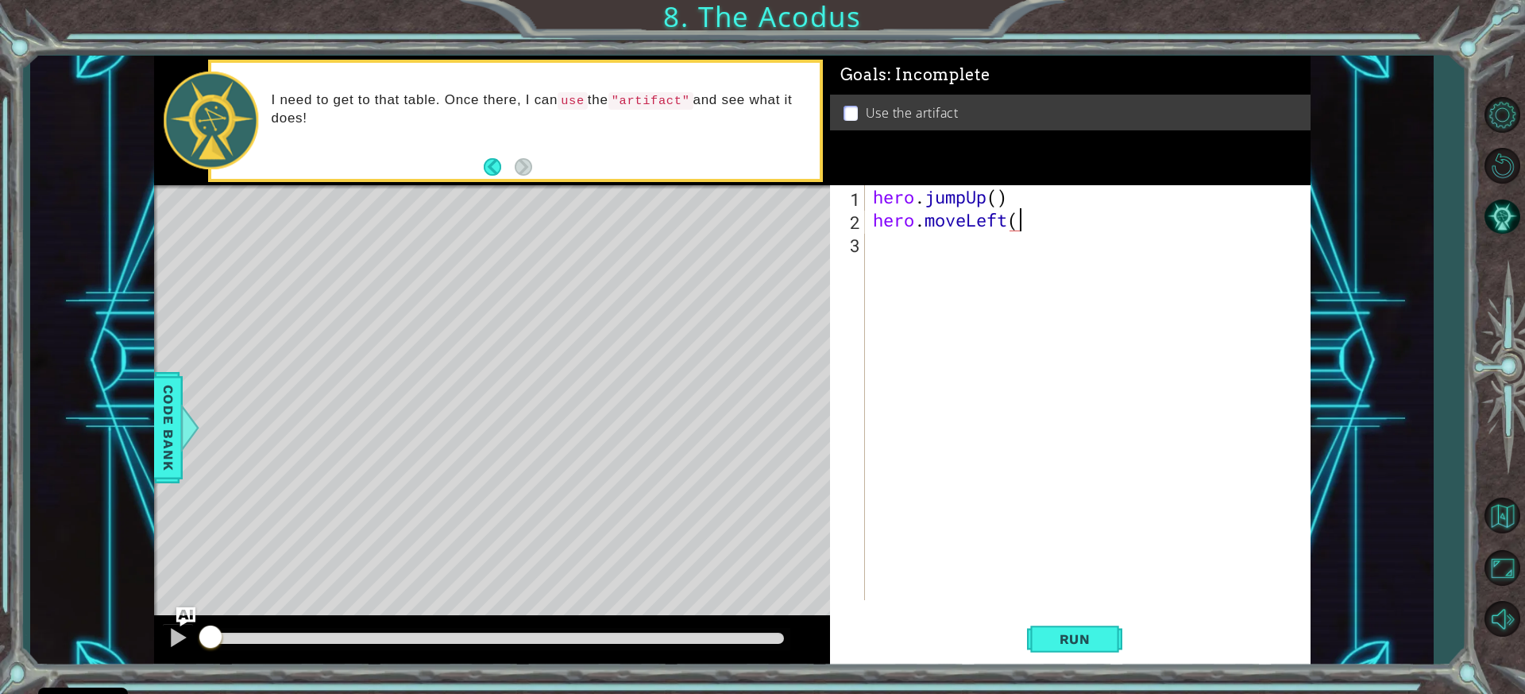
scroll to position [0, 6]
type textarea "hero.moveLeft()"
click at [866, 221] on div "hero.moveLeft() 1 2 3 hero . jumpUp ( ) hero . moveLeft ( ) ההההההההההההההההההה…" at bounding box center [1068, 392] width 476 height 415
click at [871, 230] on div "hero . jumpUp ( ) hero . moveLeft ( )" at bounding box center [1092, 415] width 444 height 461
click at [874, 237] on div "hero . jumpUp ( ) hero . moveLeft ( )" at bounding box center [1092, 415] width 444 height 461
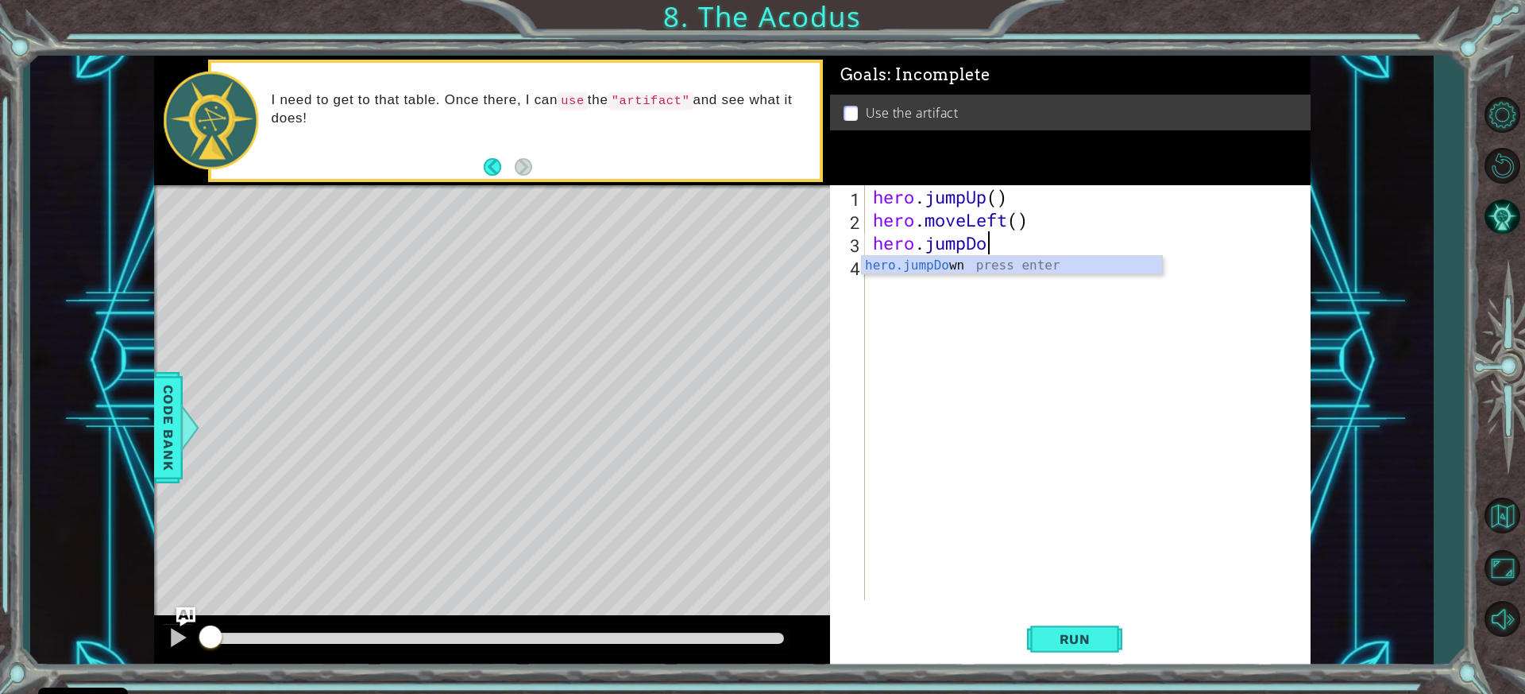
scroll to position [0, 5]
drag, startPoint x: 1052, startPoint y: 655, endPoint x: 1053, endPoint y: 647, distance: 8.1
click at [1053, 647] on button "Run" at bounding box center [1074, 639] width 95 height 48
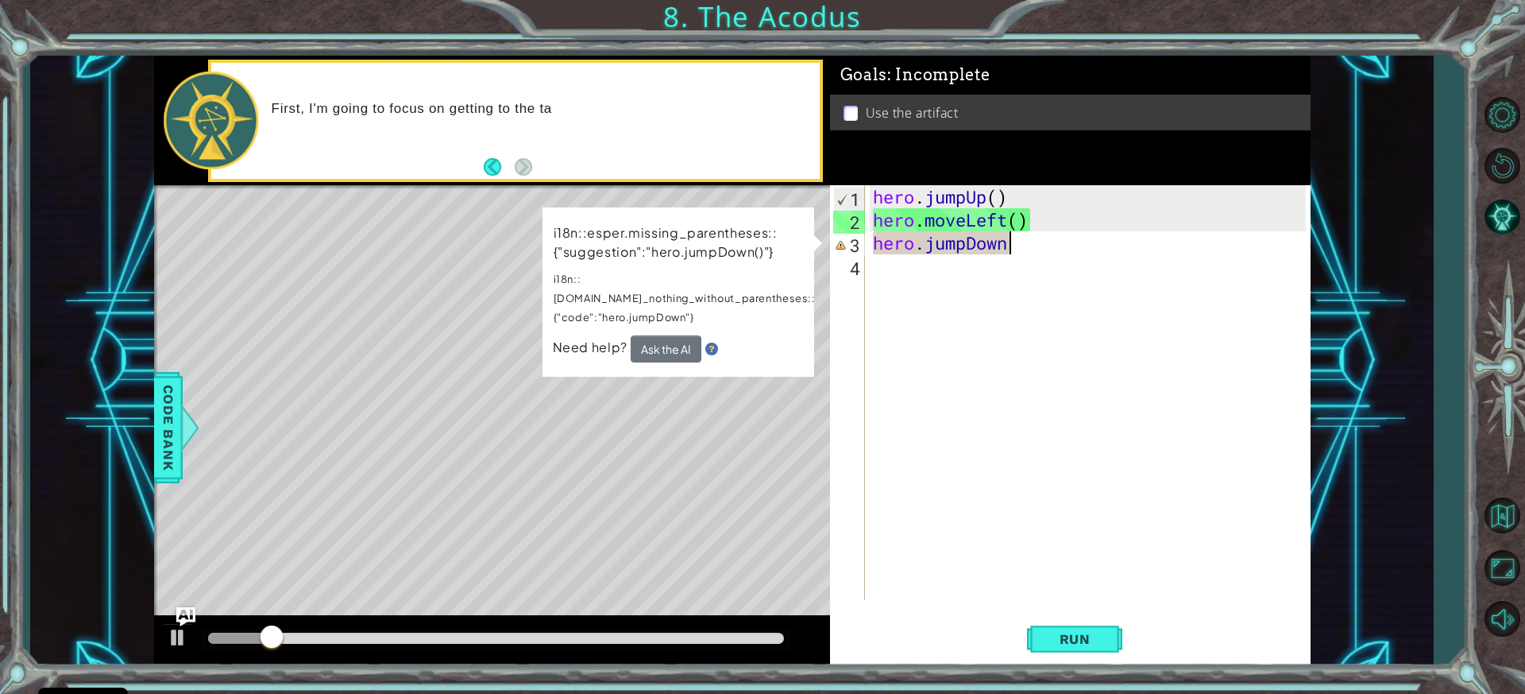
drag, startPoint x: 1030, startPoint y: 239, endPoint x: 1030, endPoint y: 230, distance: 9.5
click at [1030, 233] on div "hero . jumpUp ( ) hero . moveLeft ( ) hero . jumpDown" at bounding box center [1092, 415] width 444 height 461
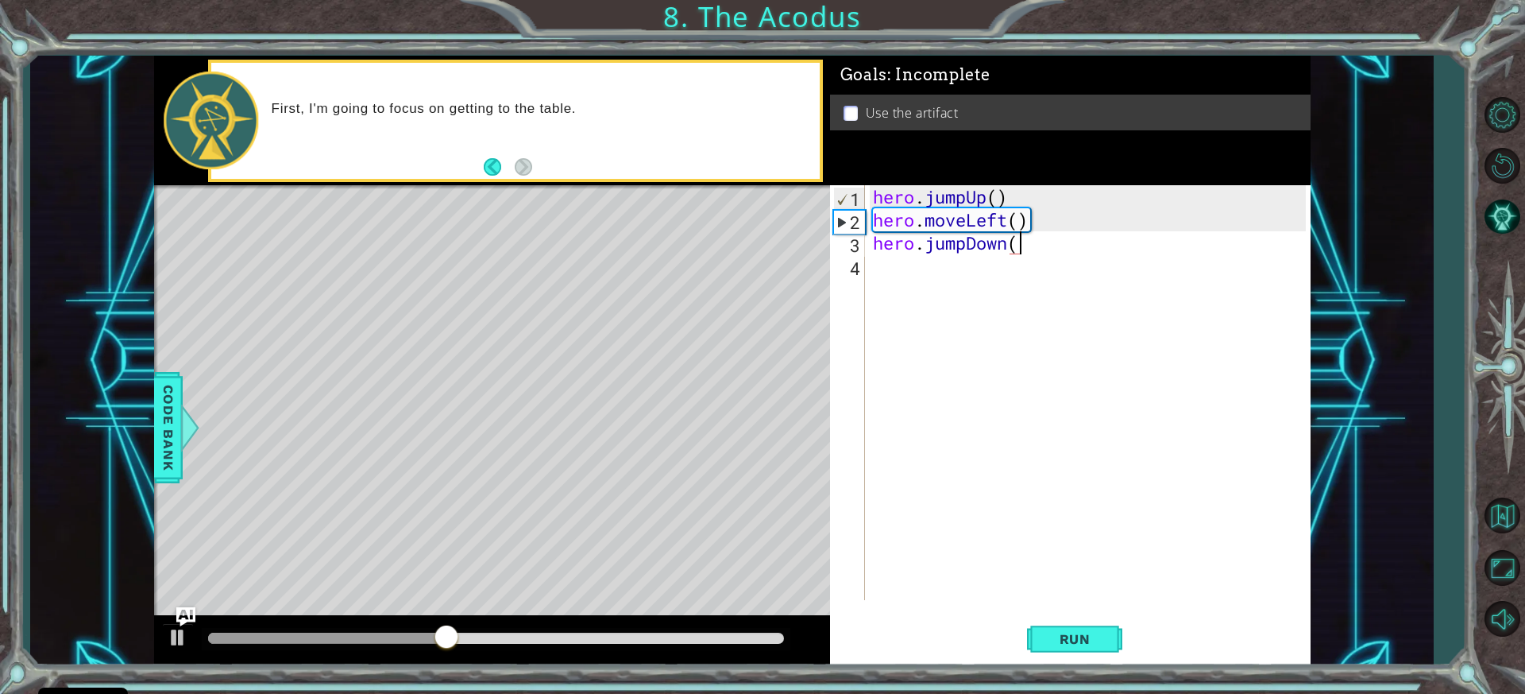
scroll to position [0, 6]
type textarea "hero.jumpDown()"
click at [1057, 655] on button "Run" at bounding box center [1074, 639] width 95 height 48
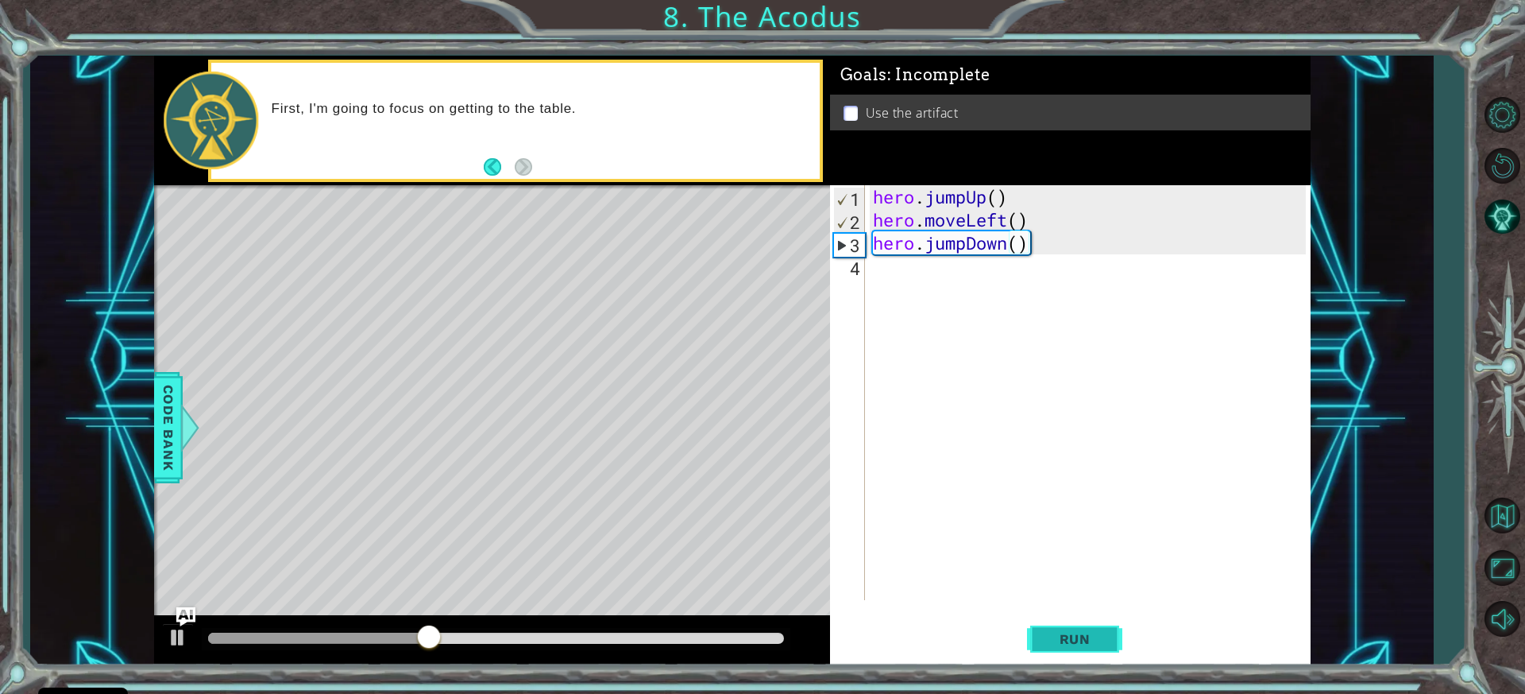
click at [1049, 627] on button "Run" at bounding box center [1074, 639] width 95 height 48
